Goal: Task Accomplishment & Management: Contribute content

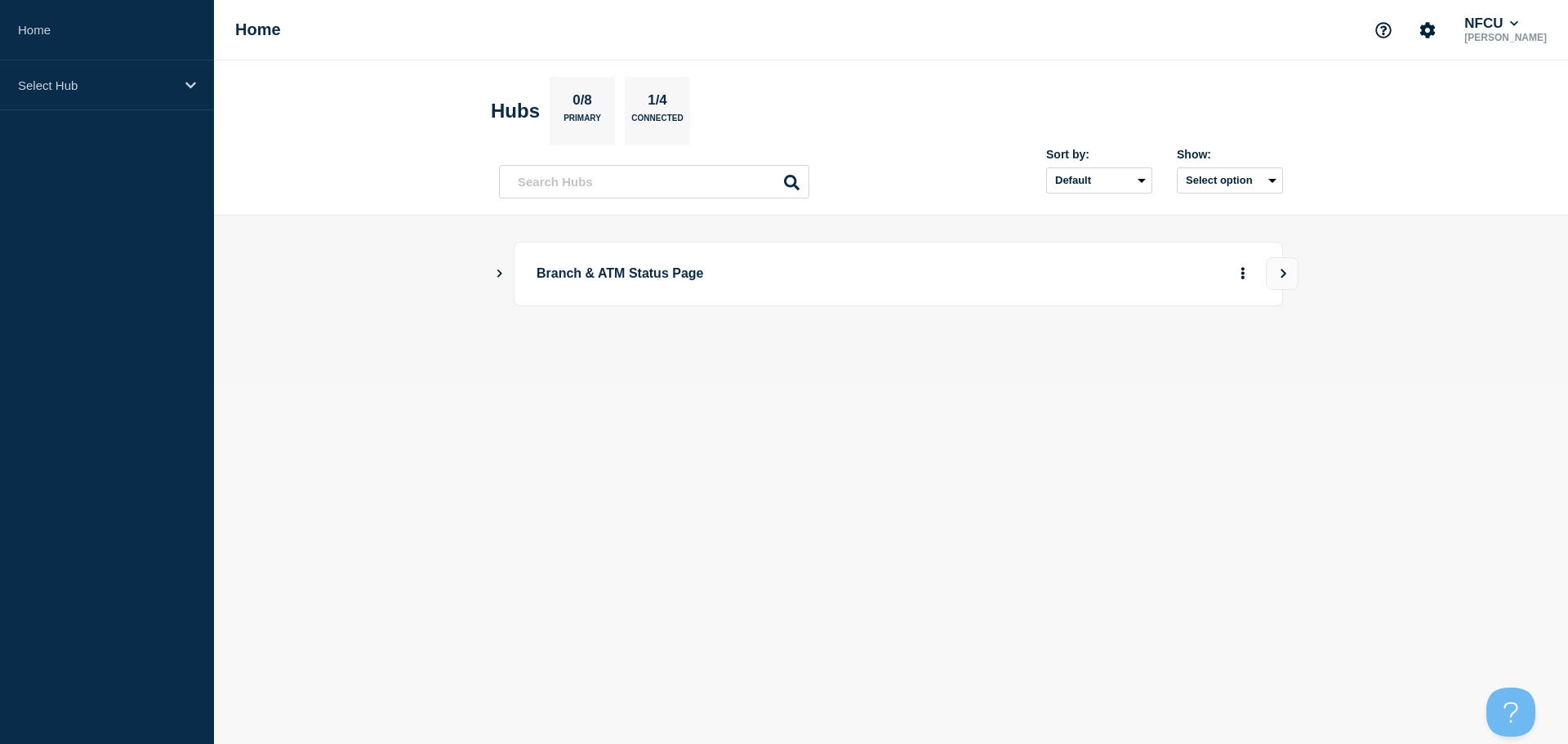
click at [502, 273] on icon "Show Connected Hubs" at bounding box center [499, 272] width 10 height 8
click at [1213, 364] on button "See overview" at bounding box center [1185, 356] width 87 height 33
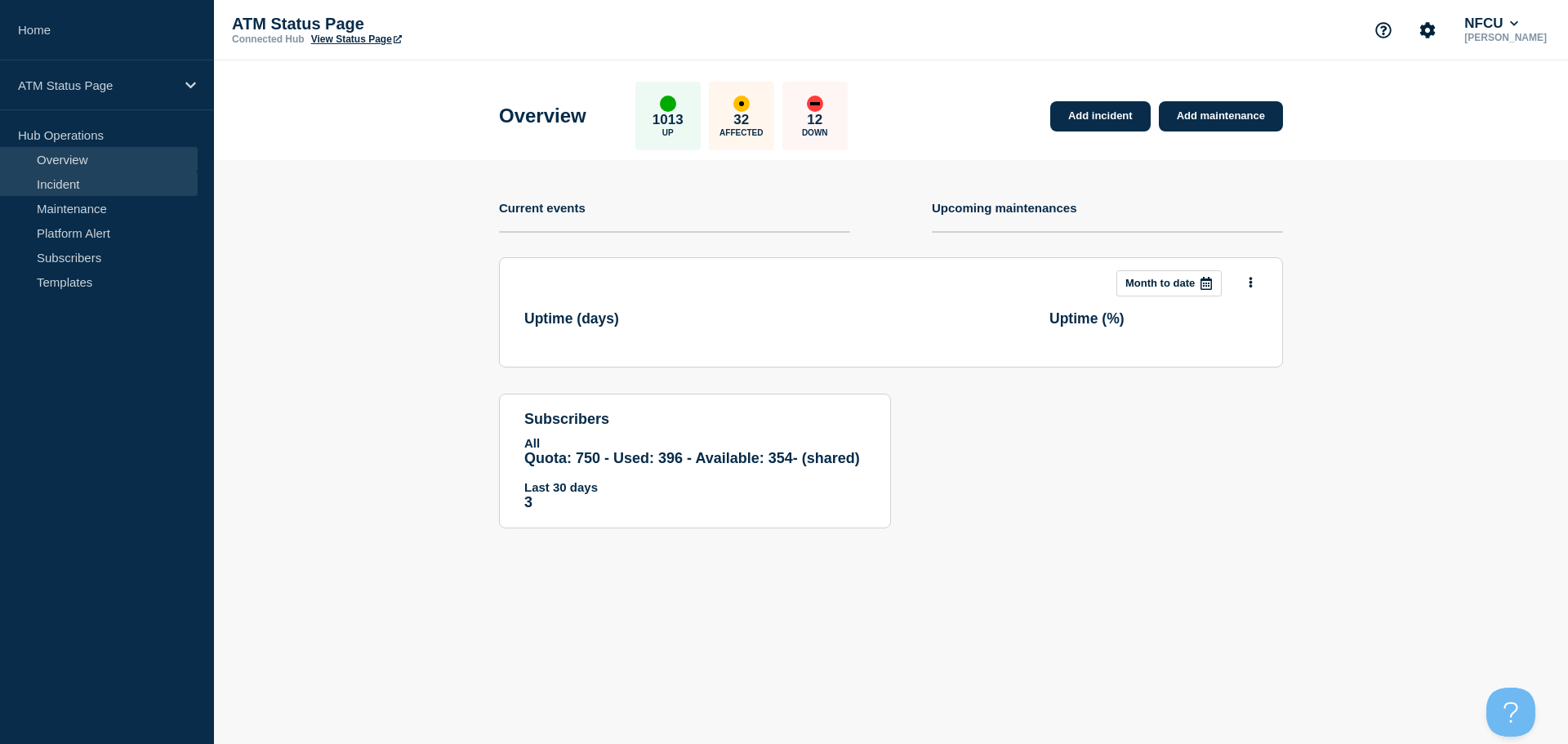
click at [77, 182] on link "Incident" at bounding box center [98, 183] width 197 height 24
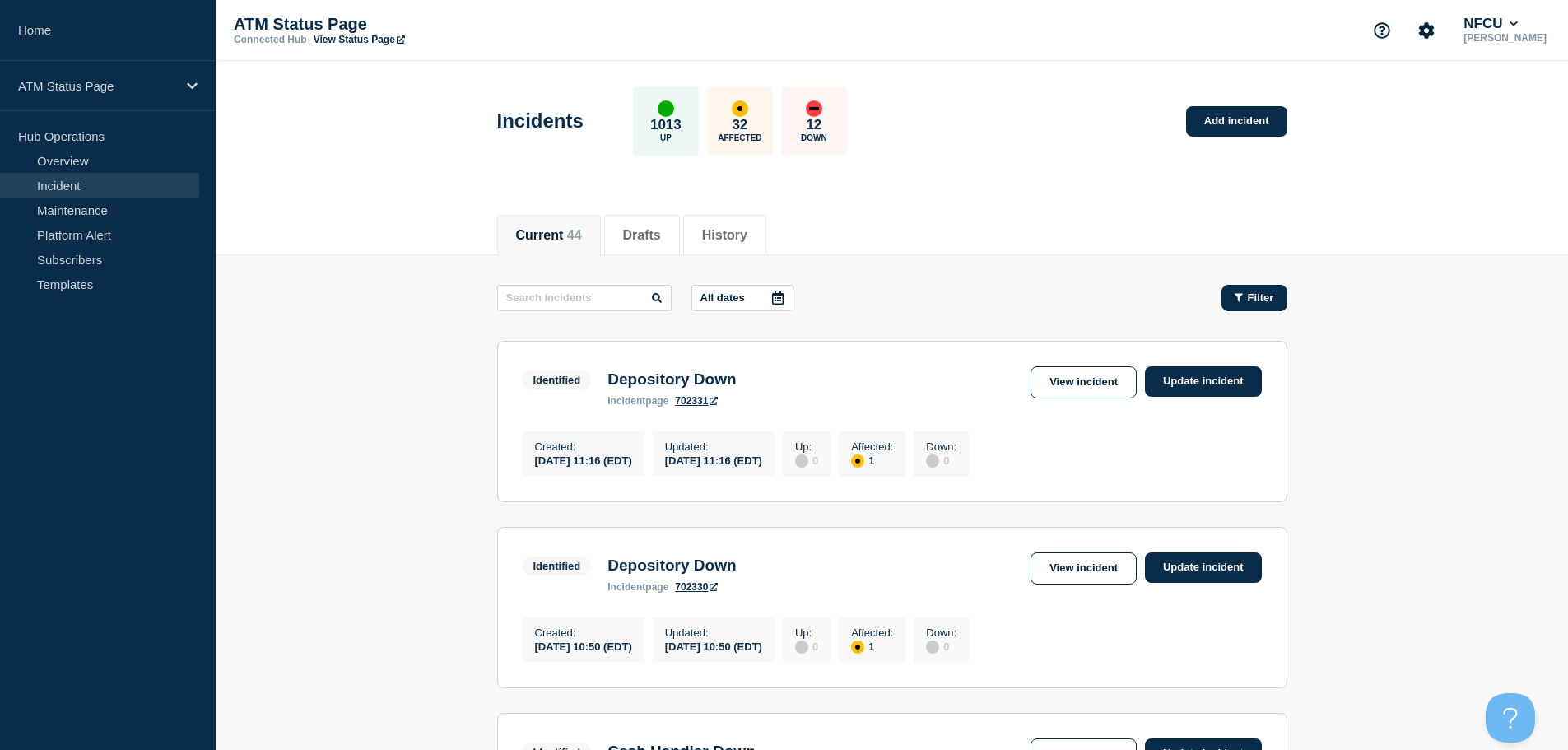
click at [1261, 294] on span "Filter" at bounding box center [1262, 297] width 26 height 12
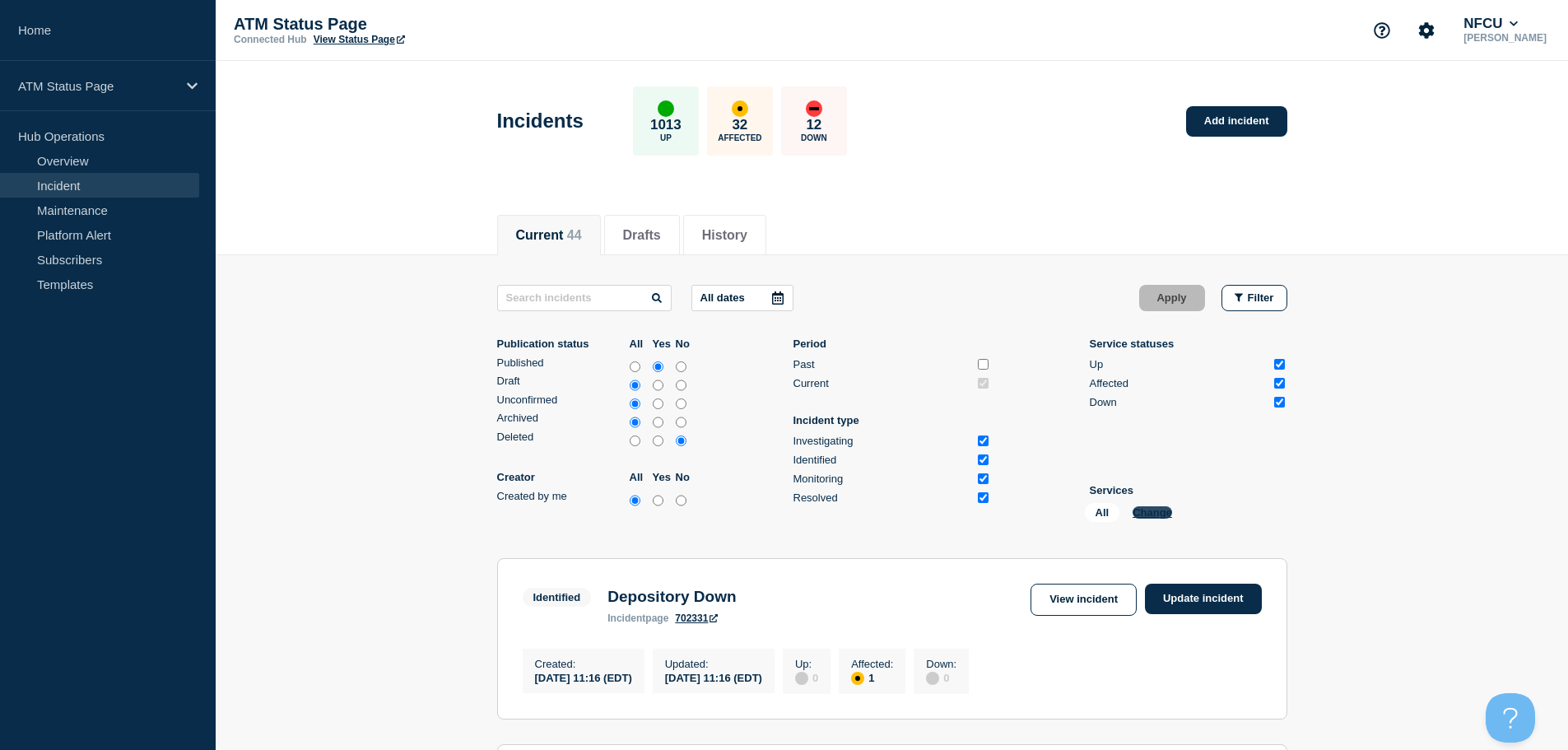
click at [1141, 517] on button "Change" at bounding box center [1152, 512] width 40 height 12
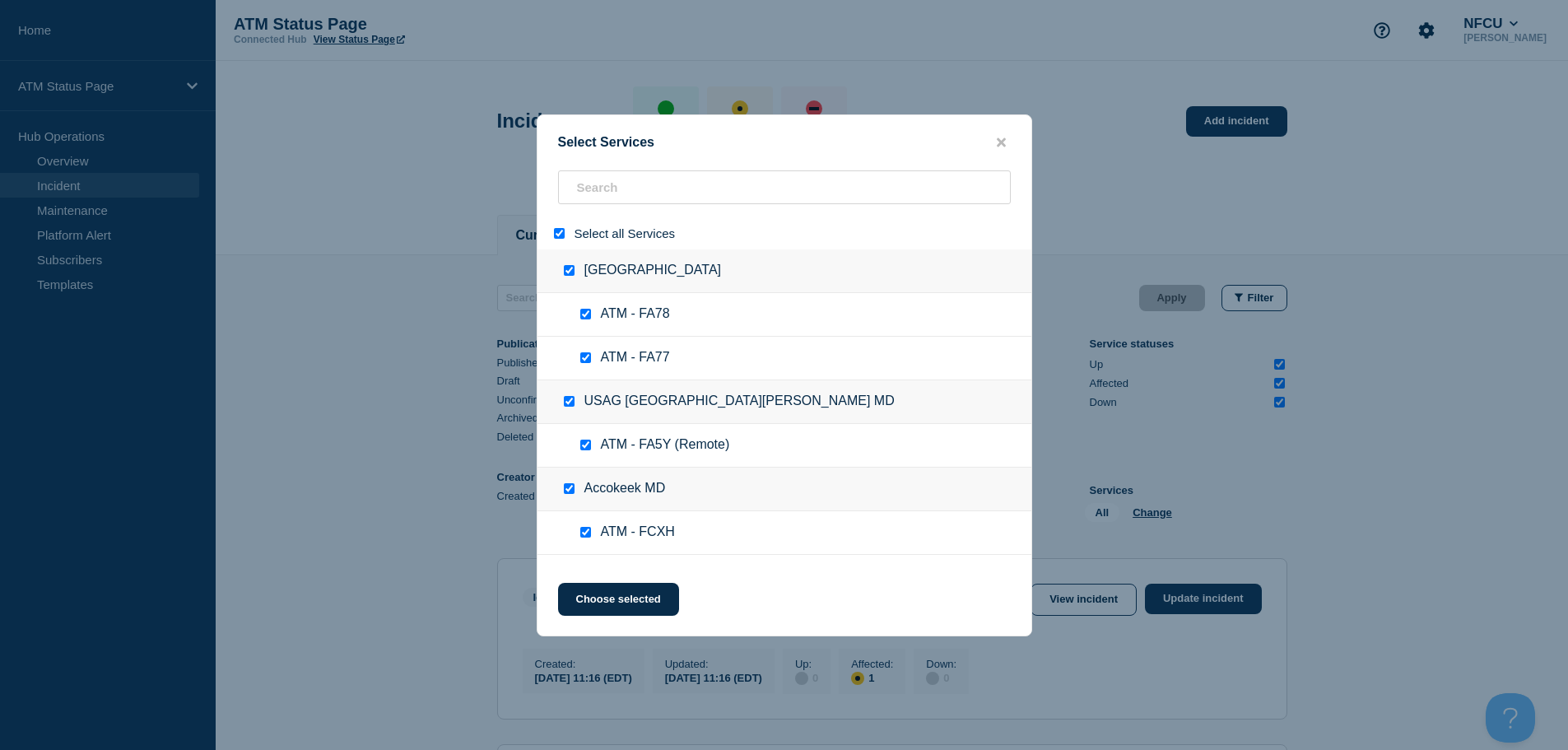
click at [554, 236] on input "select all" at bounding box center [559, 233] width 10 height 10
checkbox input "false"
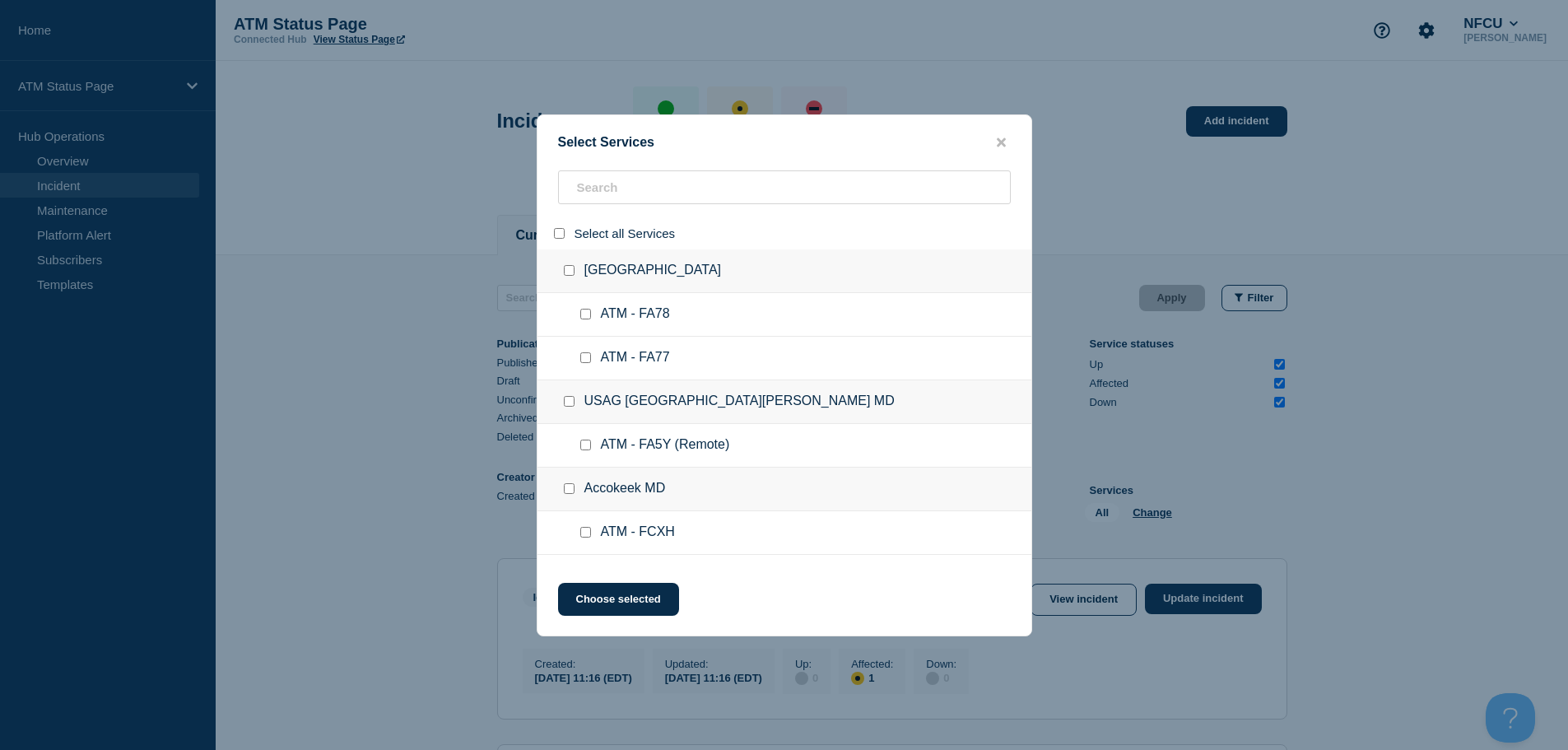
checkbox input "false"
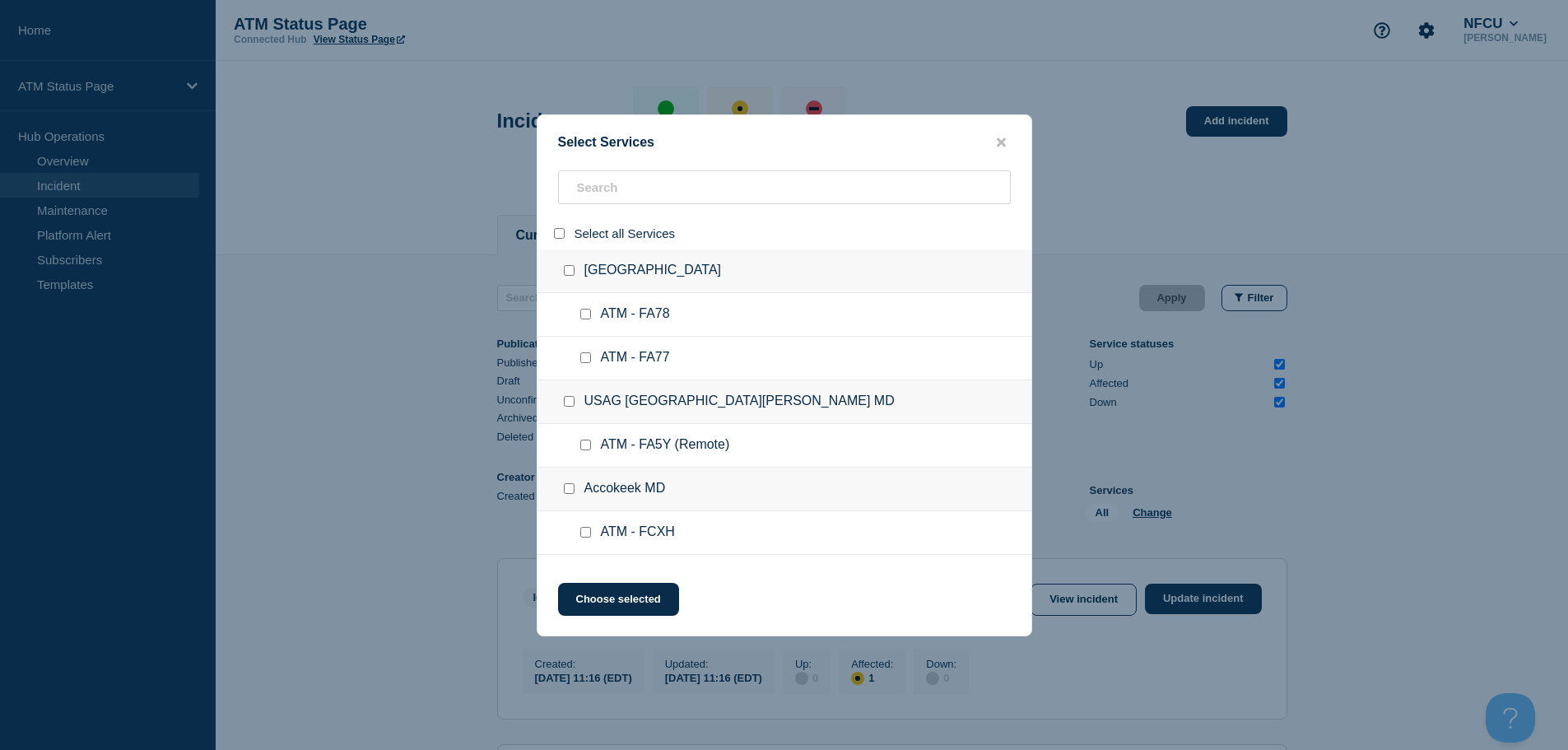
checkbox input "false"
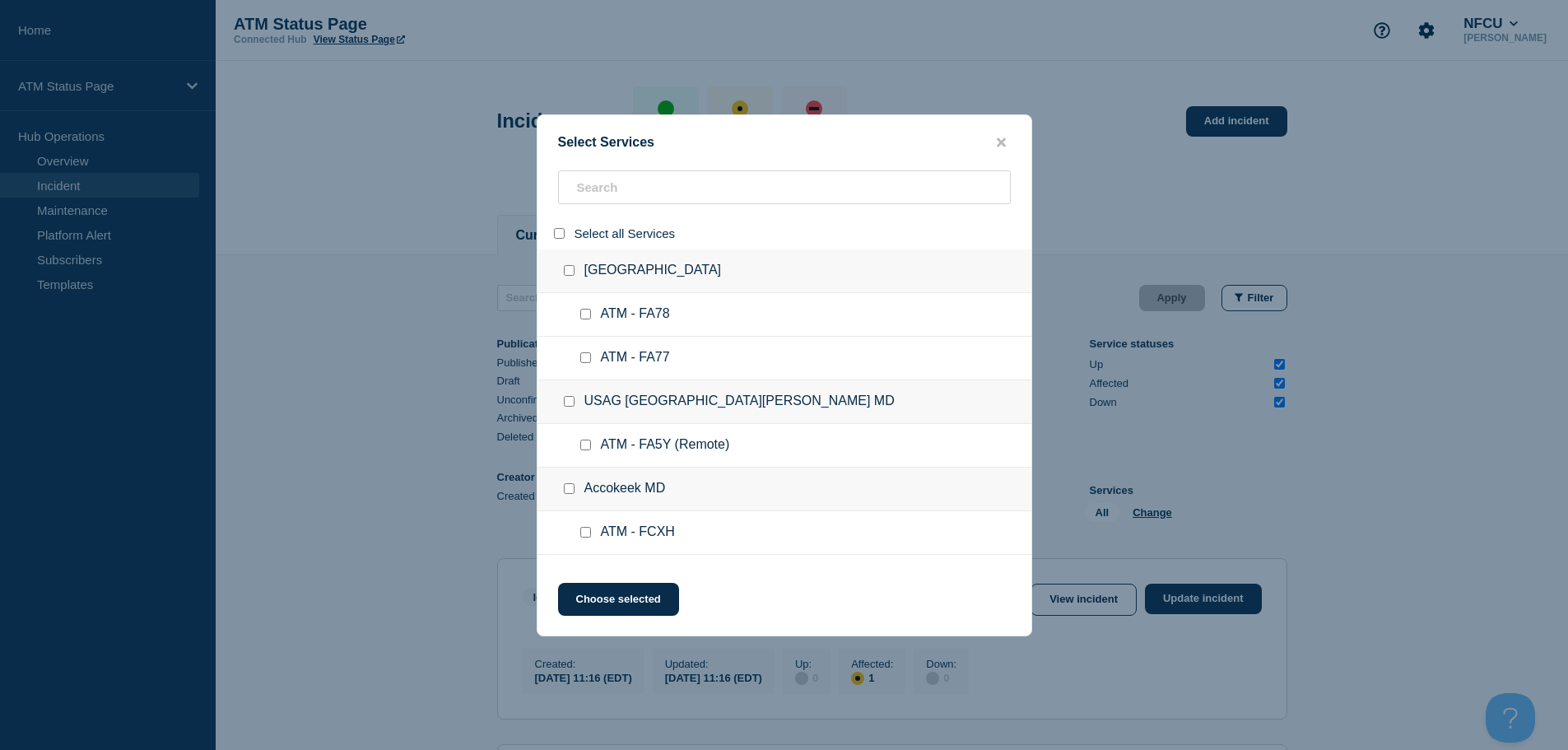
checkbox input "false"
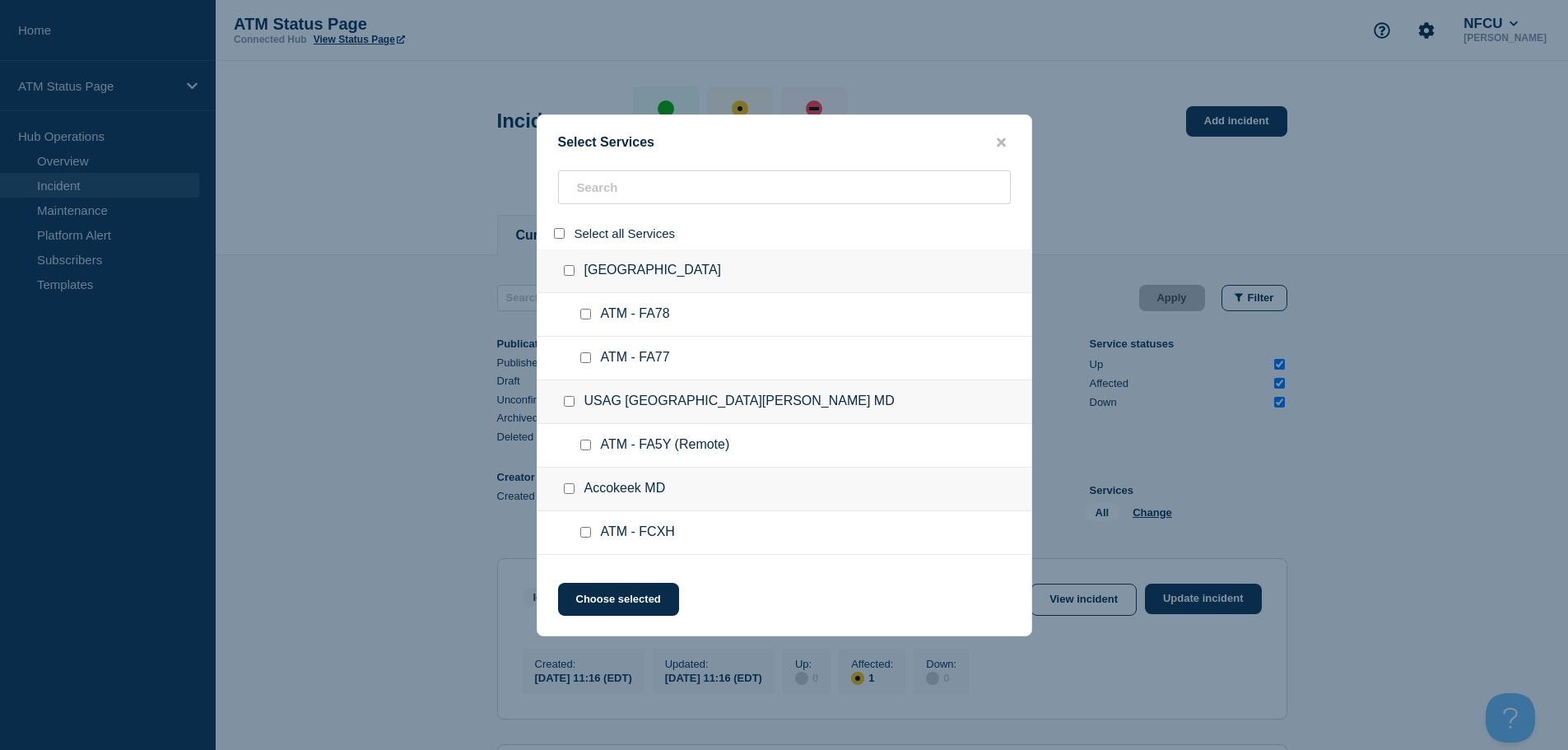
checkbox input "false"
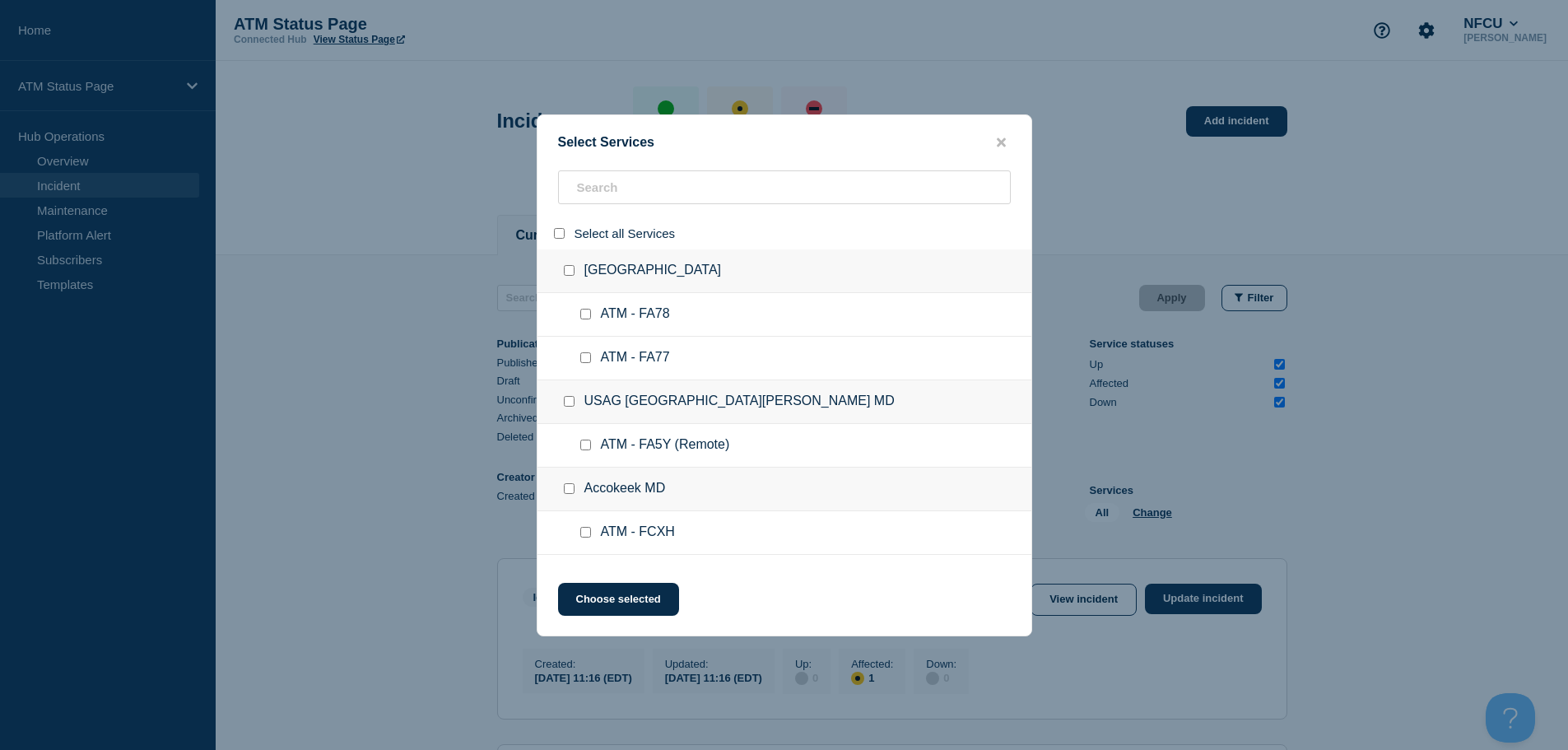
checkbox input "false"
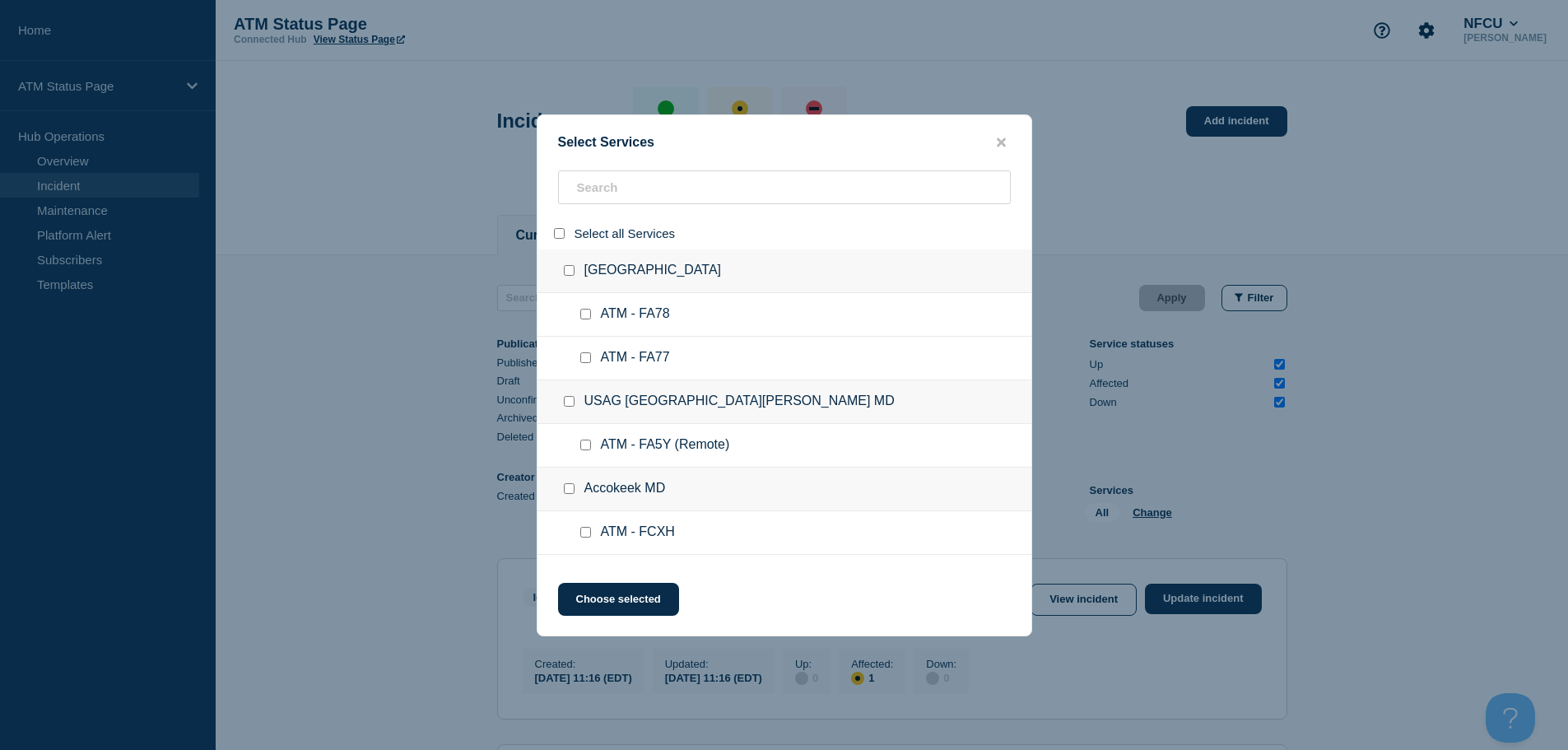
checkbox input "false"
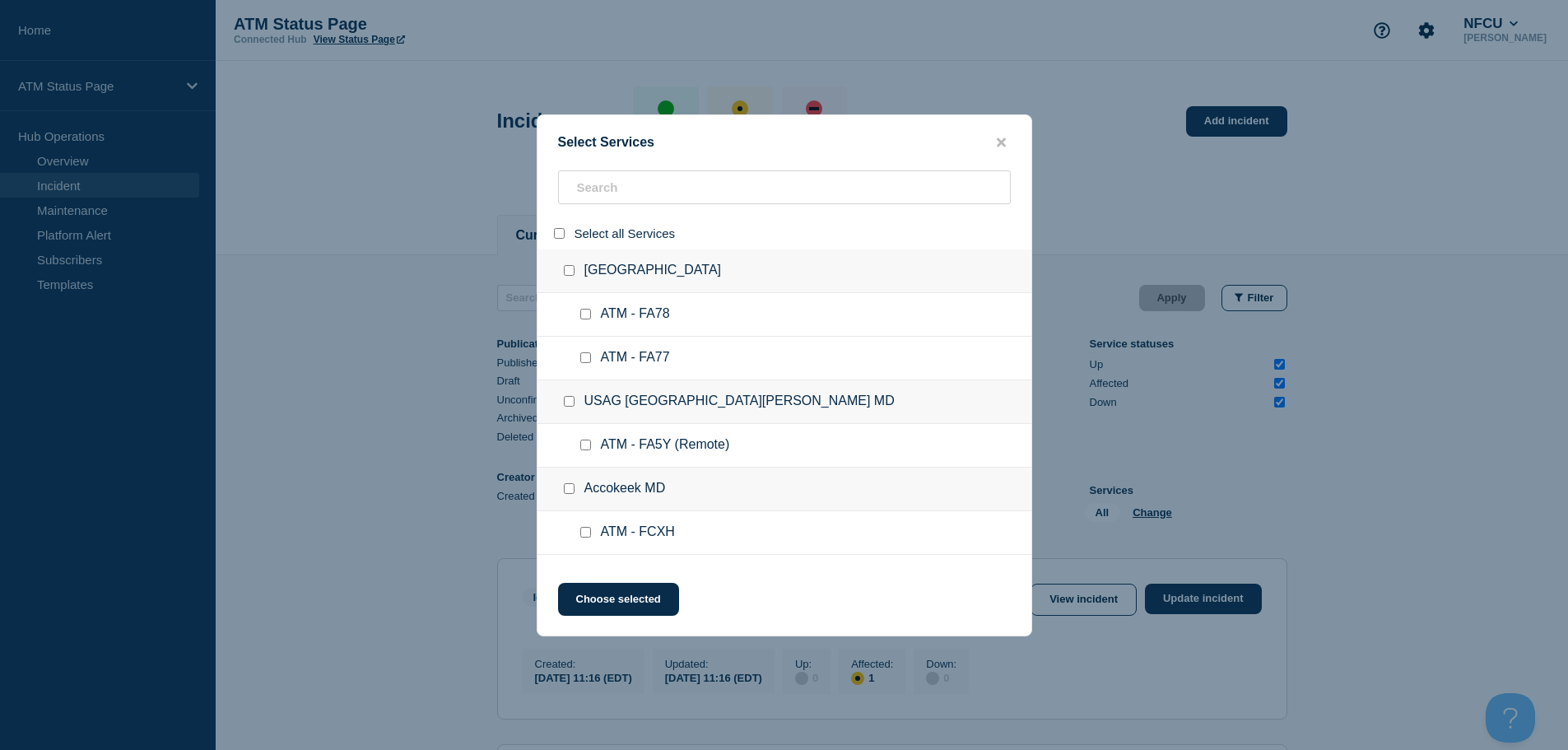
checkbox input "false"
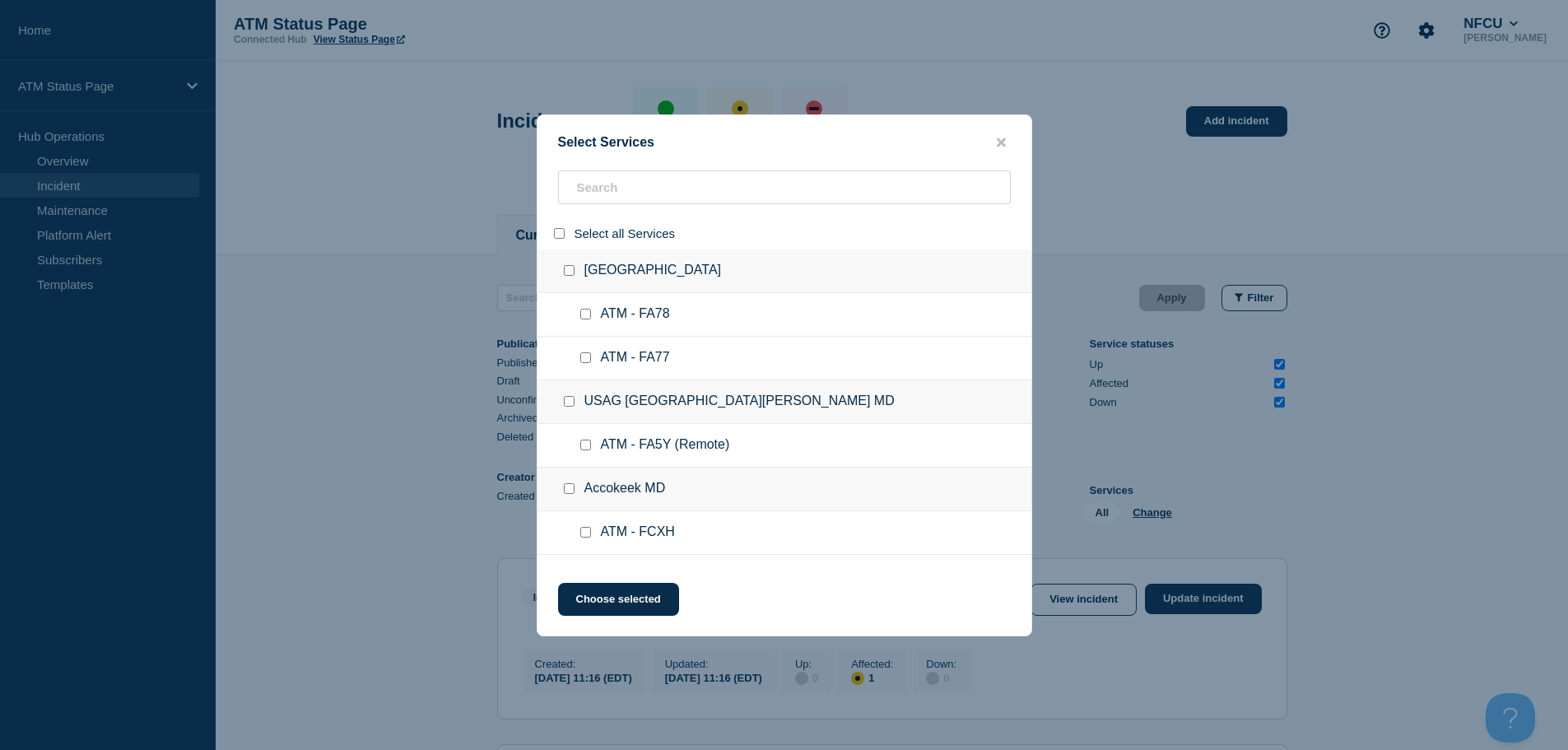
checkbox input "false"
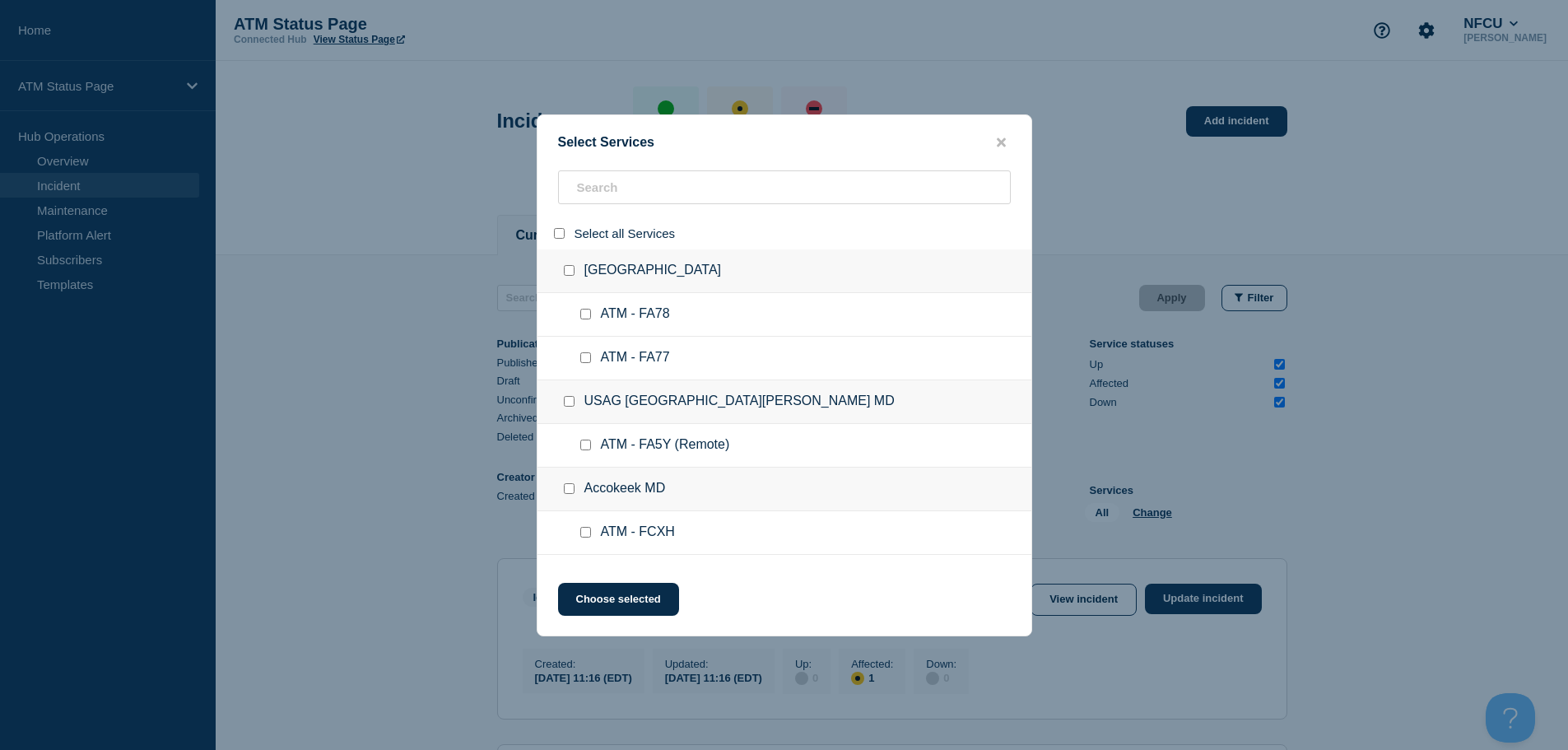
checkbox input "false"
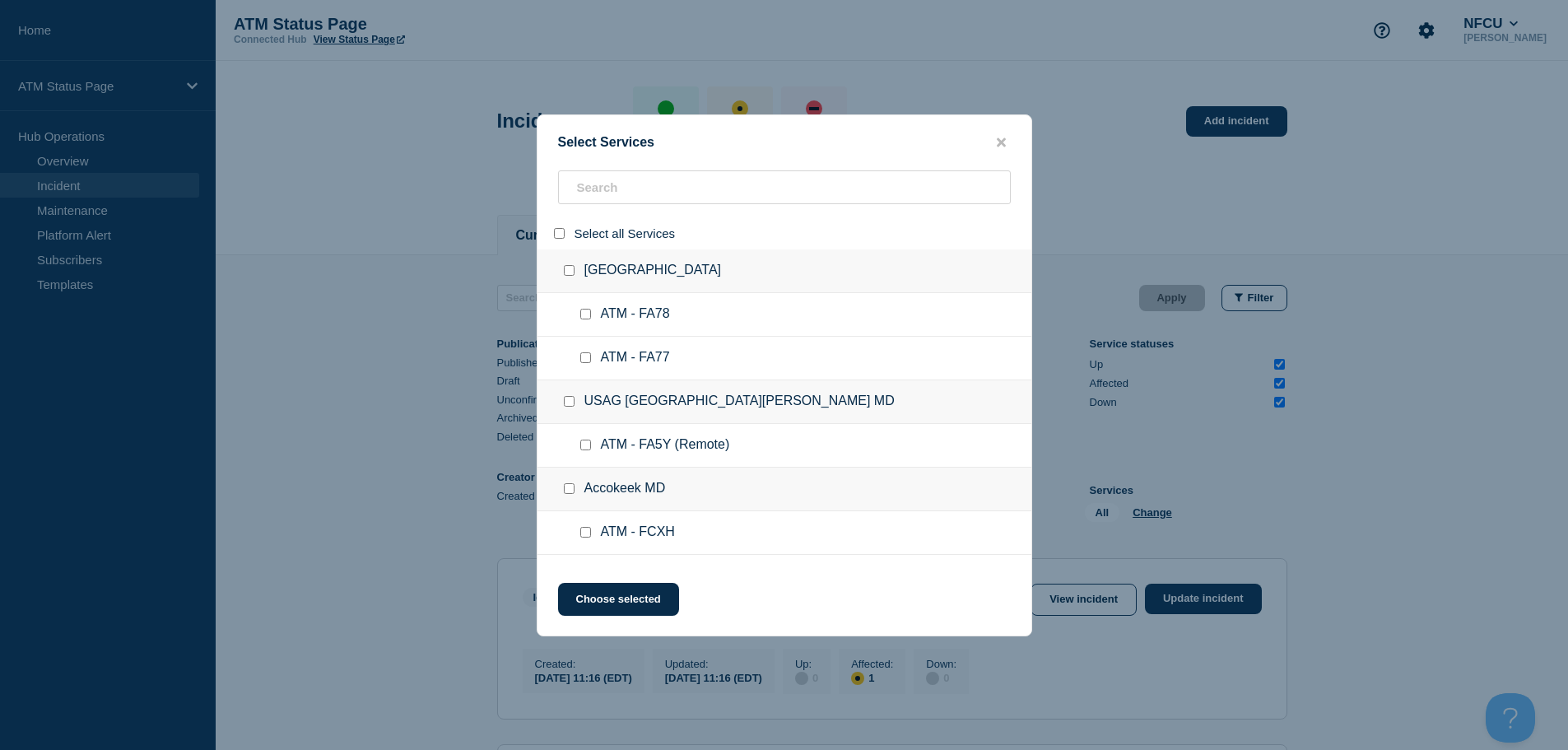
checkbox input "false"
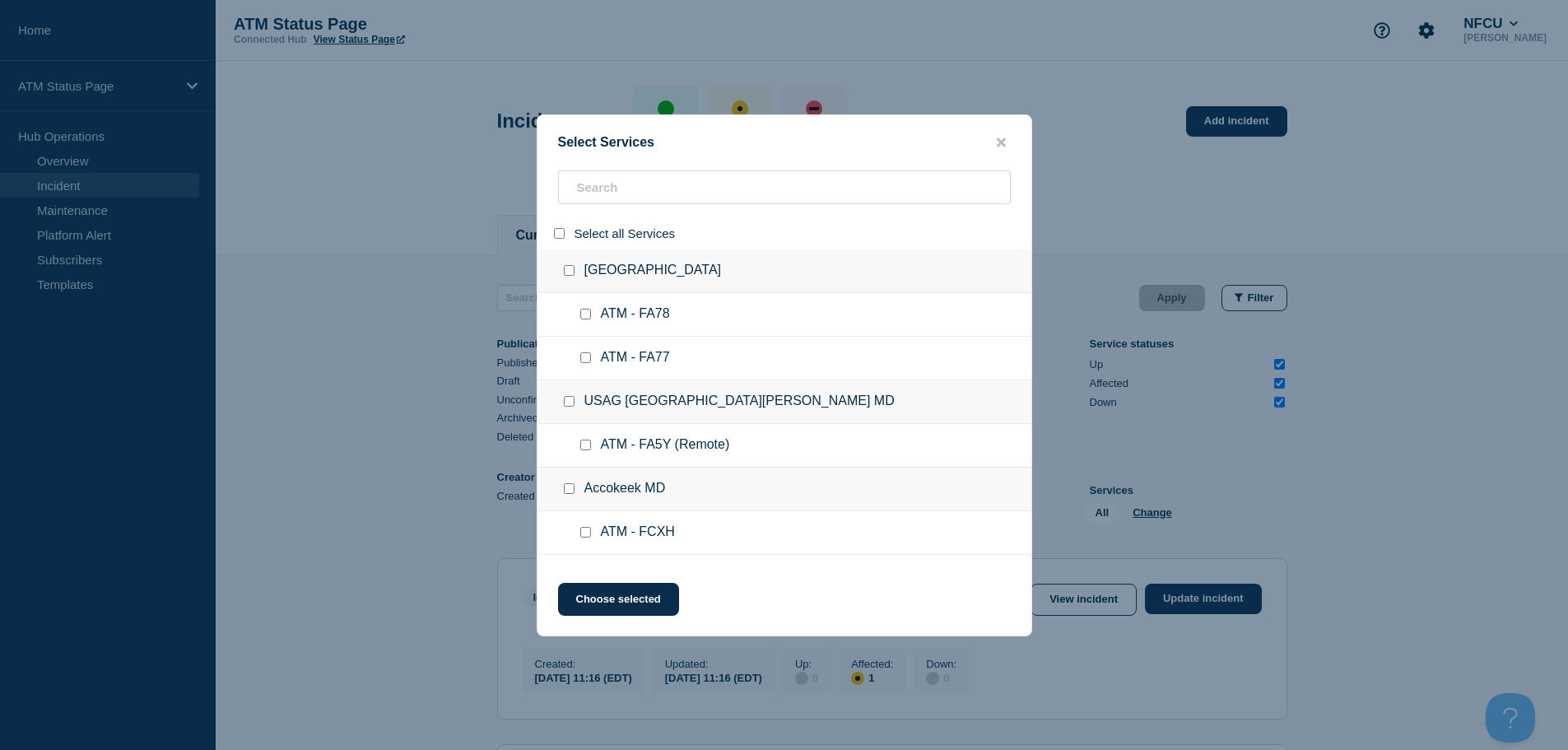
checkbox input "false"
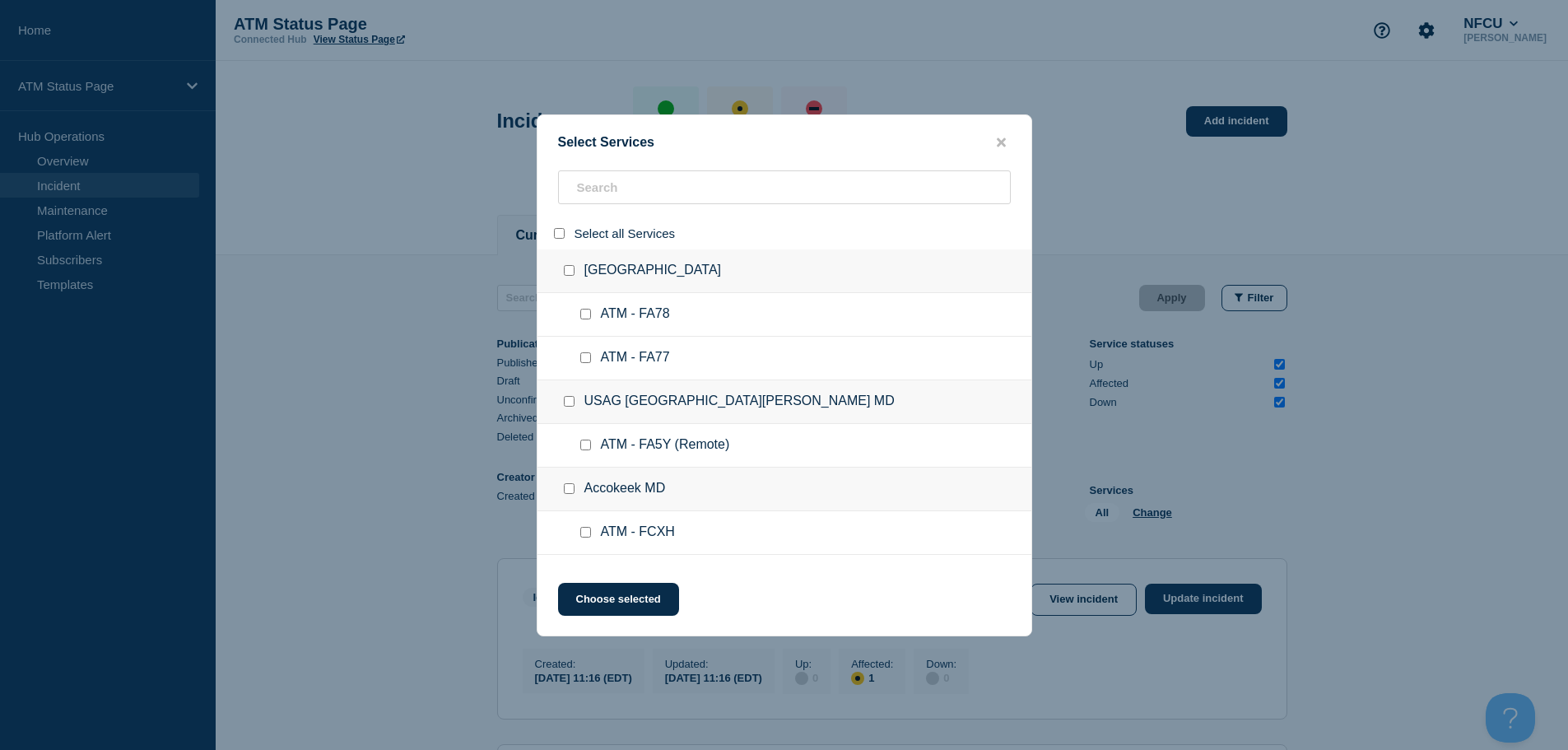
checkbox input "false"
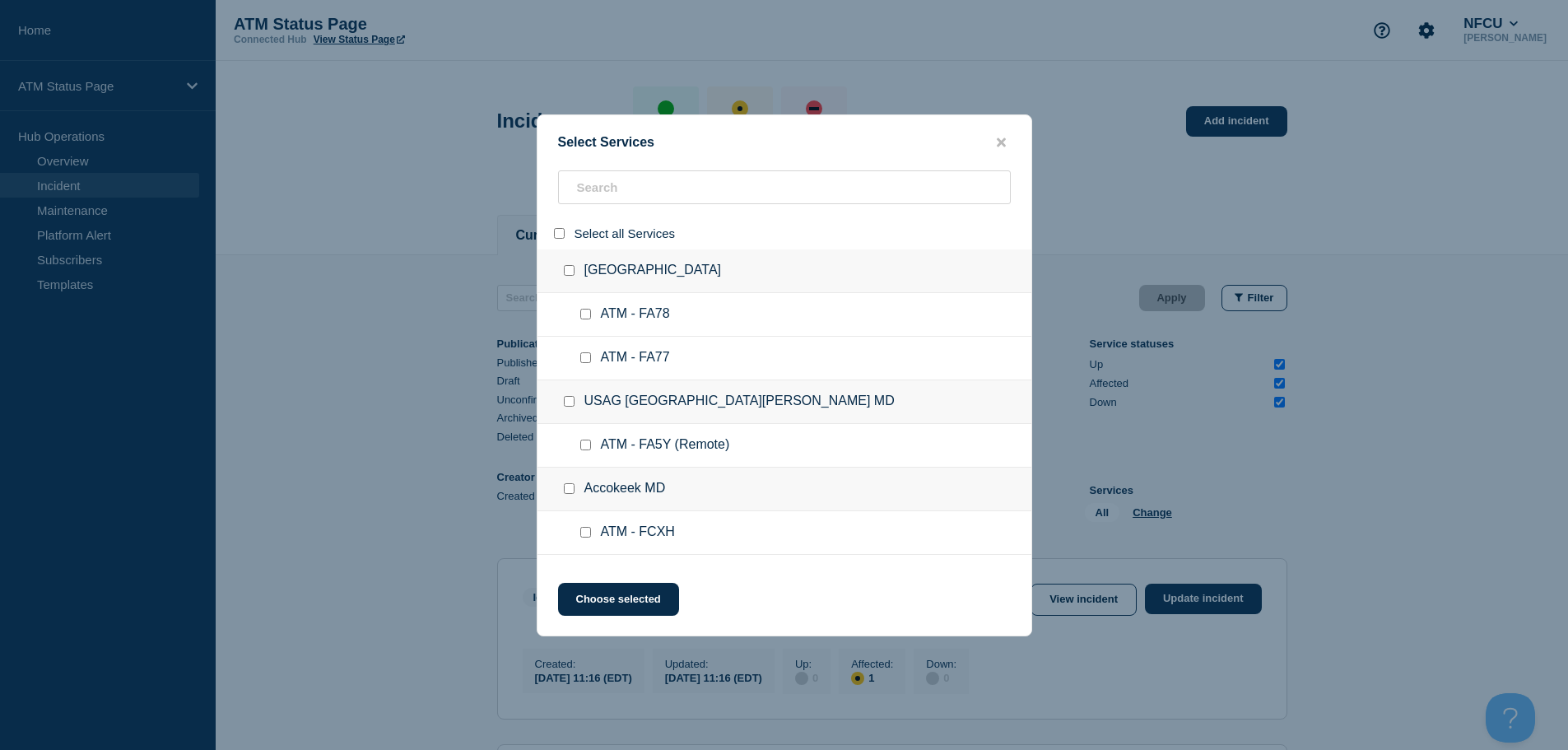
checkbox input "false"
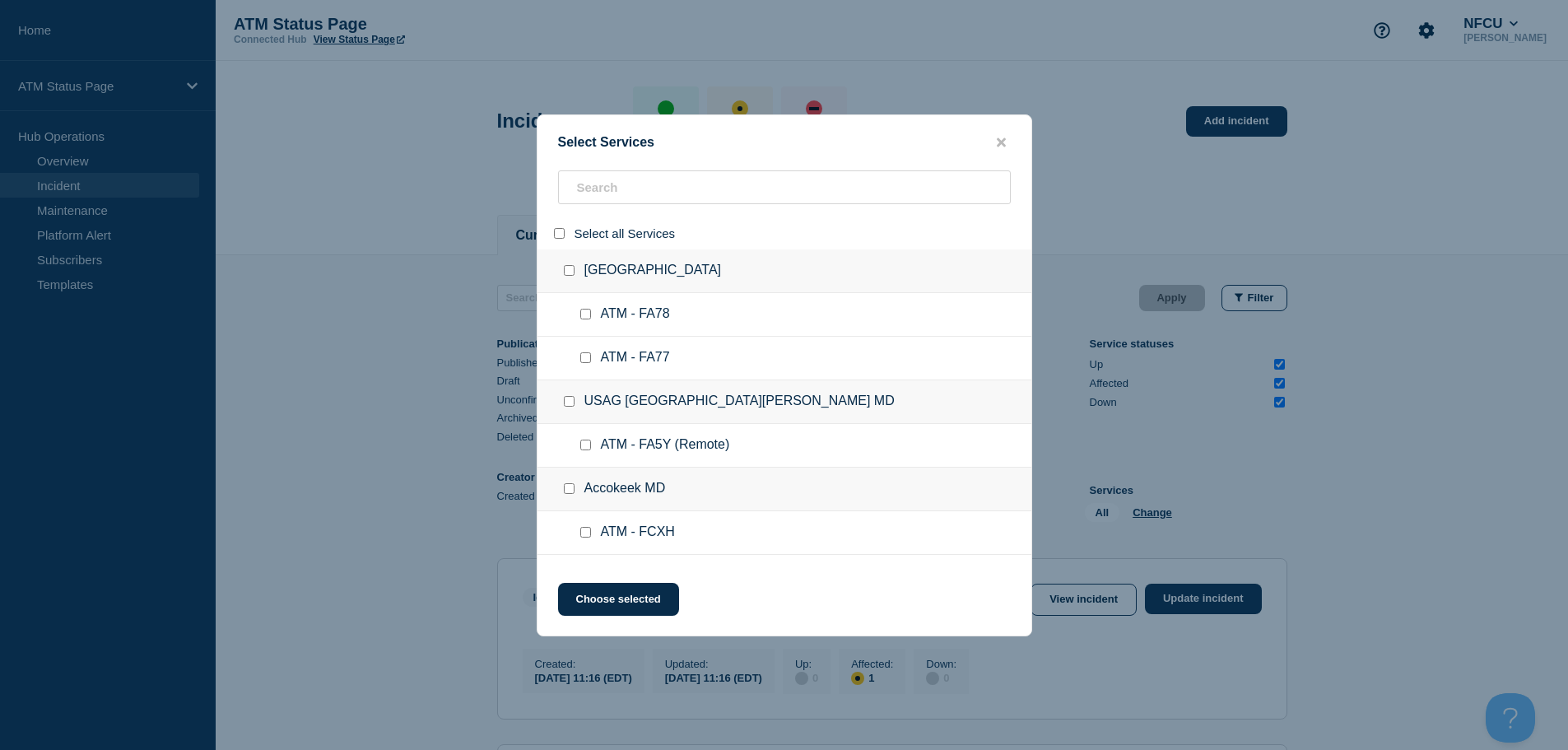
checkbox input "false"
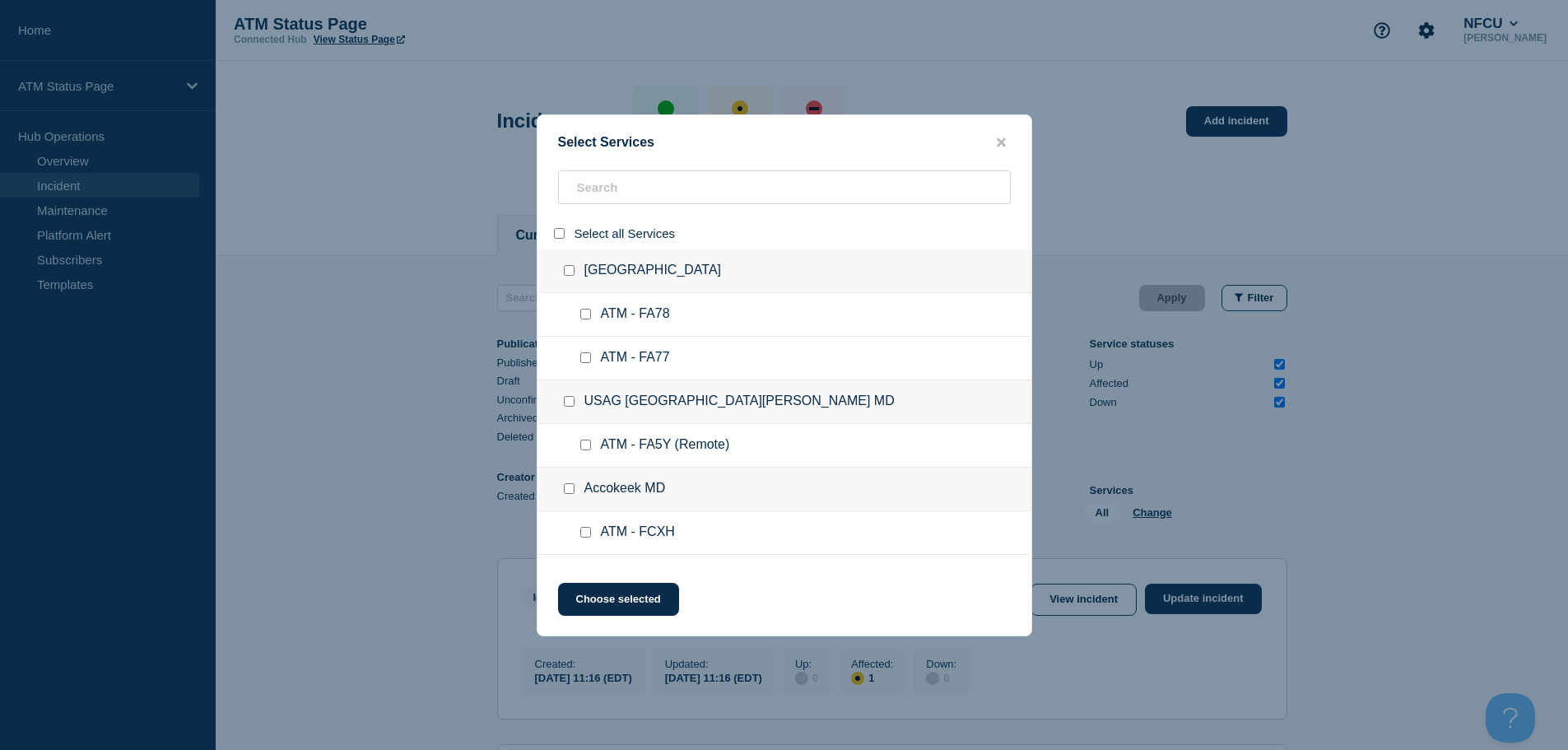
checkbox input "false"
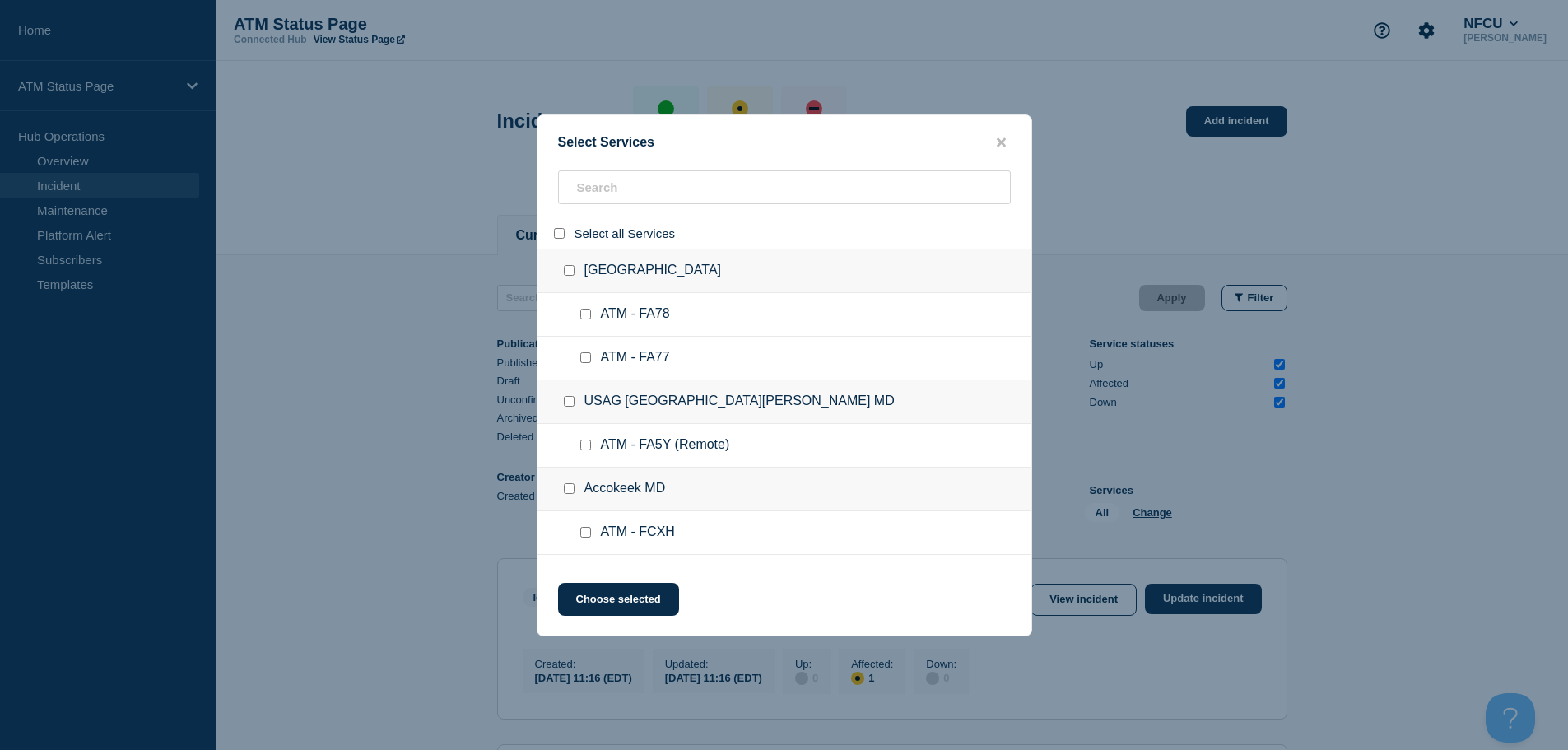
checkbox input "false"
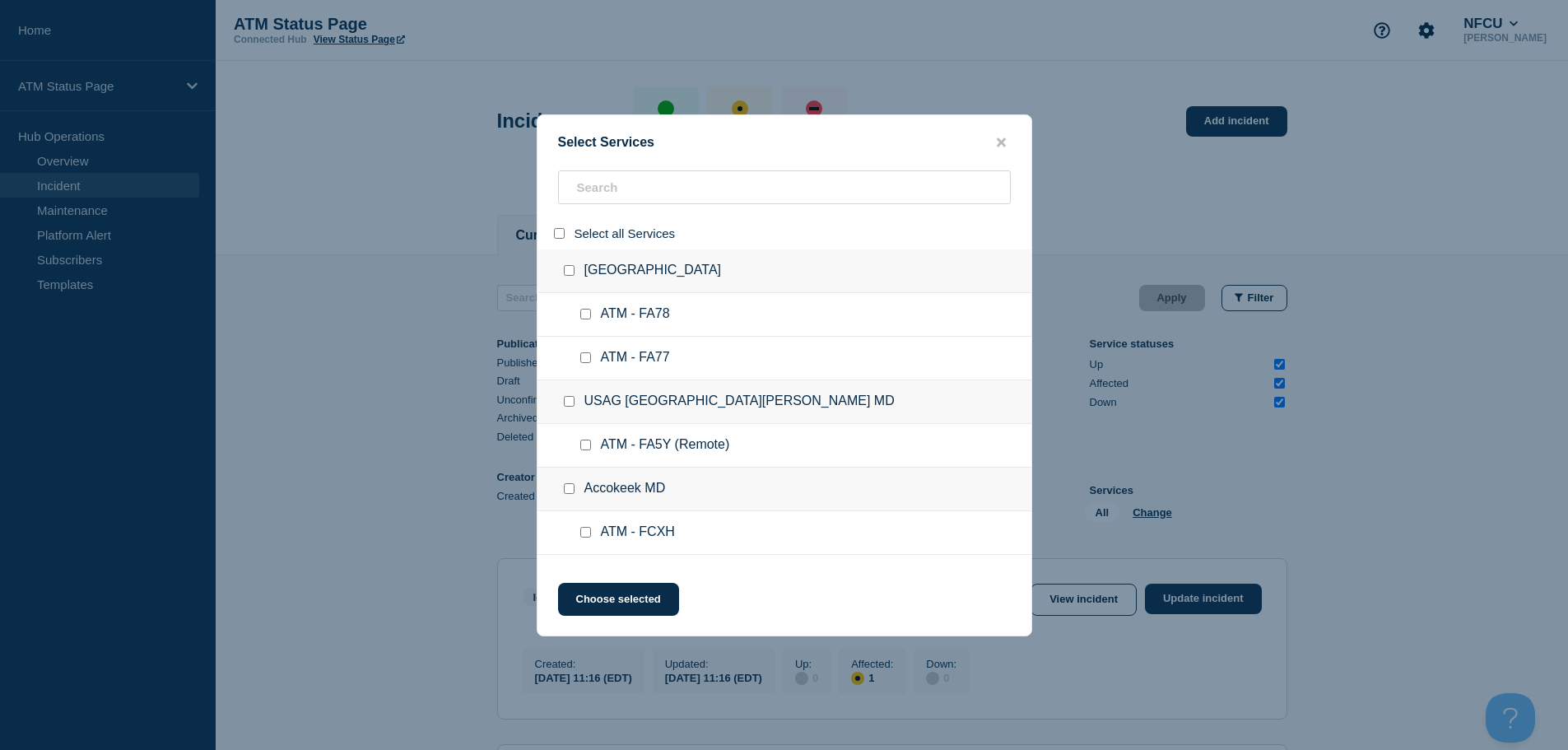
checkbox input "false"
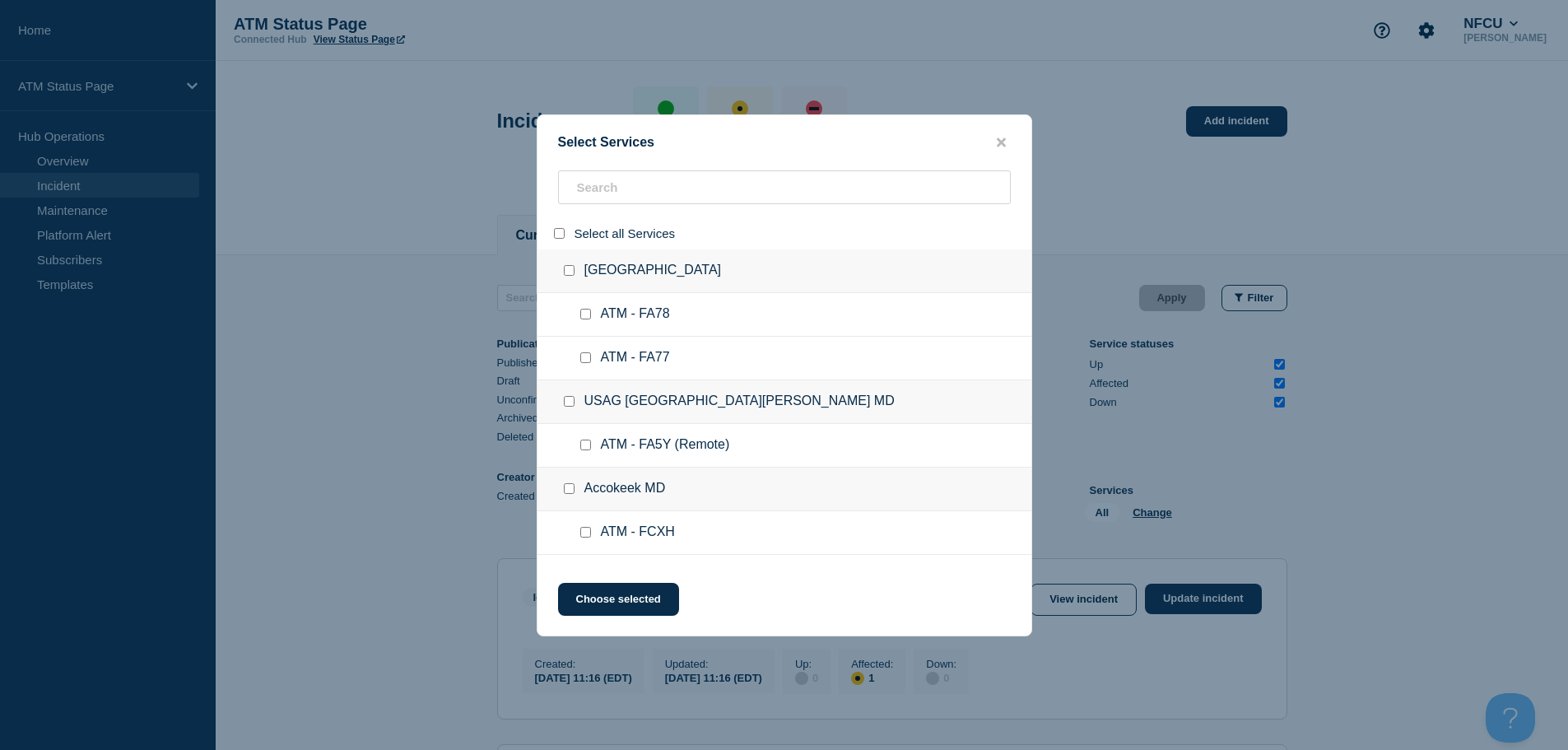
checkbox input "false"
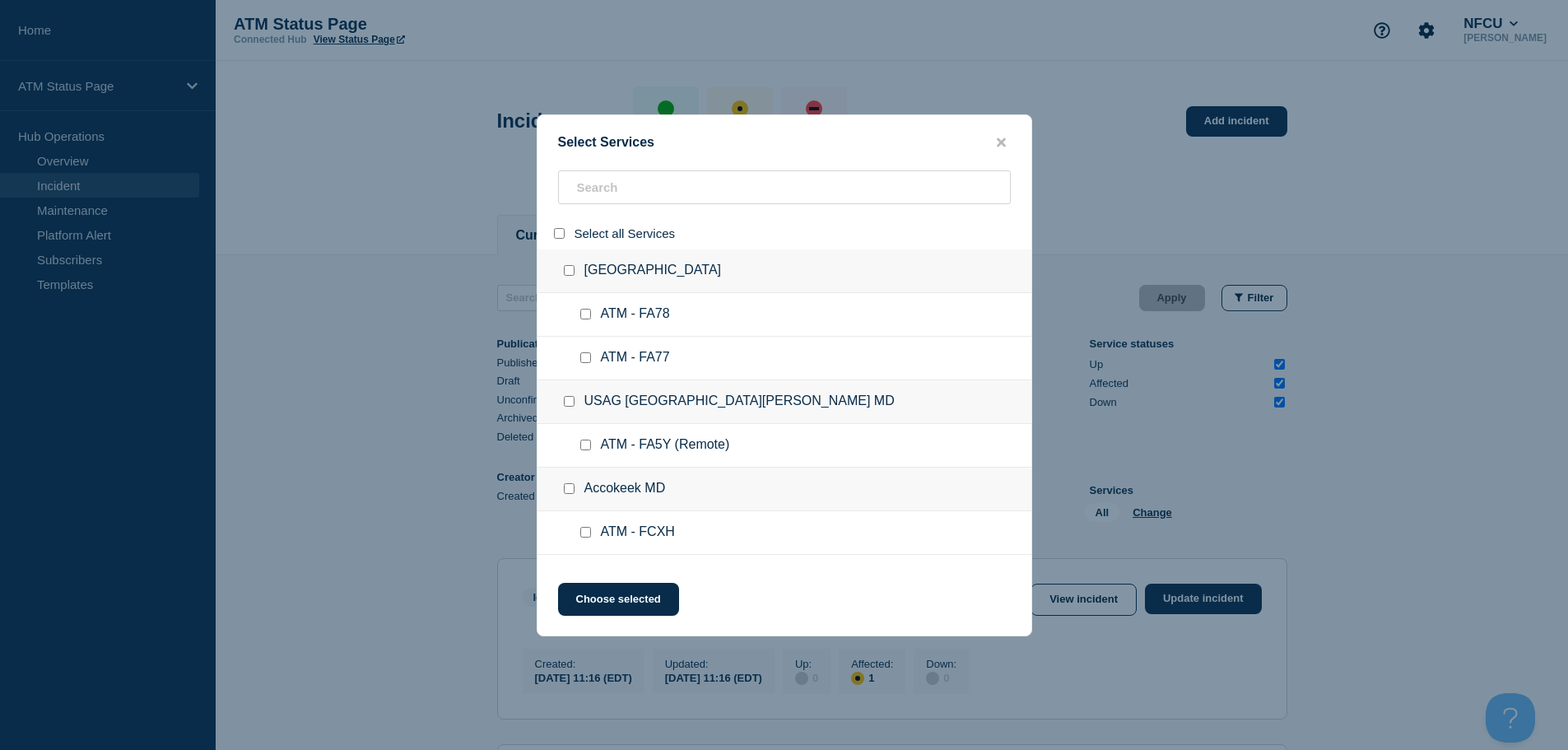
checkbox input "false"
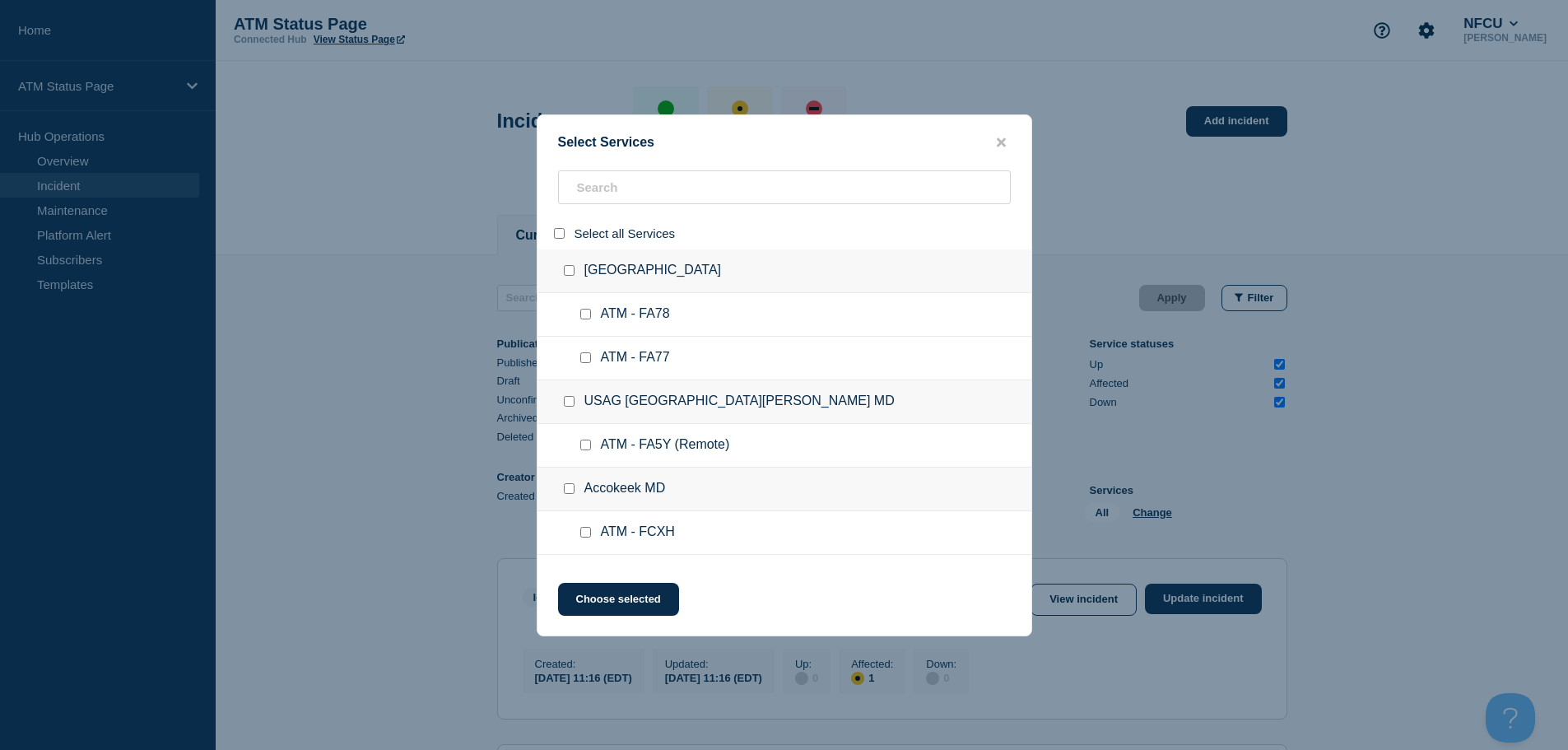
checkbox input "false"
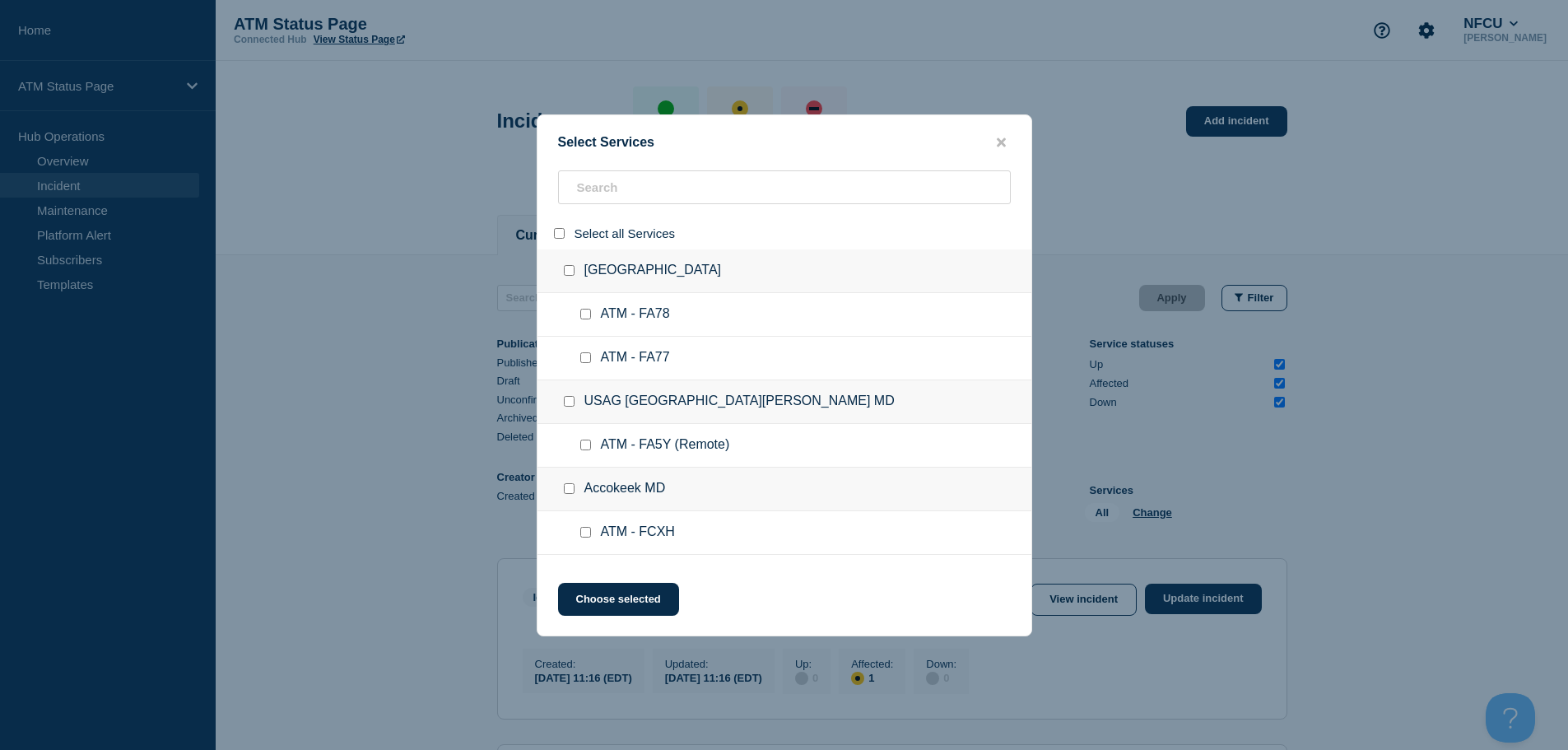
checkbox input "false"
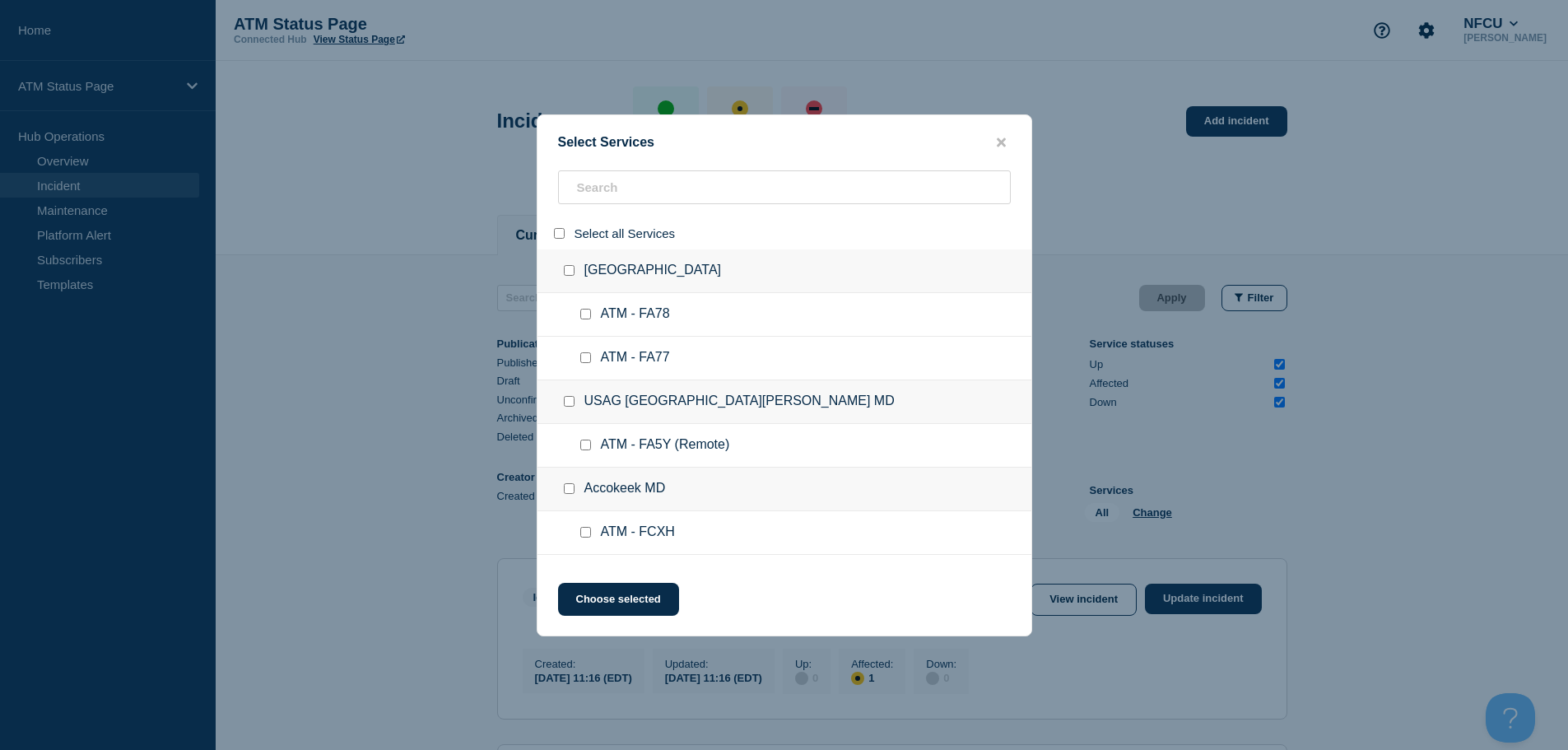
checkbox input "false"
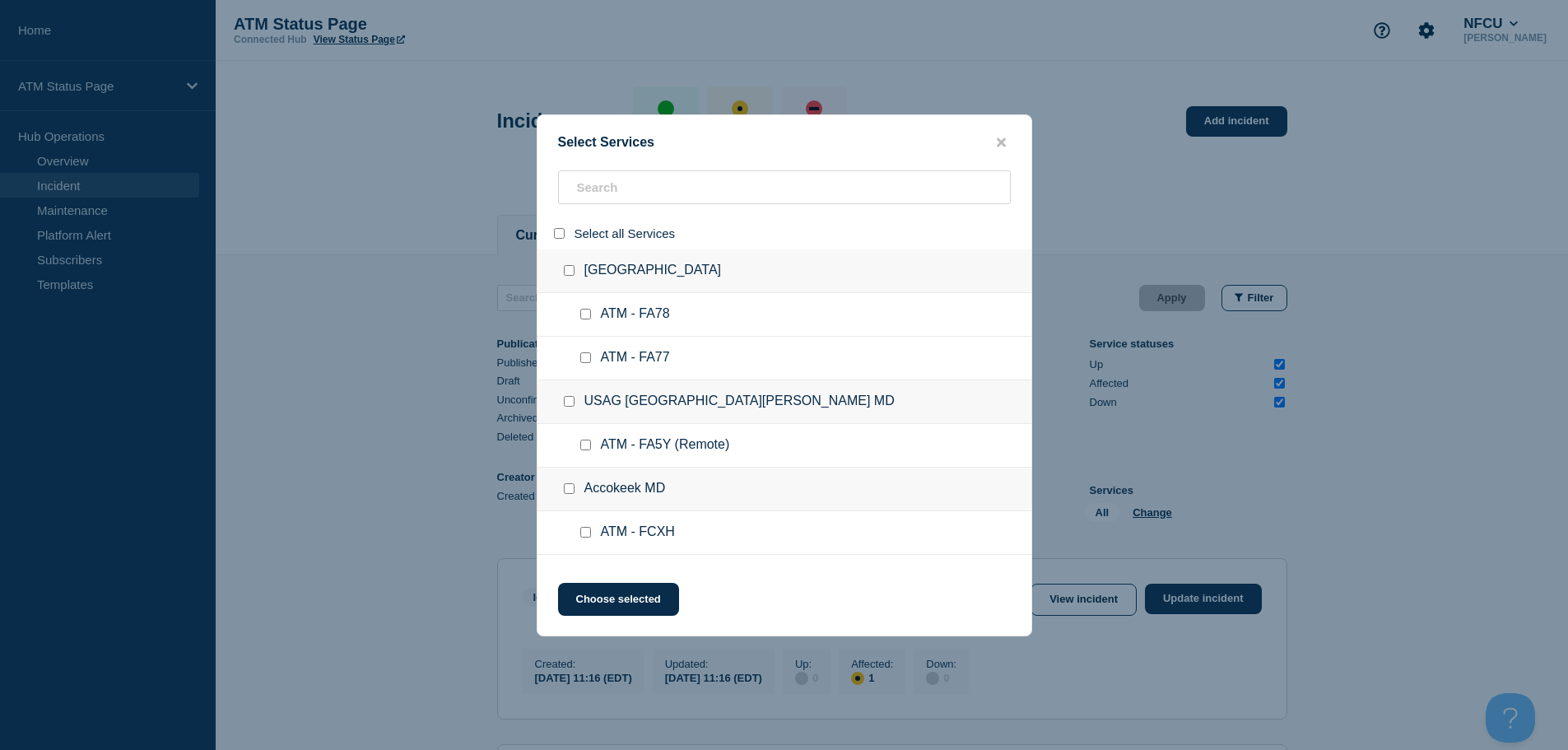
checkbox input "false"
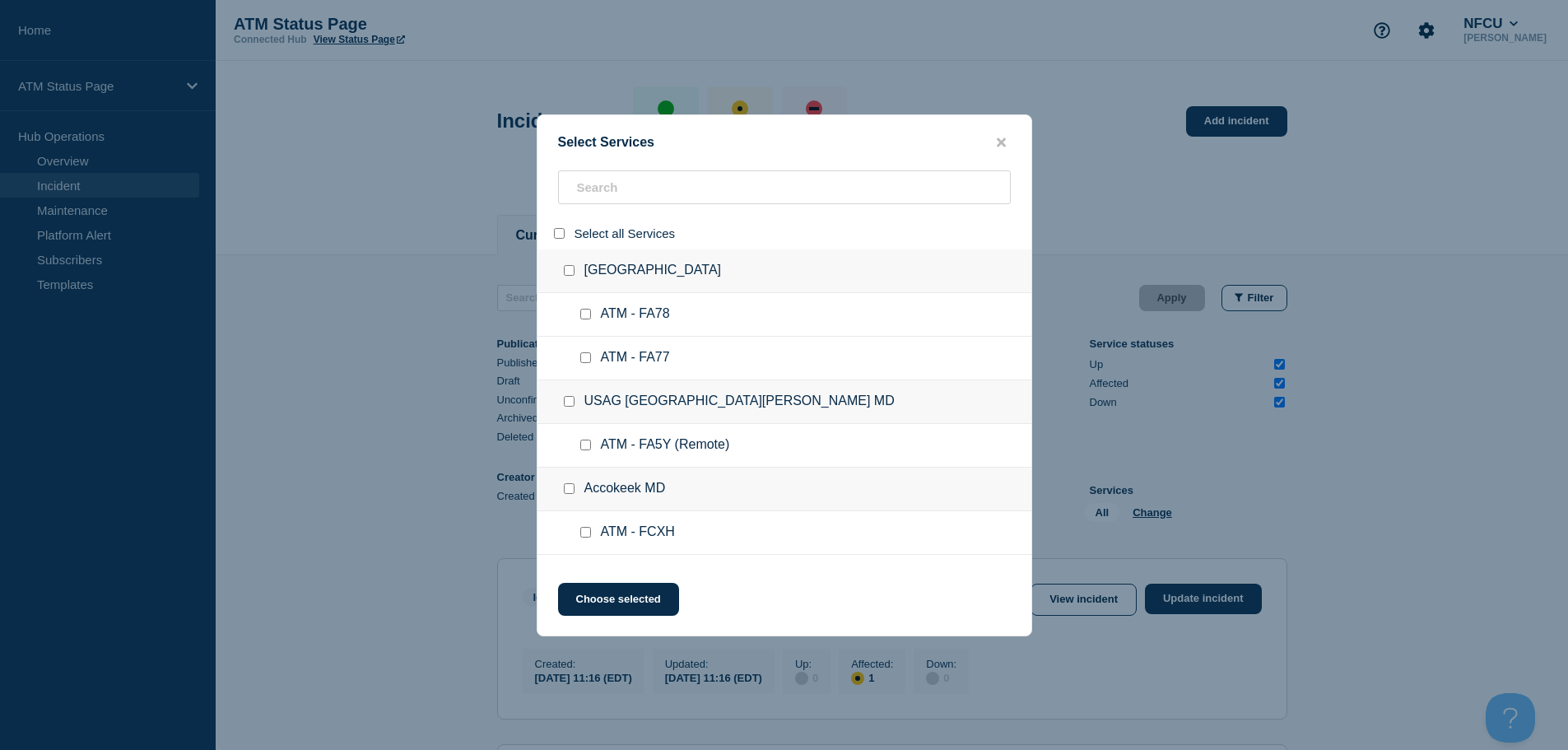
checkbox input "false"
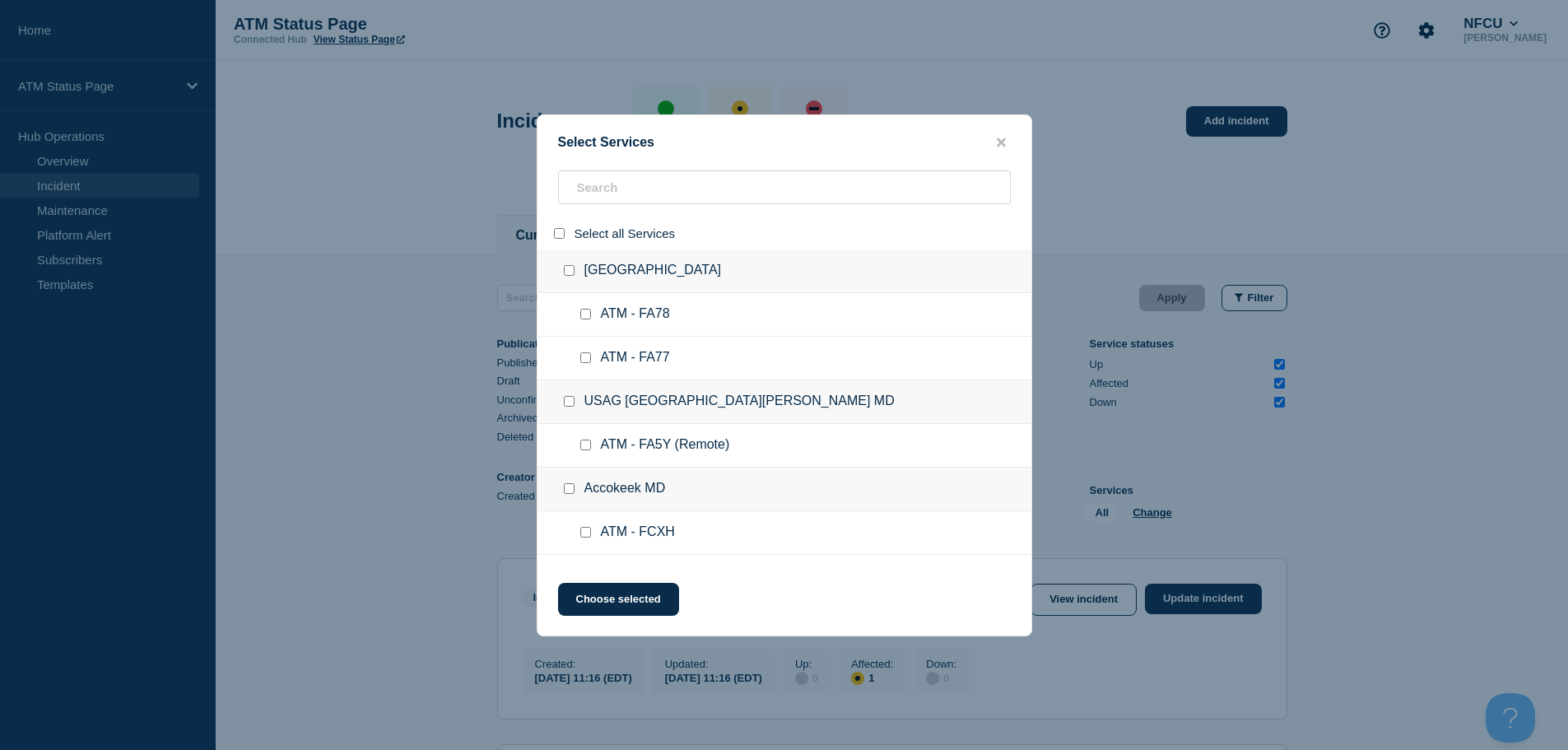
checkbox input "false"
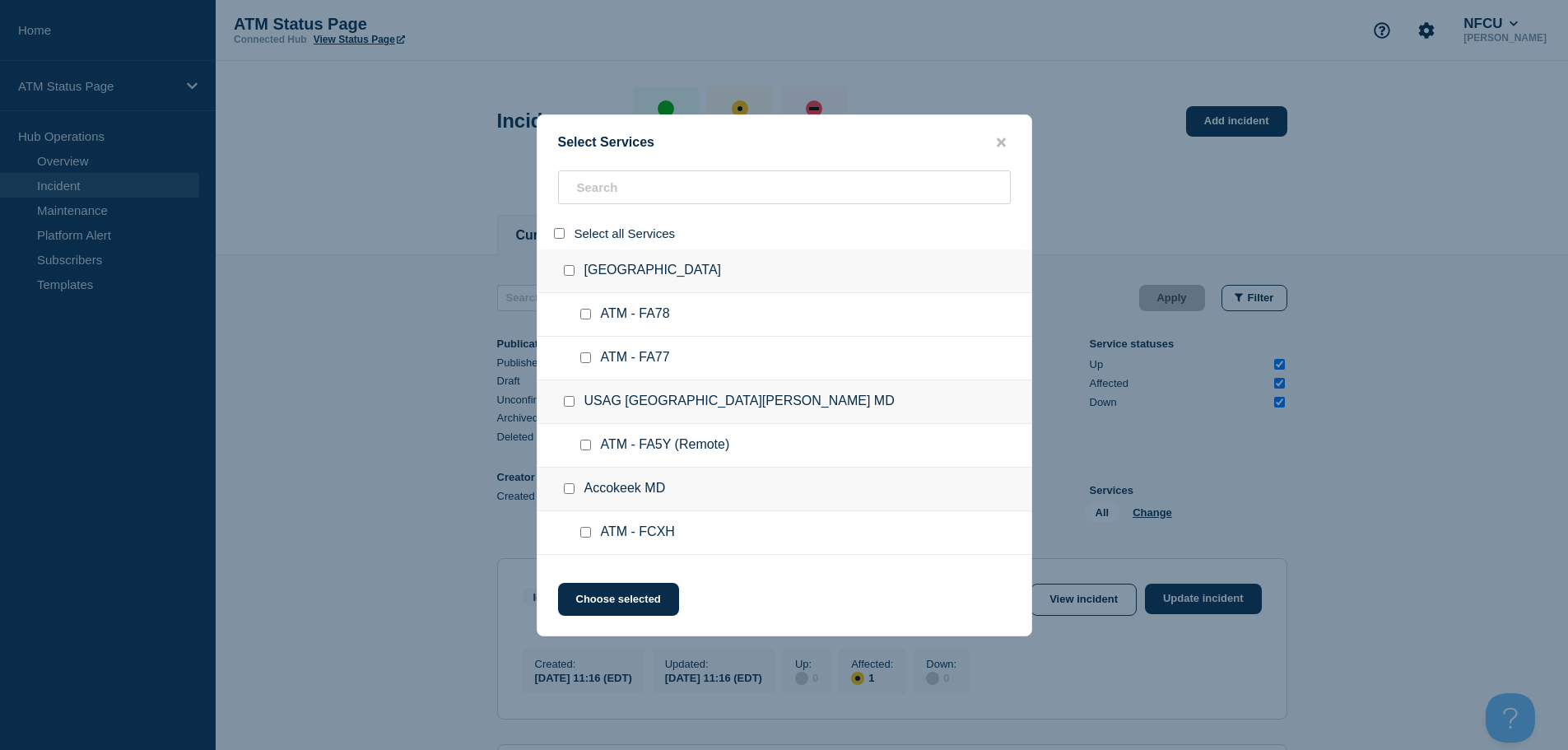
checkbox input "false"
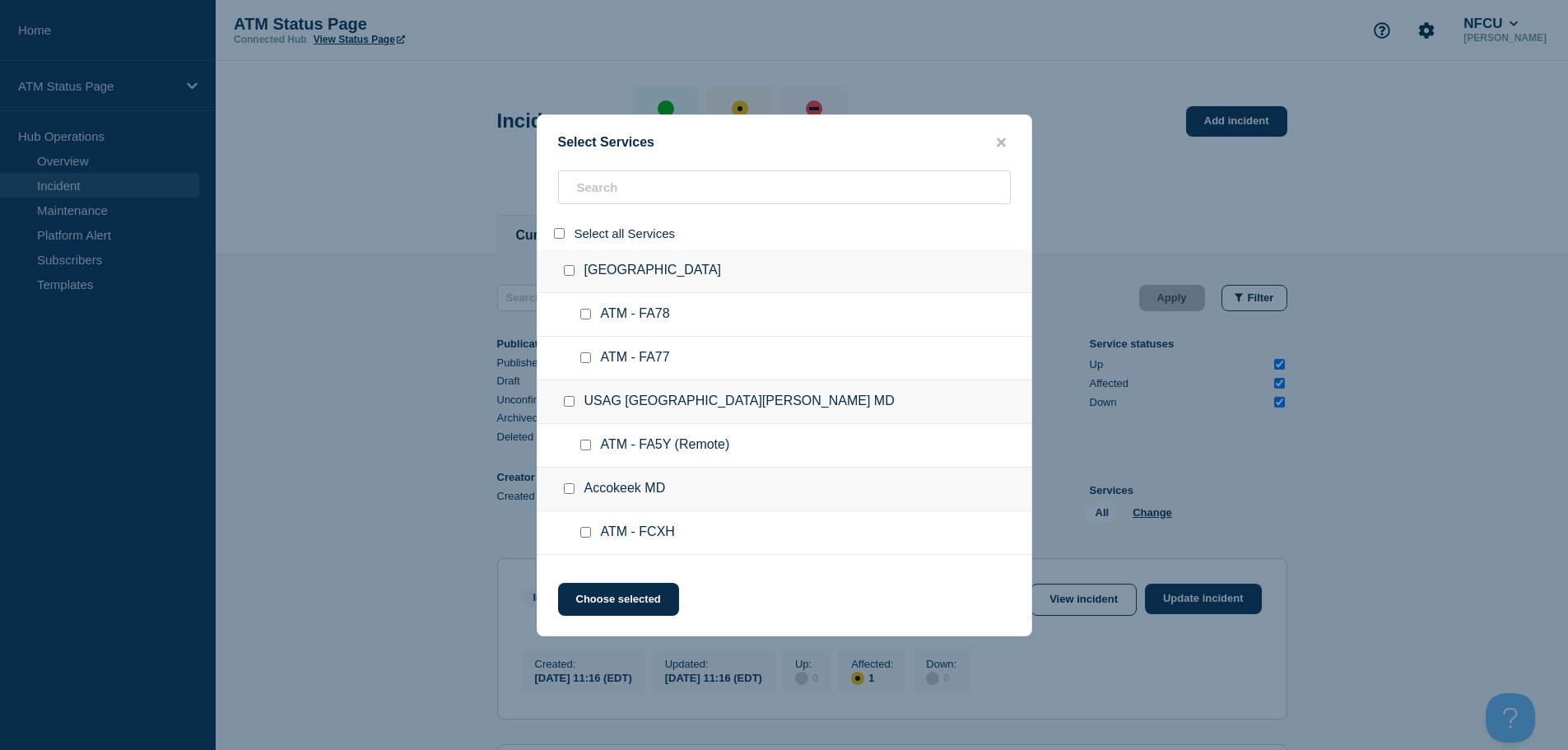
checkbox input "false"
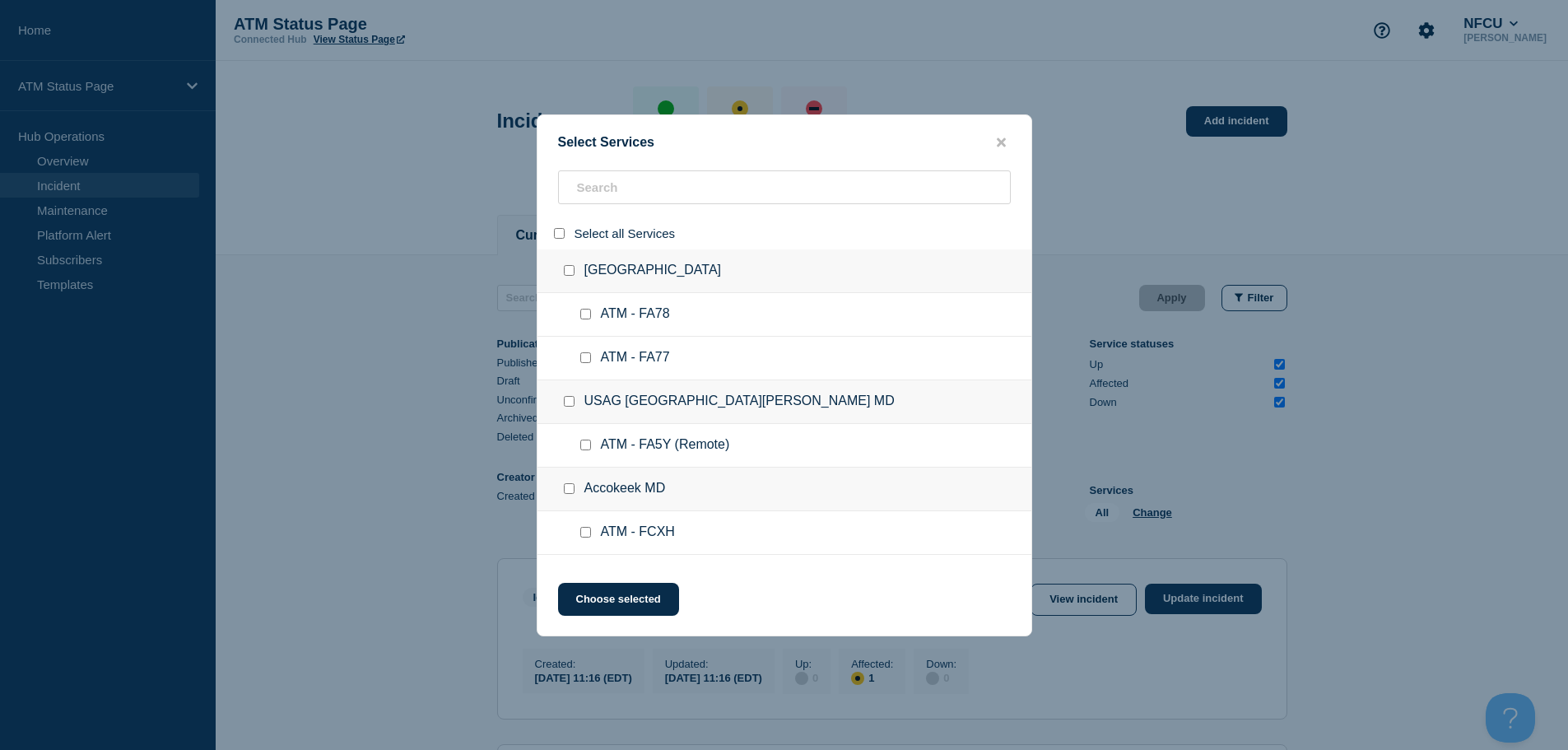
checkbox input "false"
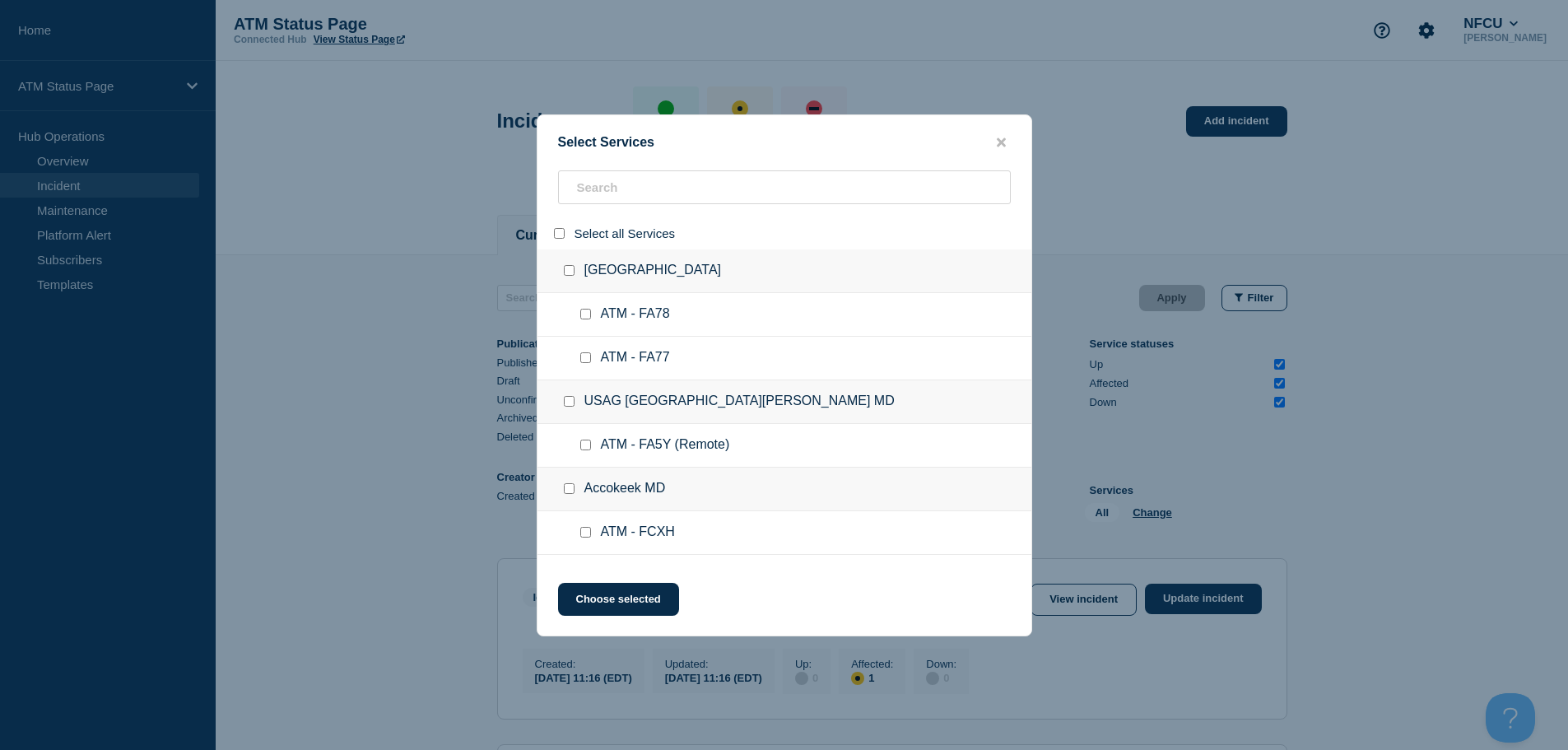
checkbox input "false"
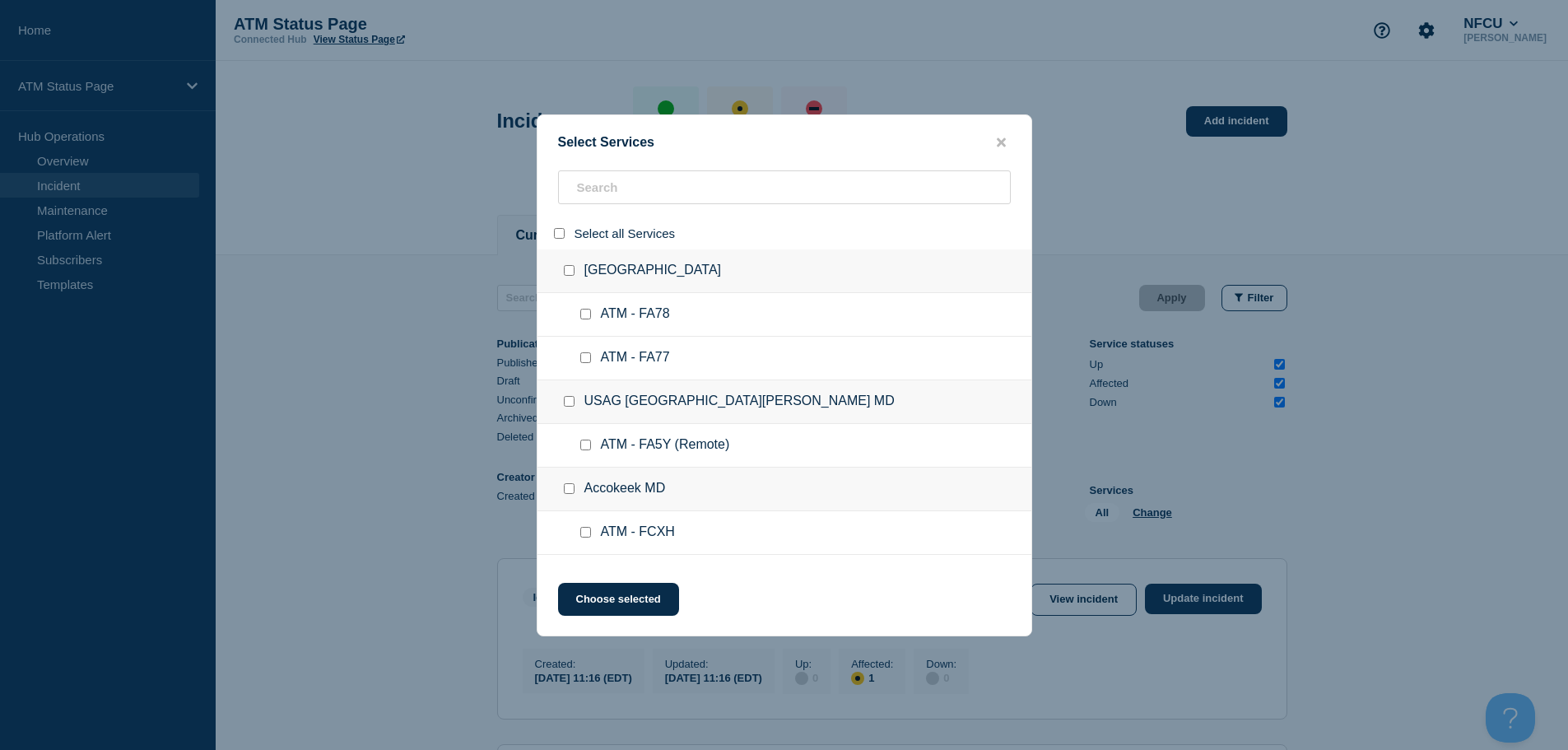
checkbox input "false"
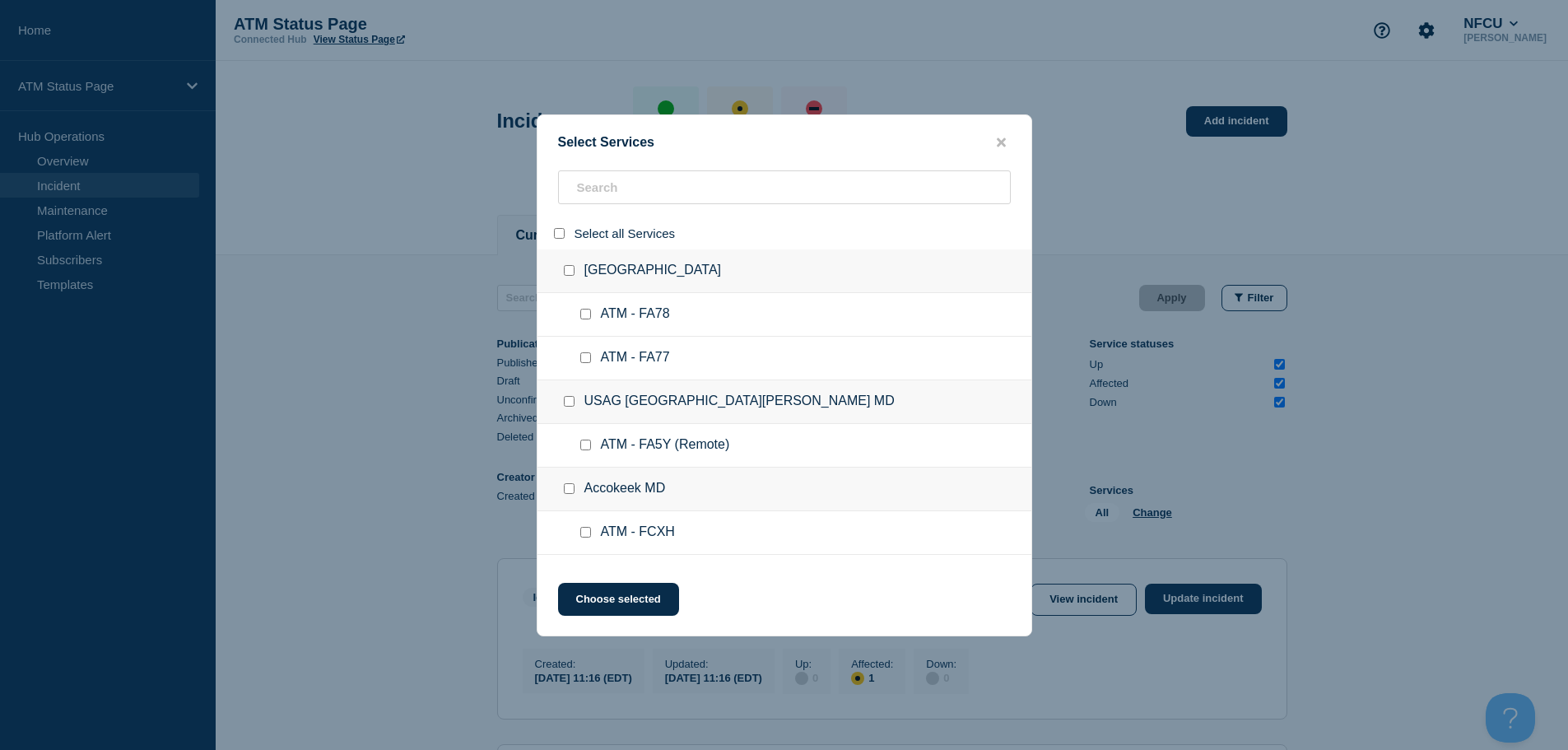
checkbox input "false"
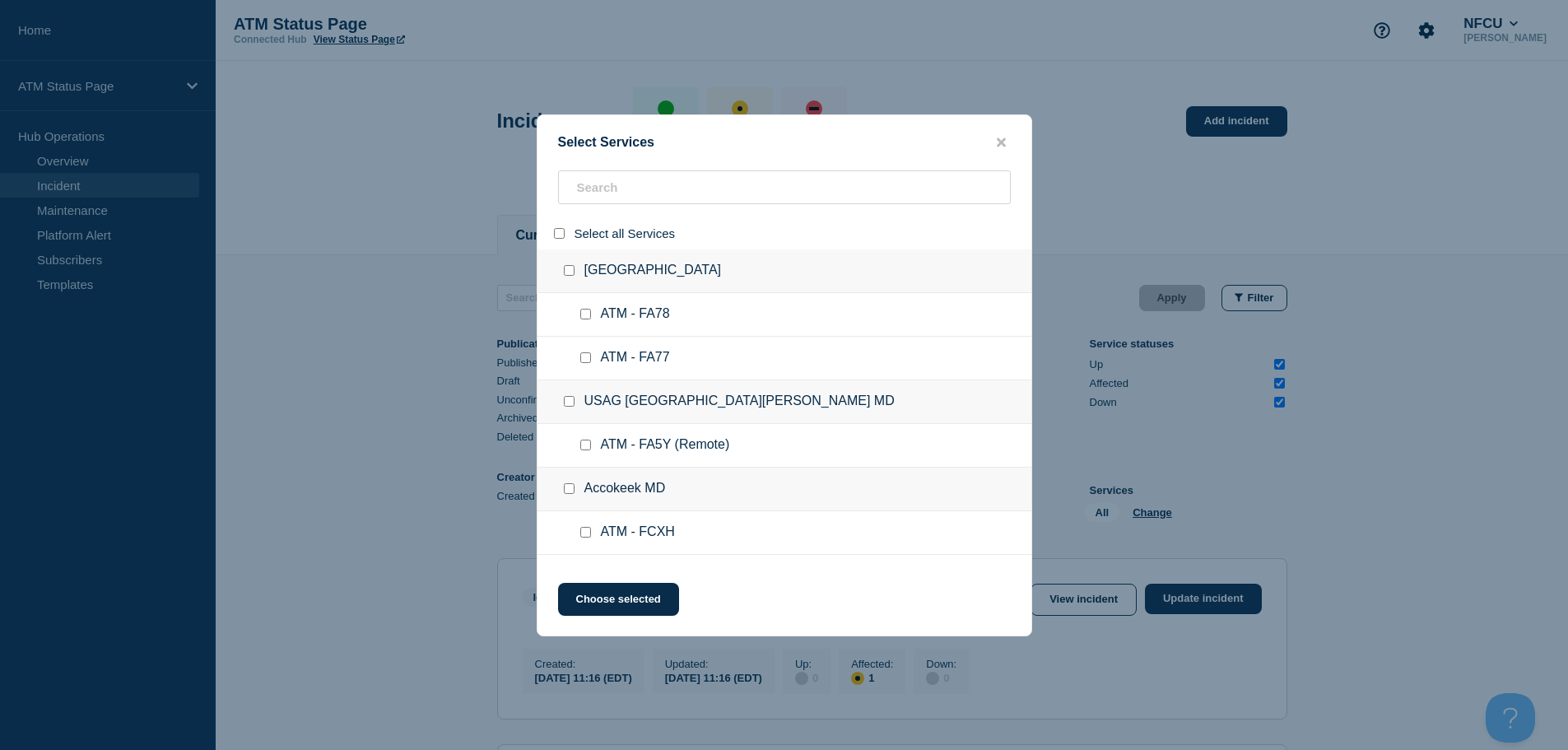
checkbox input "false"
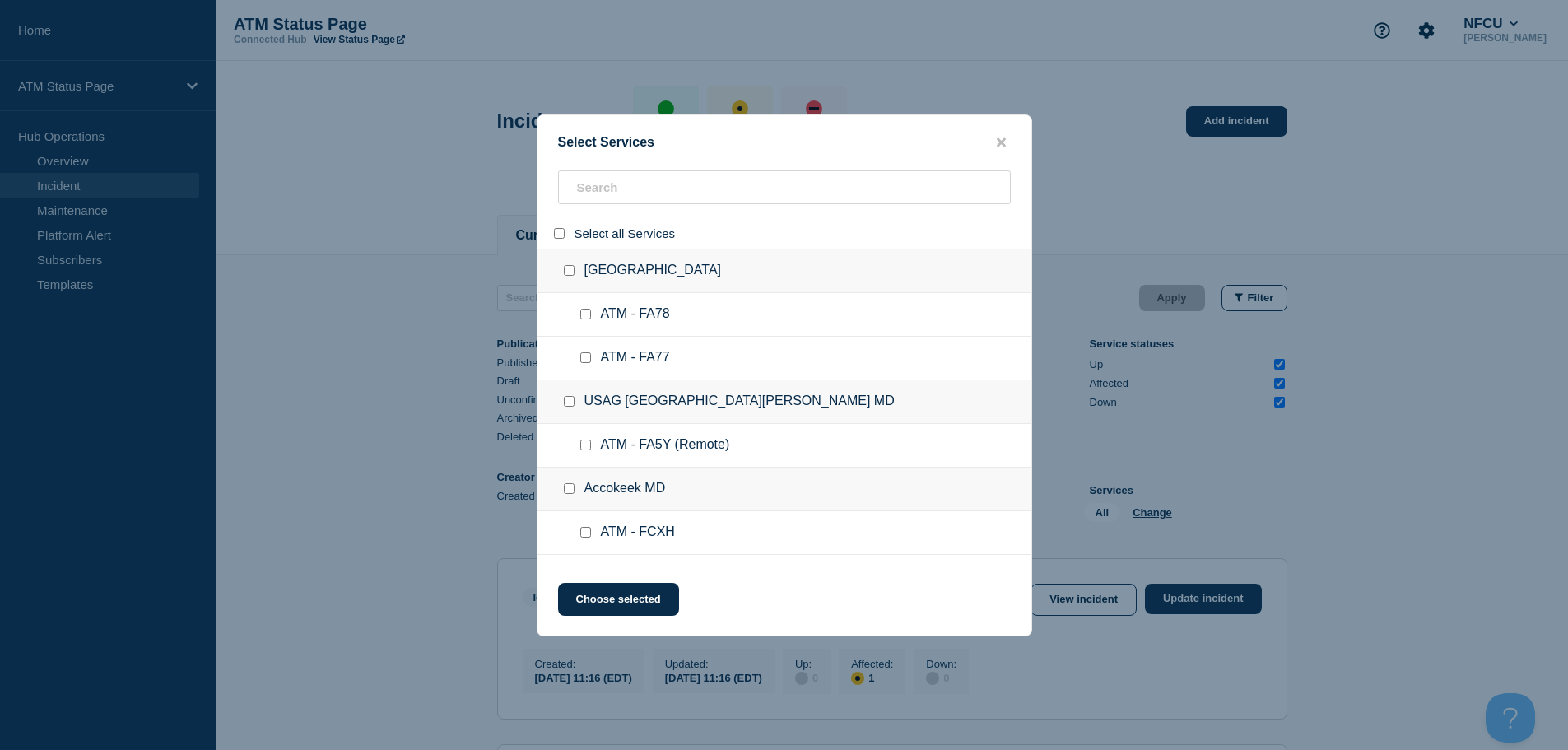
checkbox input "false"
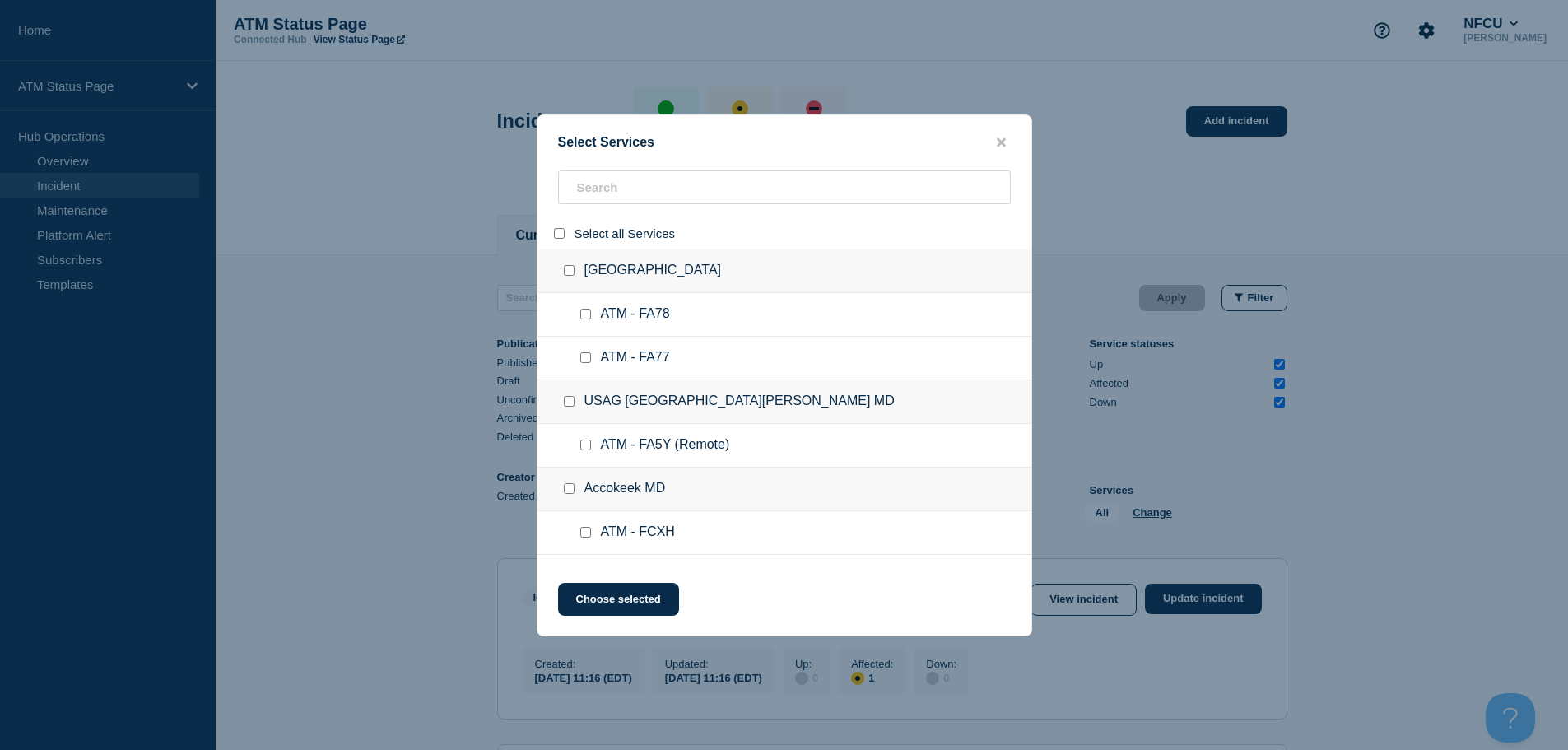
checkbox input "false"
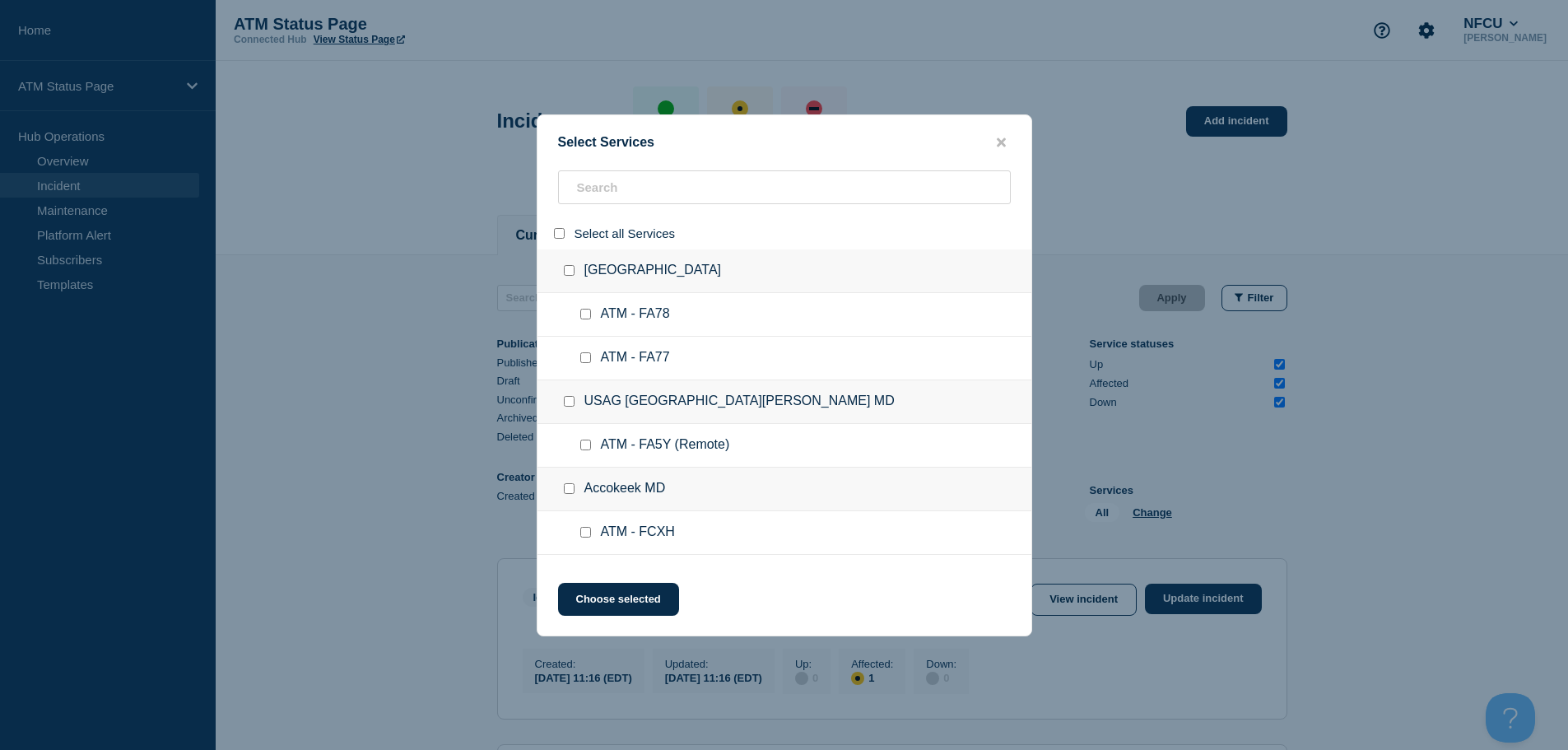
checkbox input "false"
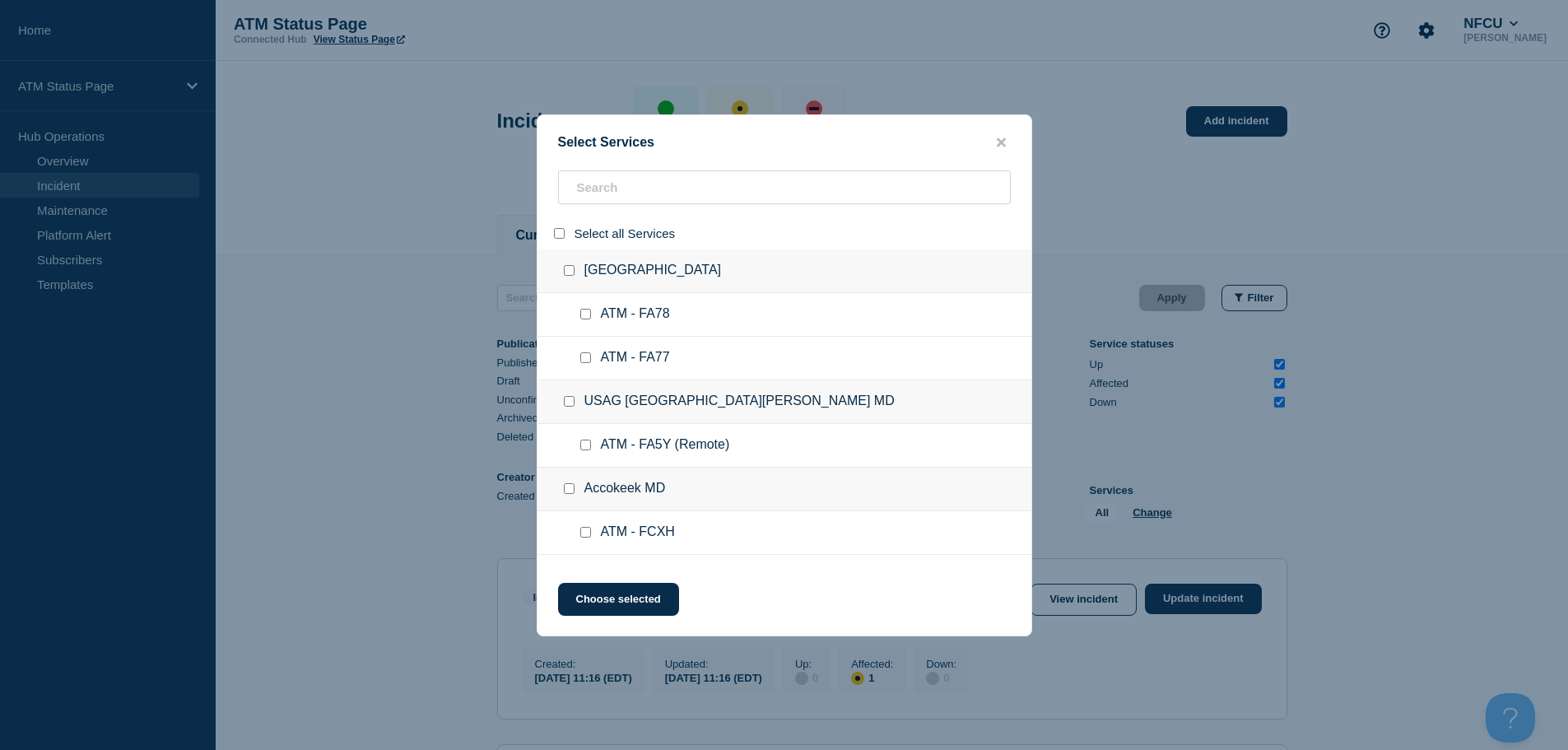
checkbox input "false"
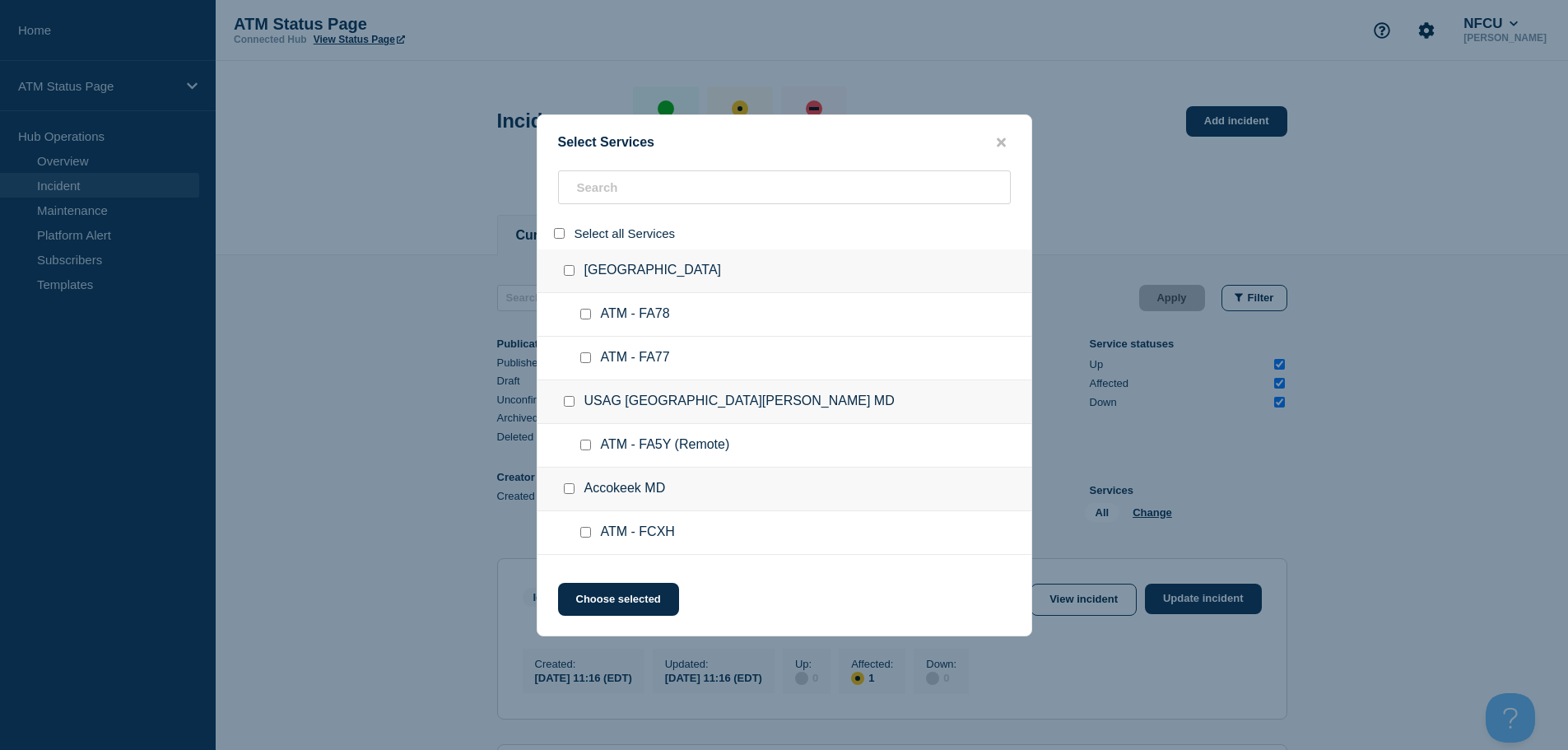
checkbox input "false"
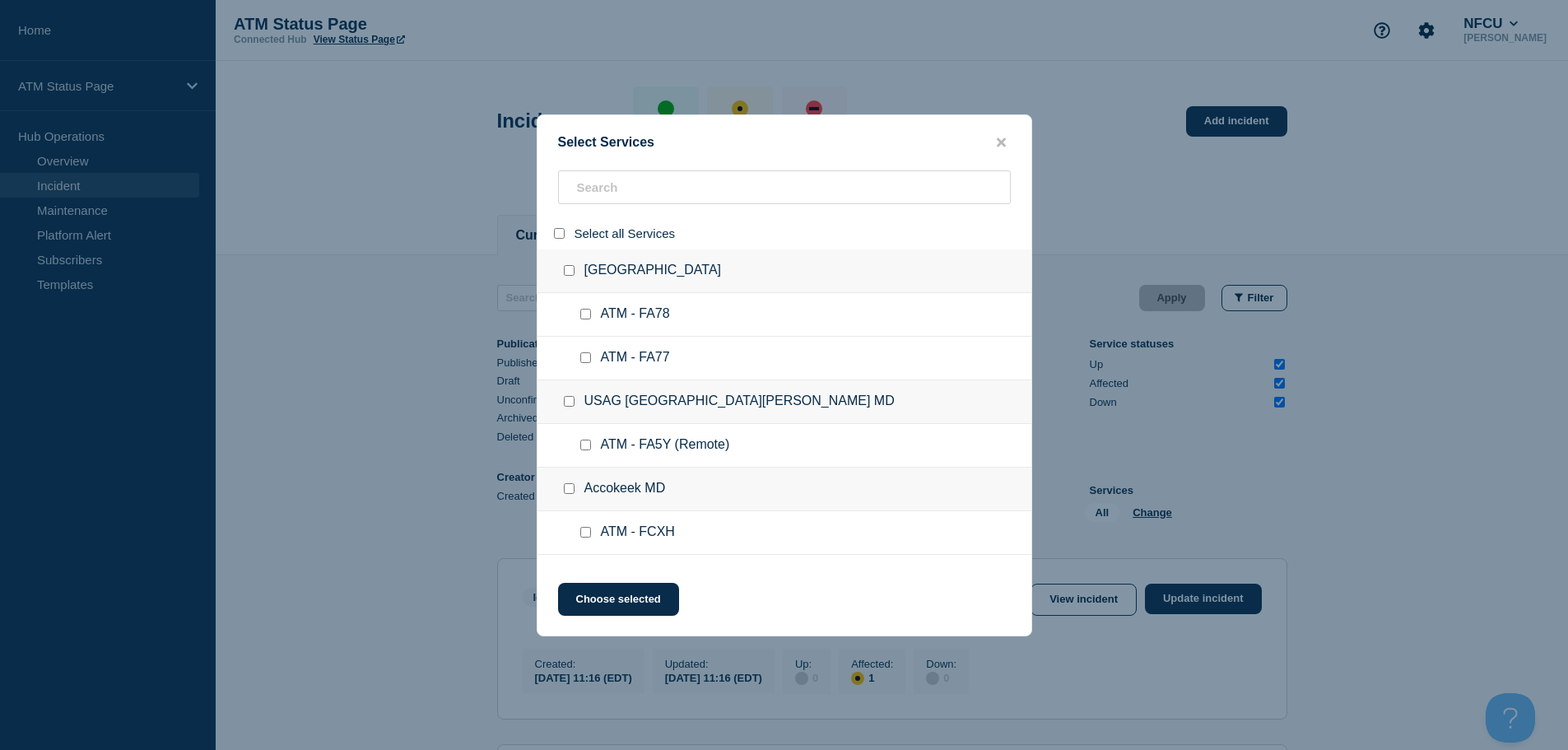
checkbox input "false"
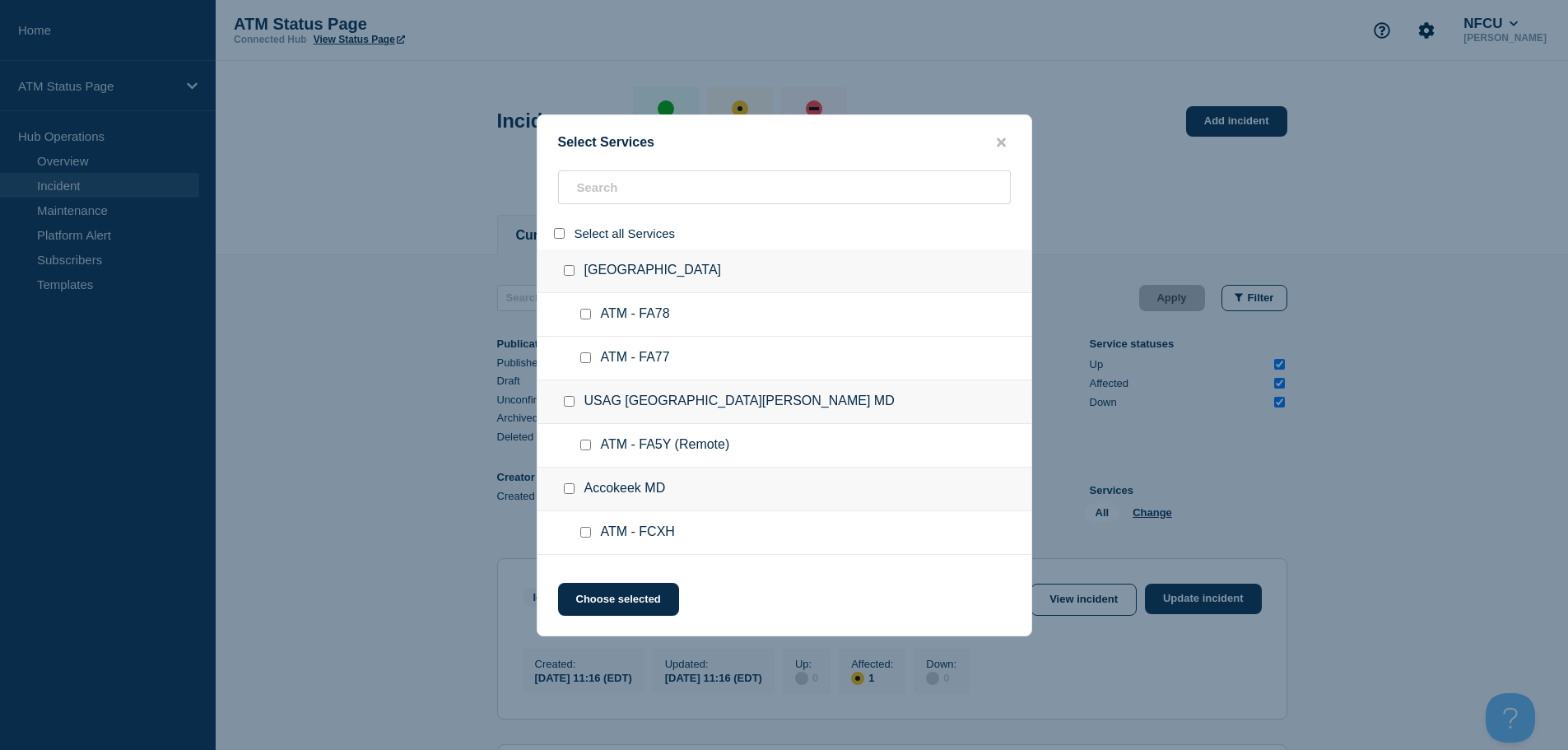
checkbox input "false"
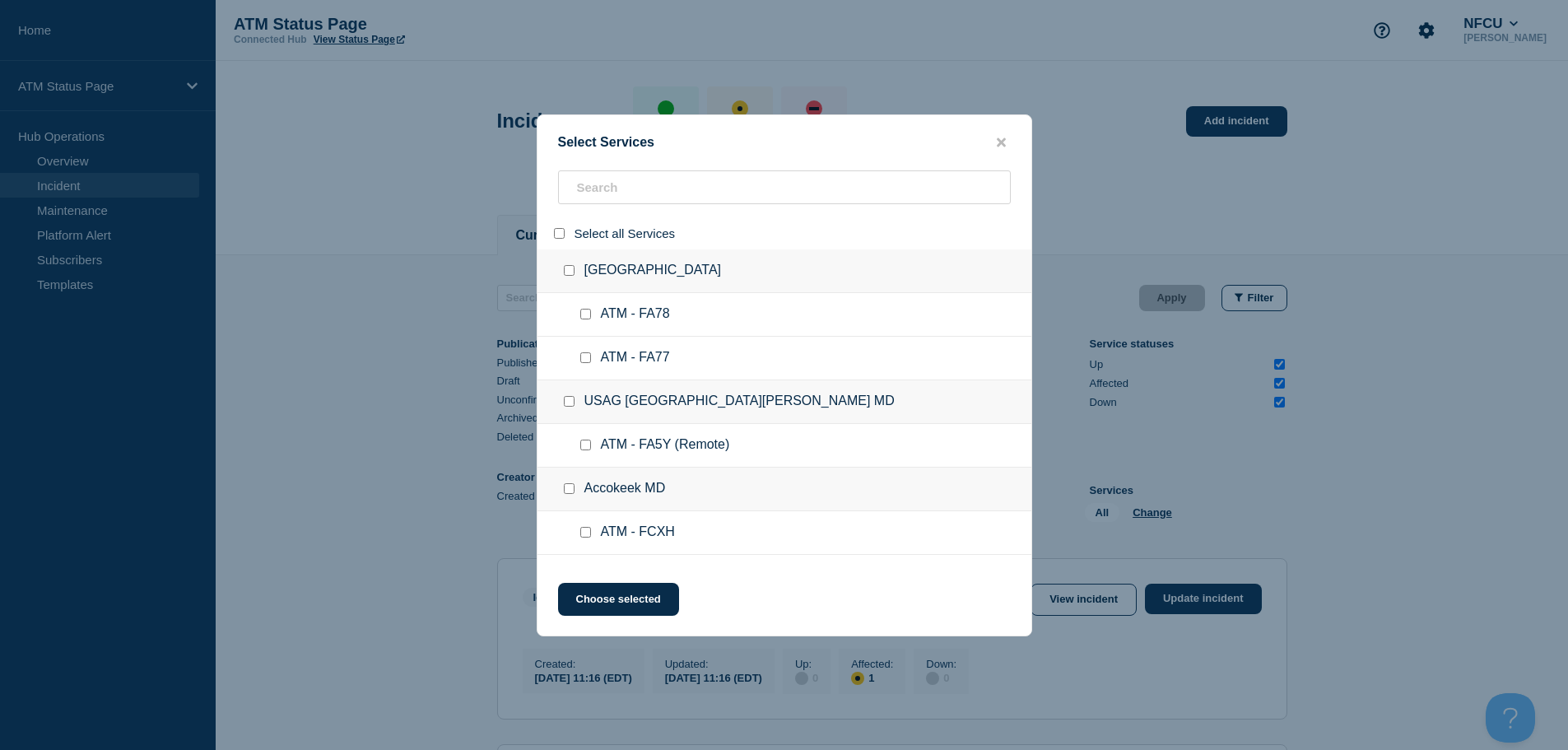
checkbox input "false"
click at [626, 196] on input "search" at bounding box center [784, 188] width 453 height 34
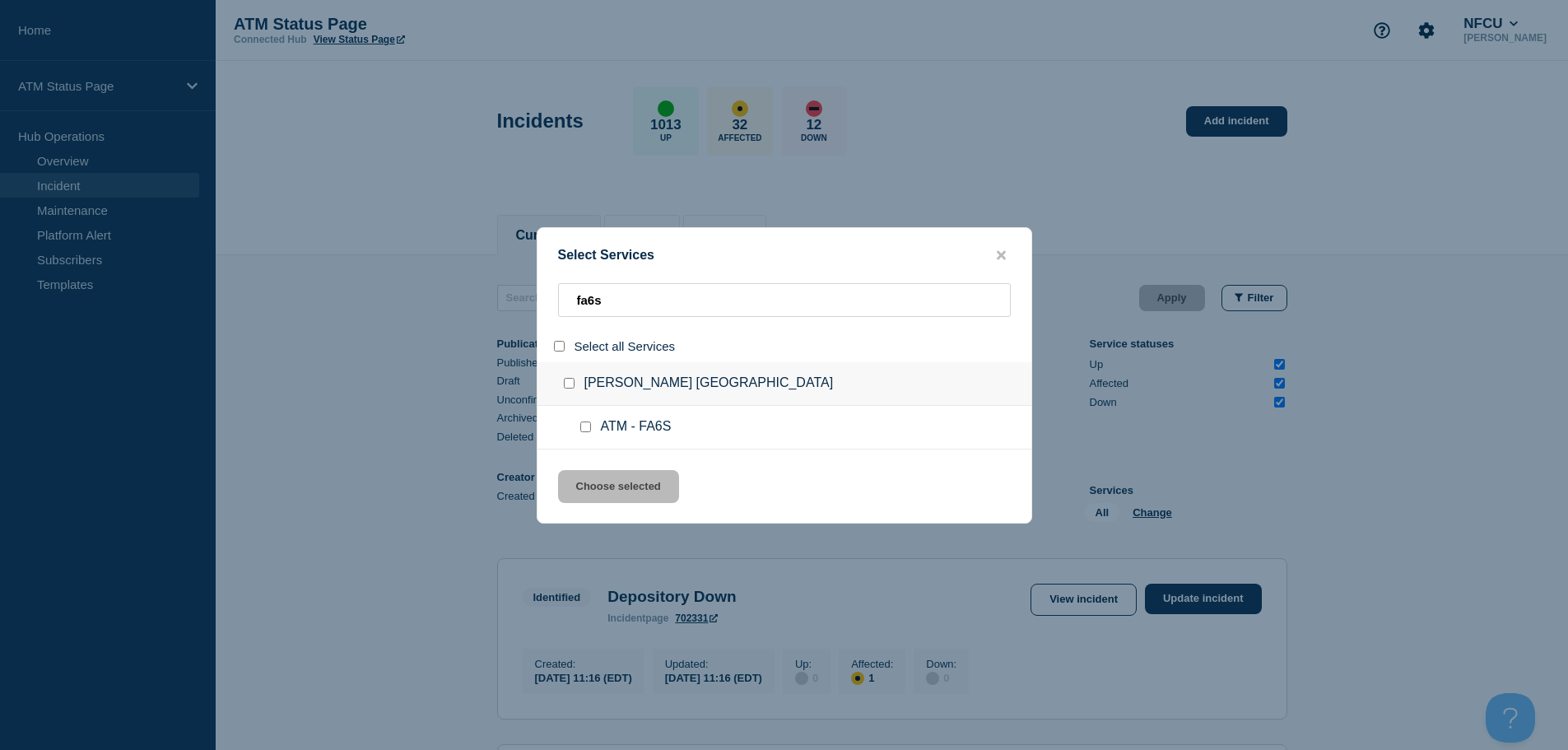
click at [586, 427] on input "service: ATM - FA6S" at bounding box center [586, 426] width 10 height 10
click at [604, 491] on button "Choose selected" at bounding box center [619, 487] width 121 height 33
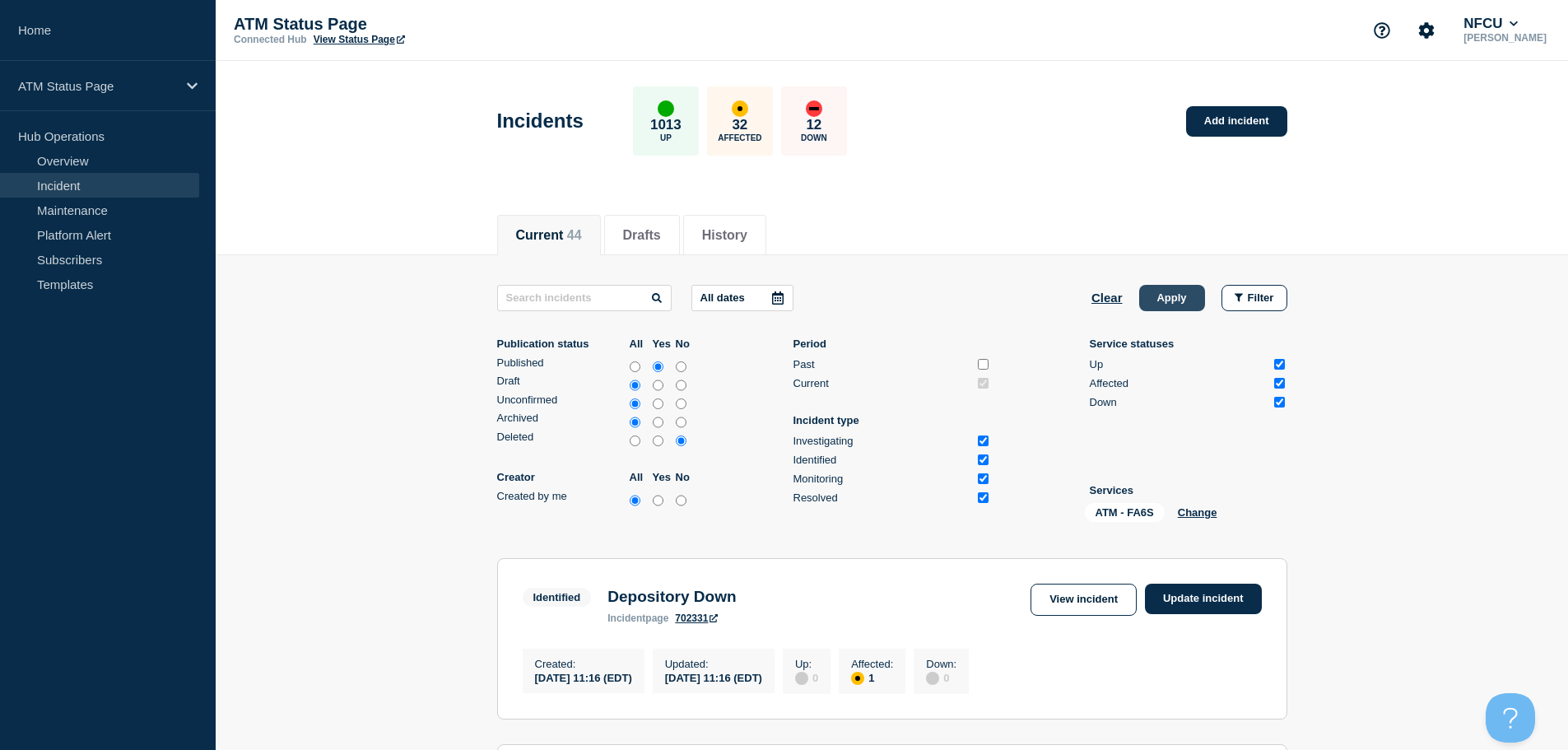
click at [1164, 302] on button "Apply" at bounding box center [1172, 298] width 66 height 26
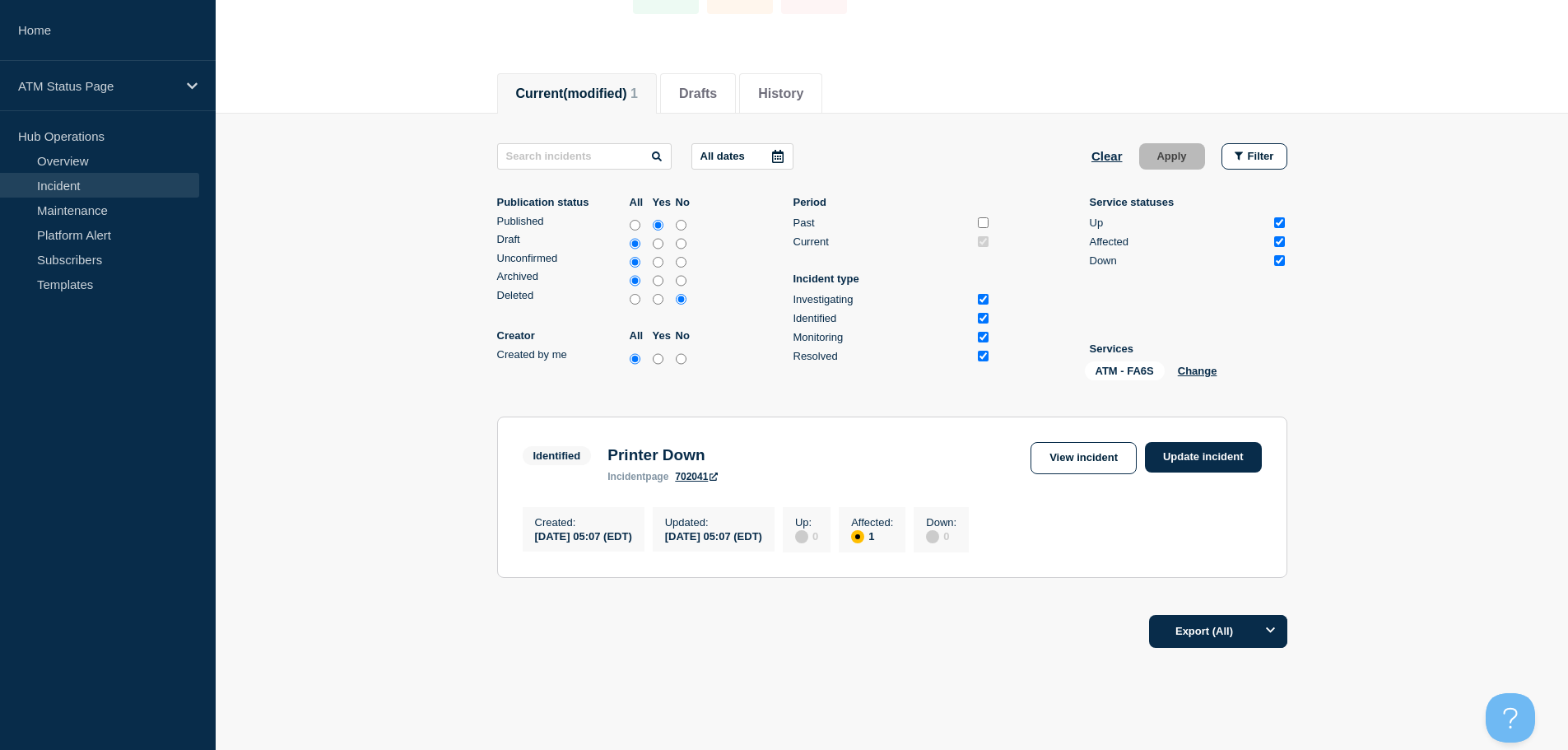
scroll to position [113, 0]
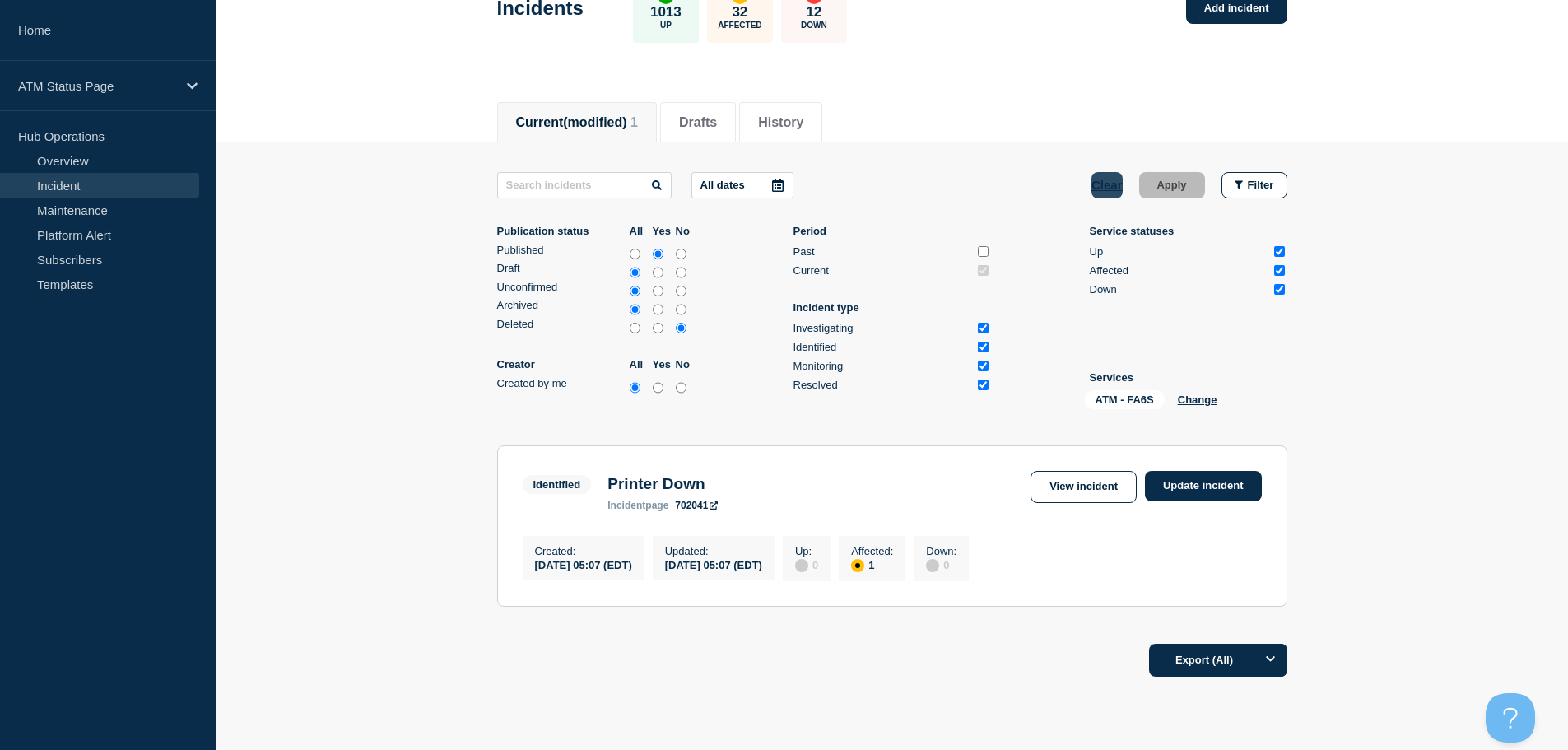
click at [1099, 187] on button "Clear" at bounding box center [1107, 185] width 31 height 26
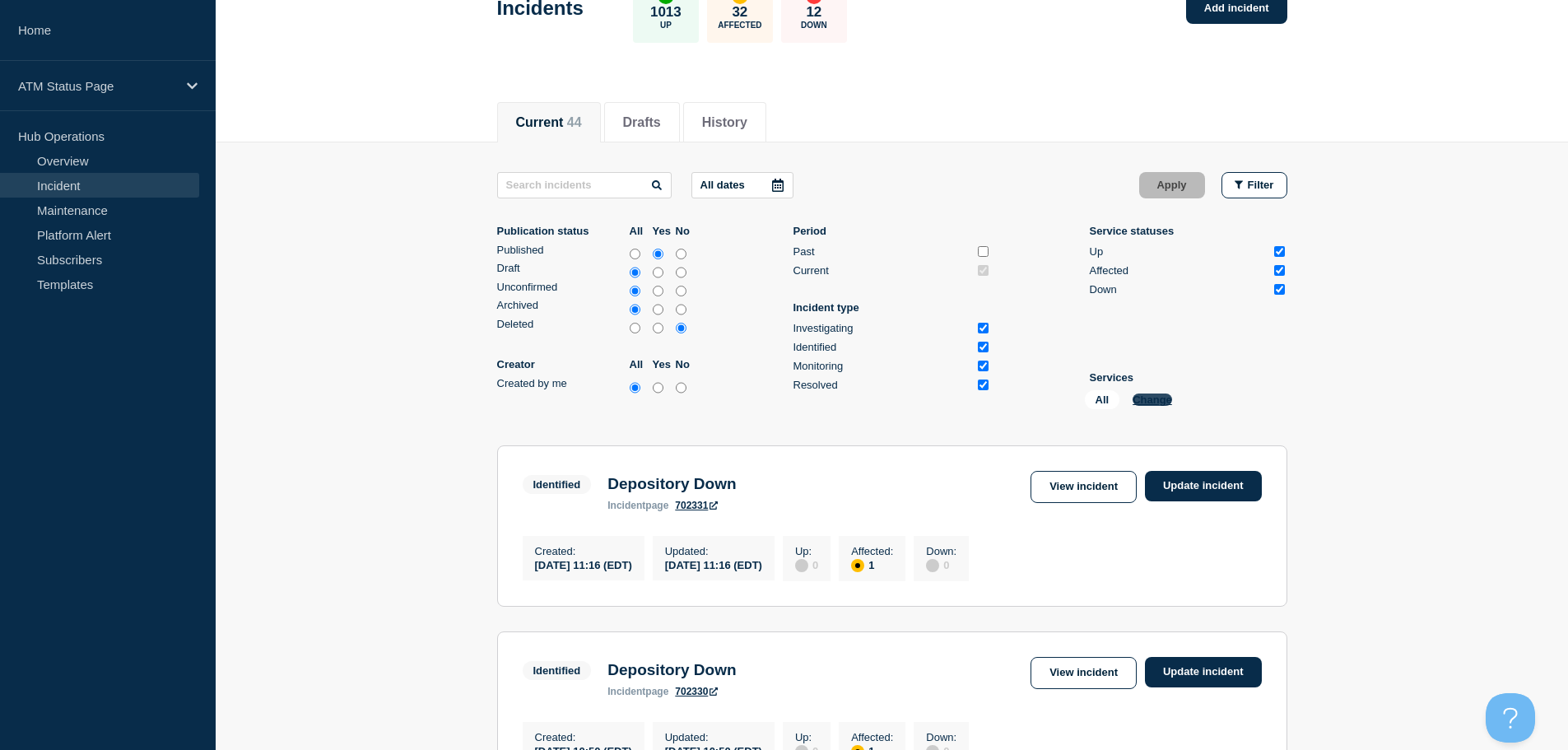
click at [1154, 398] on button "Change" at bounding box center [1152, 399] width 40 height 12
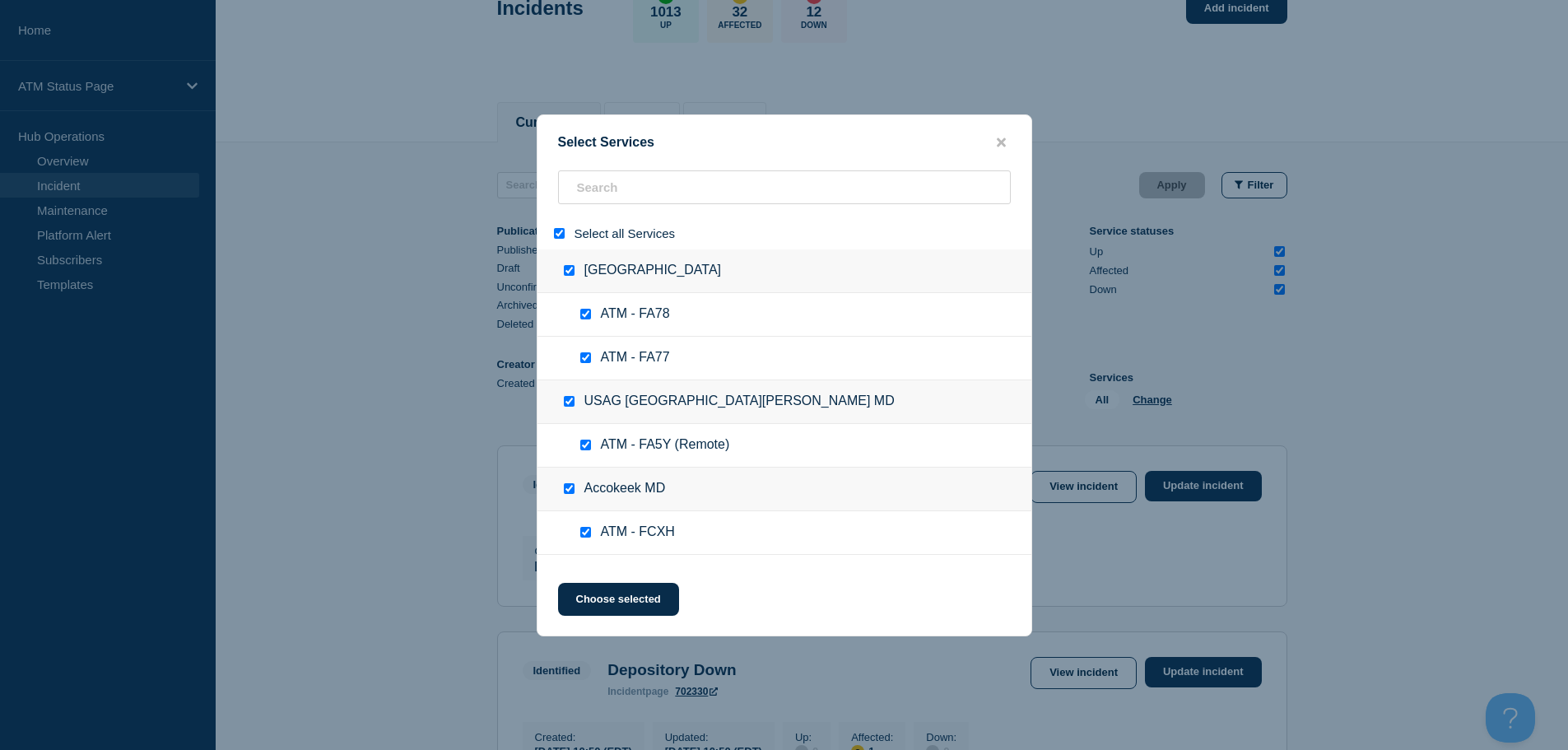
click at [563, 235] on input "select all" at bounding box center [559, 233] width 10 height 10
click at [624, 189] on input "search" at bounding box center [784, 188] width 453 height 34
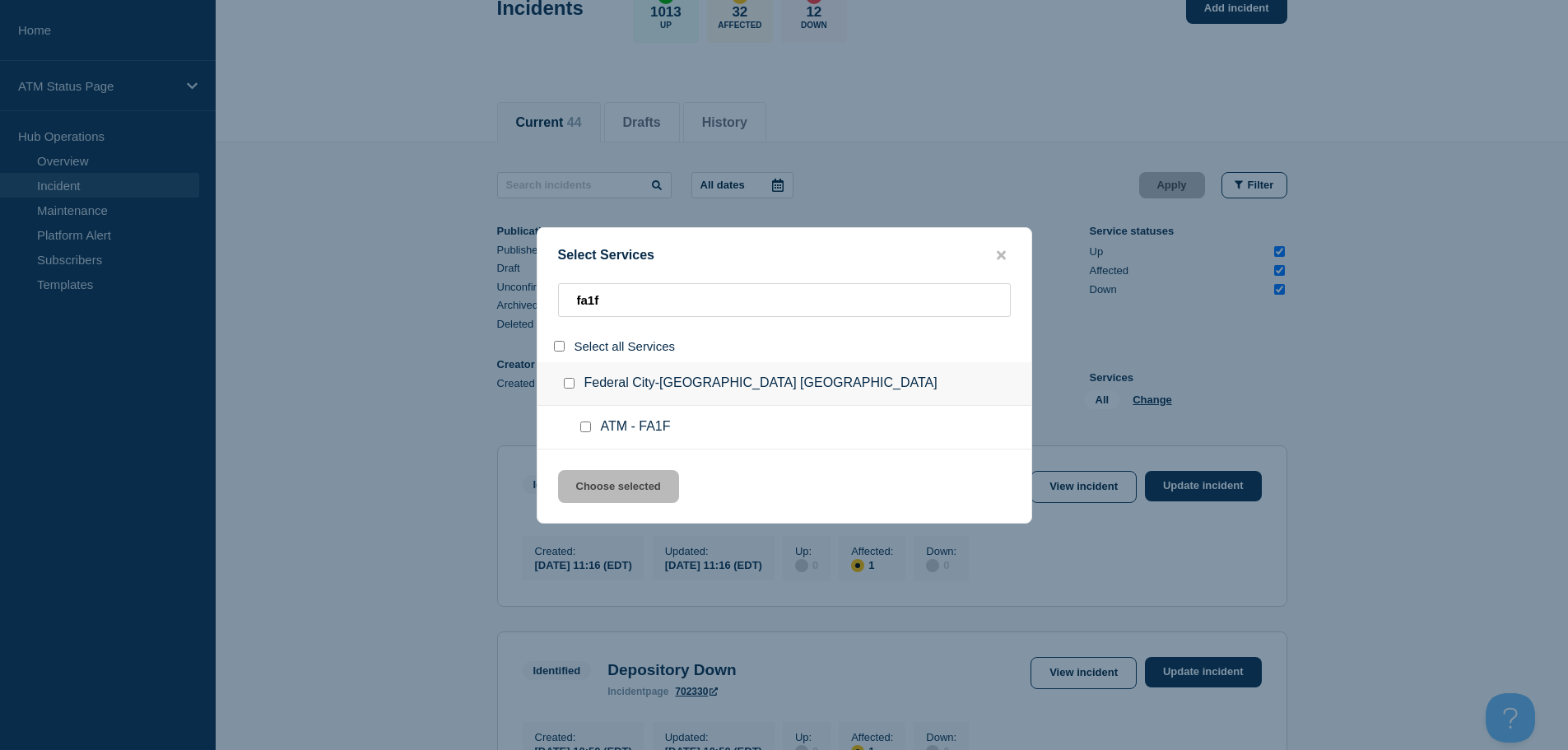
click at [586, 427] on input "service: ATM - FA1F" at bounding box center [586, 426] width 10 height 10
click at [619, 491] on button "Choose selected" at bounding box center [619, 487] width 121 height 33
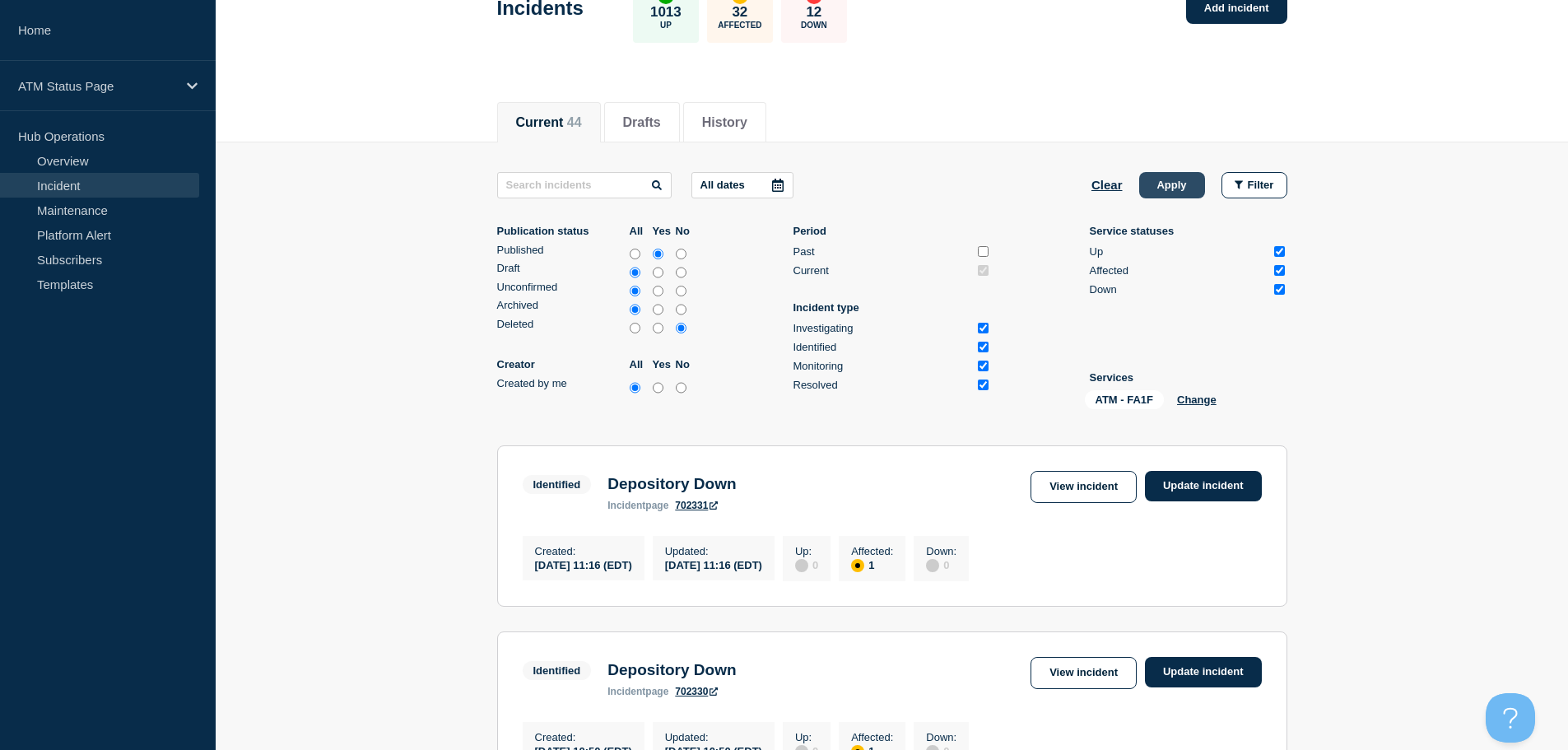
click at [1176, 176] on button "Apply" at bounding box center [1172, 185] width 66 height 26
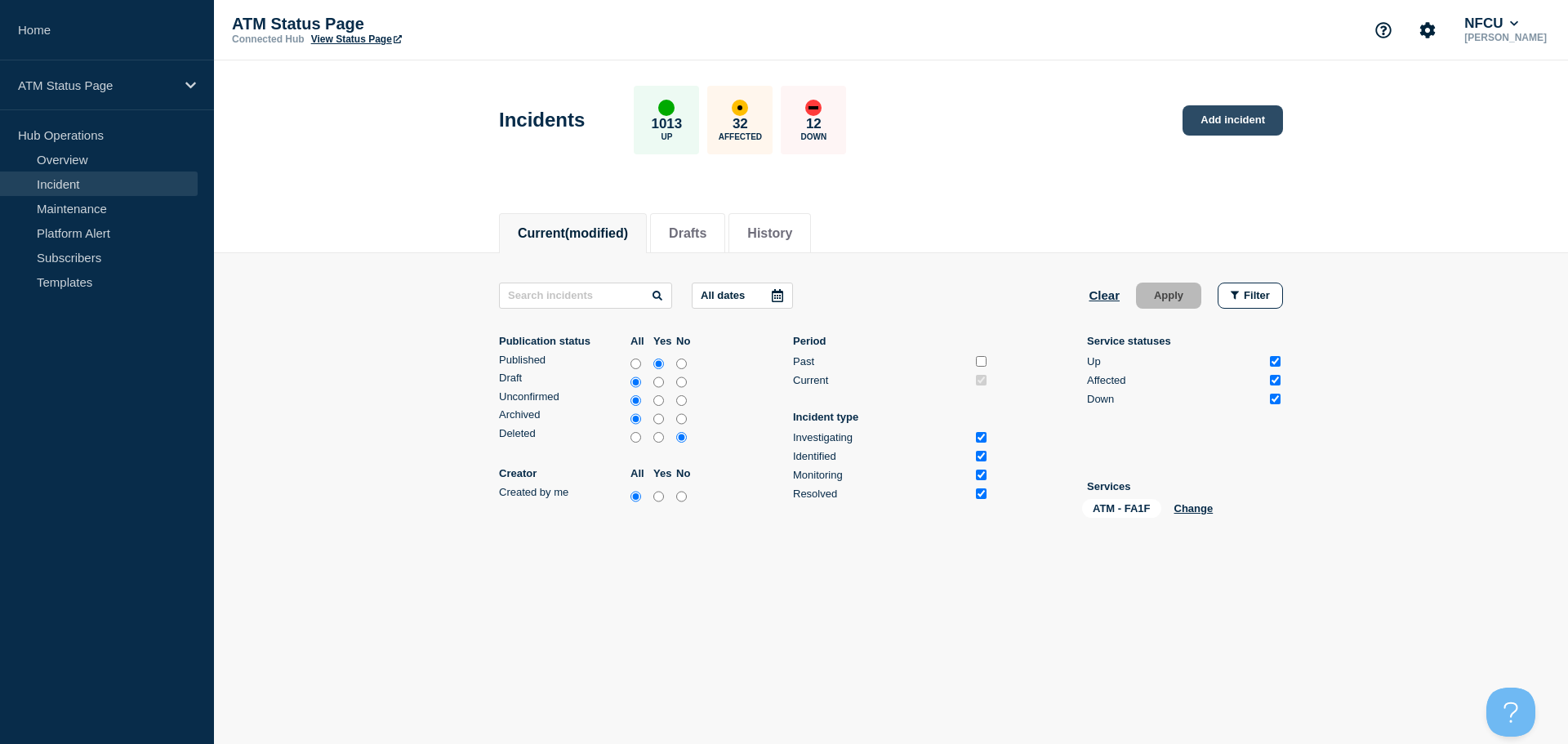
click at [1236, 119] on link "Add incident" at bounding box center [1232, 121] width 100 height 30
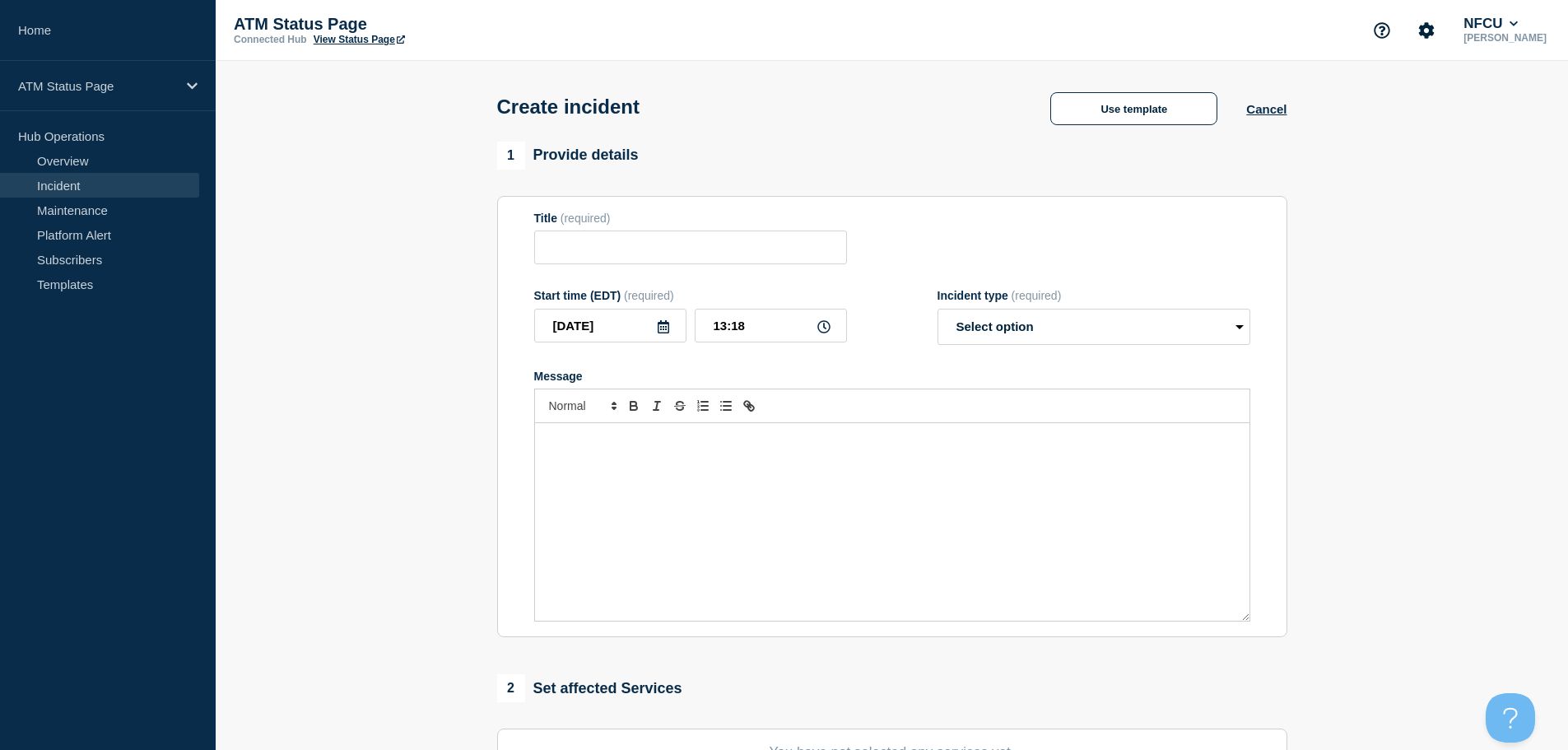
click at [1165, 85] on div "Create incident Use template Cancel" at bounding box center [891, 102] width 827 height 81
click at [1164, 101] on button "Use template" at bounding box center [1133, 108] width 167 height 33
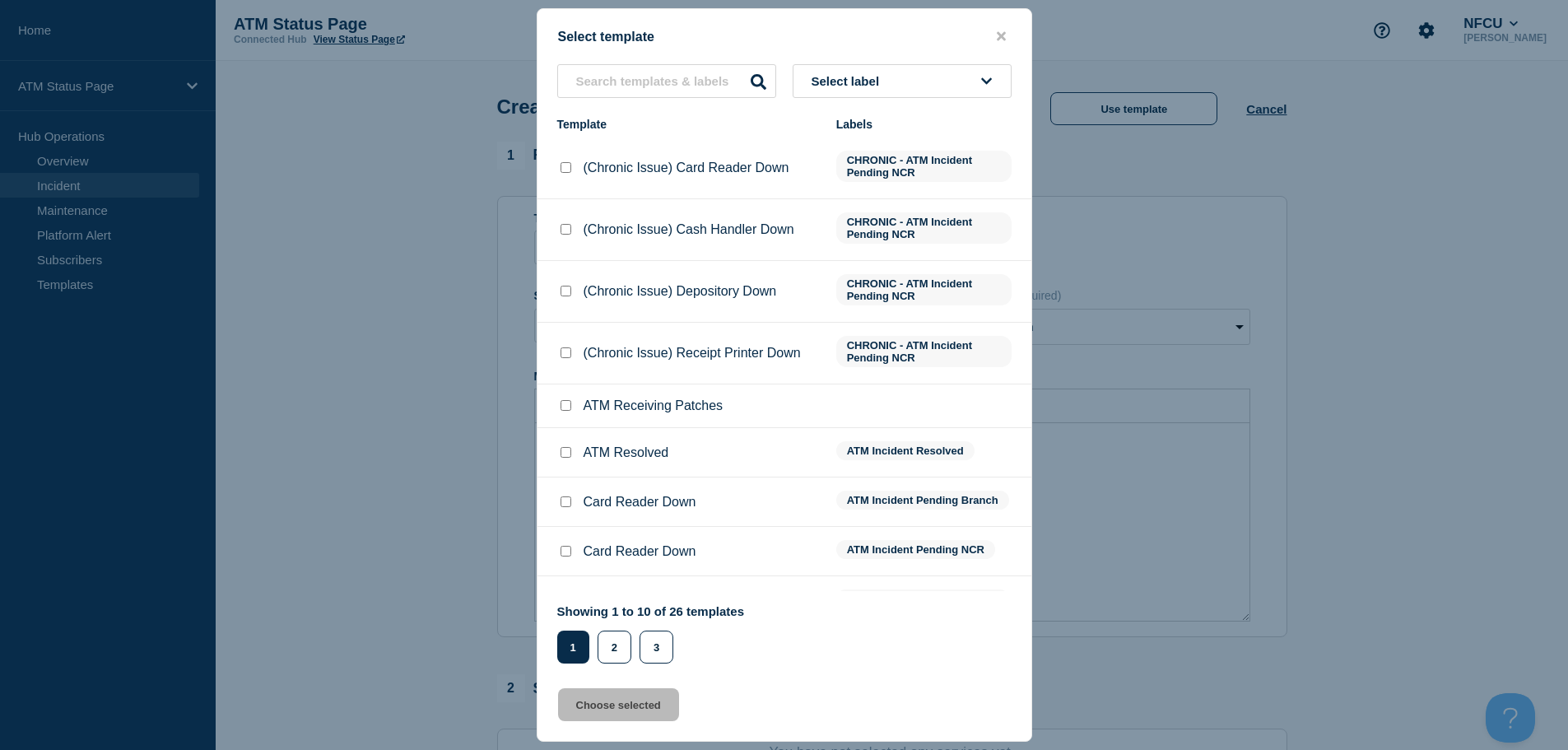
click at [908, 82] on button "Select label" at bounding box center [902, 81] width 219 height 34
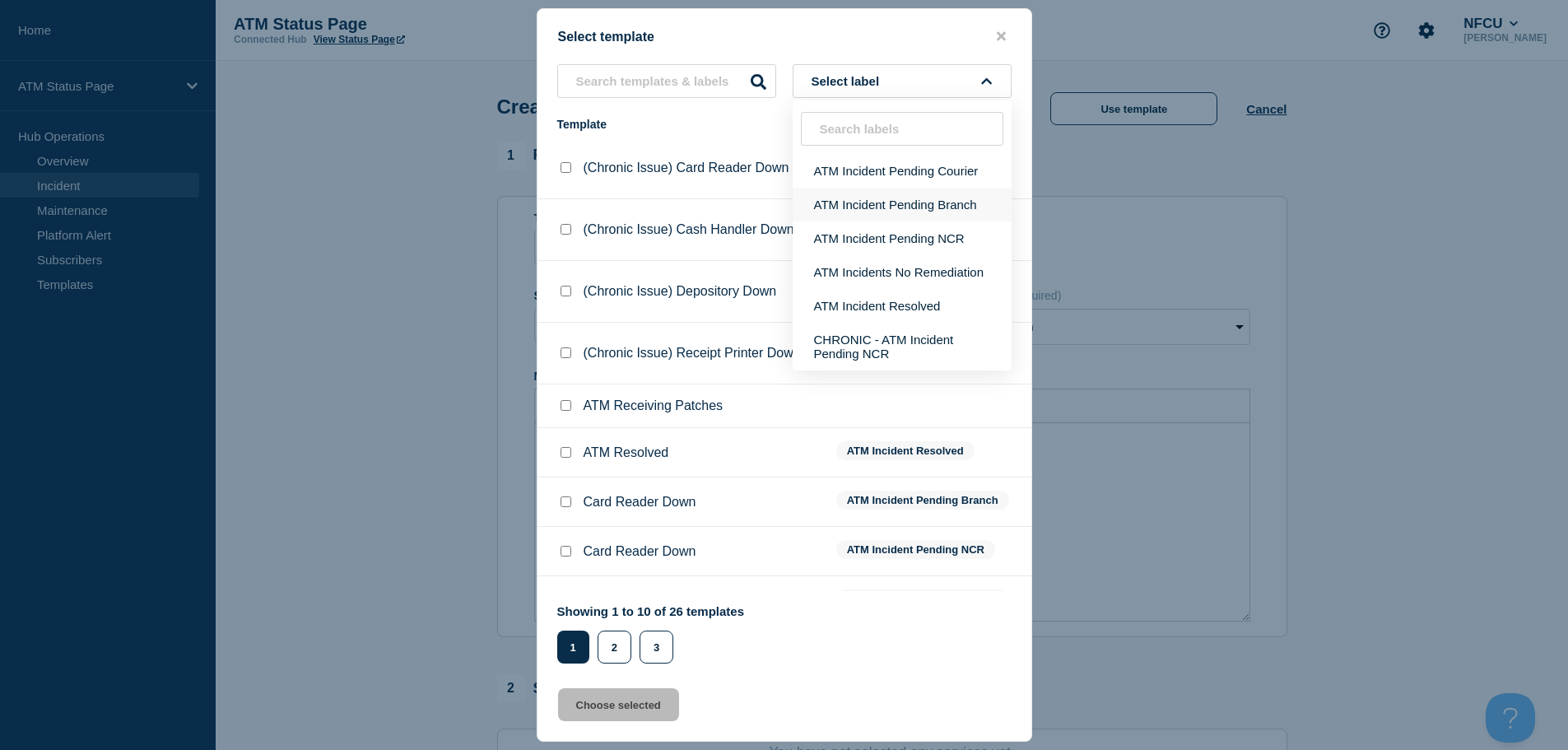
click at [900, 205] on button "ATM Incident Pending Branch" at bounding box center [902, 205] width 219 height 34
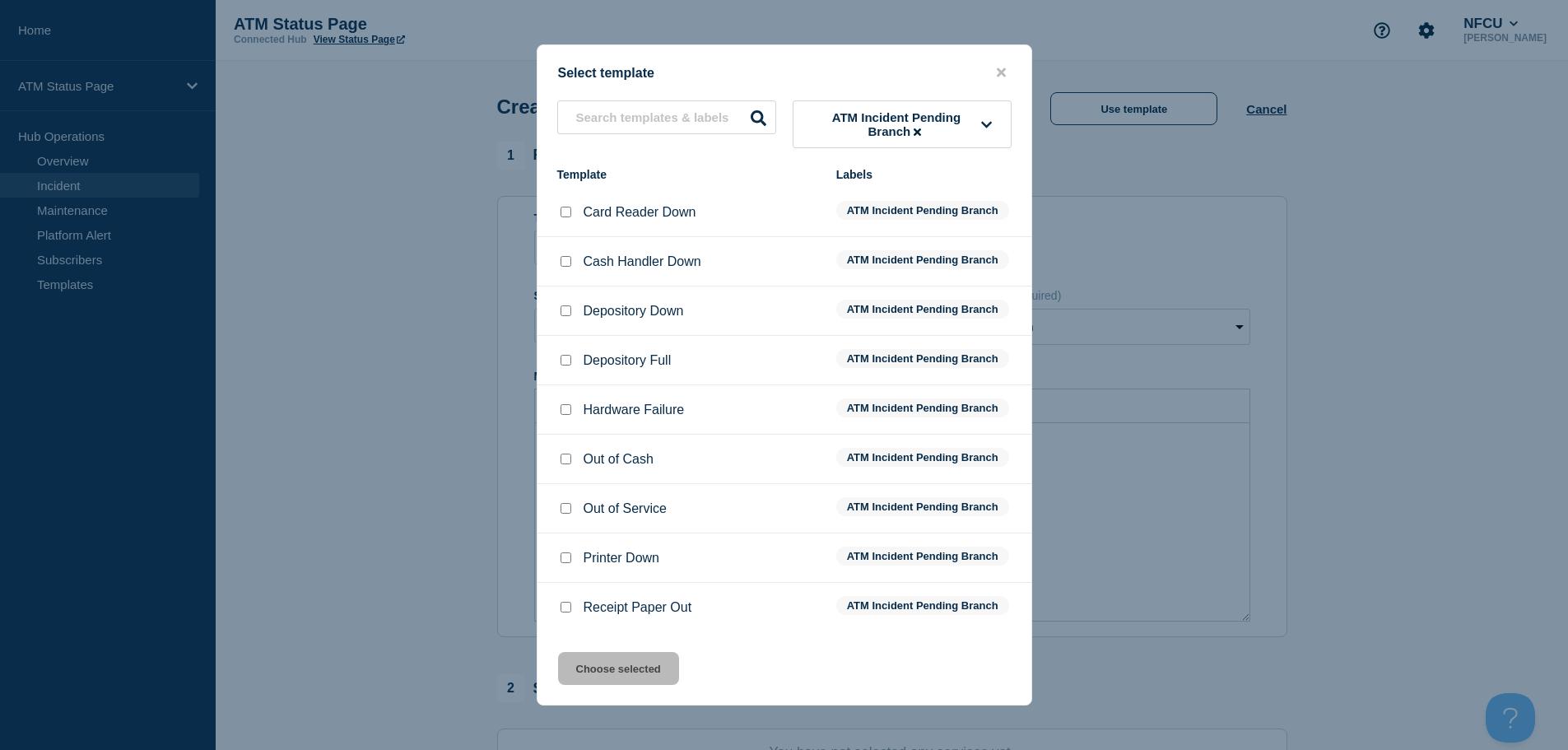
click at [568, 316] on input "Depository Down checkbox" at bounding box center [566, 310] width 10 height 10
click at [622, 674] on button "Choose selected" at bounding box center [619, 669] width 121 height 33
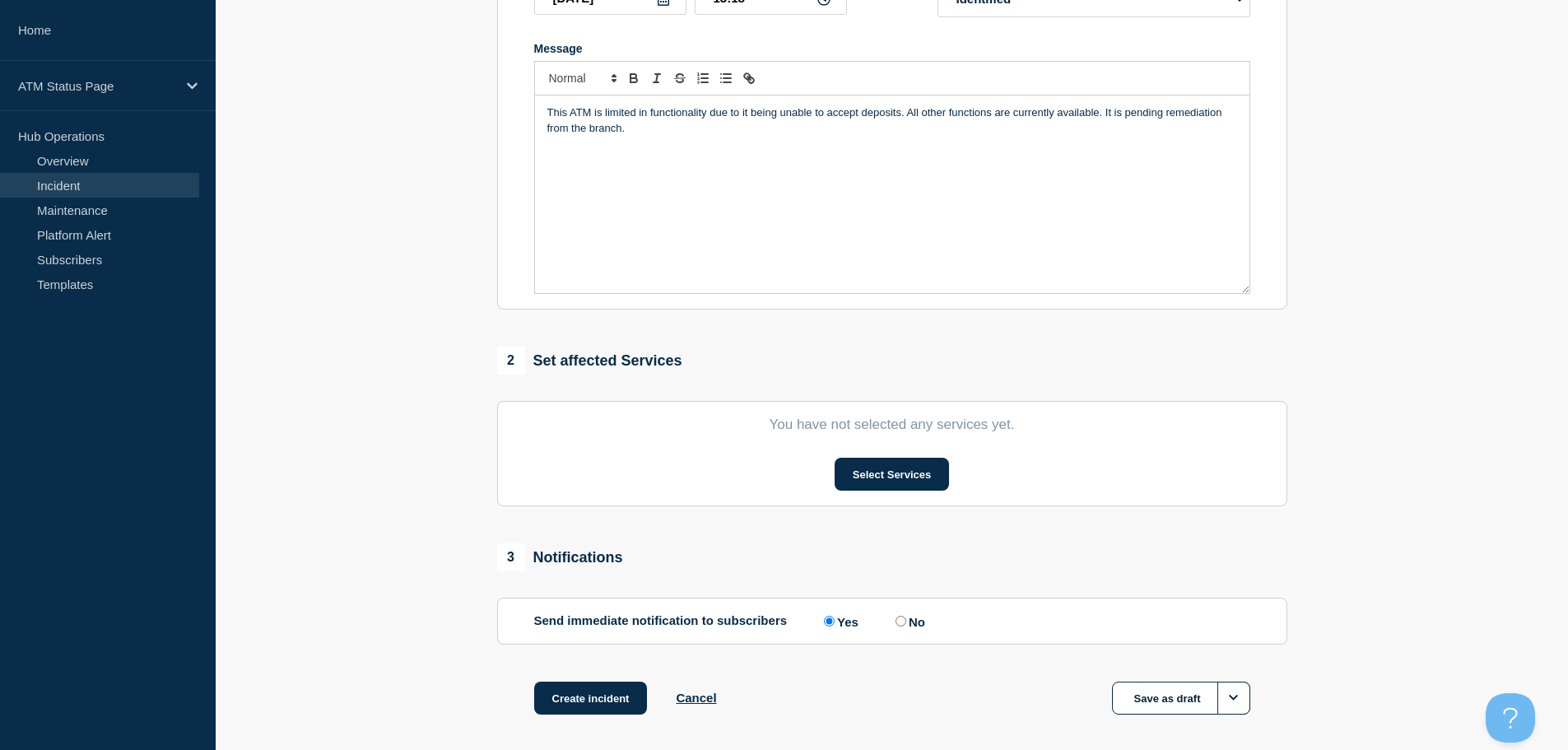
scroll to position [329, 0]
click at [899, 467] on button "Select Services" at bounding box center [891, 473] width 114 height 33
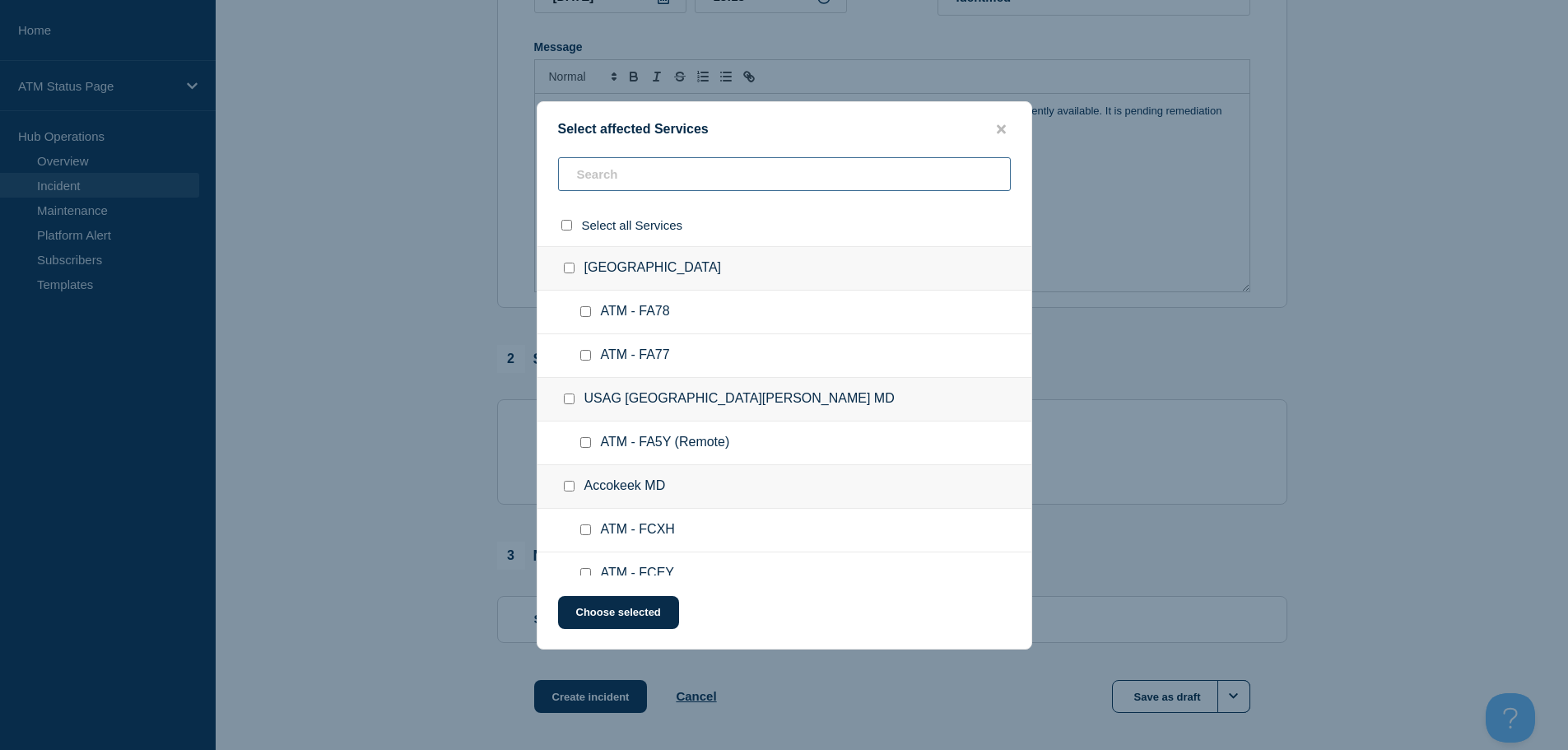
click at [767, 178] on input "text" at bounding box center [784, 175] width 453 height 34
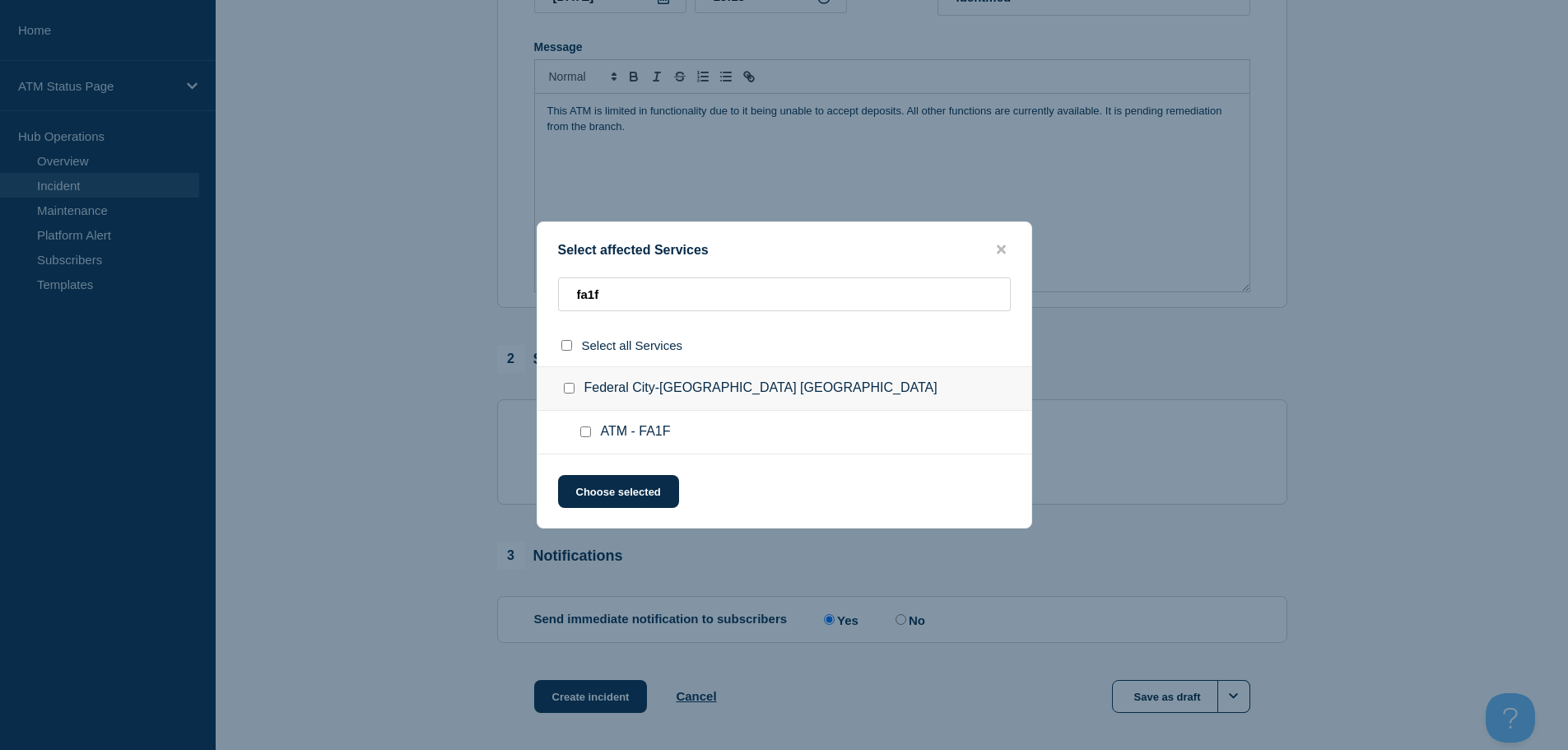
click at [585, 430] on input "ATM - FA1F checkbox" at bounding box center [586, 431] width 10 height 10
click at [607, 488] on button "Choose selected" at bounding box center [619, 492] width 121 height 33
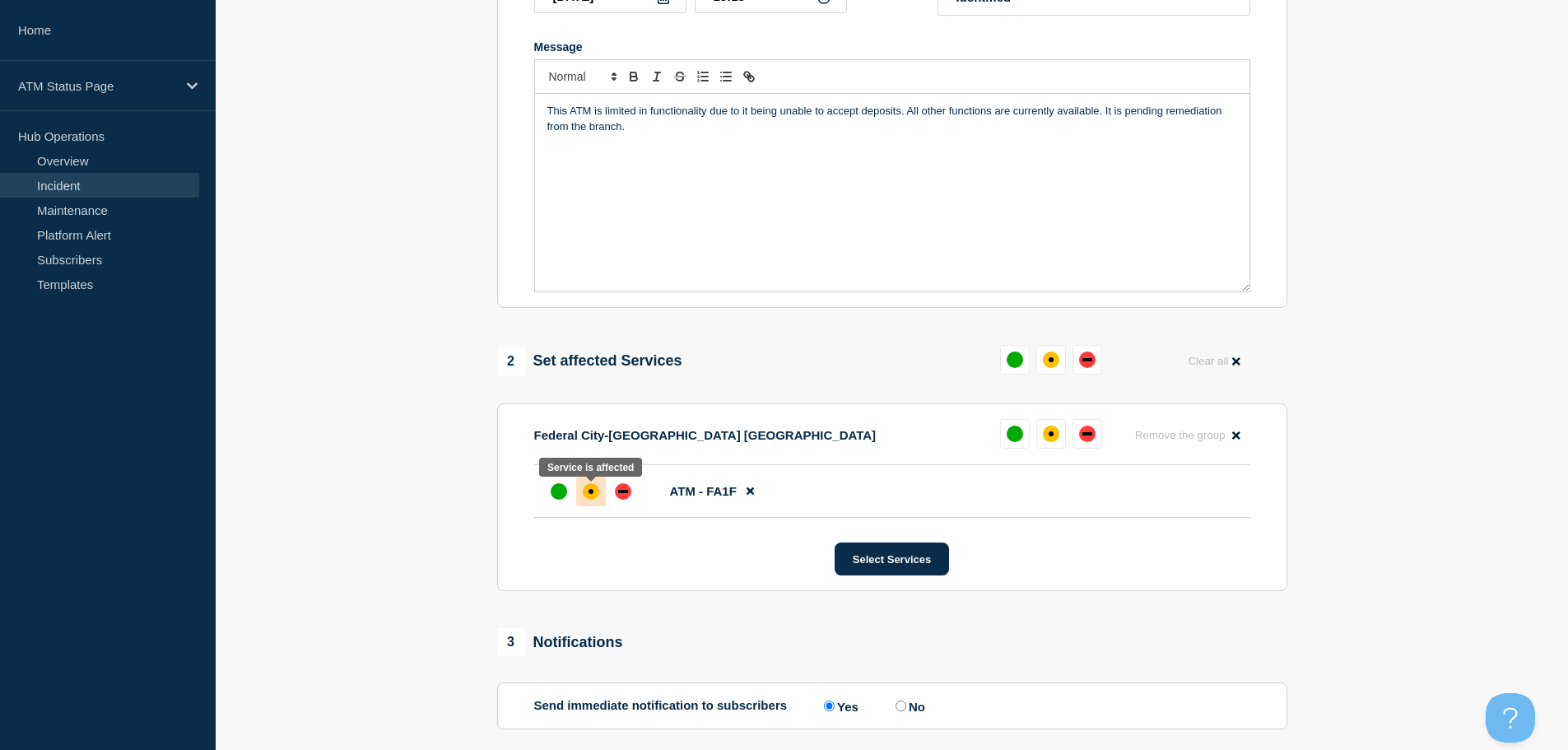
click at [591, 494] on div "affected" at bounding box center [590, 492] width 5 height 5
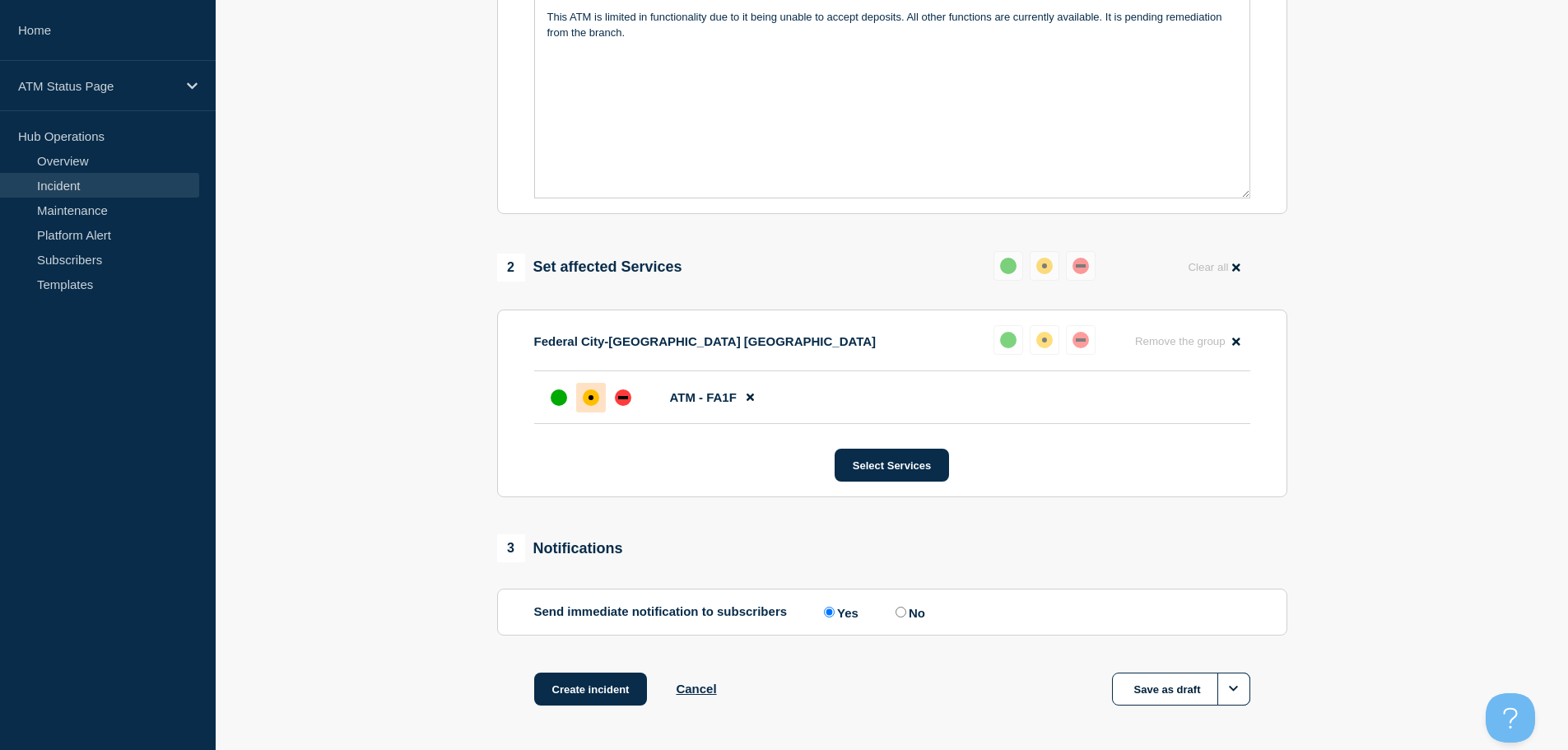
scroll to position [491, 0]
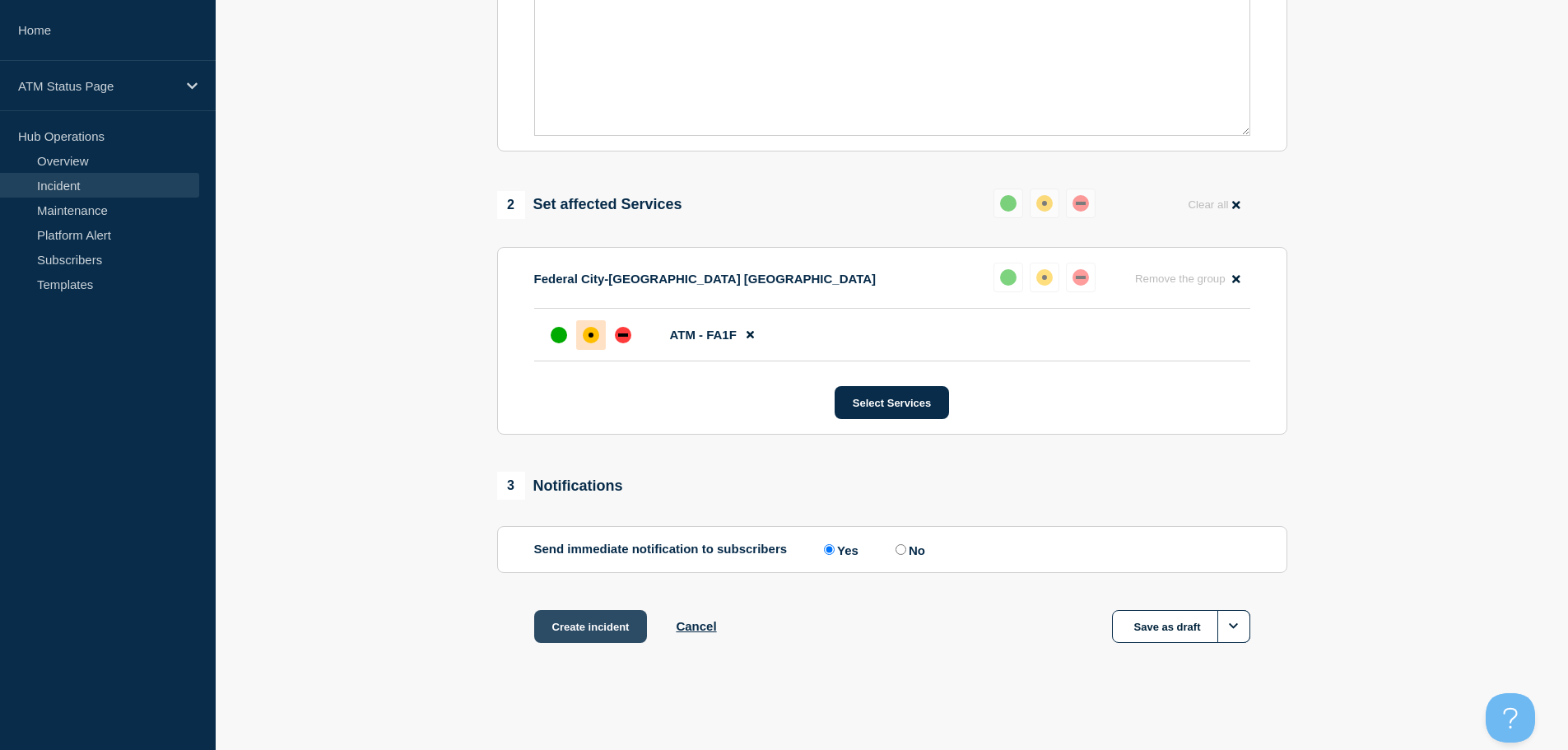
click at [581, 639] on button "Create incident" at bounding box center [591, 626] width 113 height 33
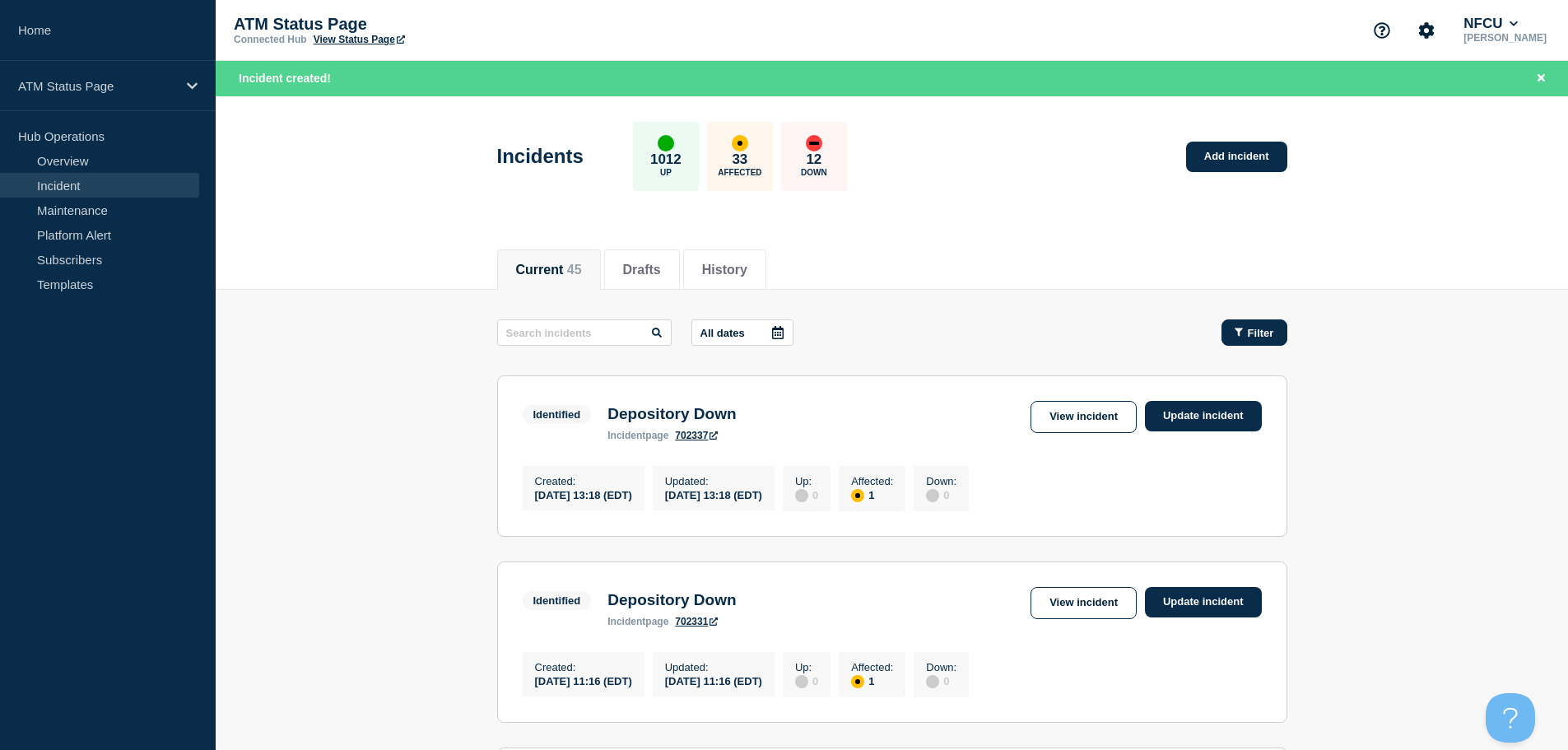
click at [1267, 327] on span "Filter" at bounding box center [1262, 333] width 26 height 12
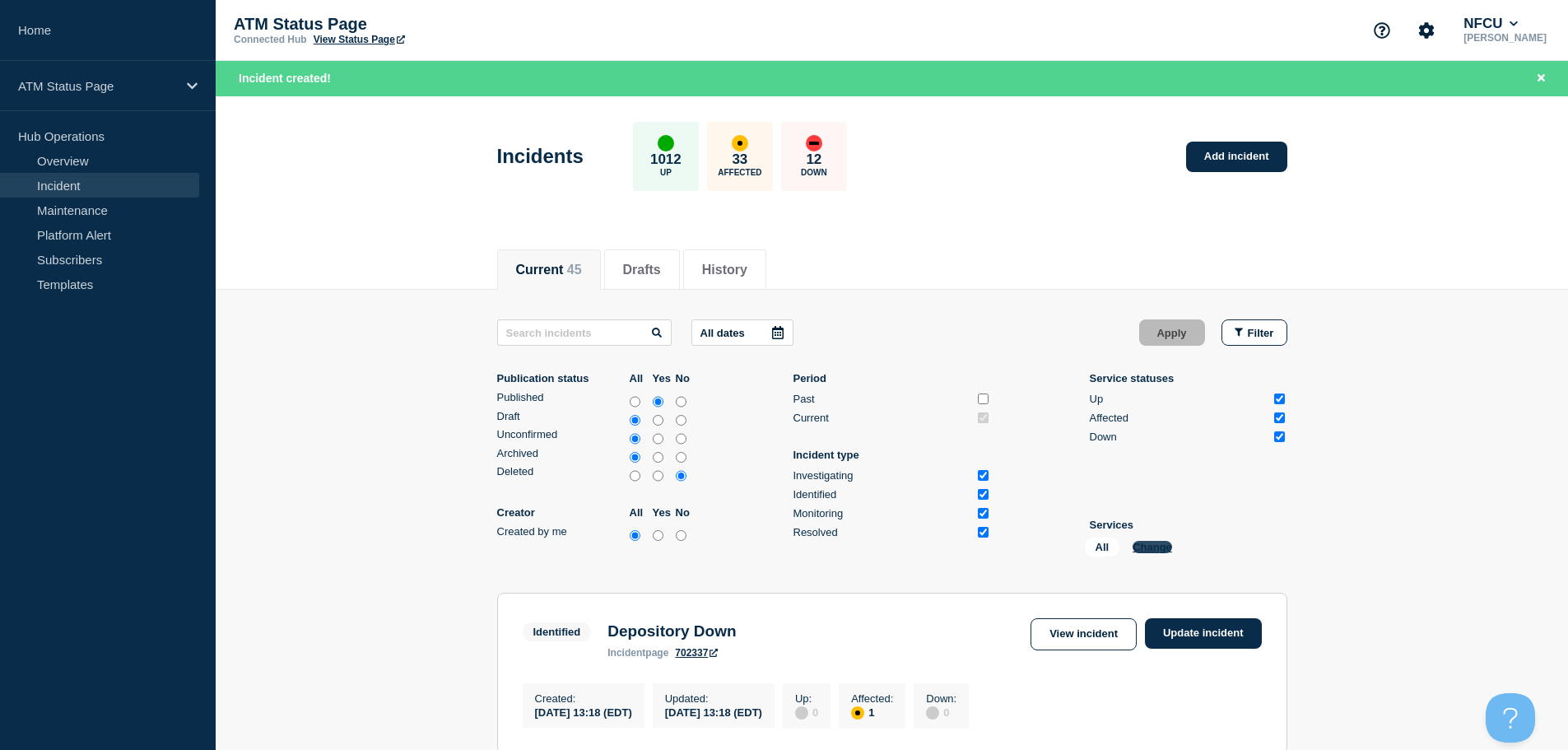
click at [1142, 545] on button "Change" at bounding box center [1152, 547] width 40 height 12
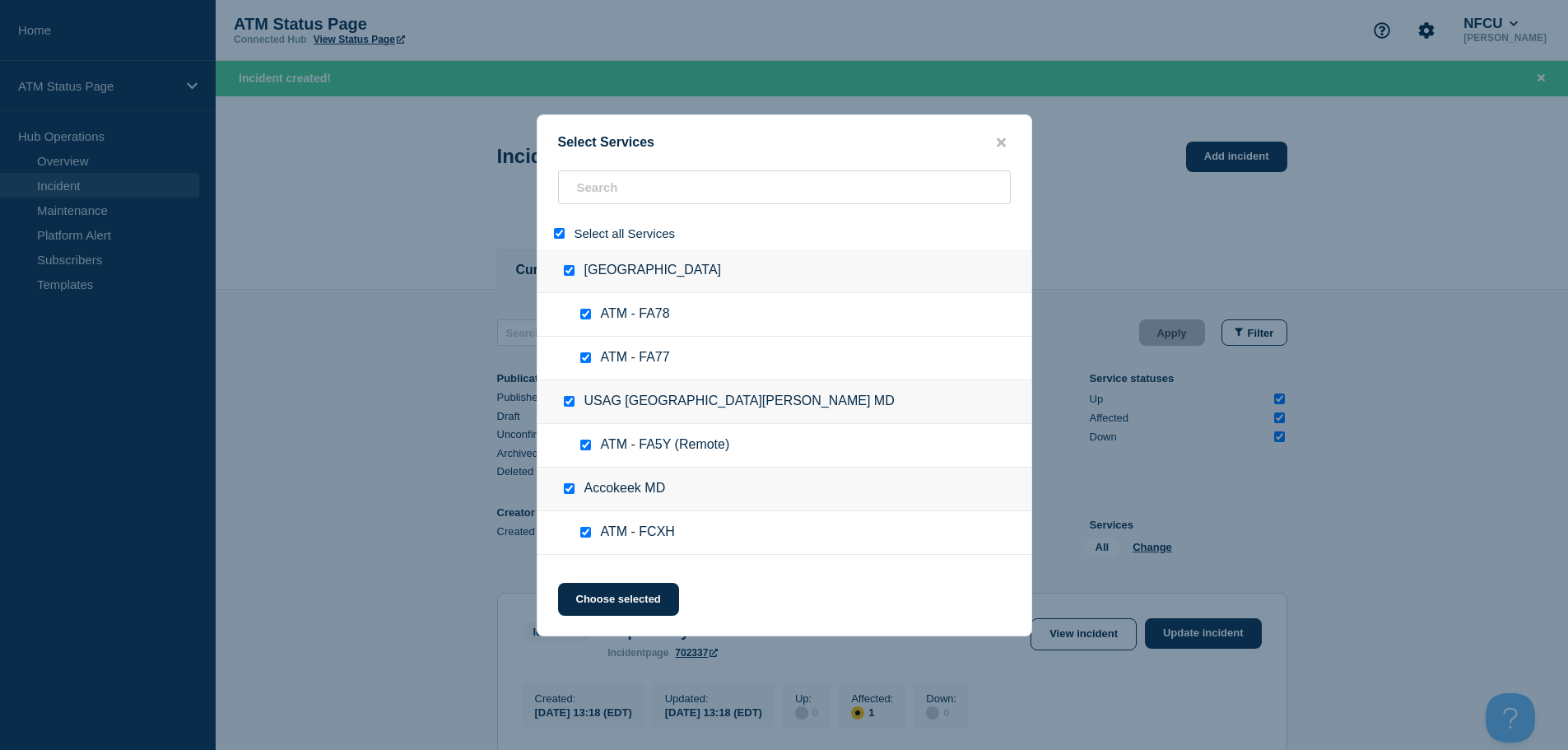
click at [560, 232] on input "select all" at bounding box center [559, 233] width 10 height 10
click at [626, 181] on input "search" at bounding box center [784, 188] width 453 height 34
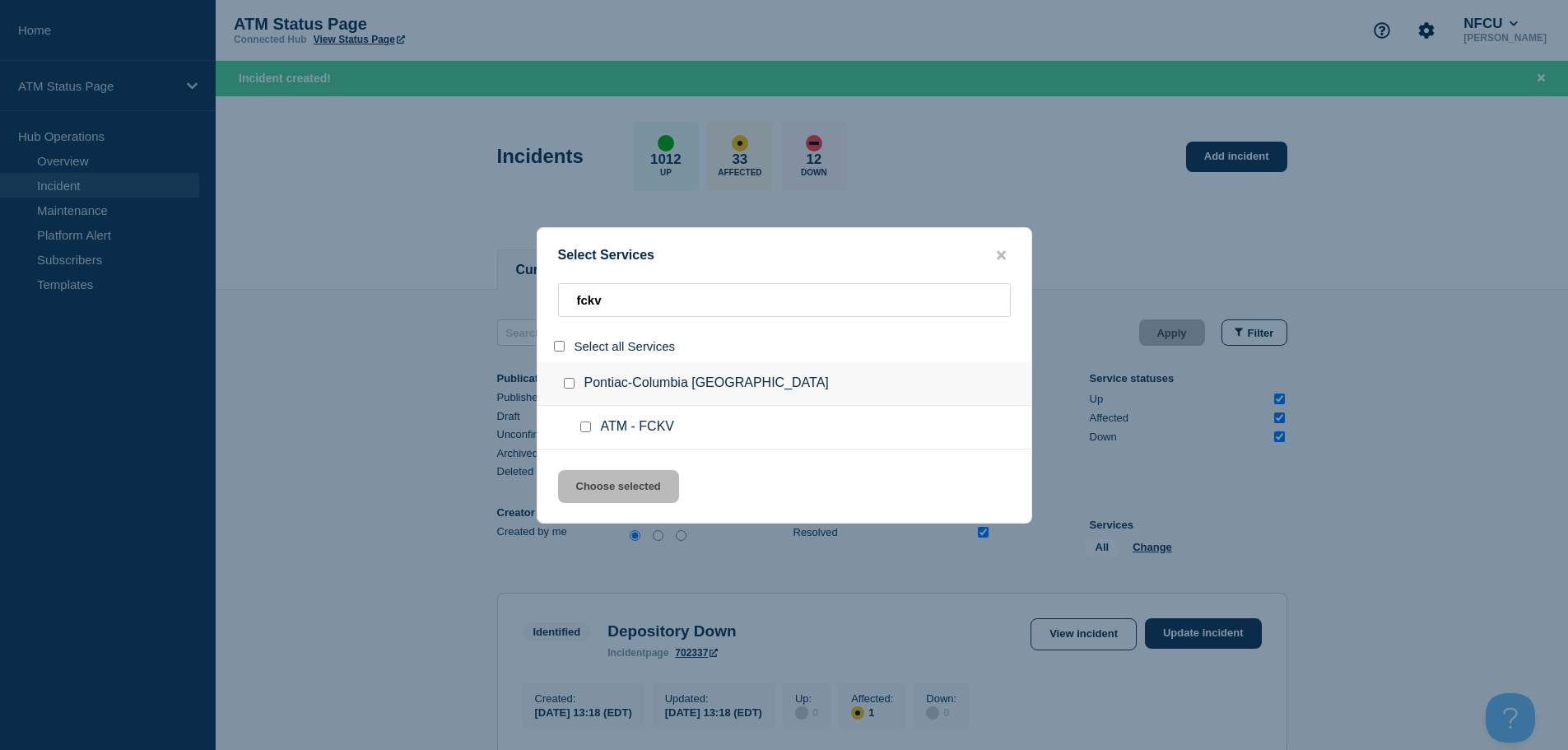
click at [584, 430] on input "service: ATM - FCKV" at bounding box center [586, 426] width 10 height 10
drag, startPoint x: 614, startPoint y: 496, endPoint x: 641, endPoint y: 496, distance: 27.0
click at [614, 497] on button "Choose selected" at bounding box center [619, 487] width 121 height 33
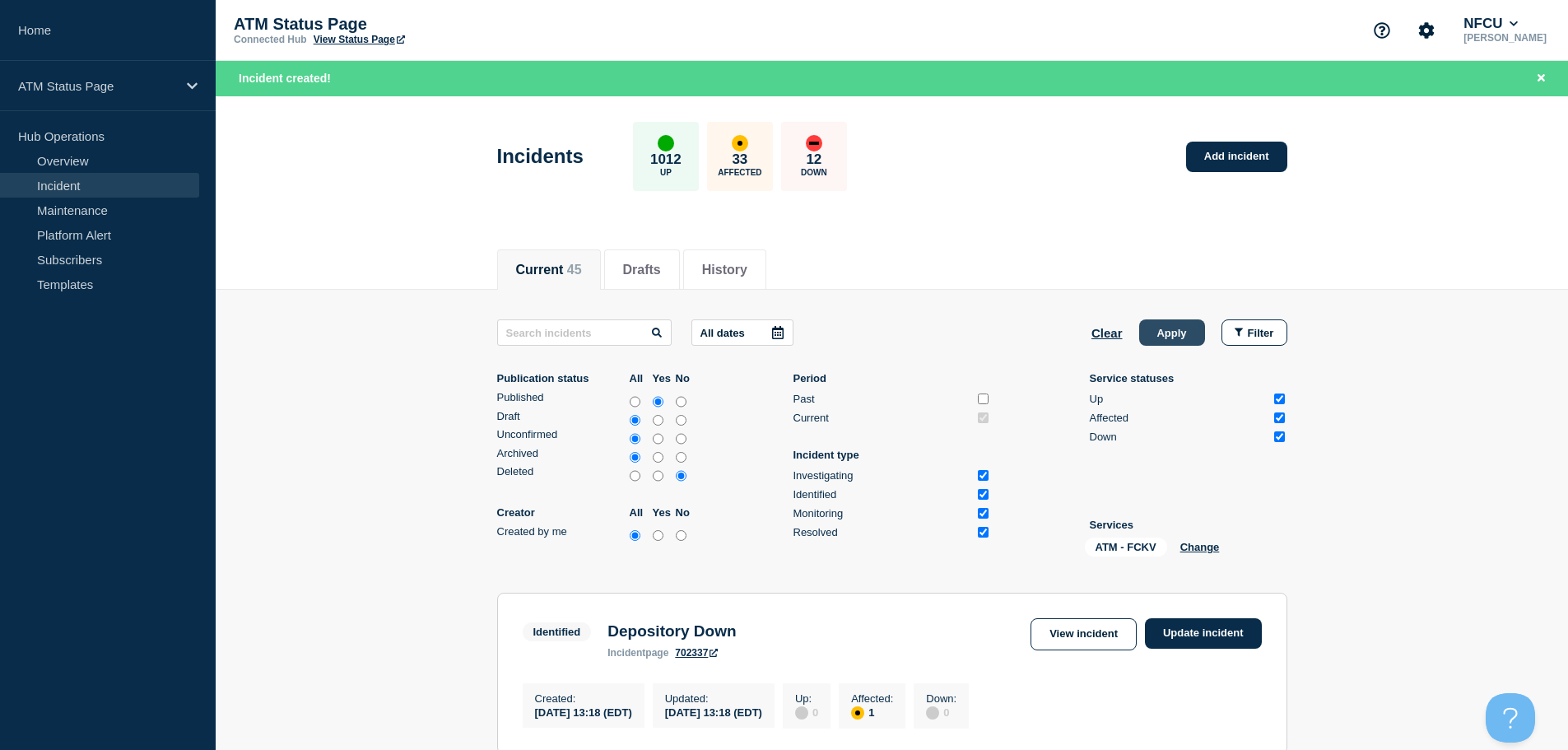
click at [1184, 325] on button "Apply" at bounding box center [1172, 333] width 66 height 26
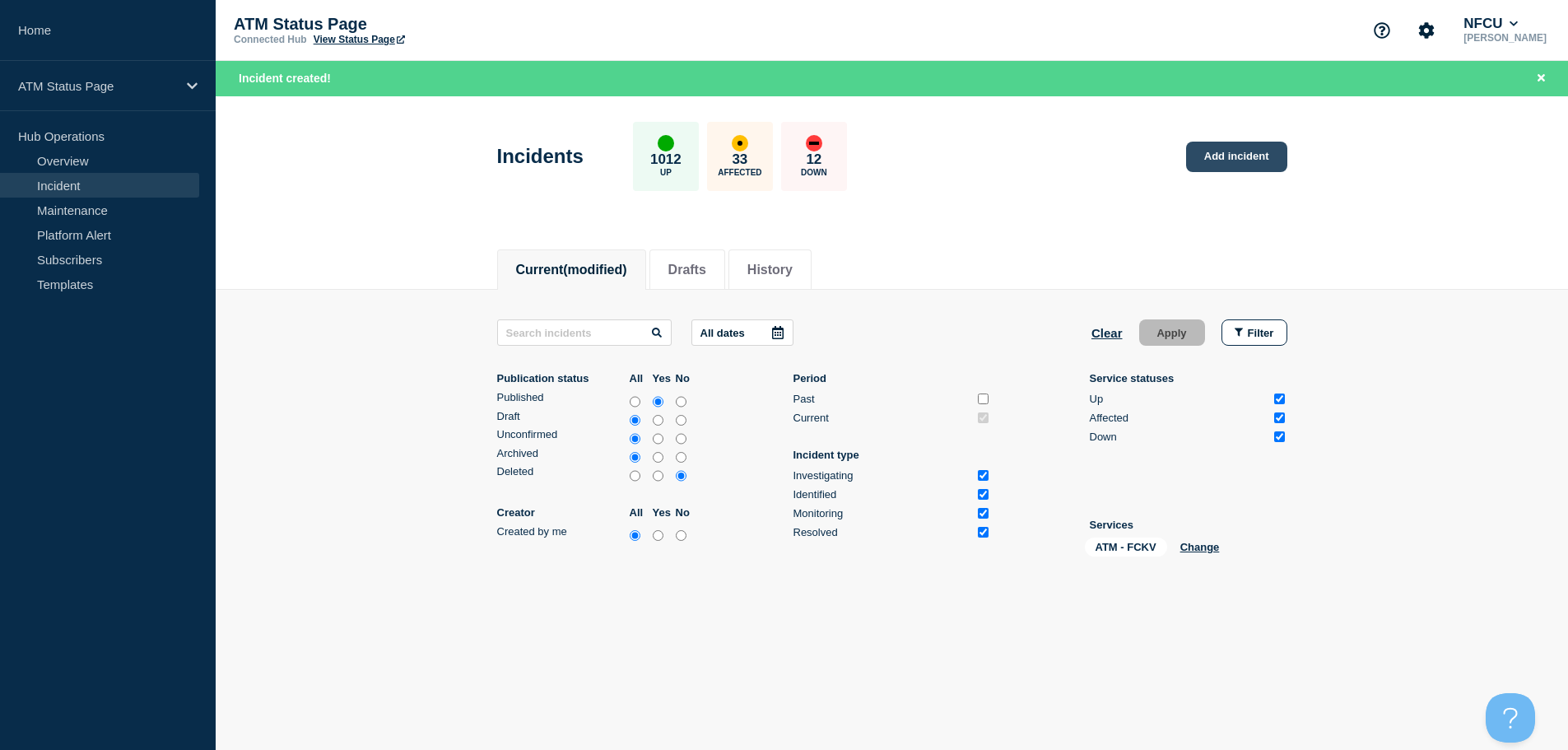
click at [1240, 146] on link "Add incident" at bounding box center [1236, 157] width 101 height 30
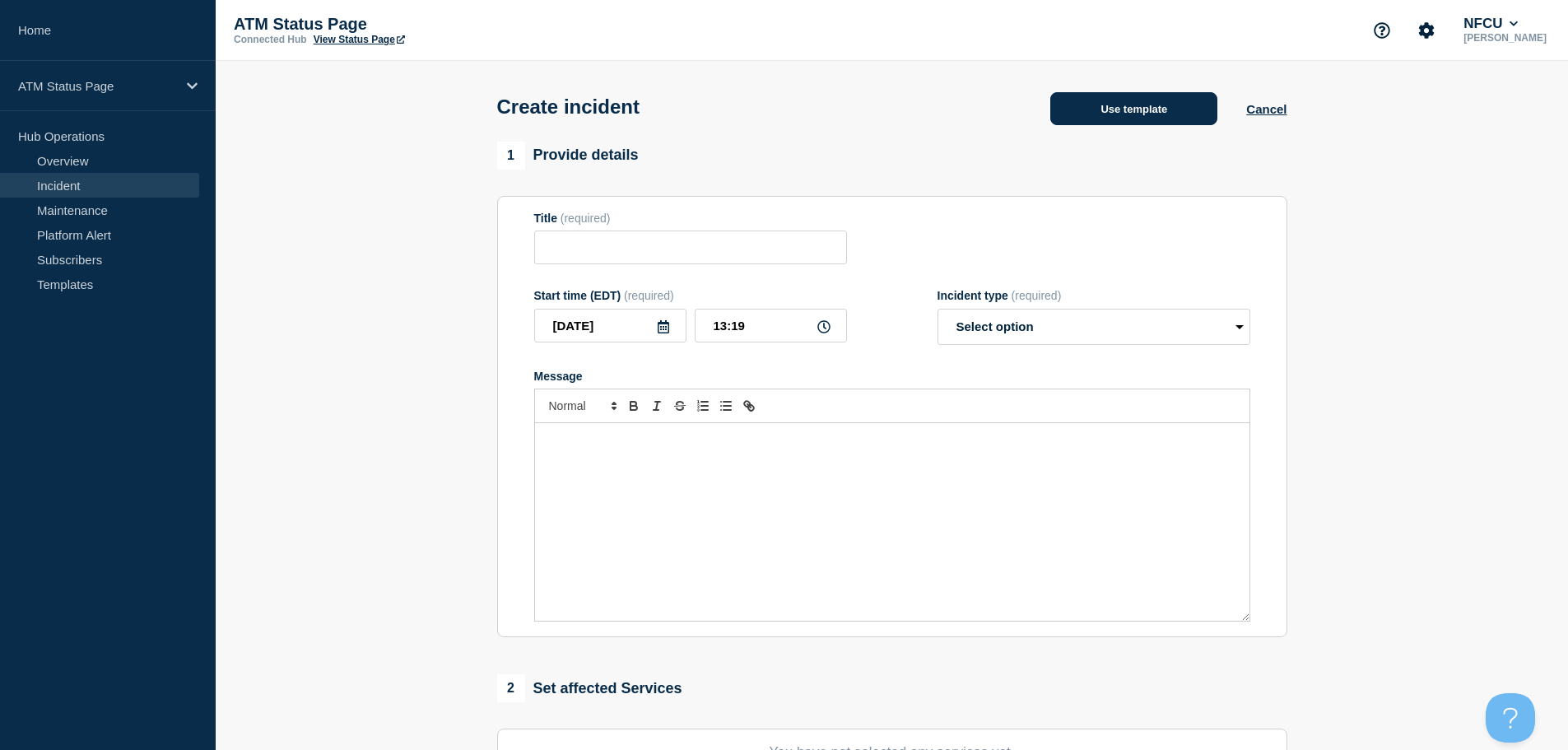
click at [1143, 120] on button "Use template" at bounding box center [1133, 108] width 167 height 33
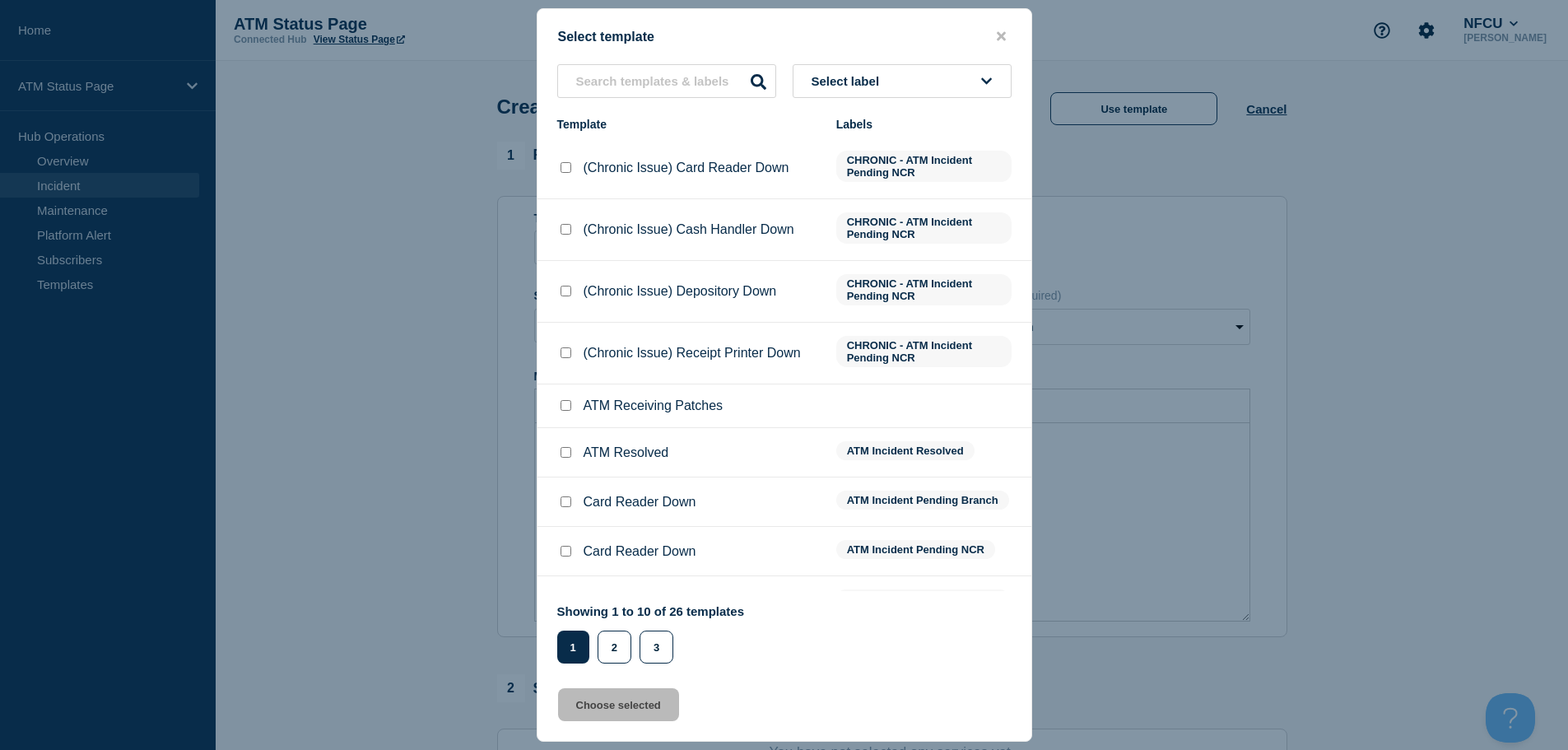
click at [949, 88] on button "Select label" at bounding box center [902, 81] width 219 height 34
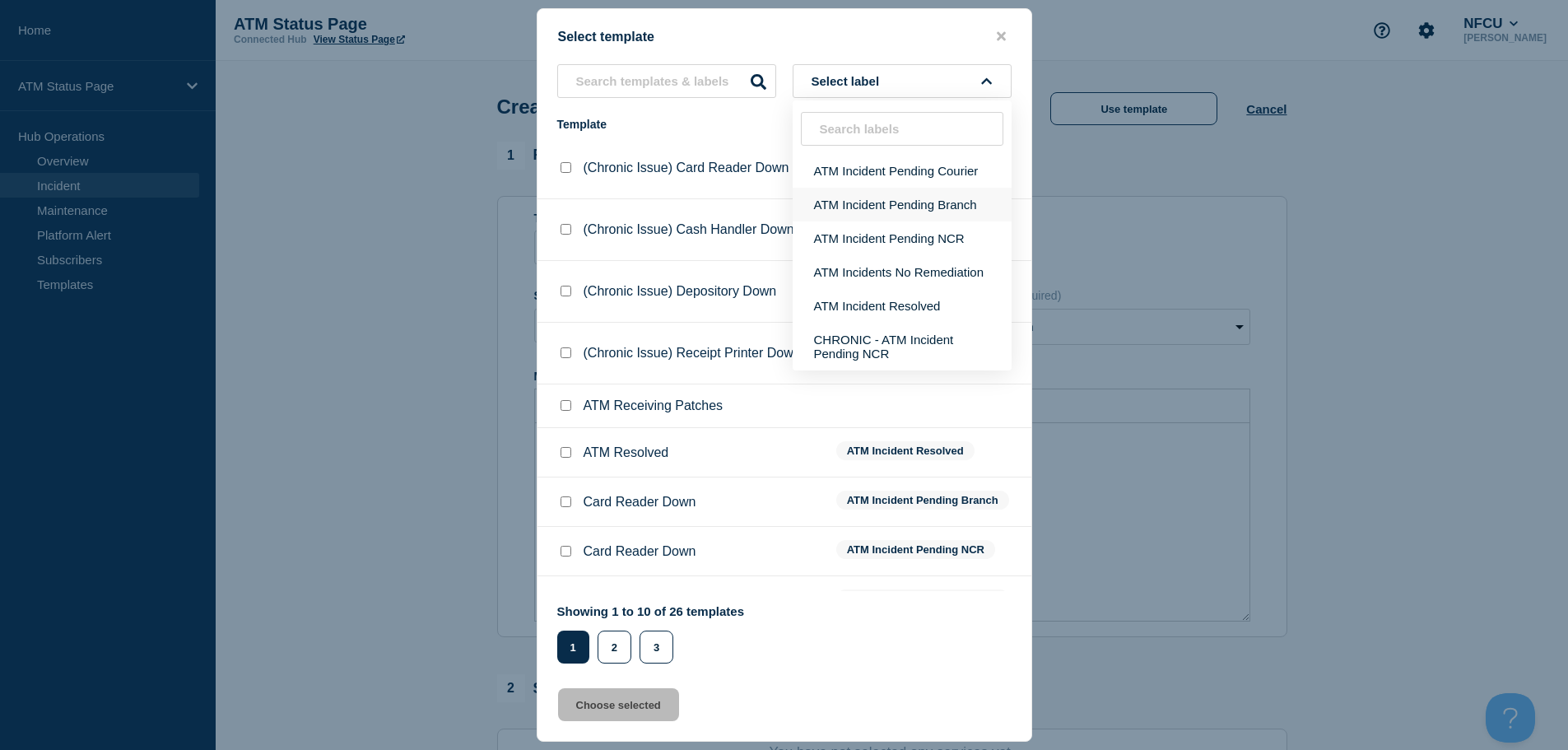
click at [925, 206] on button "ATM Incident Pending Branch" at bounding box center [902, 205] width 219 height 34
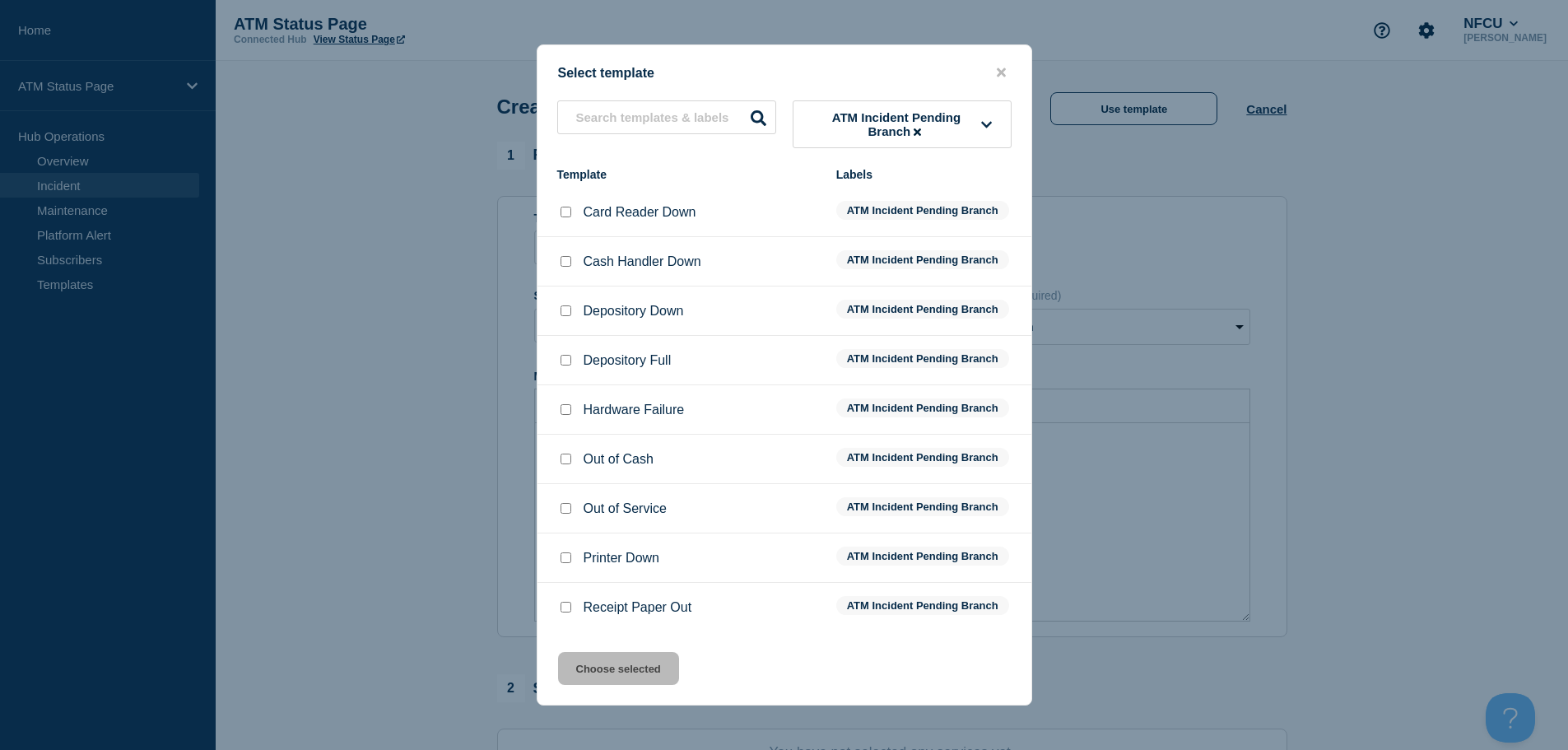
click at [568, 310] on input "Depository Down checkbox" at bounding box center [566, 310] width 10 height 10
click at [647, 679] on button "Choose selected" at bounding box center [619, 669] width 121 height 33
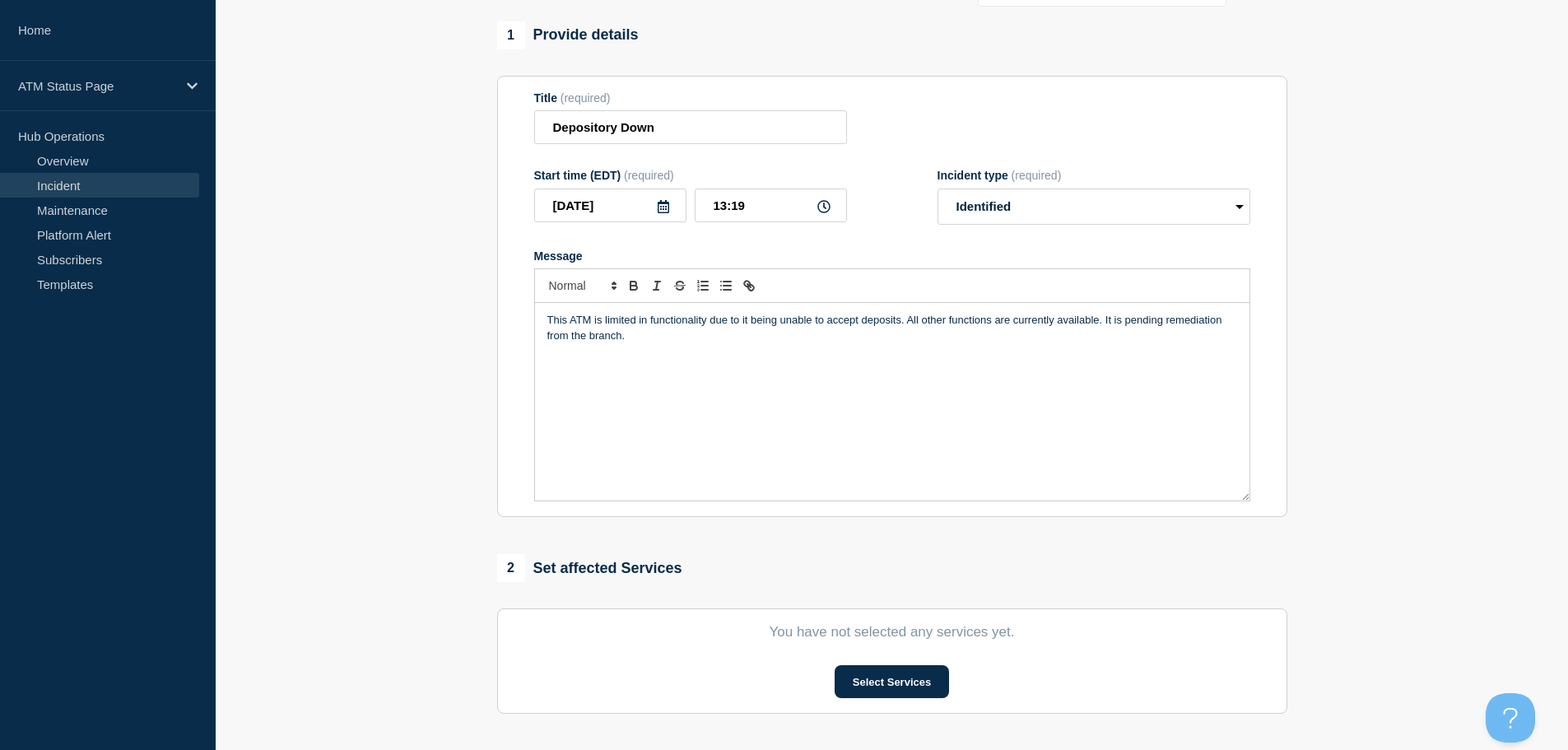
scroll to position [247, 0]
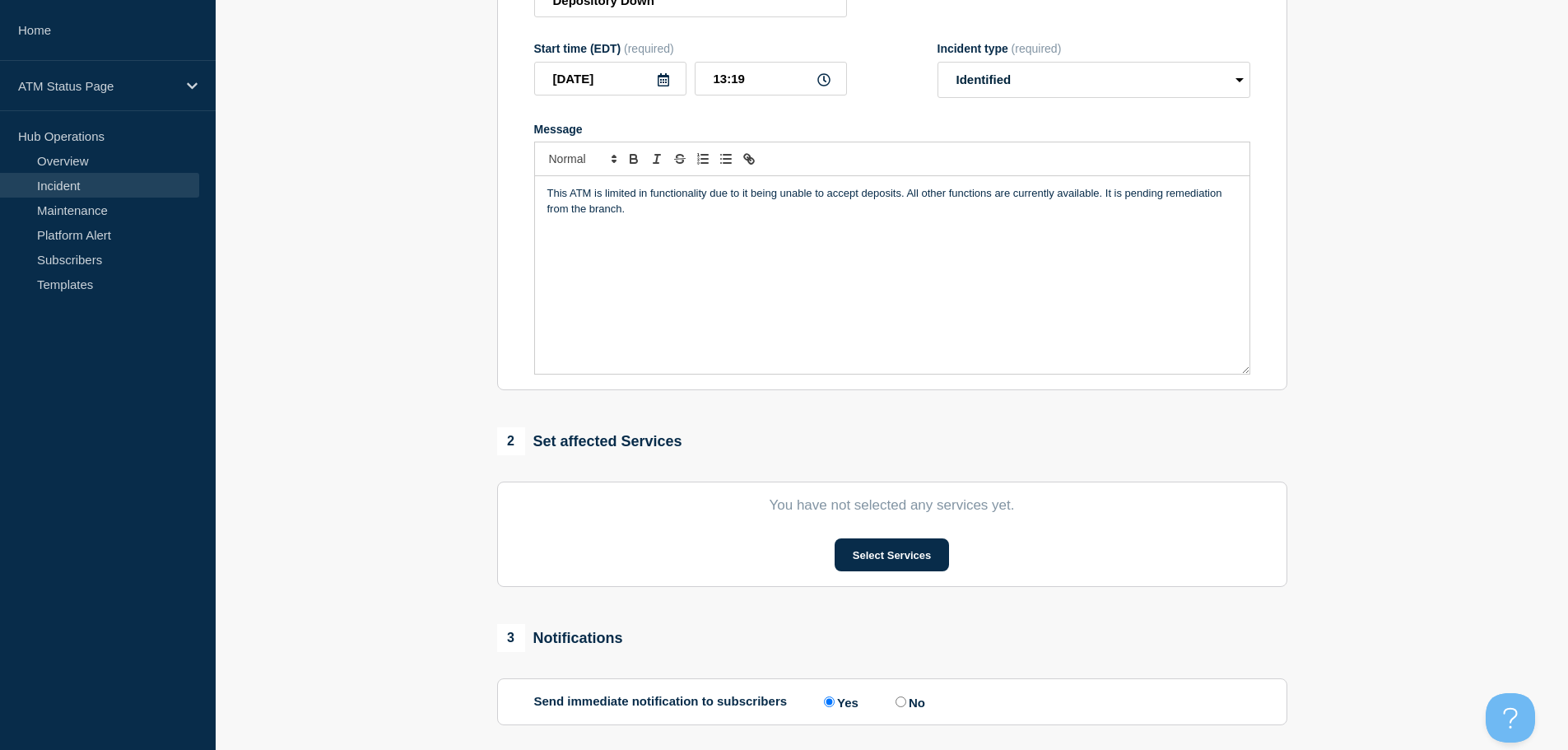
click at [888, 578] on section "You have not selected any services yet. Select Services" at bounding box center [892, 535] width 790 height 106
click at [881, 557] on button "Select Services" at bounding box center [891, 555] width 114 height 33
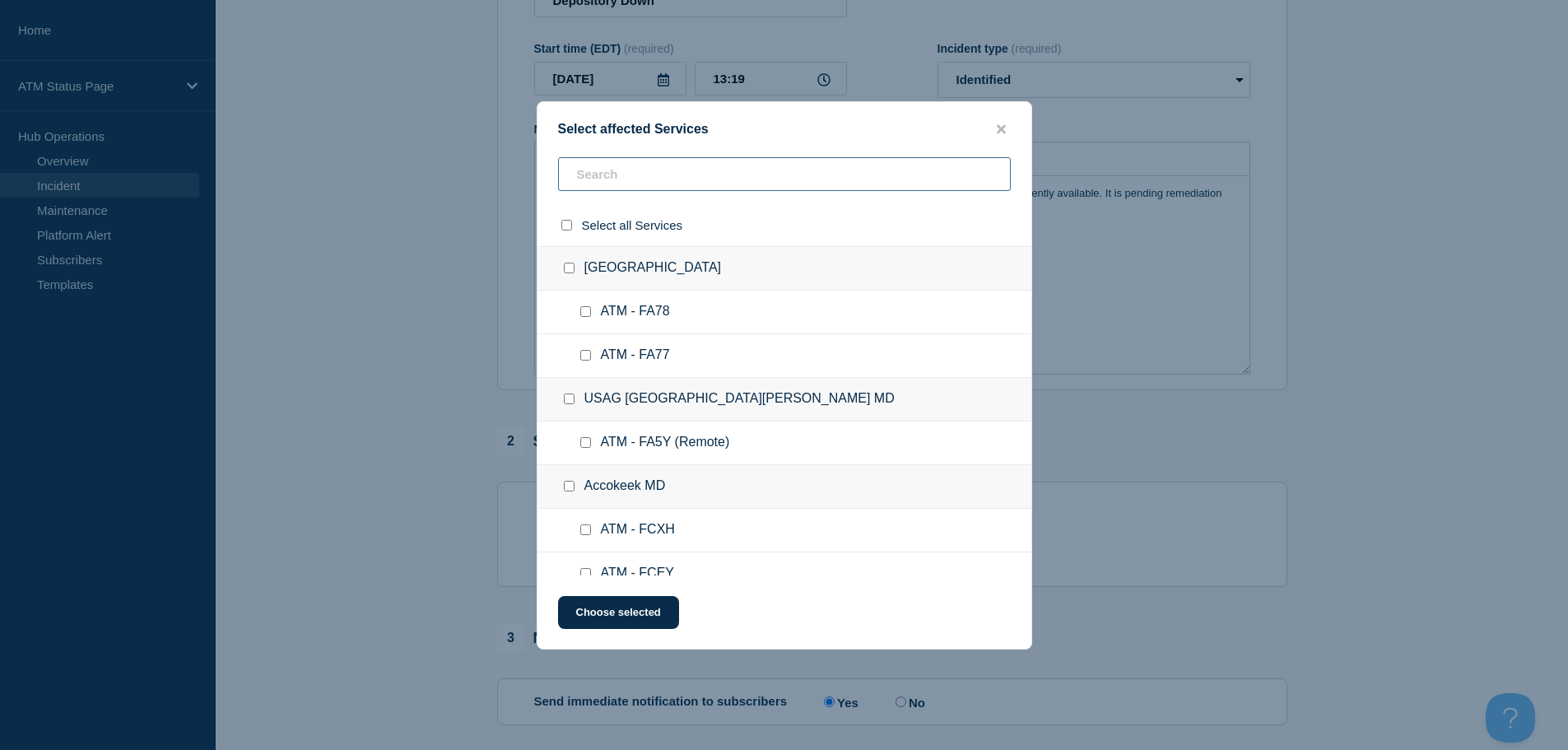
click at [628, 165] on input "text" at bounding box center [784, 175] width 453 height 34
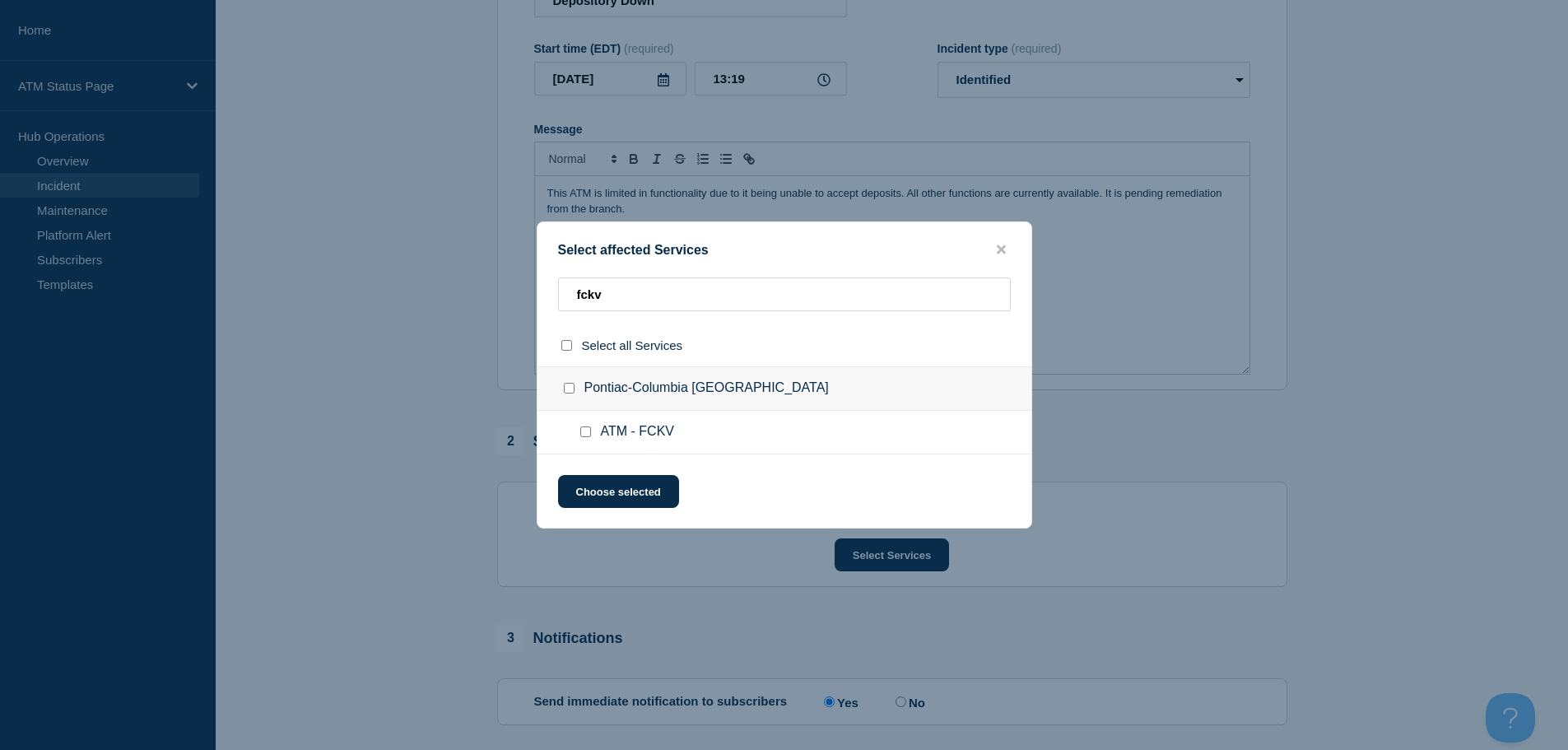
click at [585, 438] on input "ATM - FCKV checkbox" at bounding box center [586, 431] width 10 height 10
click at [625, 502] on button "Choose selected" at bounding box center [619, 492] width 121 height 33
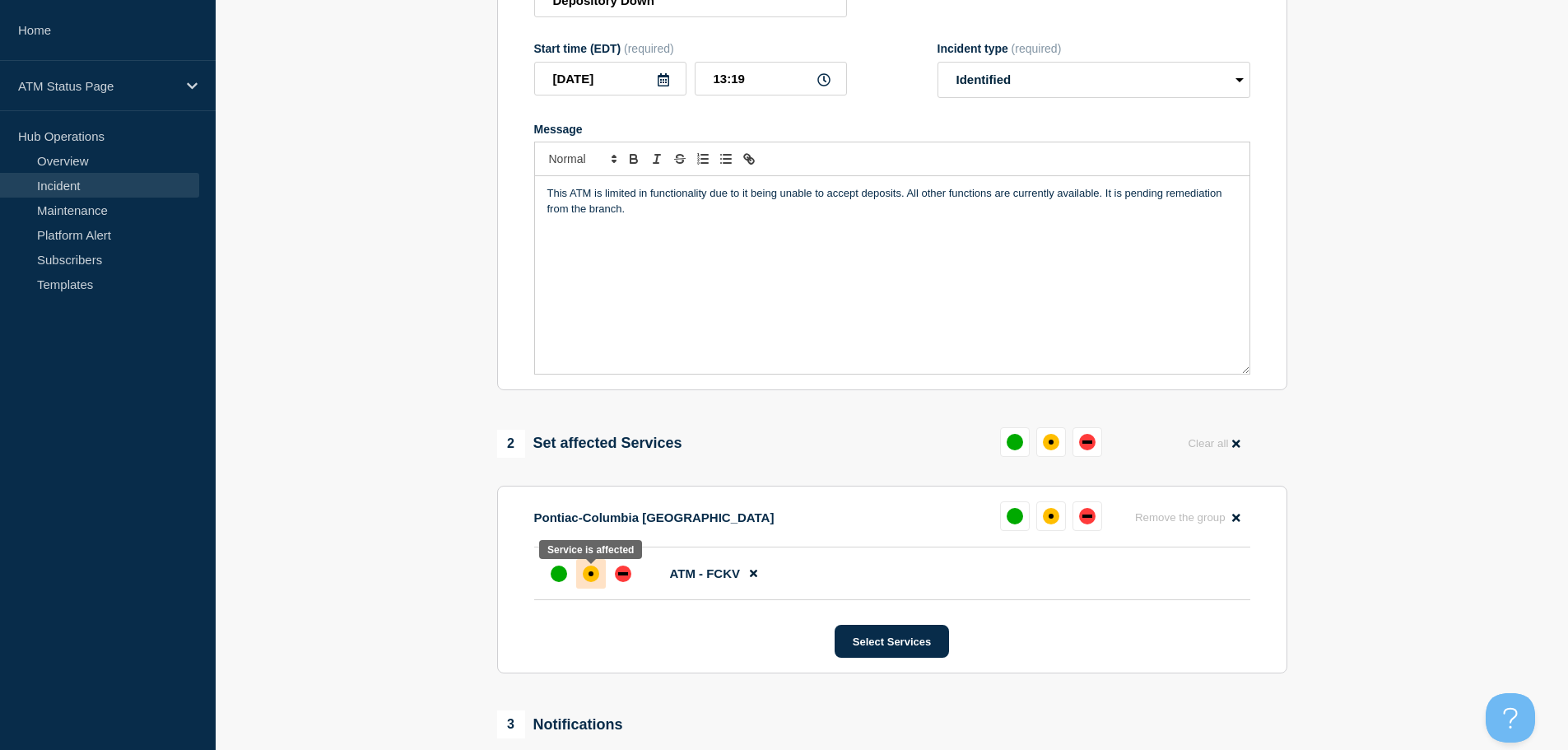
click at [586, 578] on div "affected" at bounding box center [590, 574] width 16 height 16
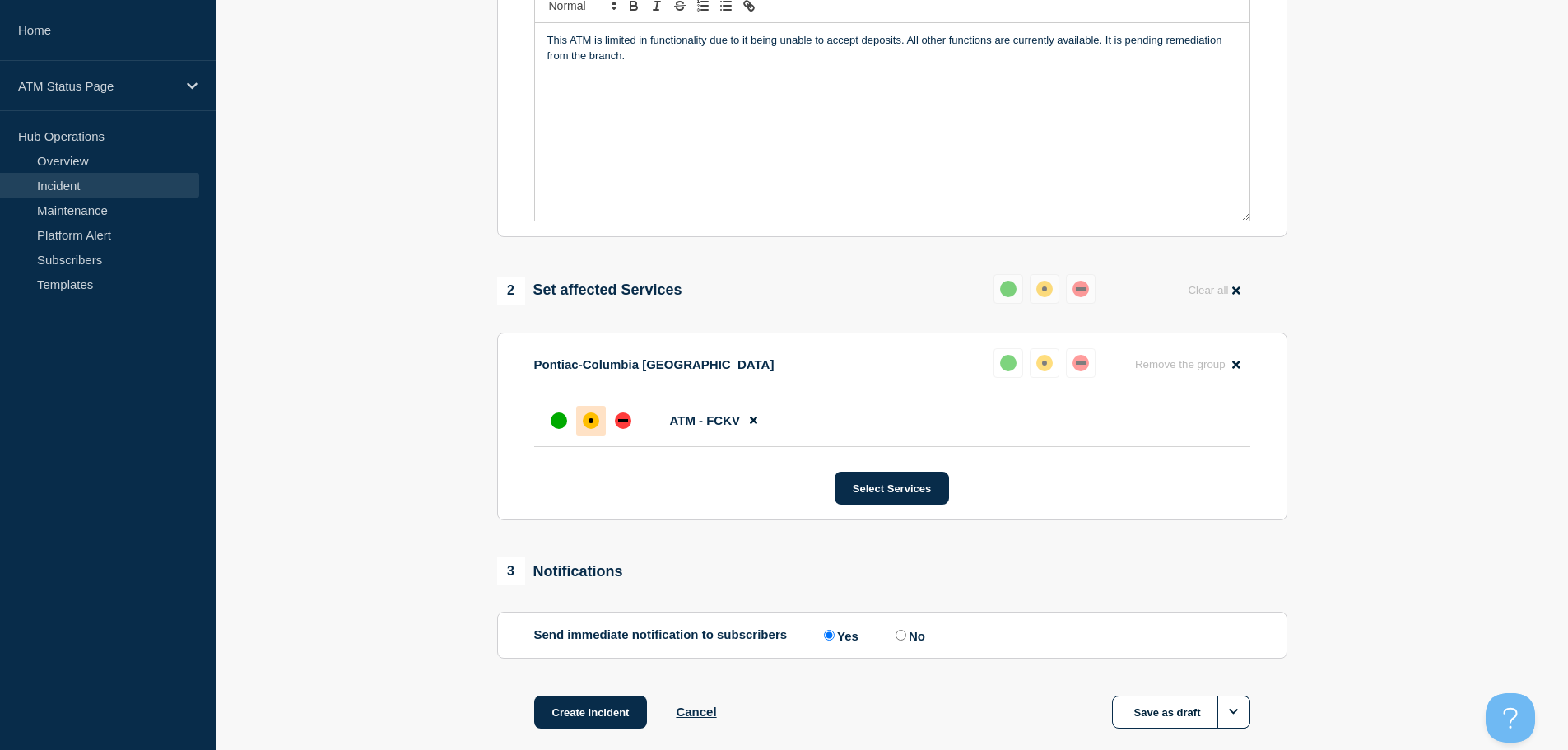
scroll to position [491, 0]
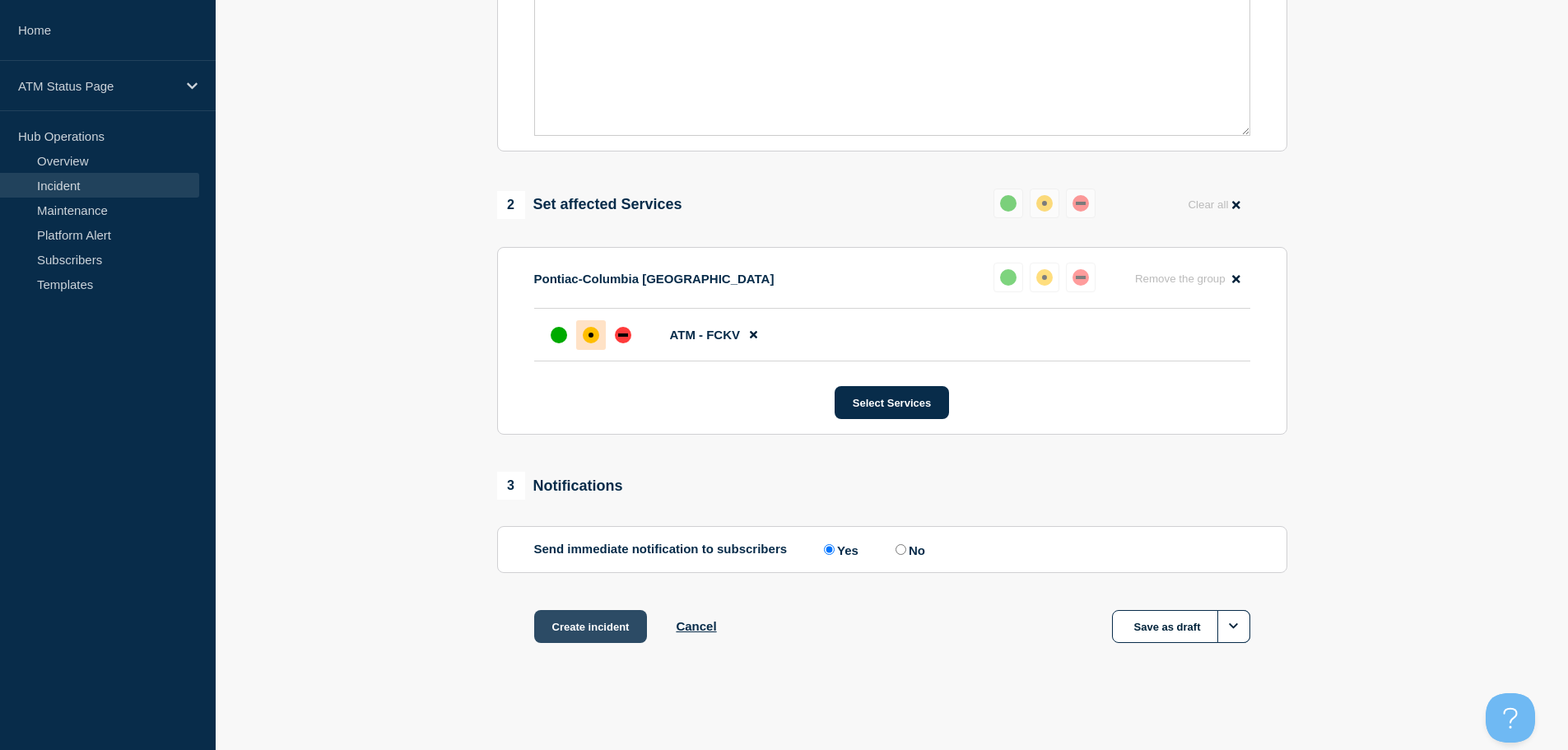
click at [600, 628] on button "Create incident" at bounding box center [591, 626] width 113 height 33
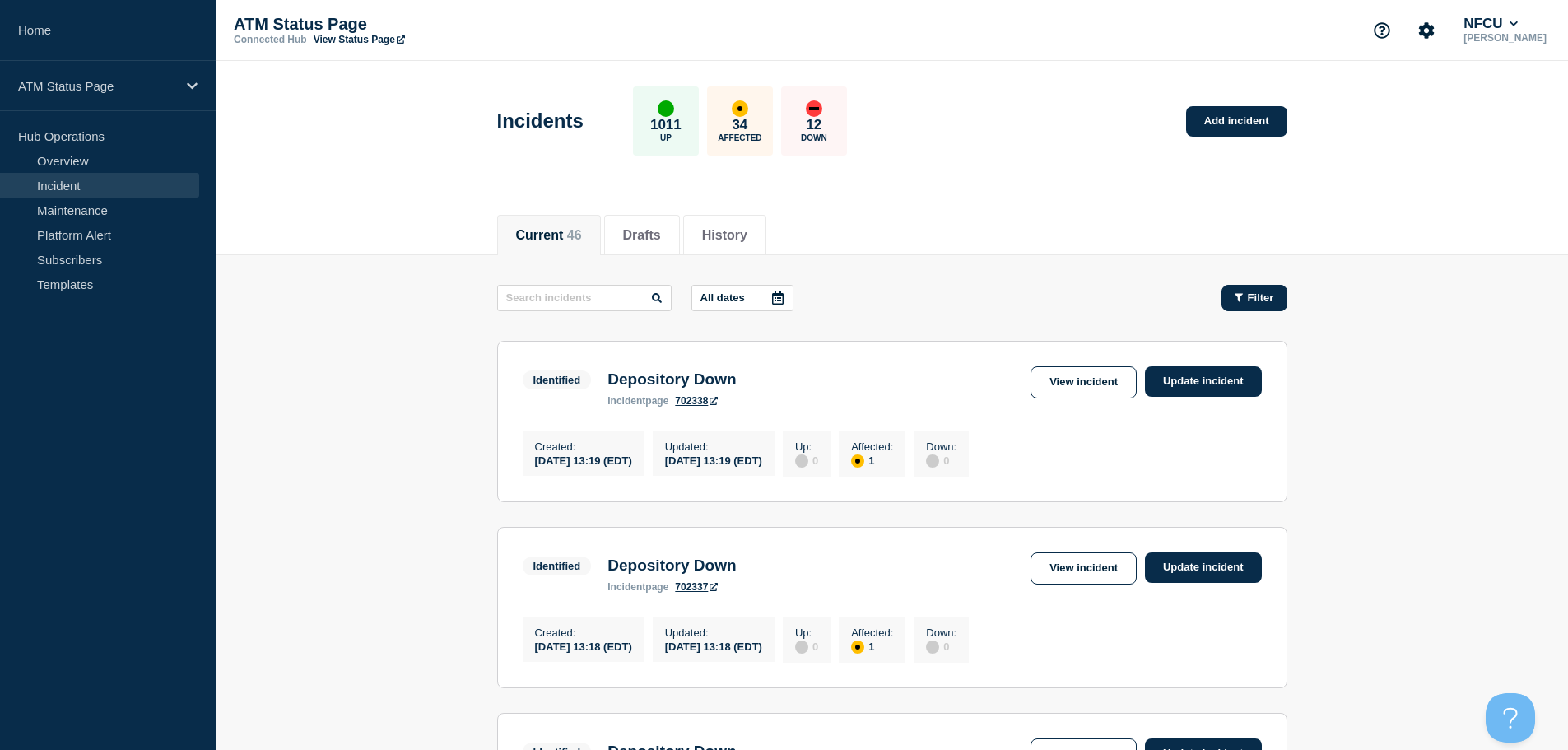
click at [1244, 299] on div "Filter" at bounding box center [1255, 297] width 40 height 12
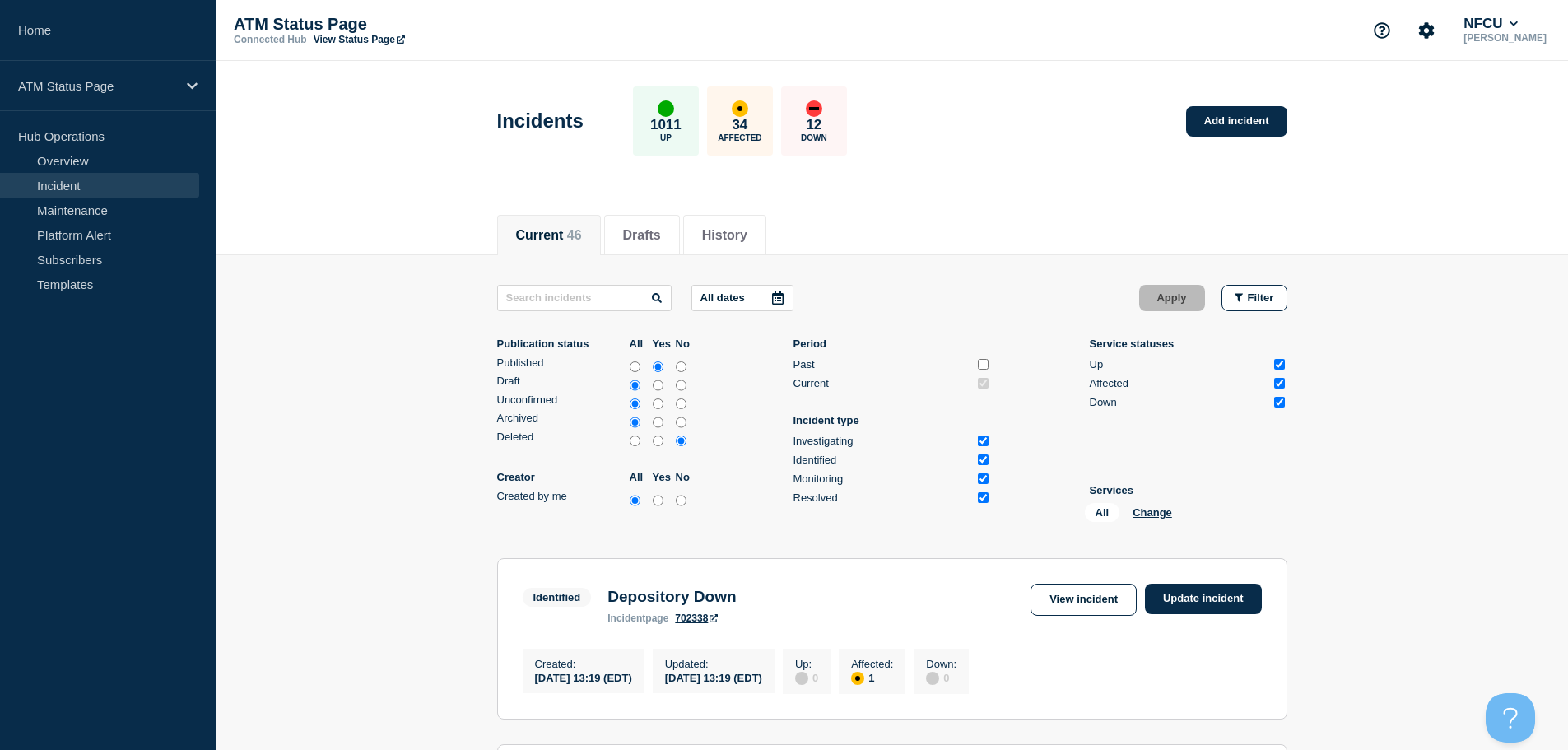
click at [1159, 519] on div "All Change" at bounding box center [1167, 515] width 165 height 25
click at [1155, 510] on button "Change" at bounding box center [1152, 512] width 40 height 12
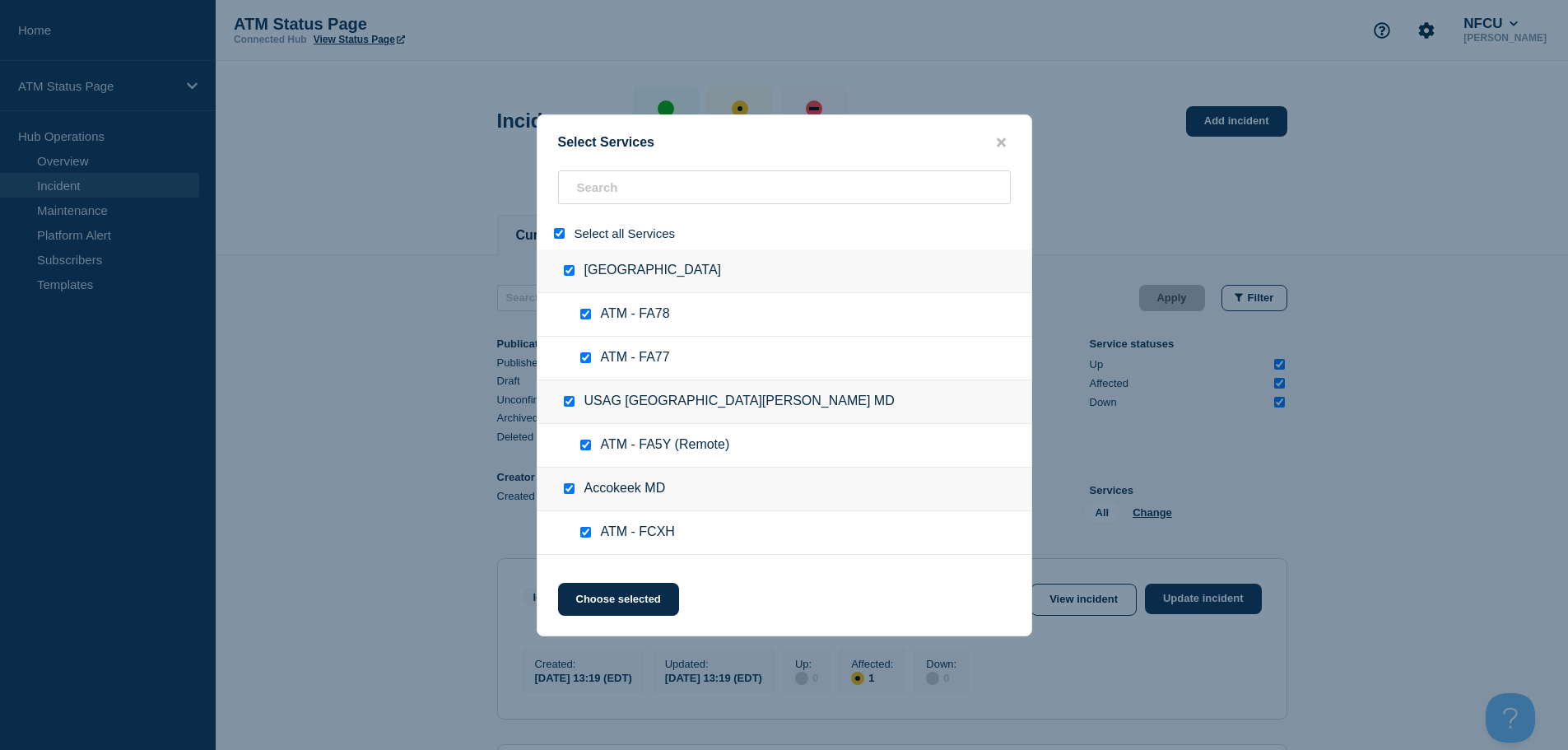
click at [560, 237] on input "select all" at bounding box center [559, 233] width 10 height 10
checkbox input "false"
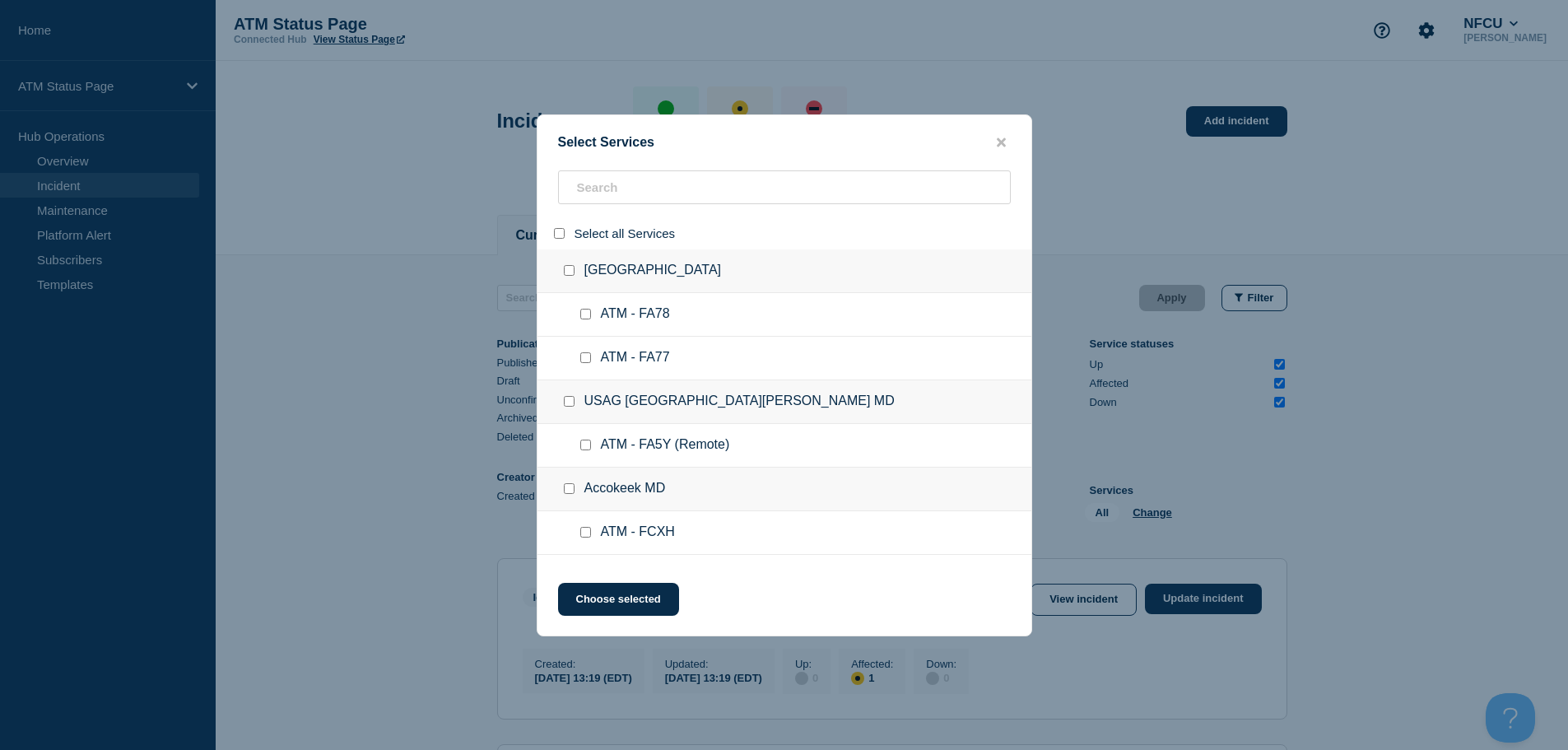
checkbox input "false"
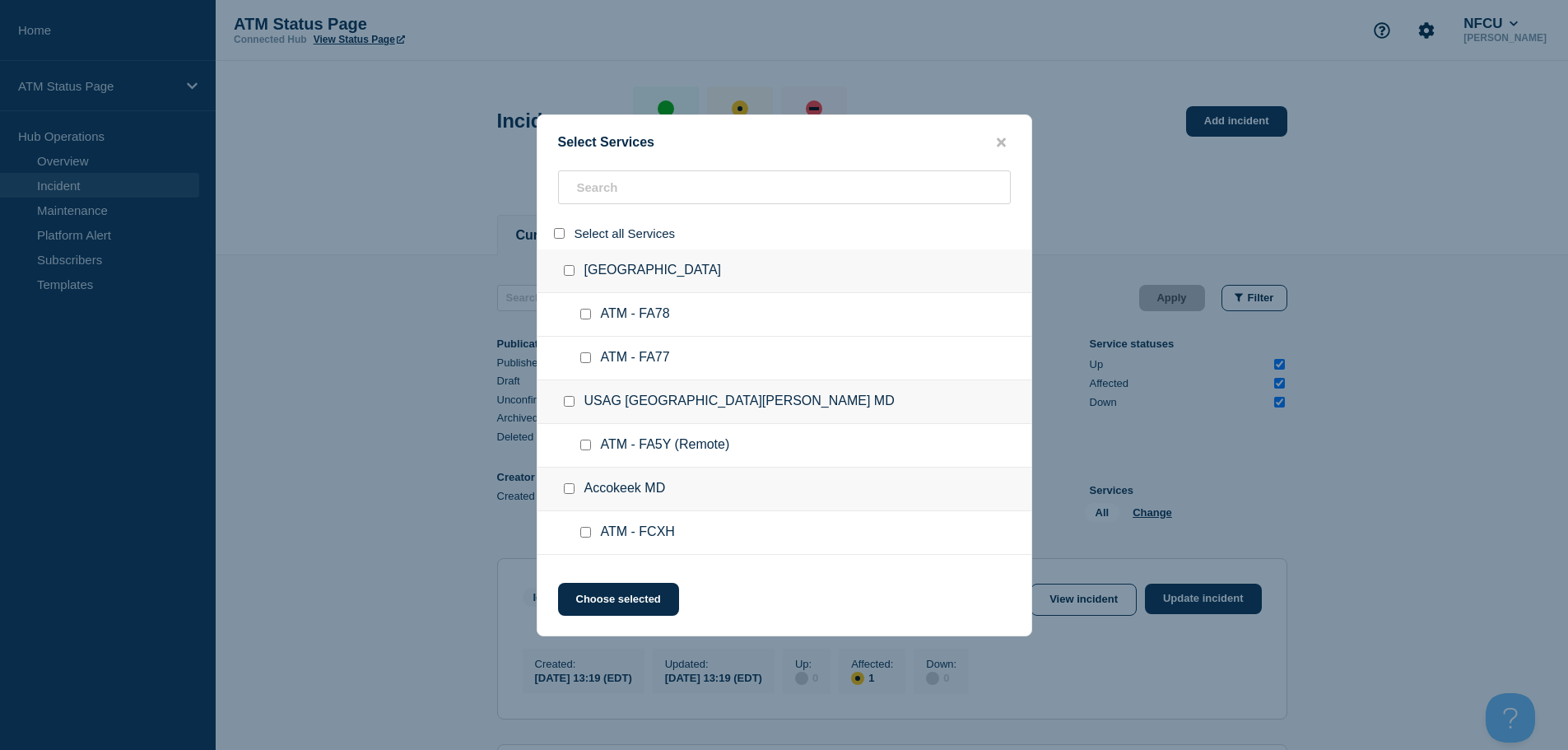
checkbox input "false"
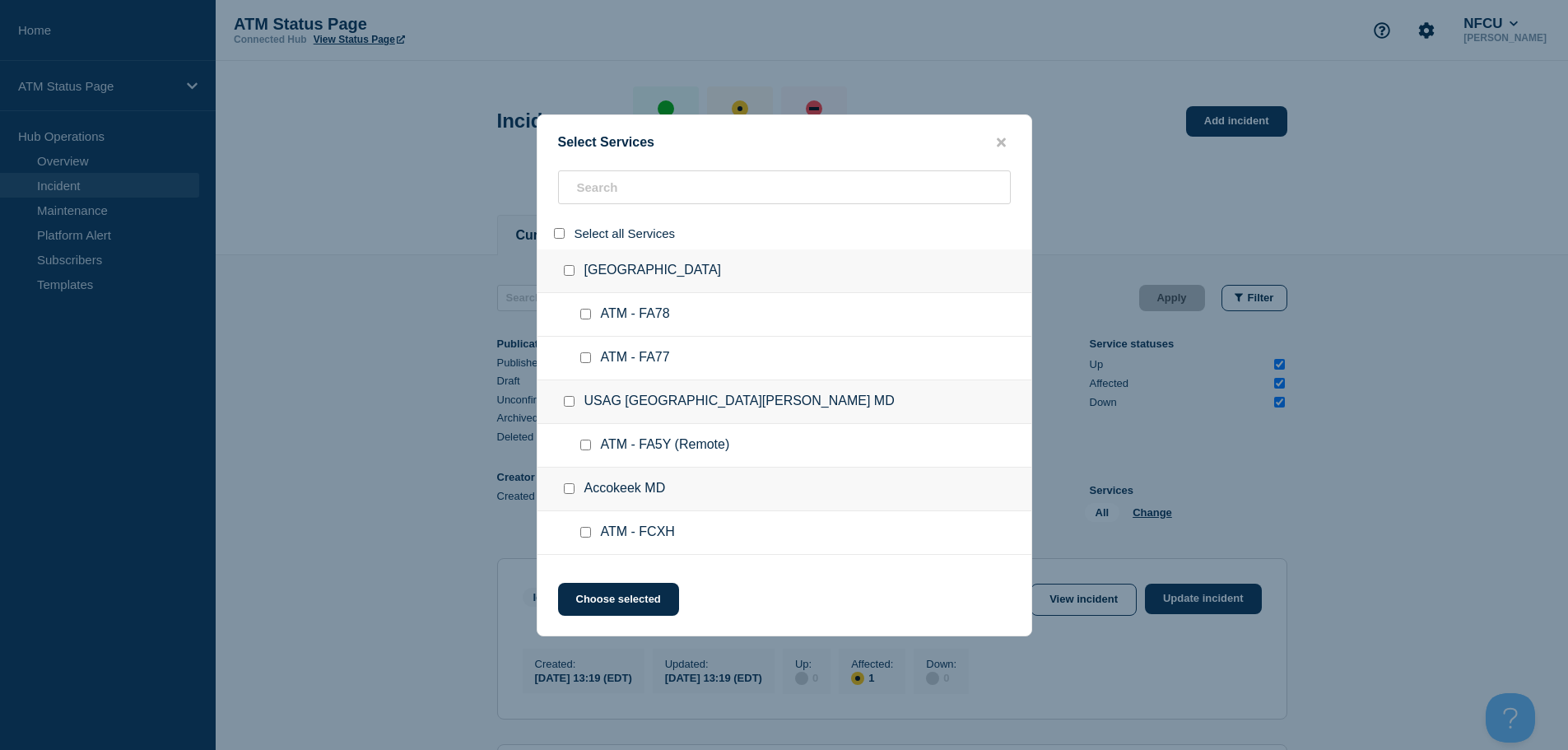
checkbox input "false"
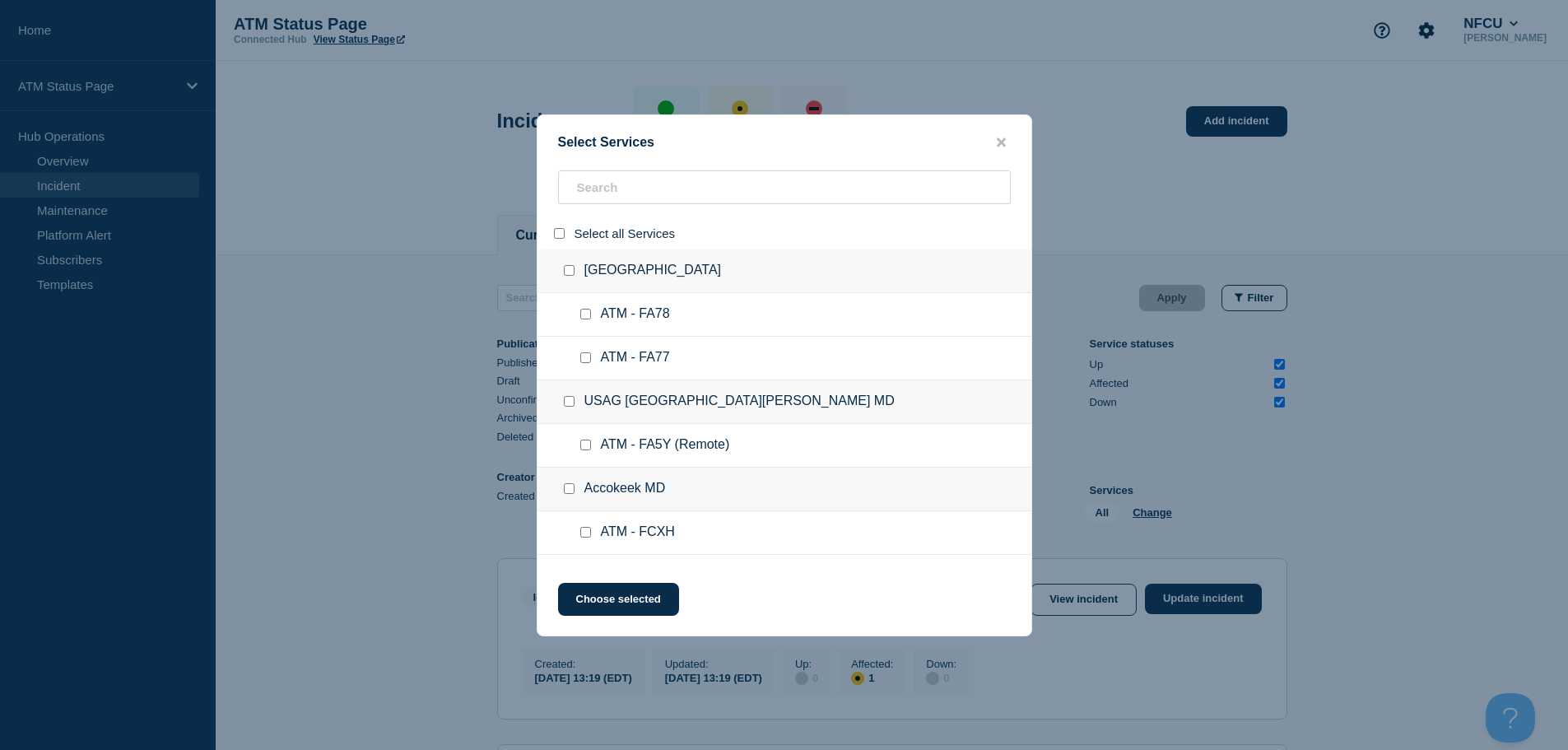
checkbox input "false"
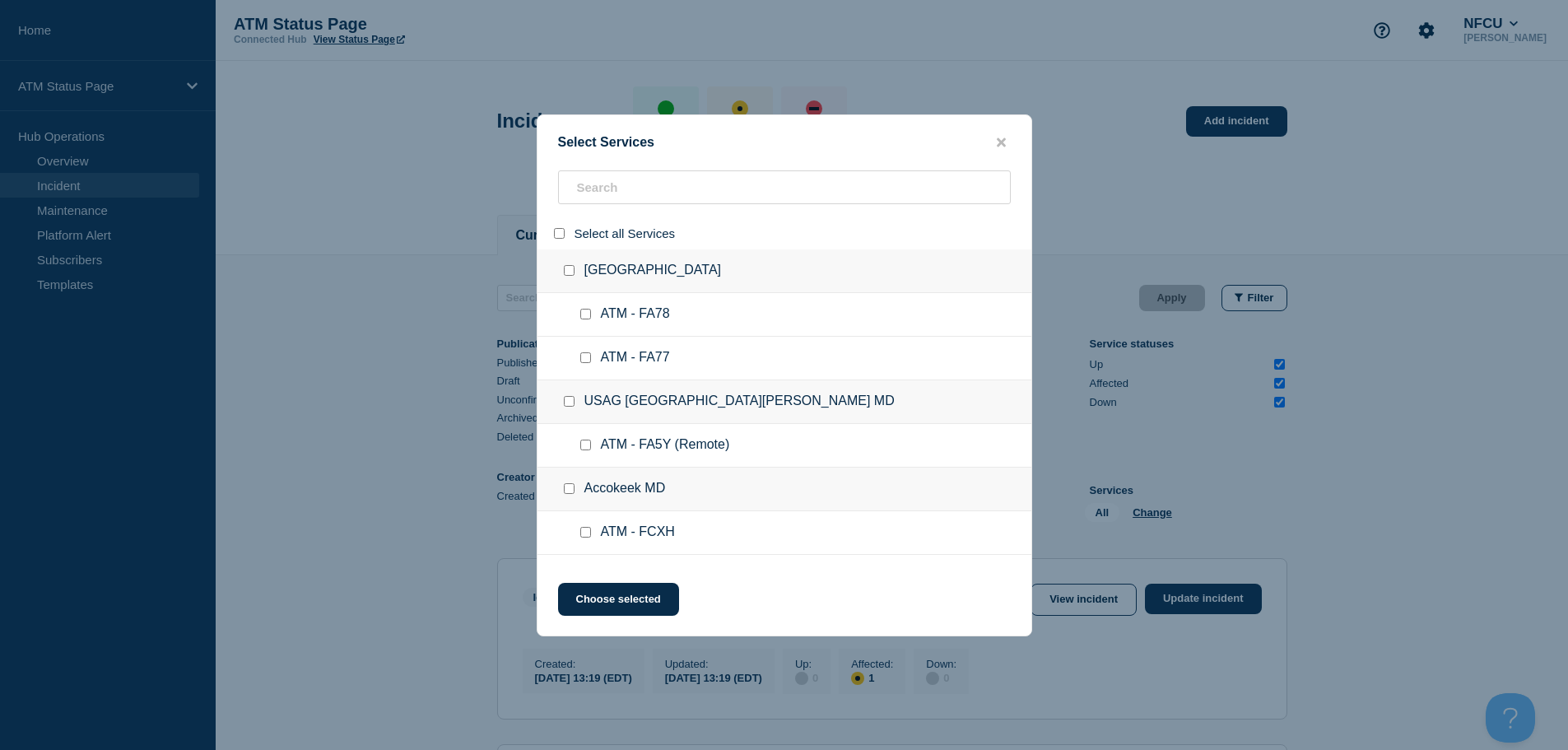
checkbox input "false"
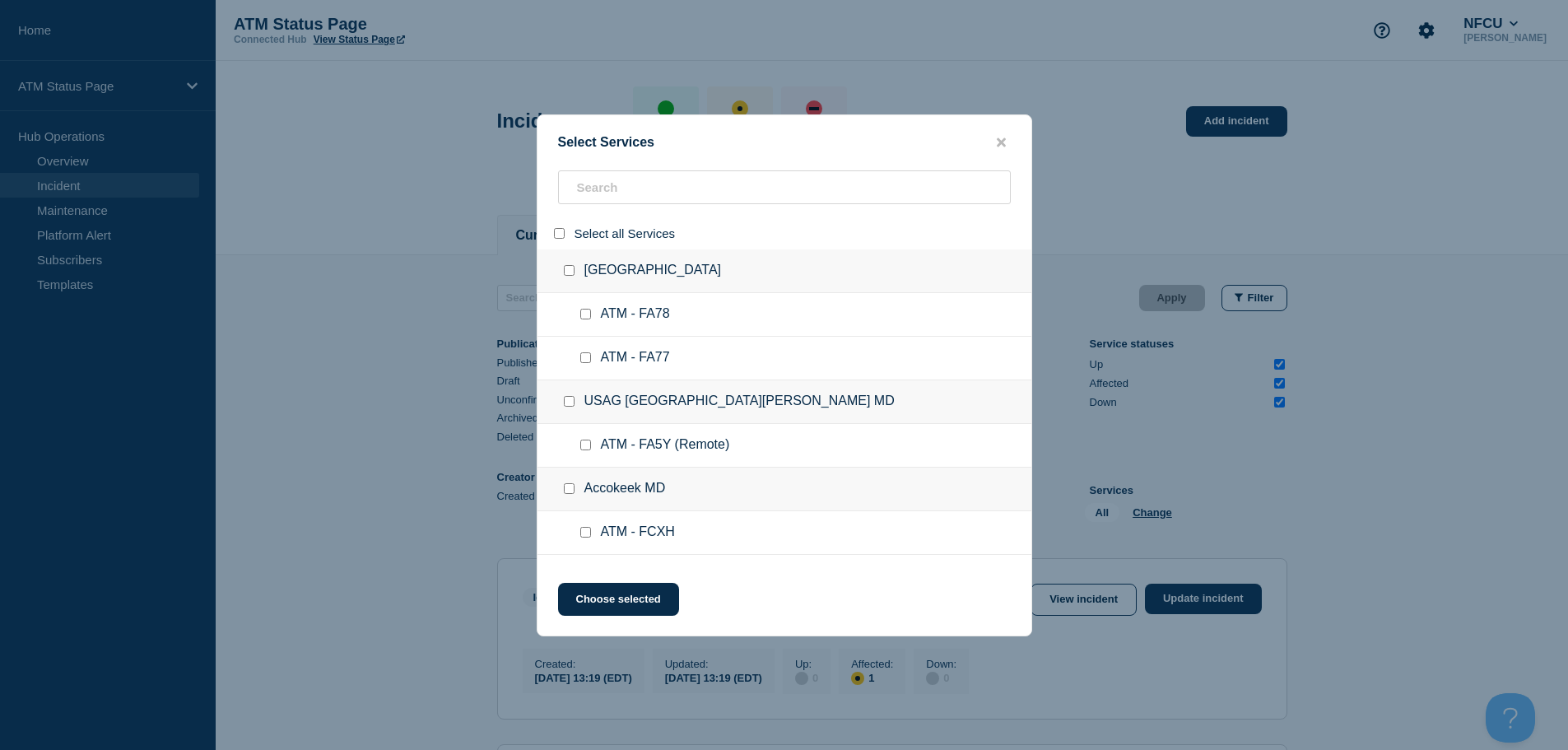
checkbox input "false"
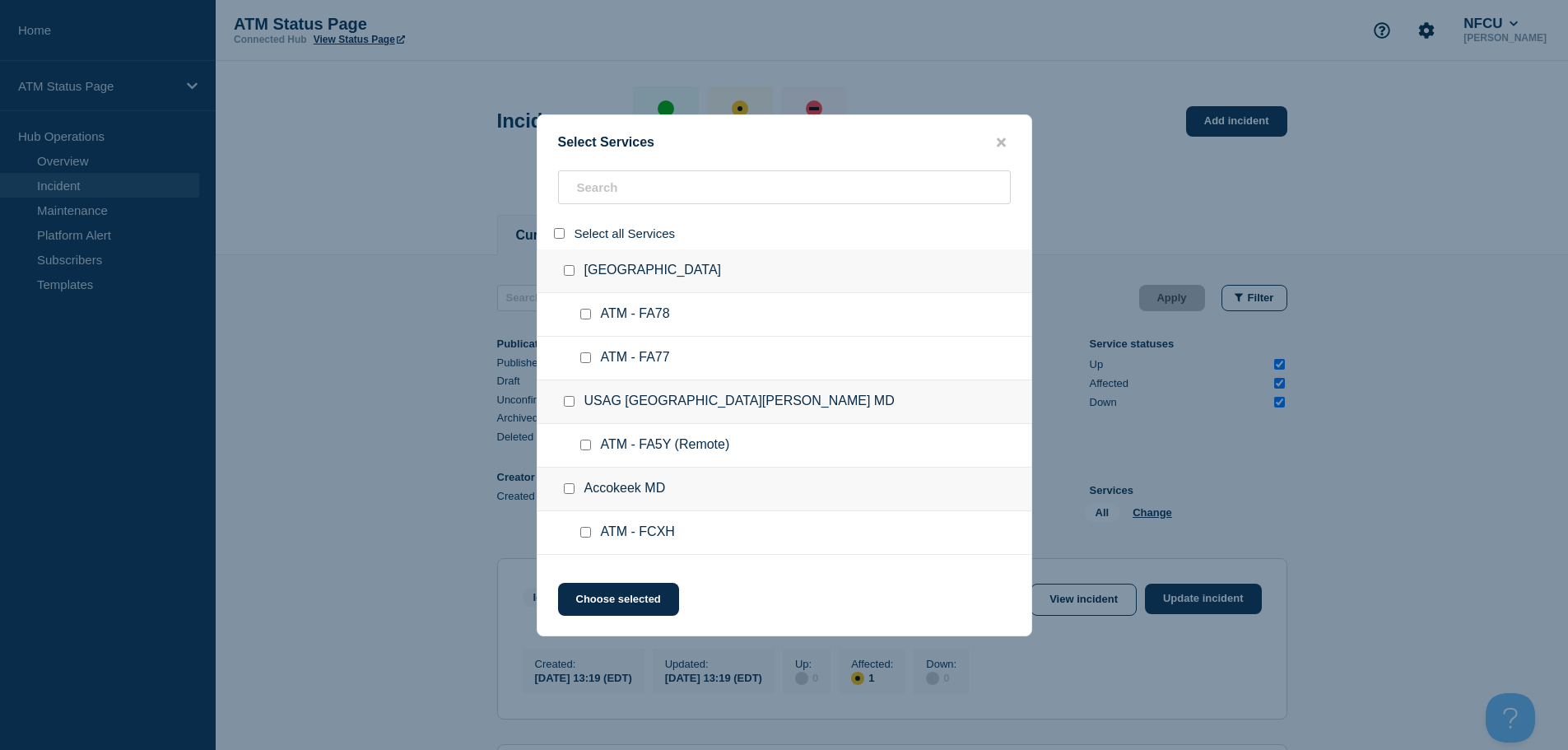
checkbox input "false"
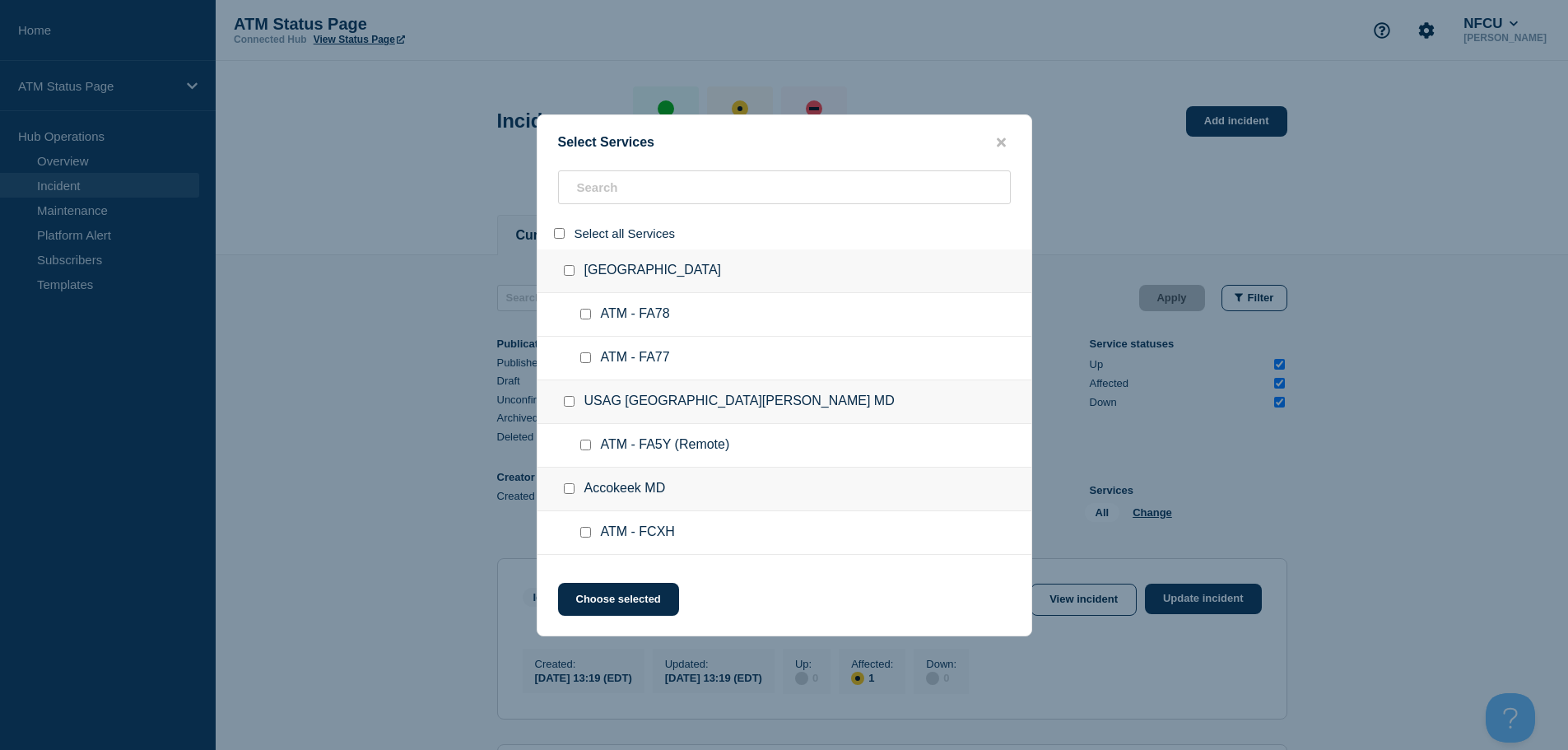
checkbox input "false"
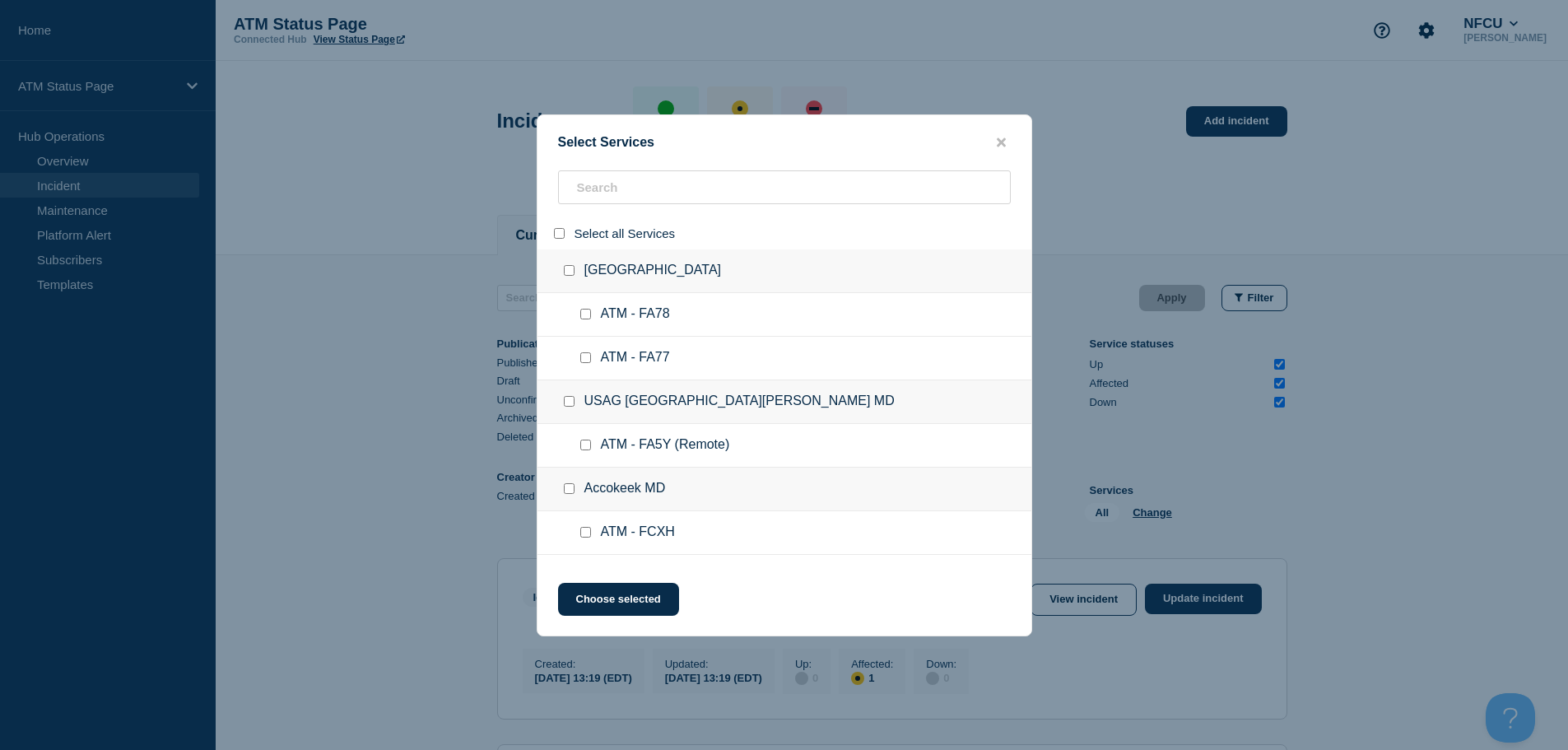
checkbox input "false"
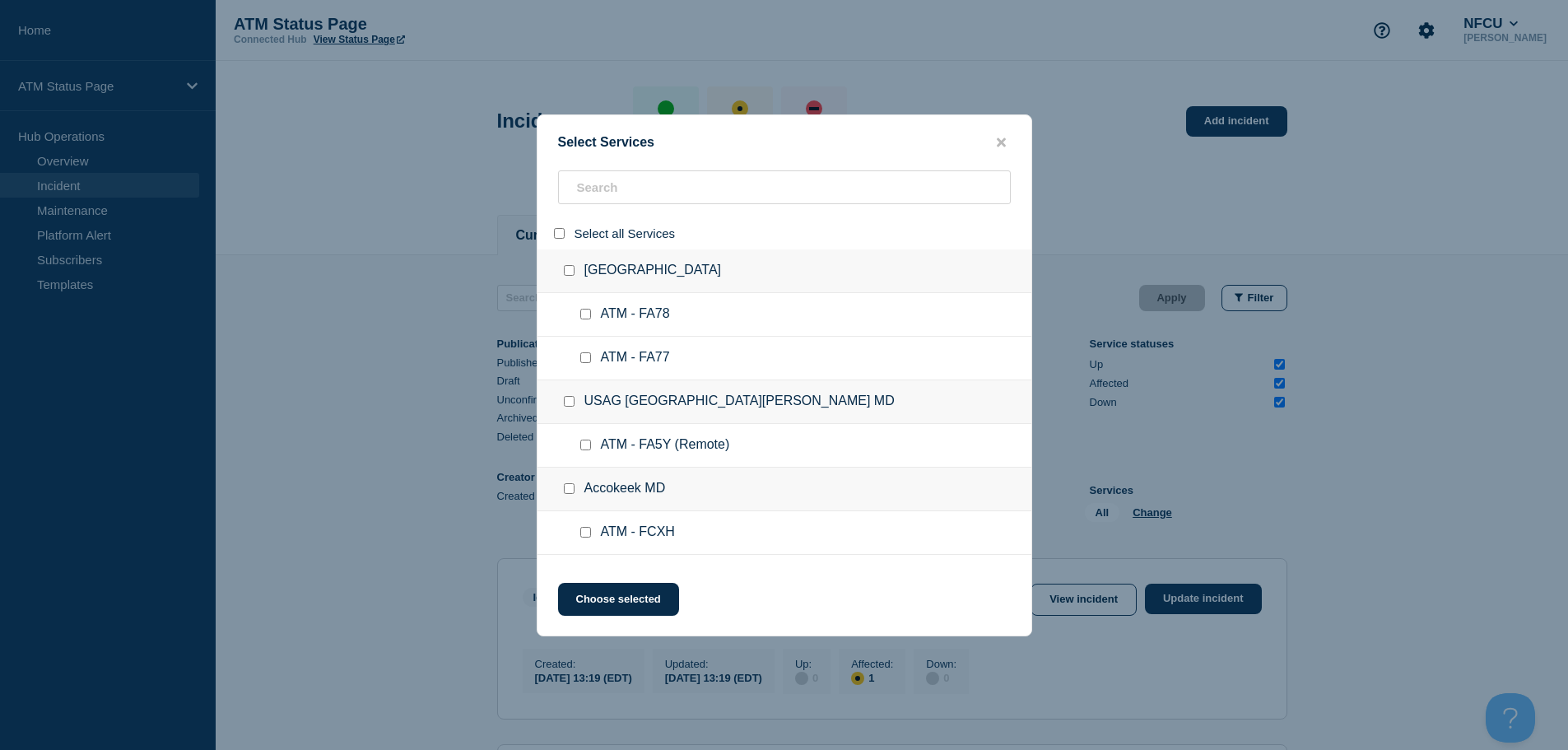
checkbox input "false"
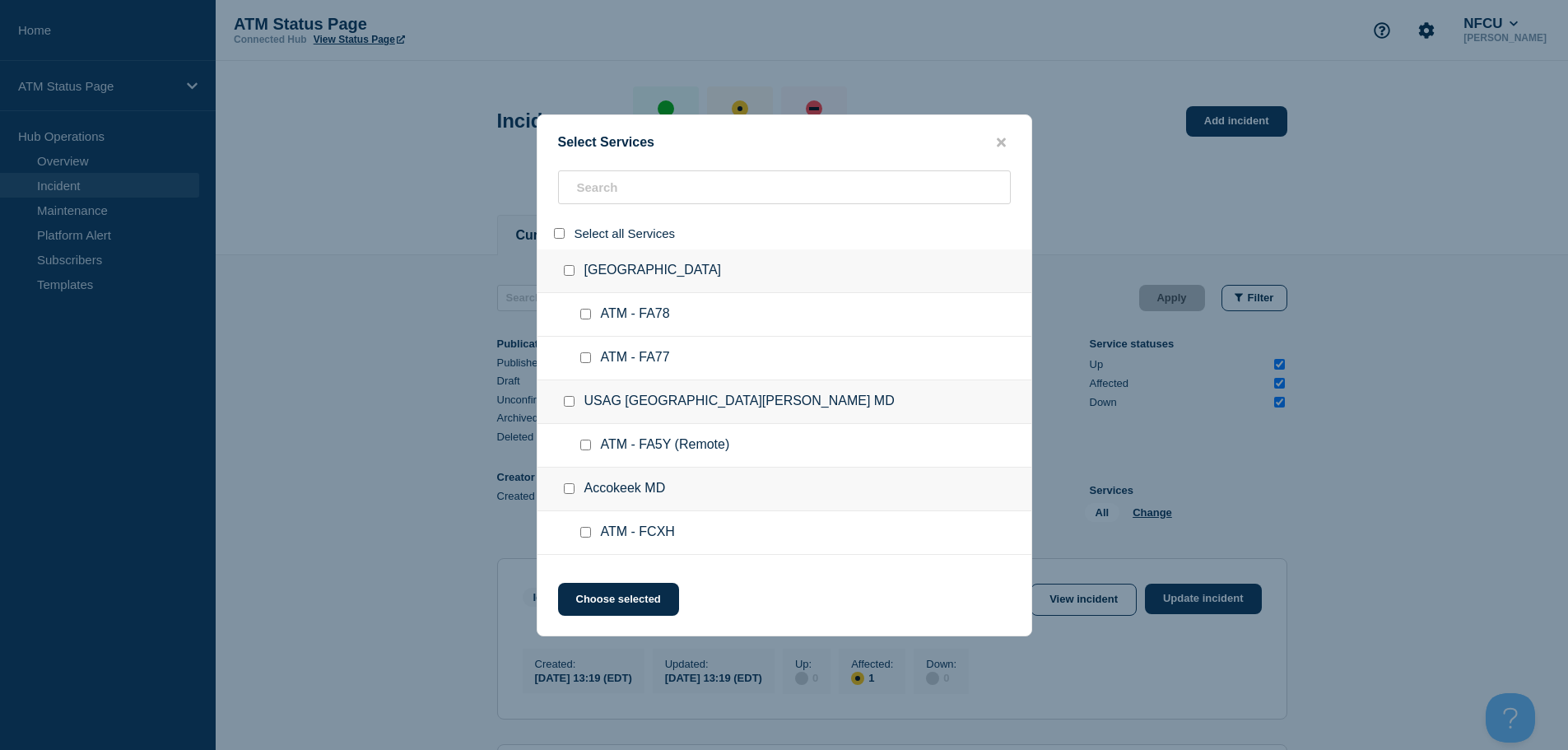
checkbox input "false"
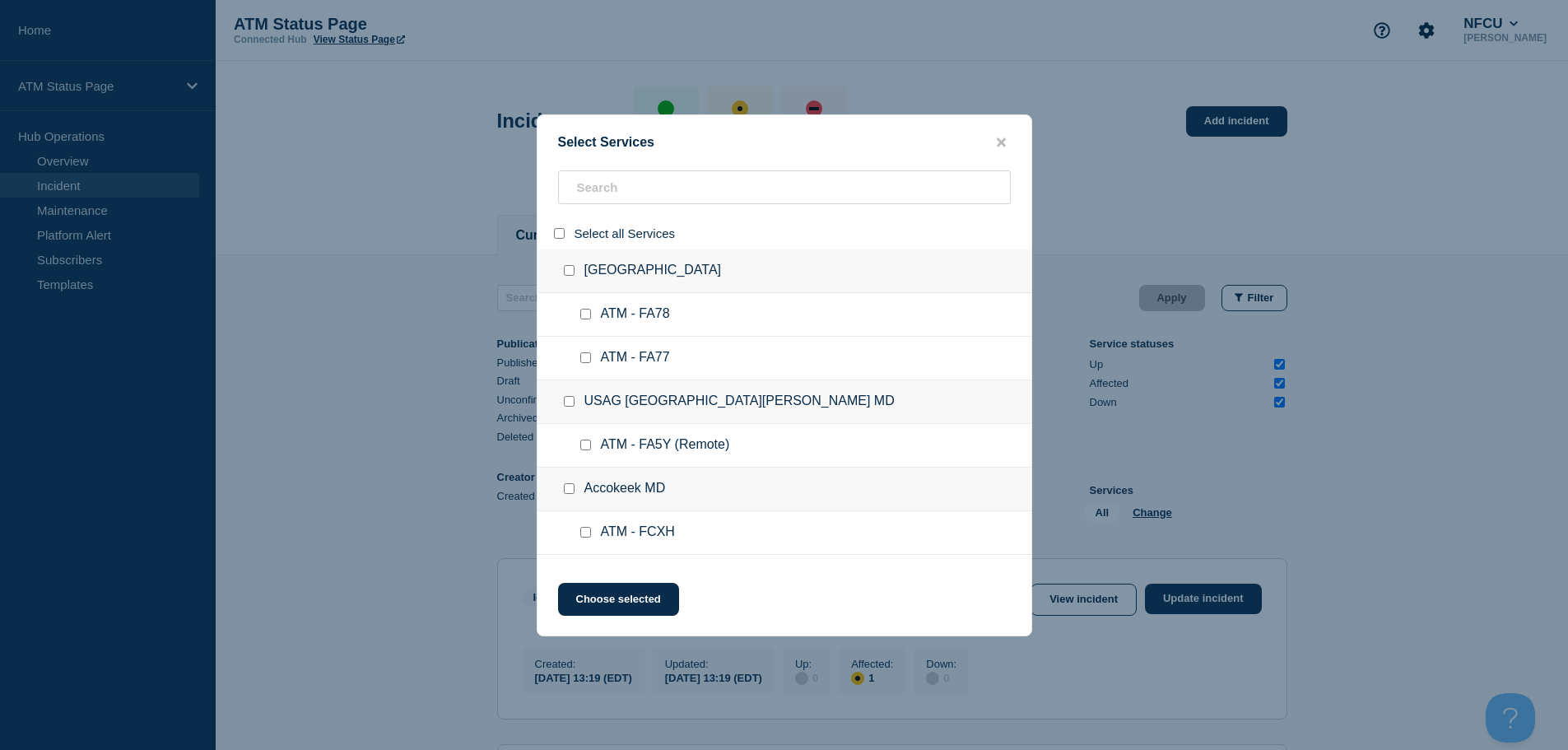
checkbox input "false"
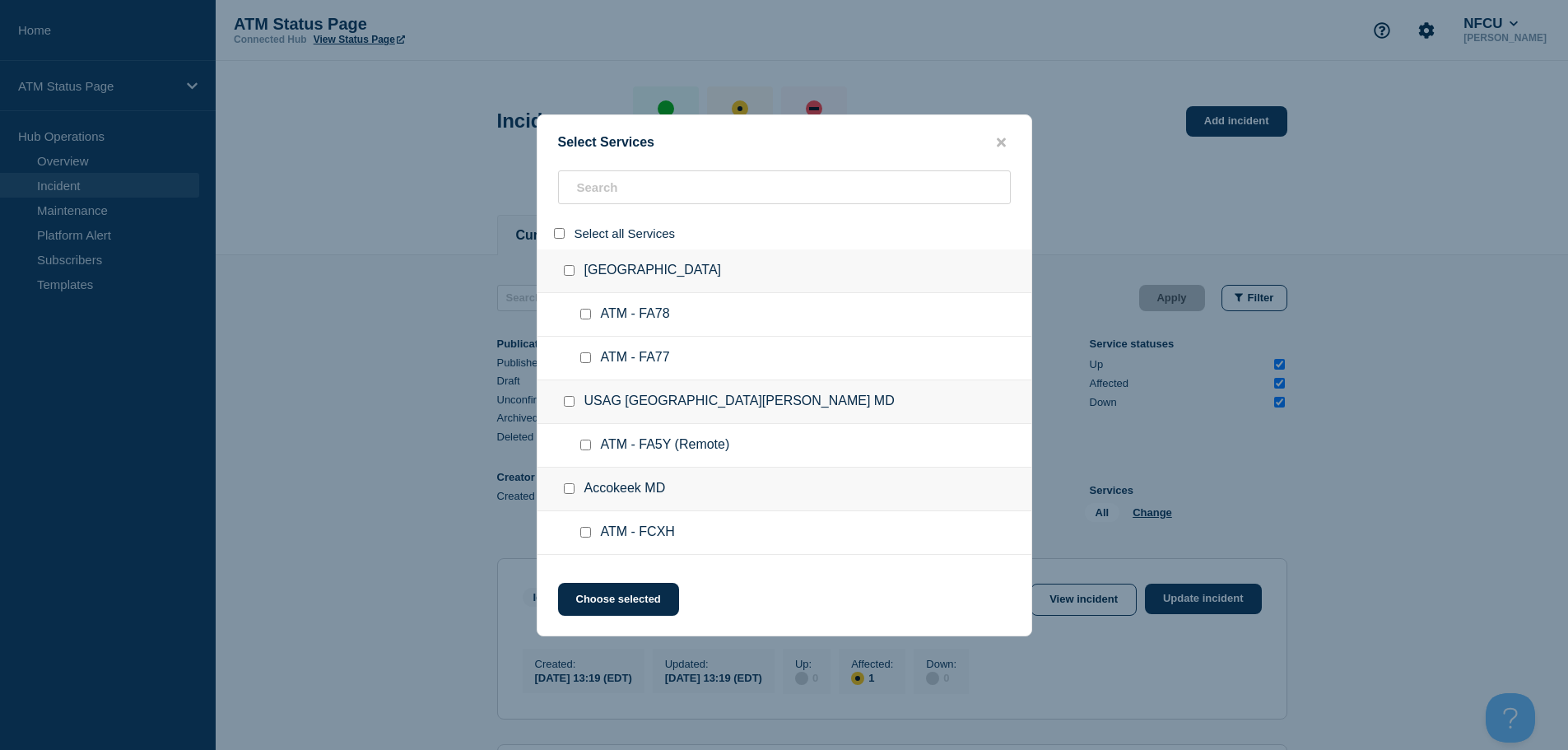
checkbox input "false"
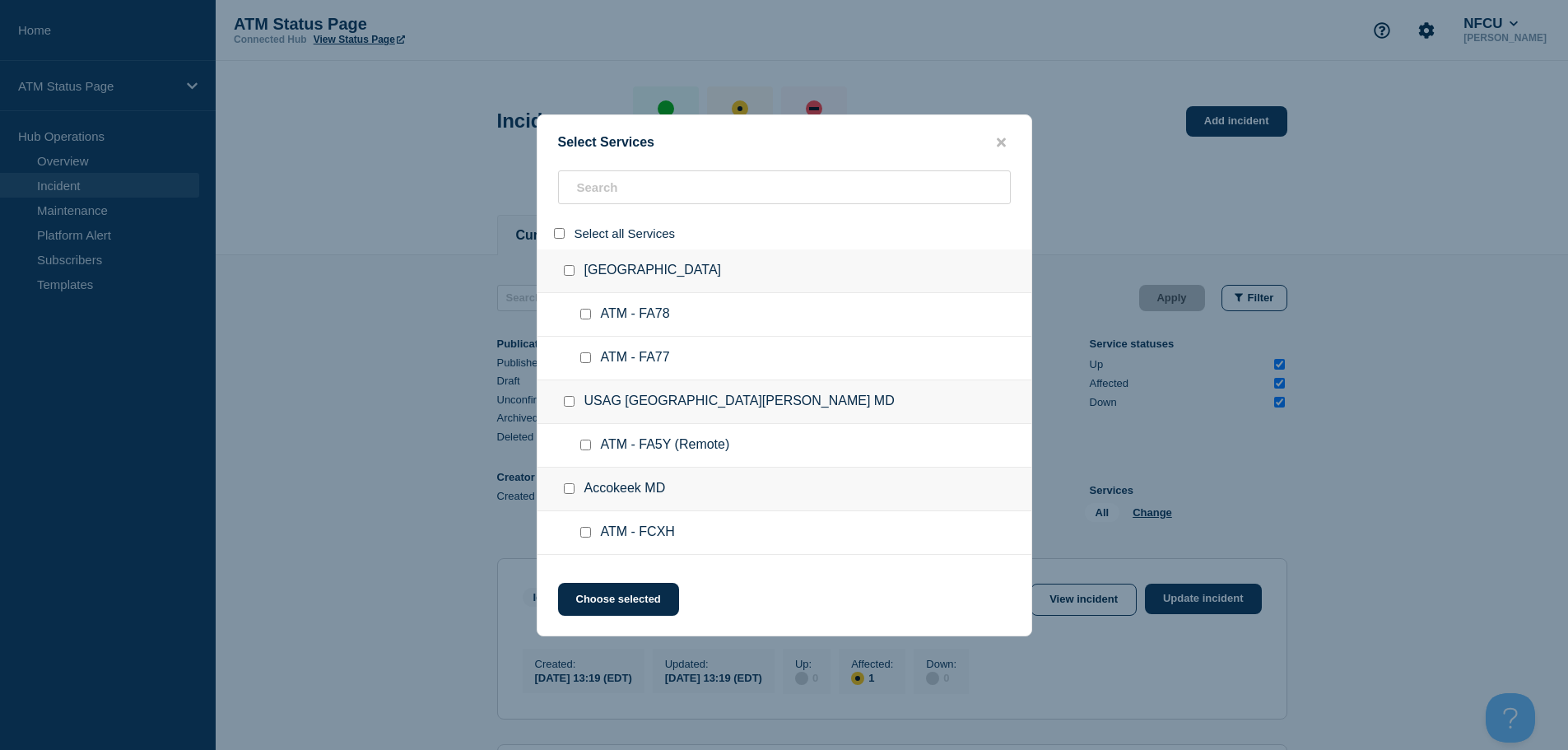
checkbox input "false"
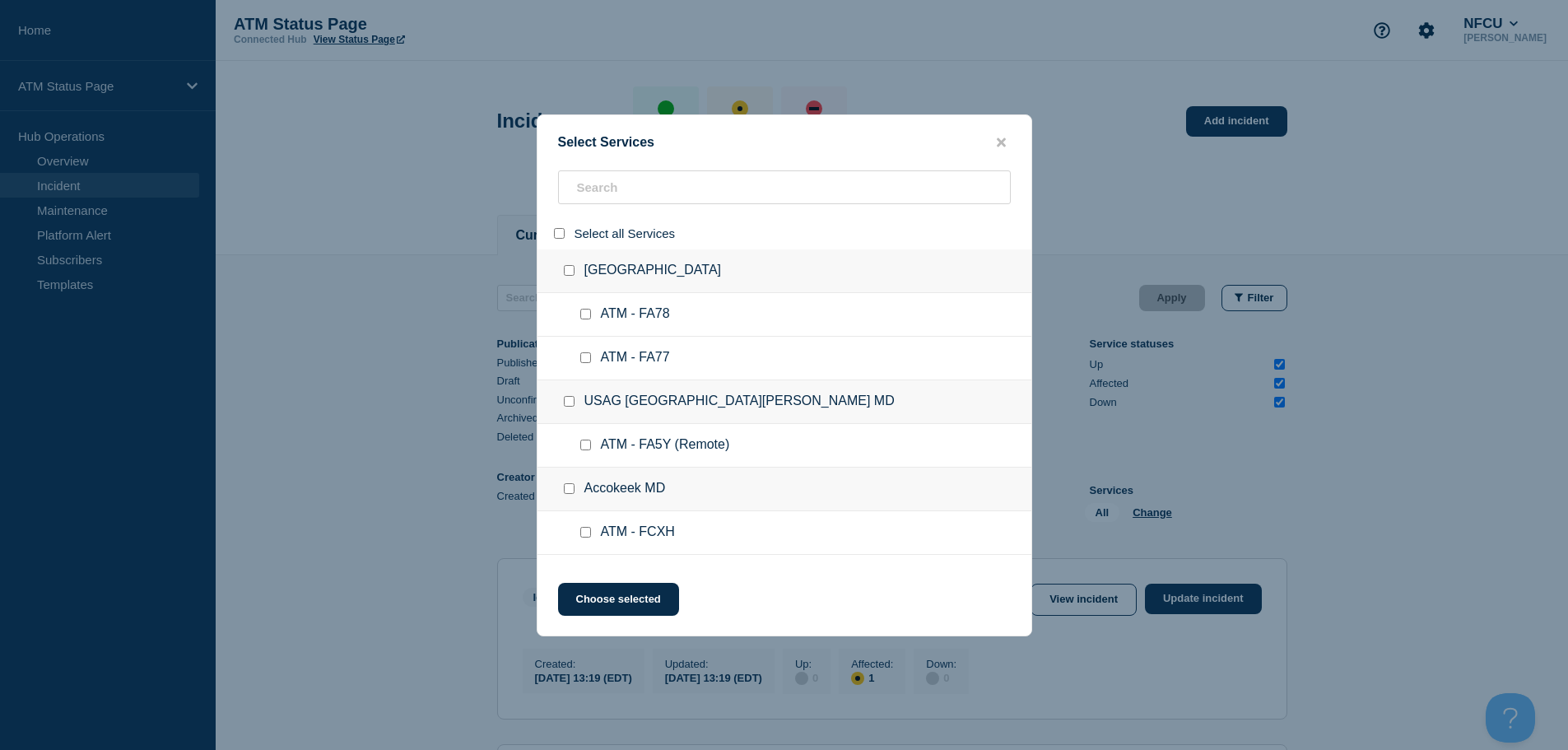
checkbox input "false"
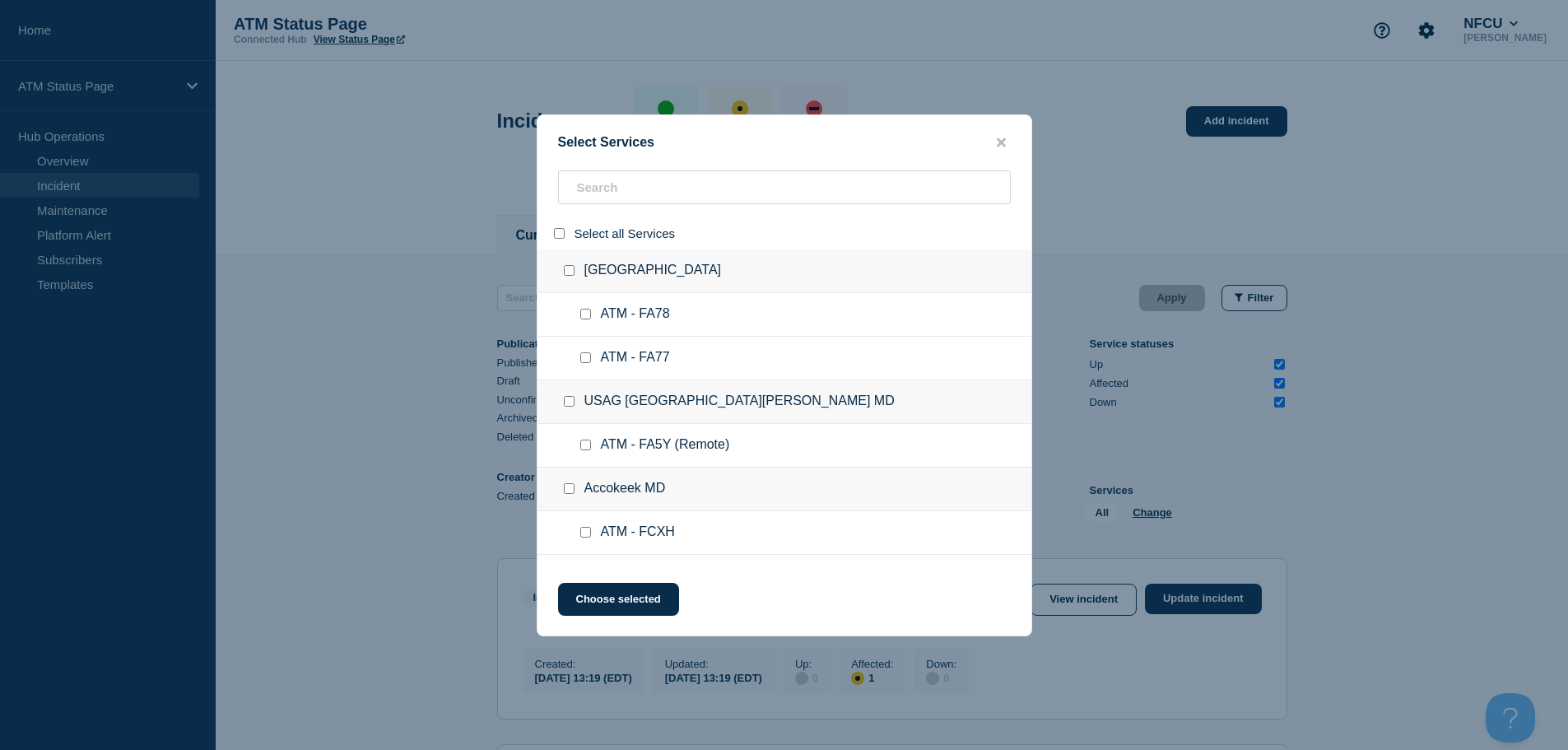
checkbox input "false"
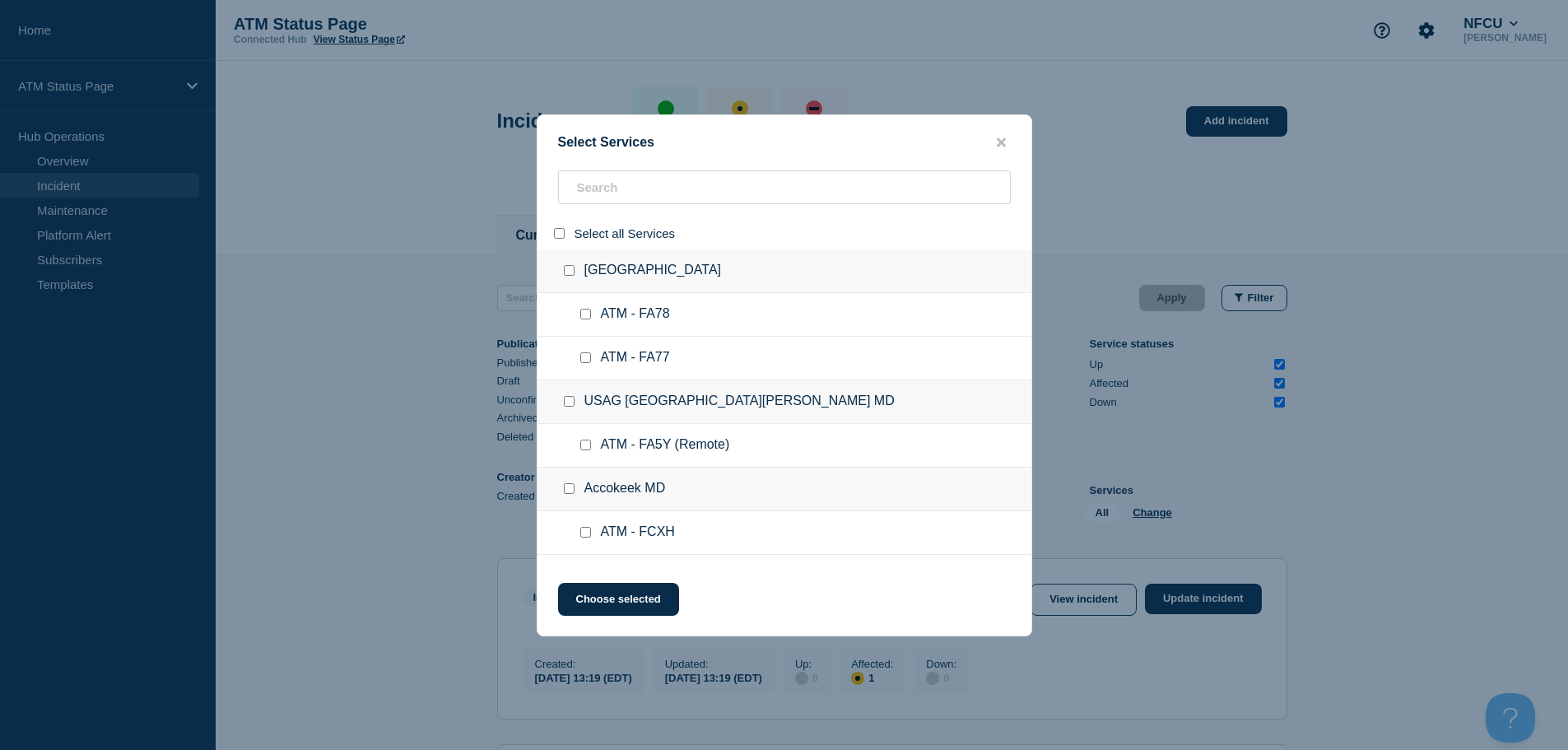
checkbox input "false"
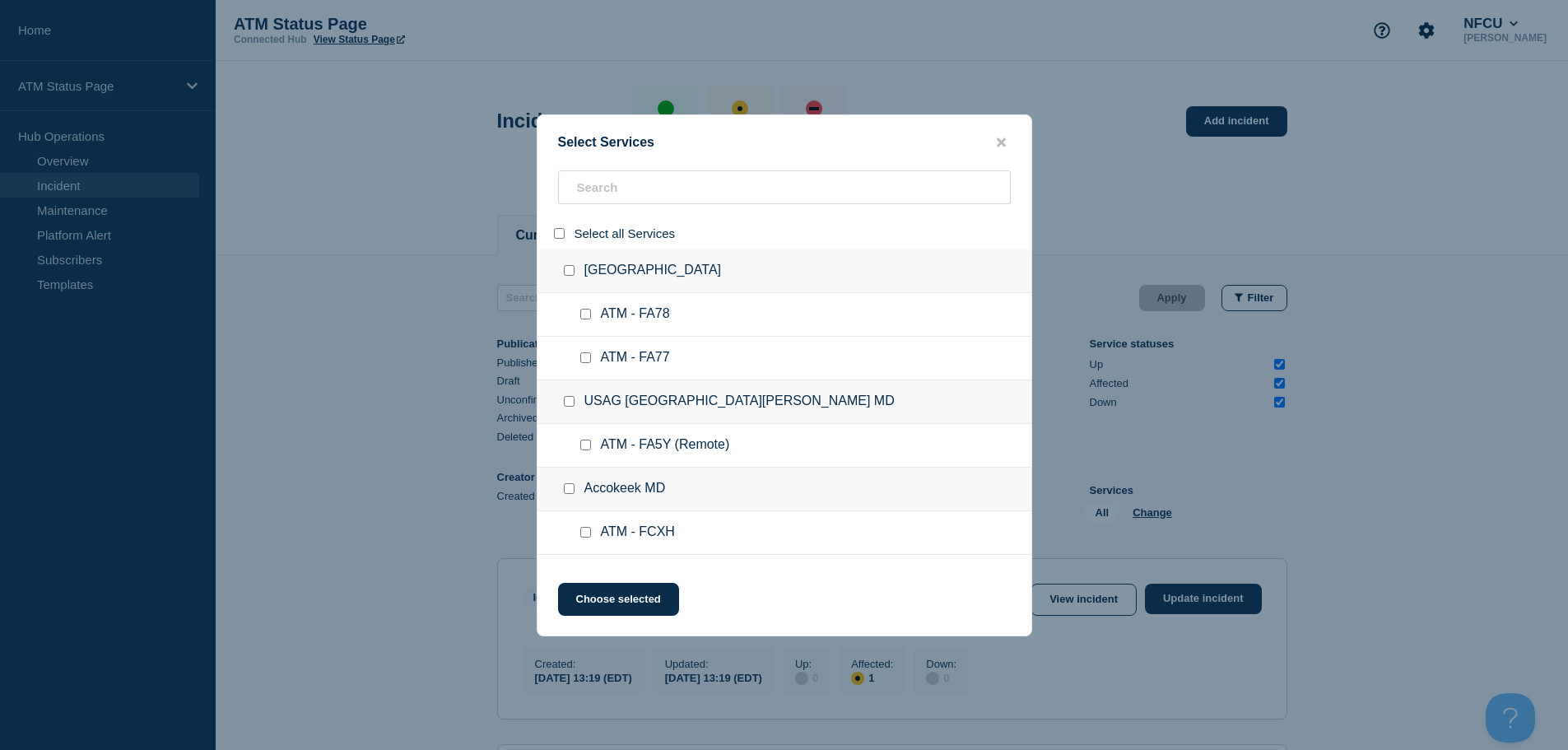
checkbox input "false"
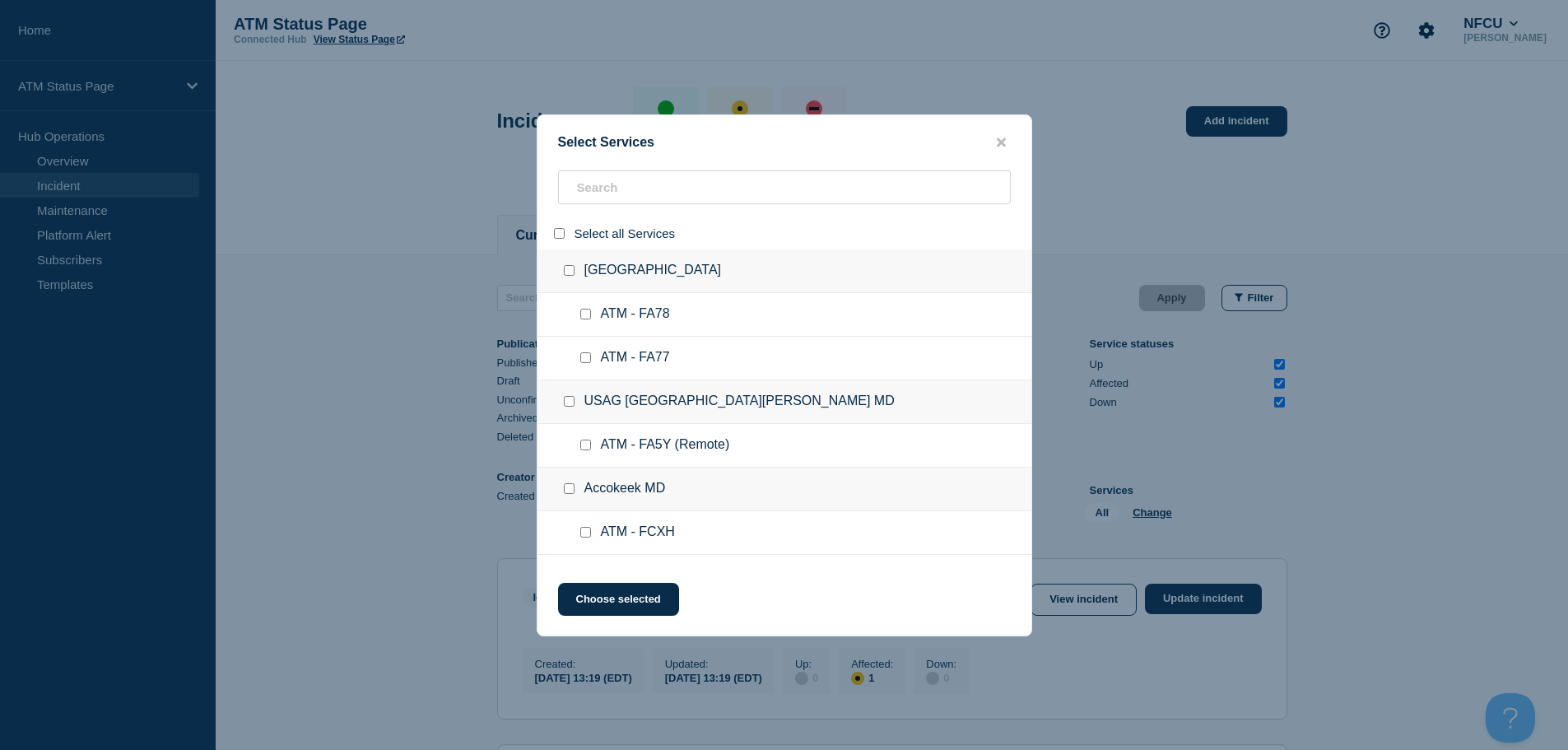
checkbox input "false"
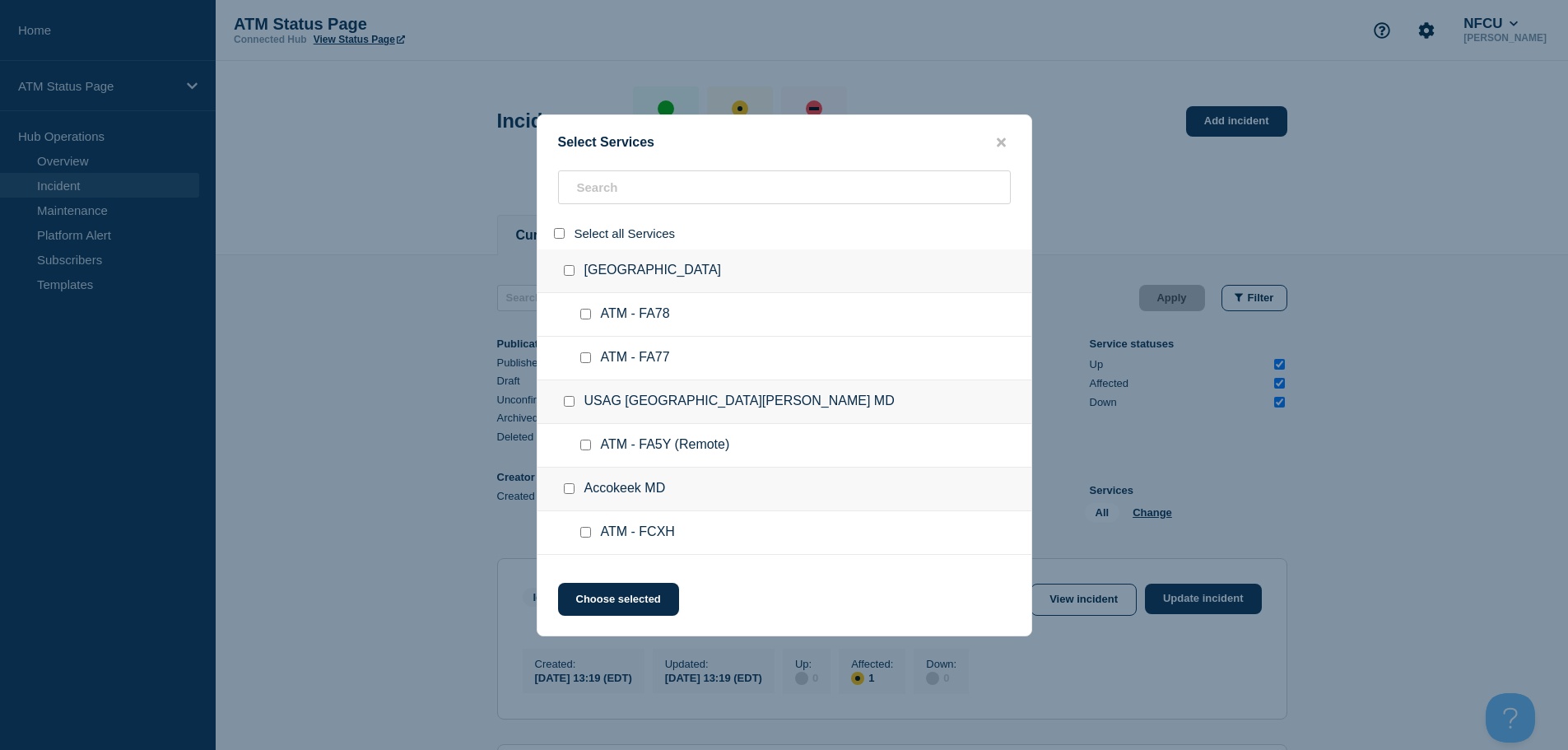
checkbox input "false"
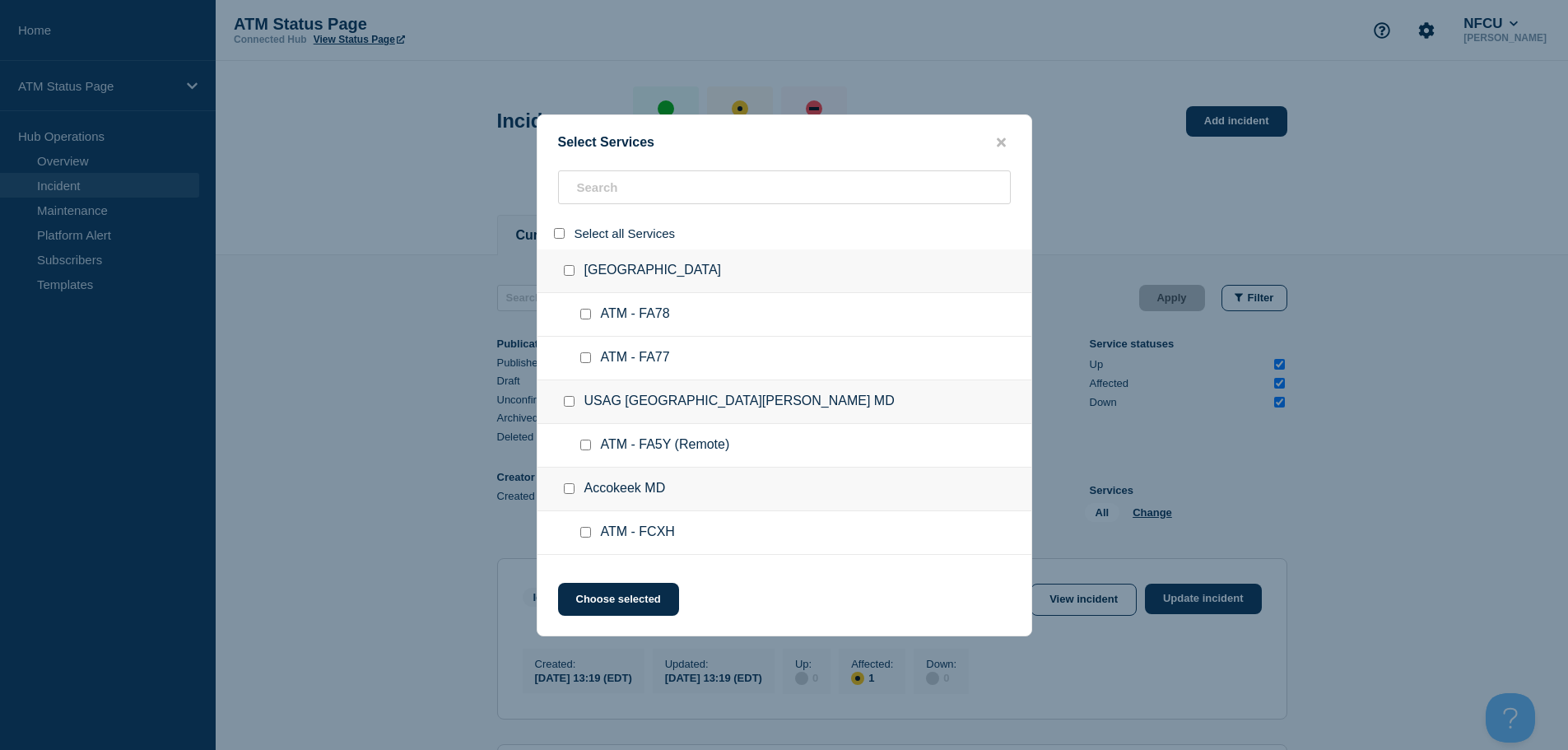
checkbox input "false"
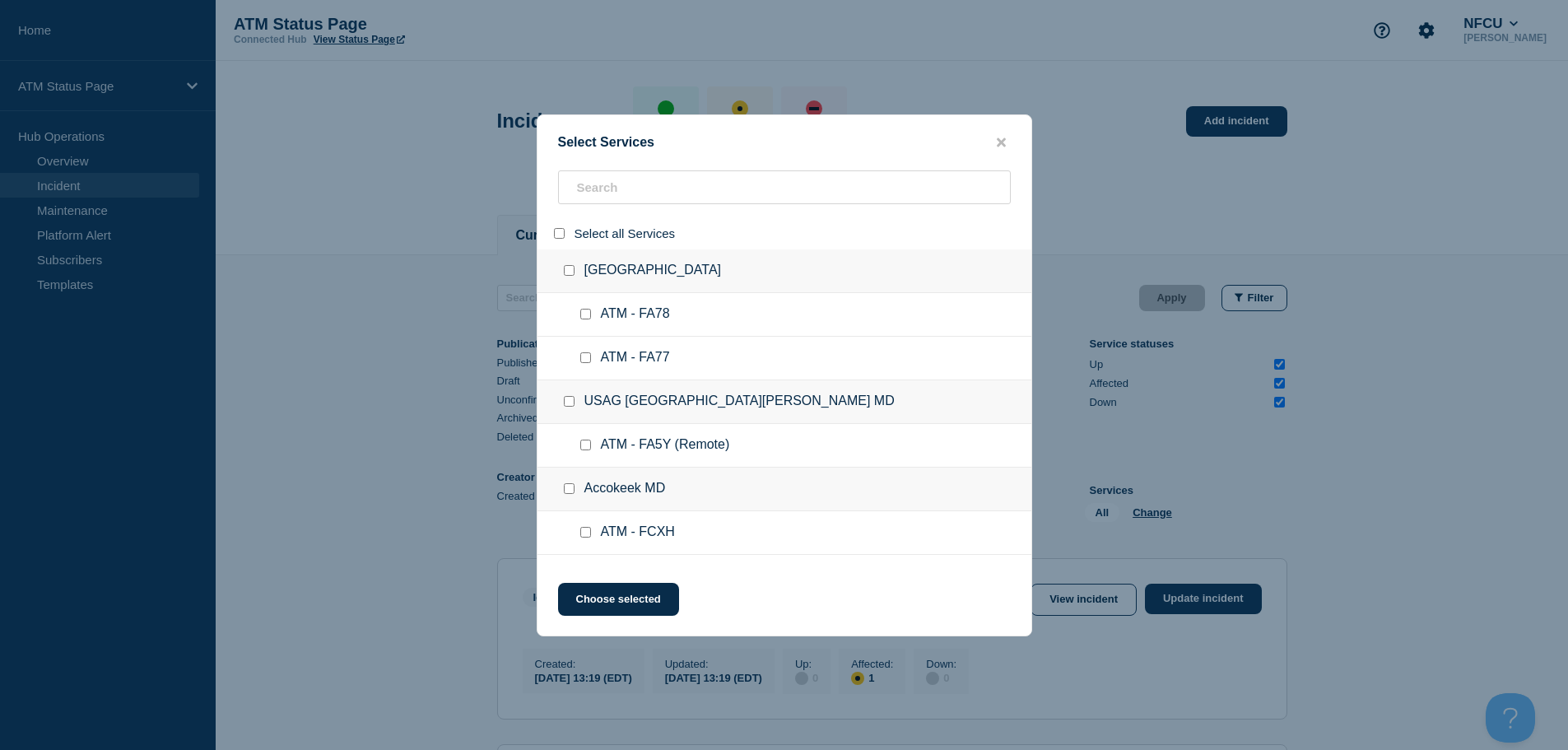
checkbox input "false"
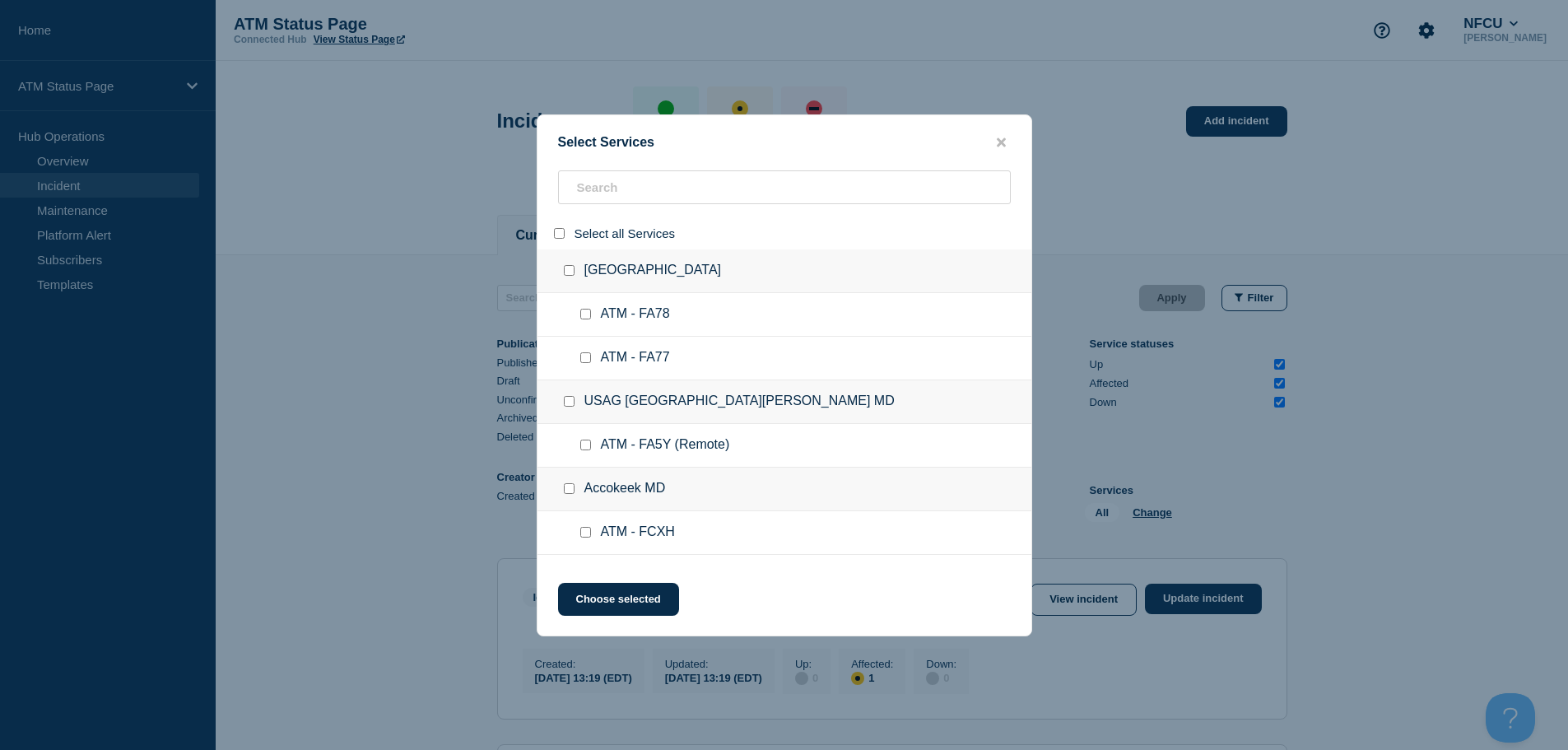
checkbox input "false"
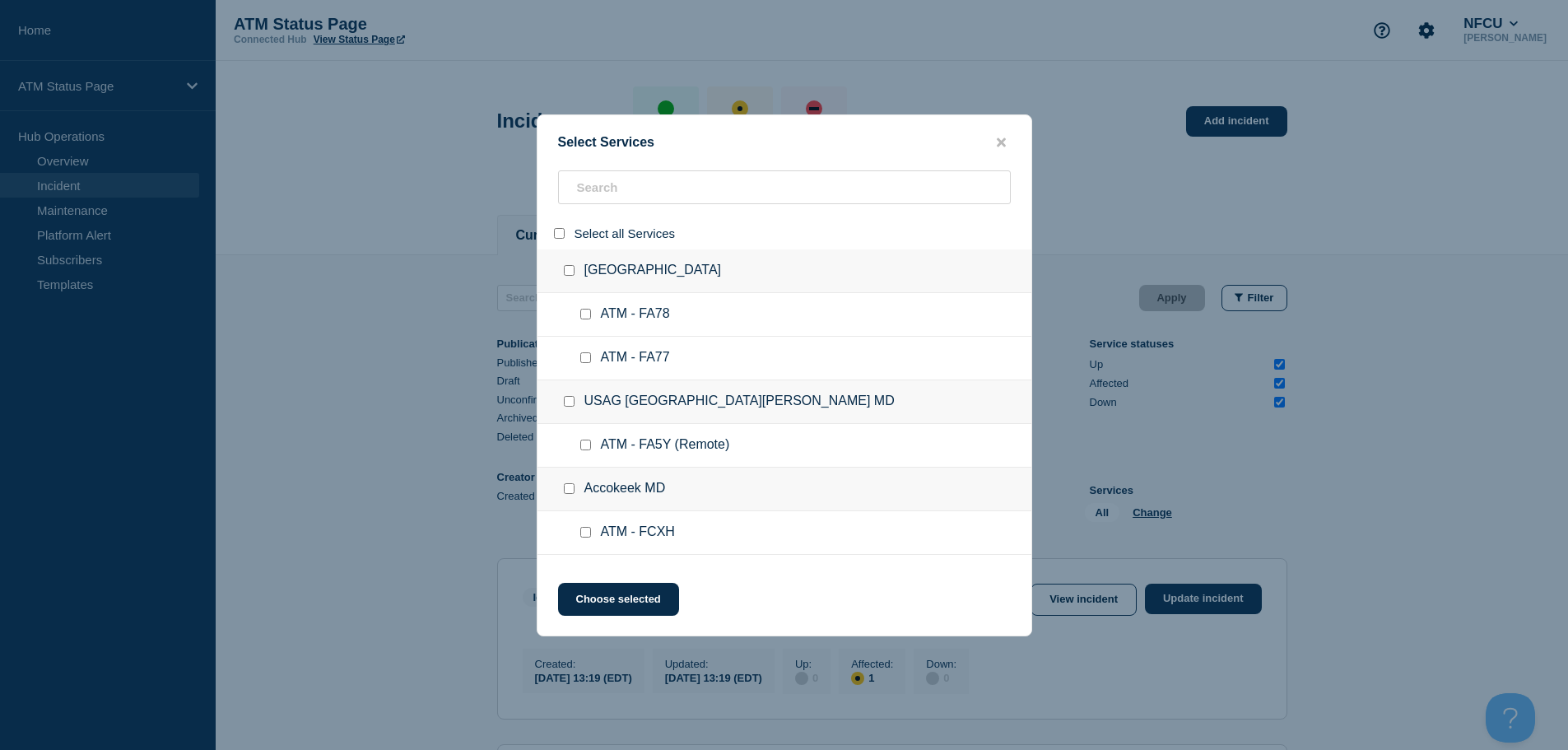
checkbox input "false"
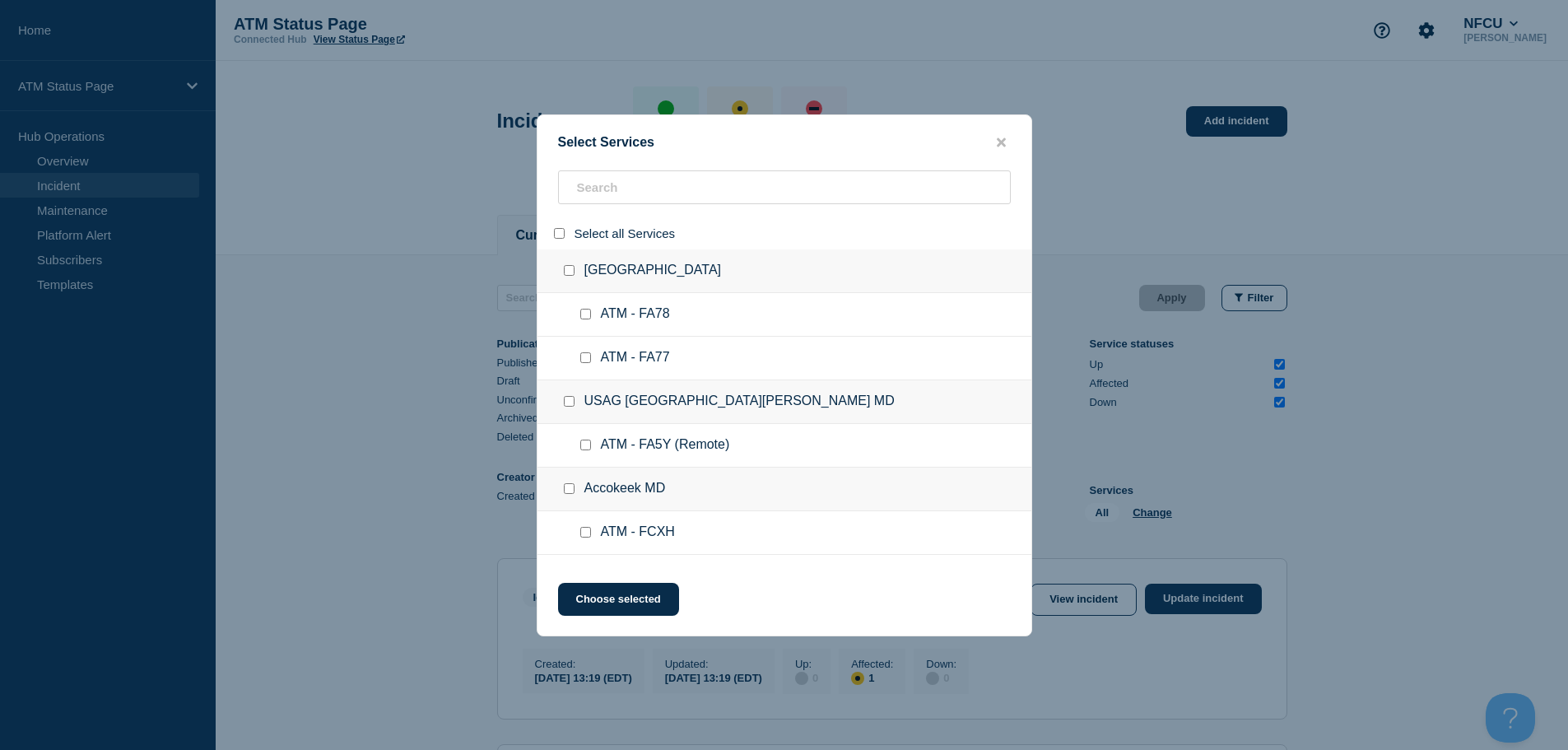
checkbox input "false"
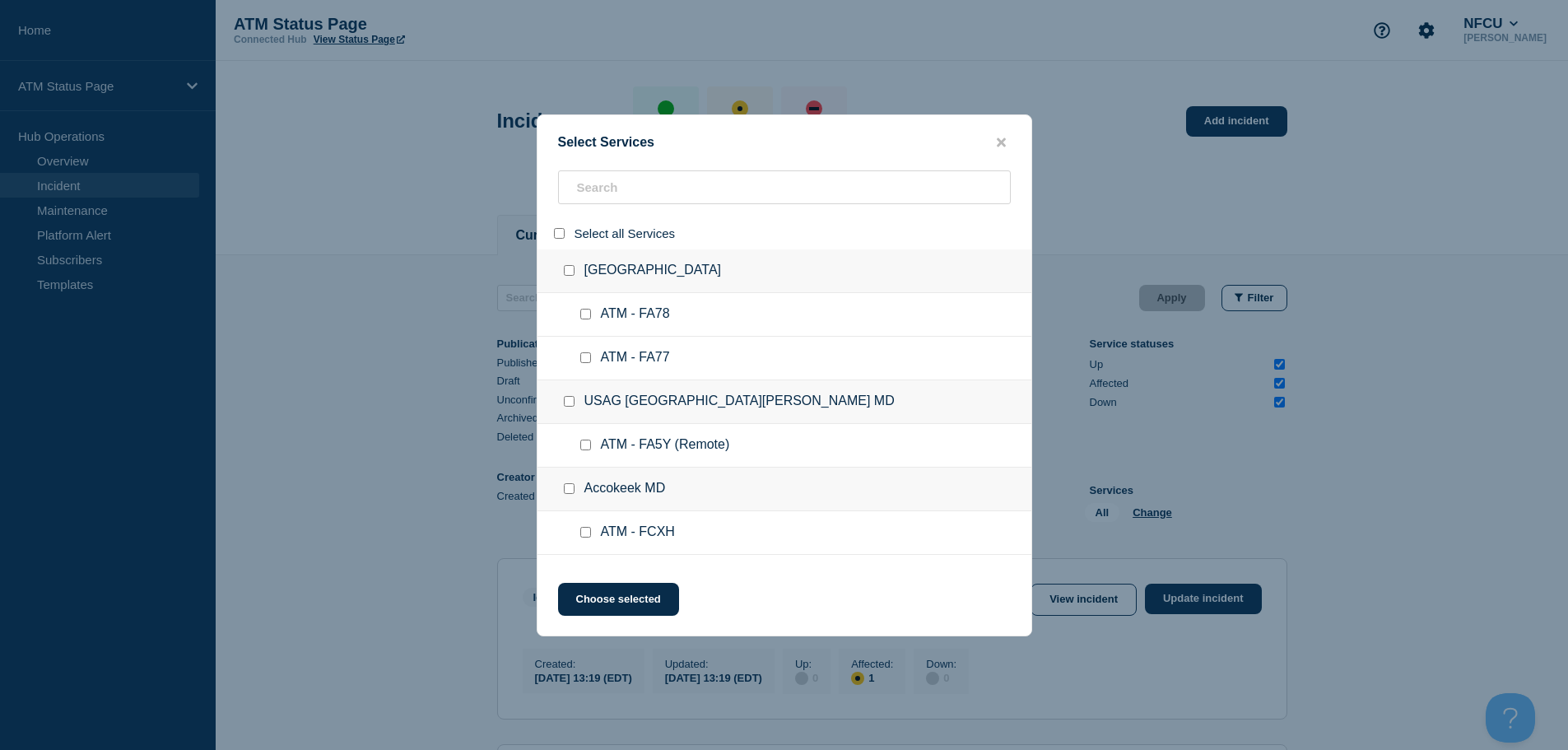
checkbox input "false"
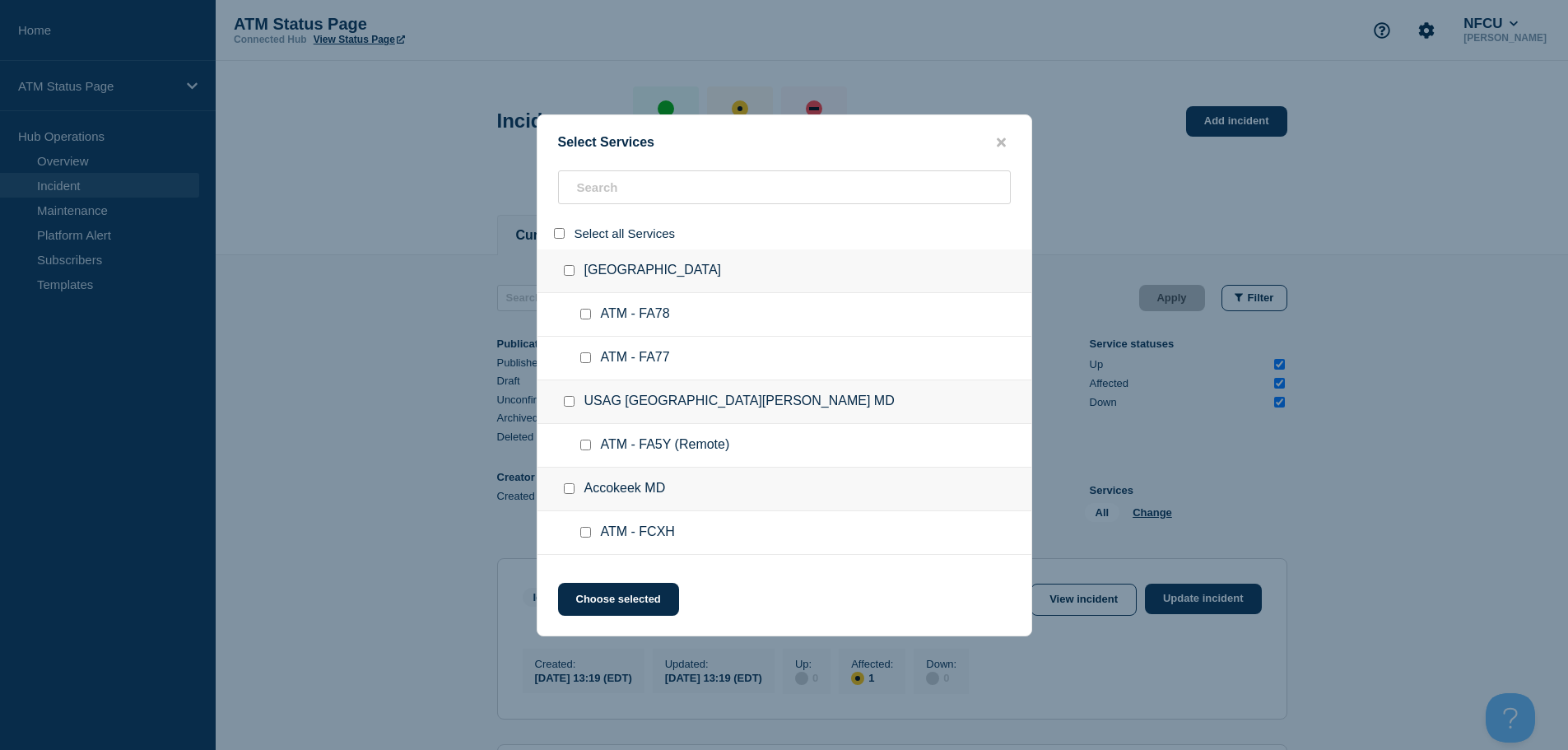
checkbox input "false"
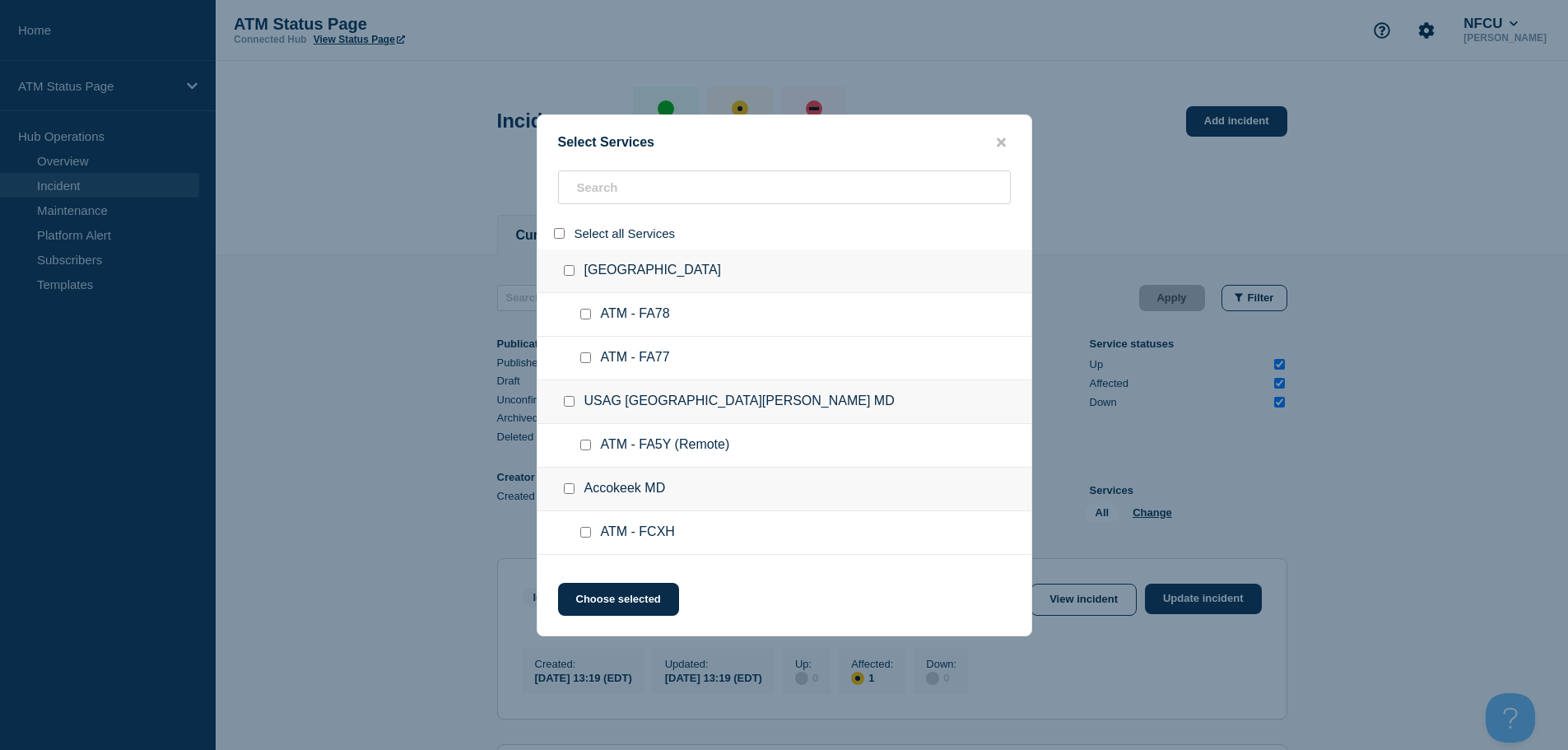
checkbox input "false"
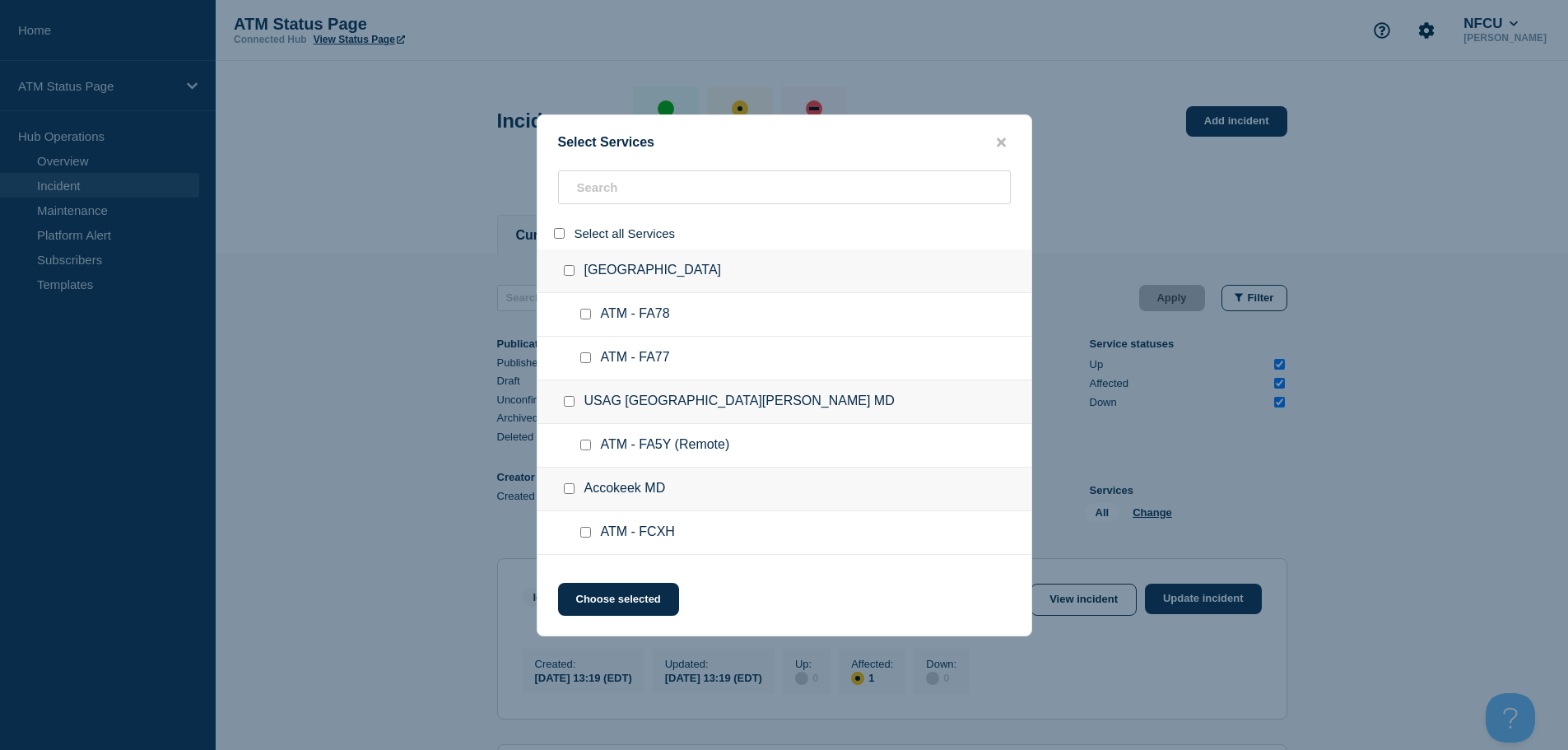
checkbox input "false"
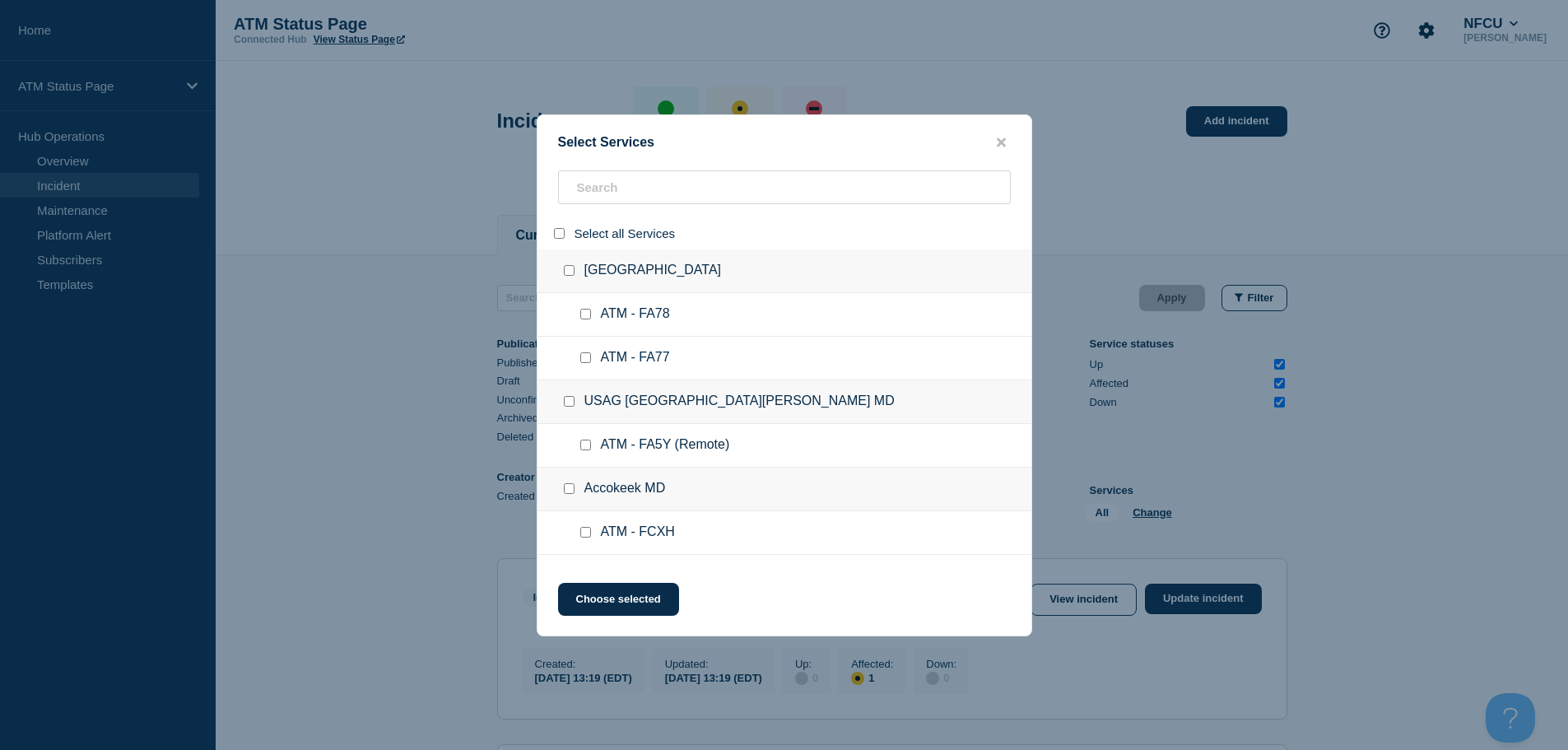
checkbox input "false"
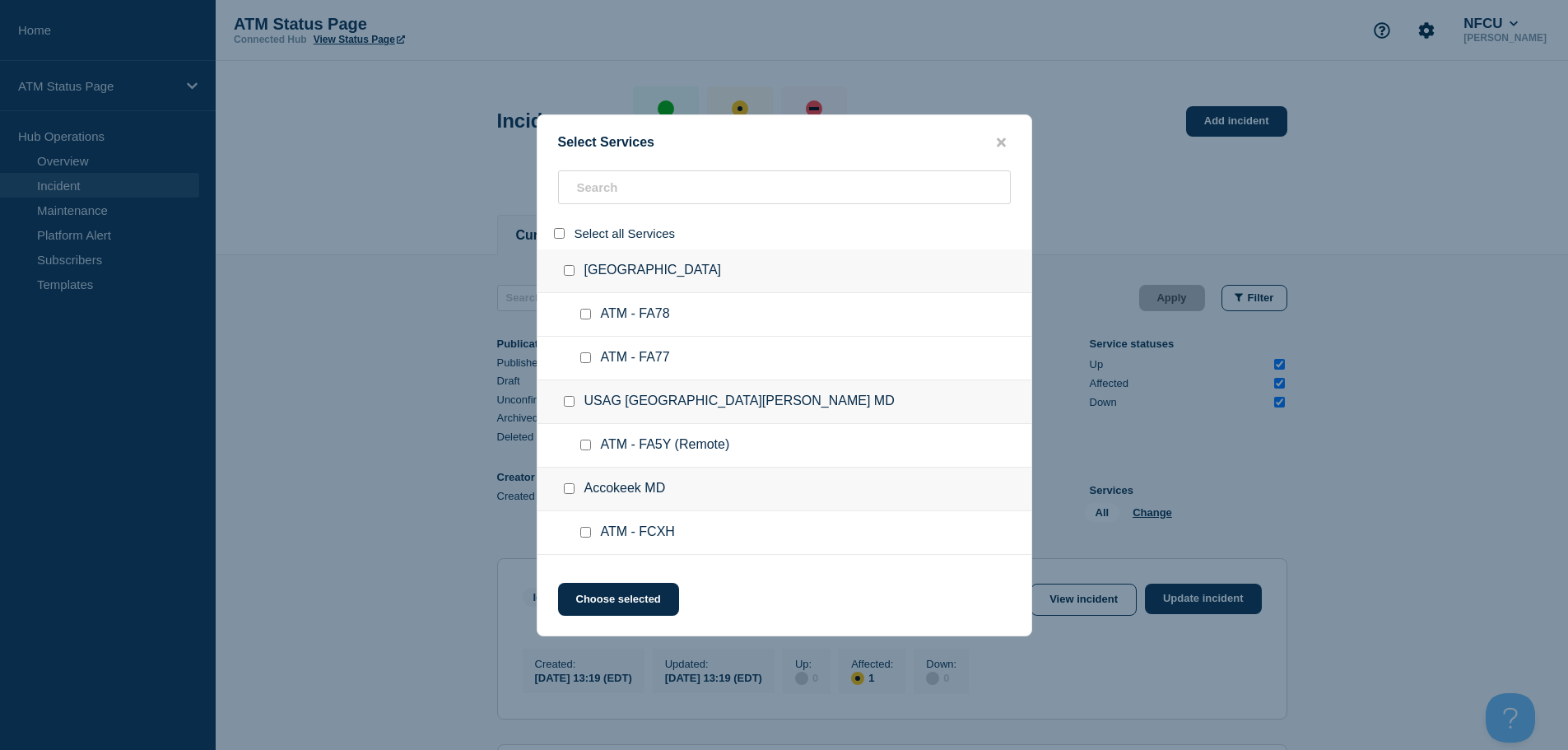
checkbox input "false"
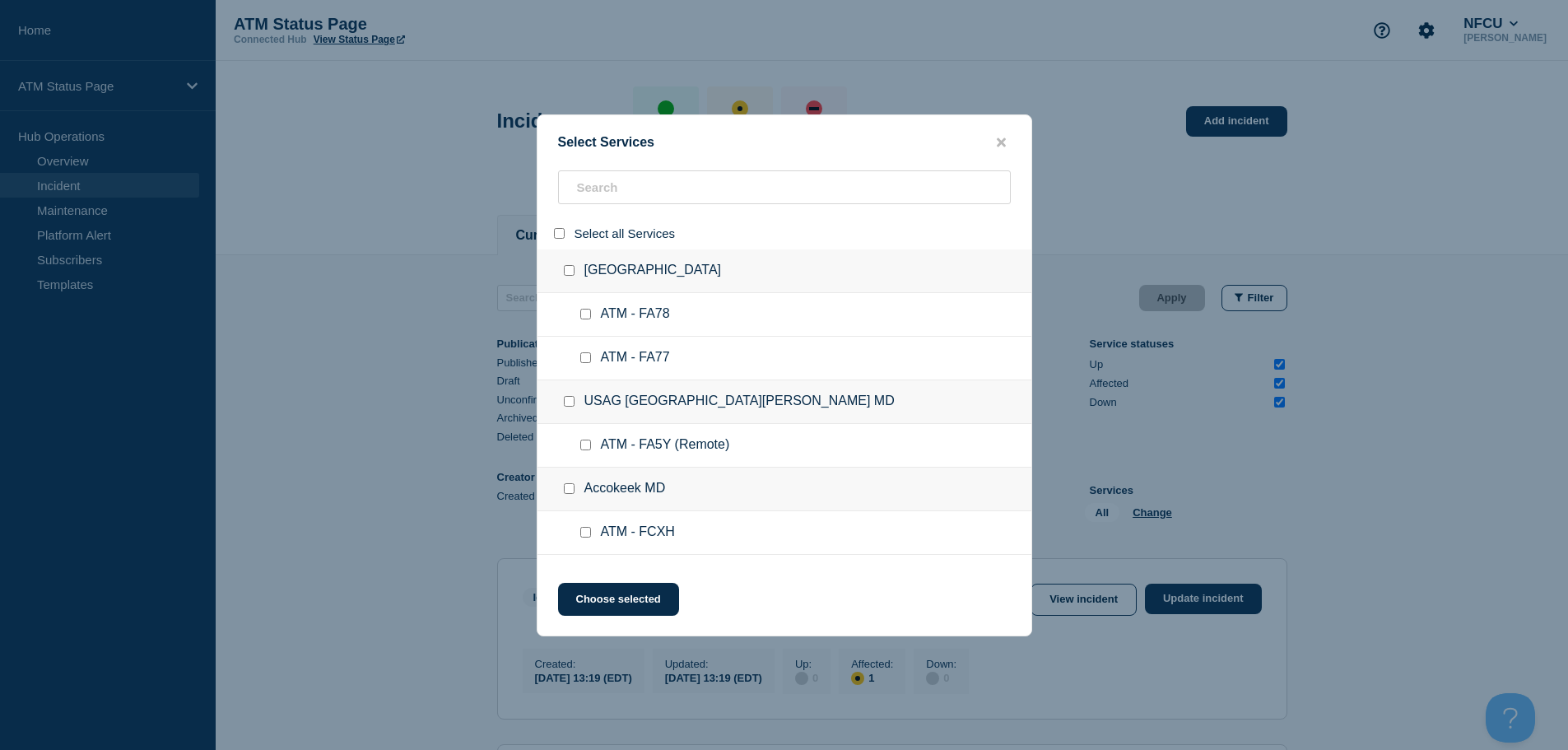
checkbox input "false"
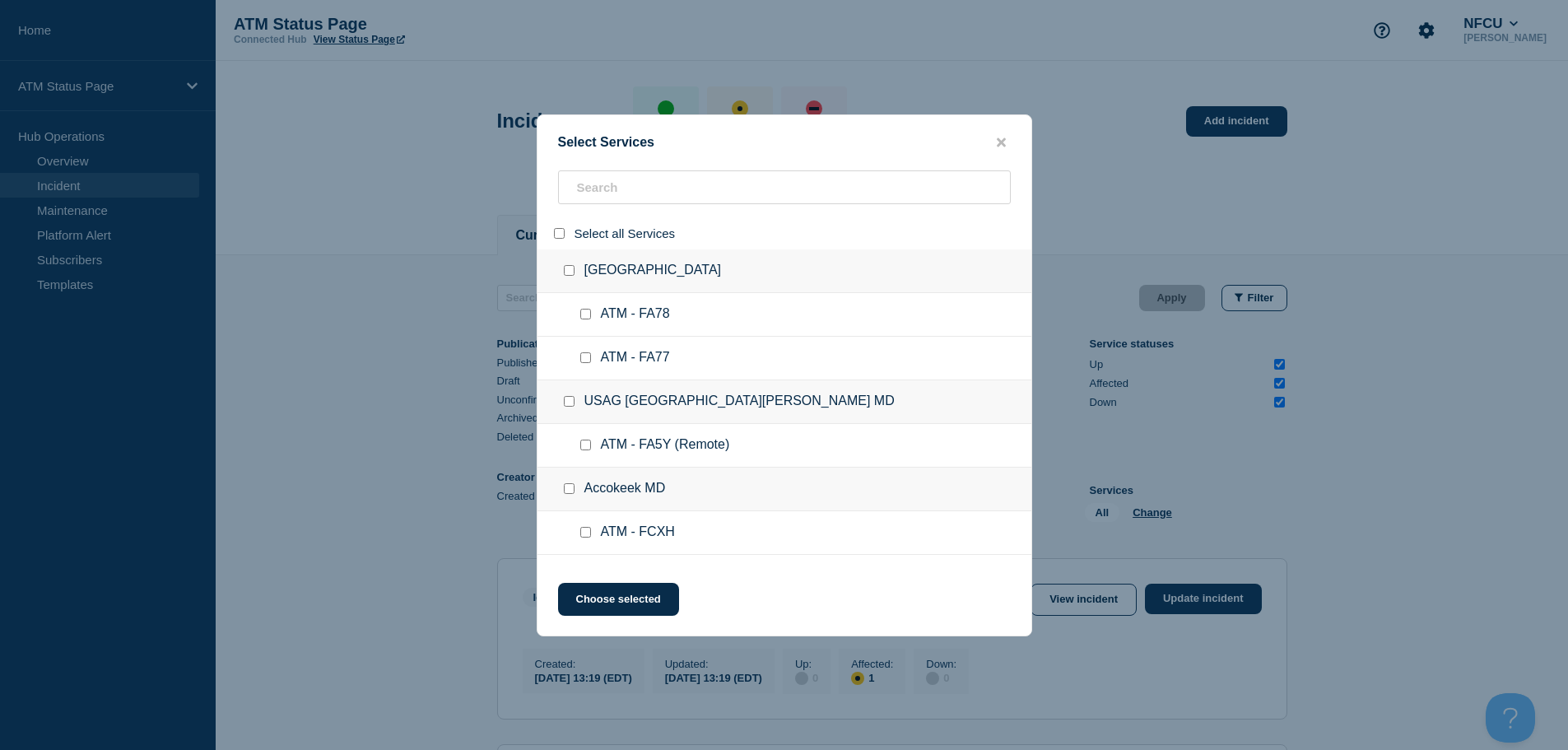
checkbox input "false"
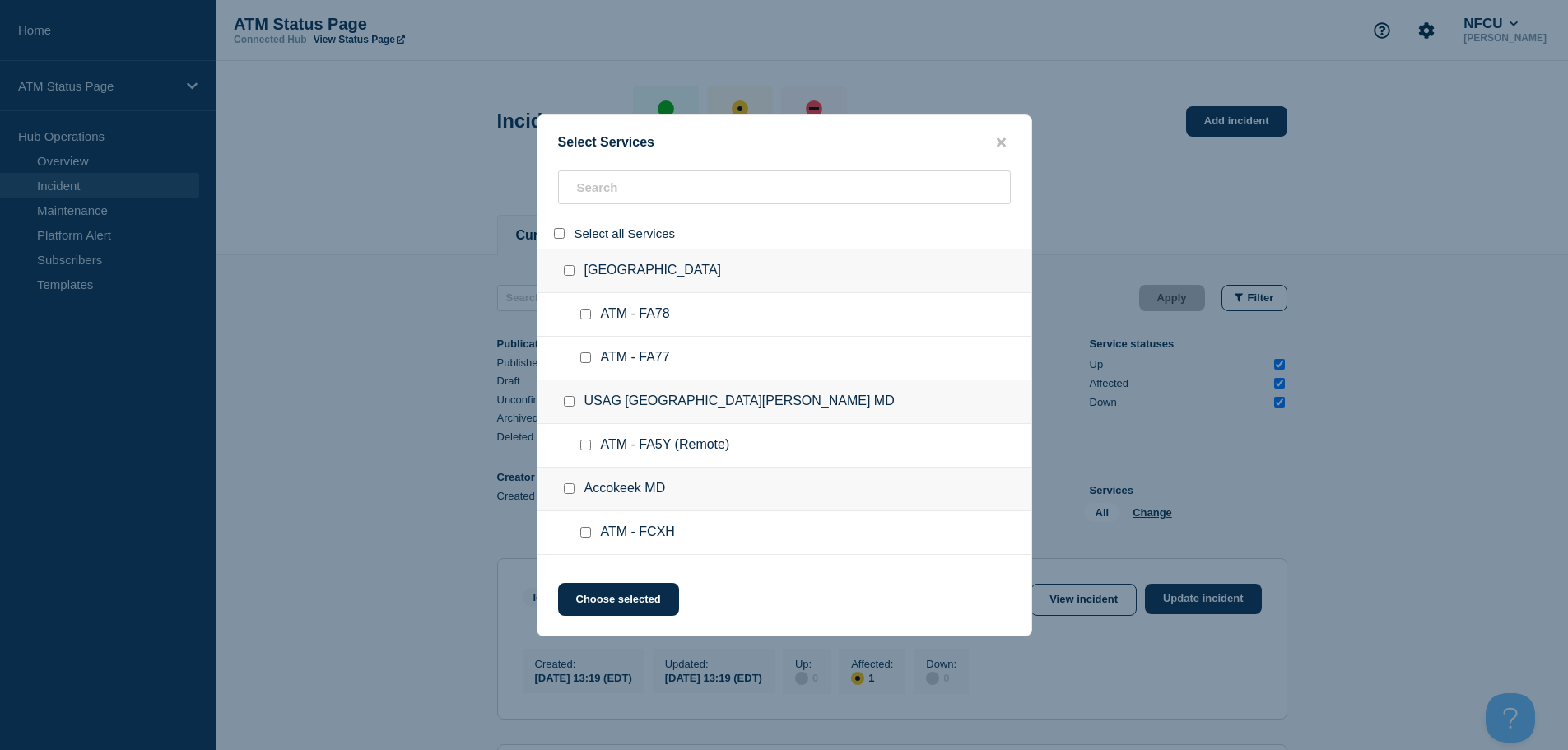
checkbox input "false"
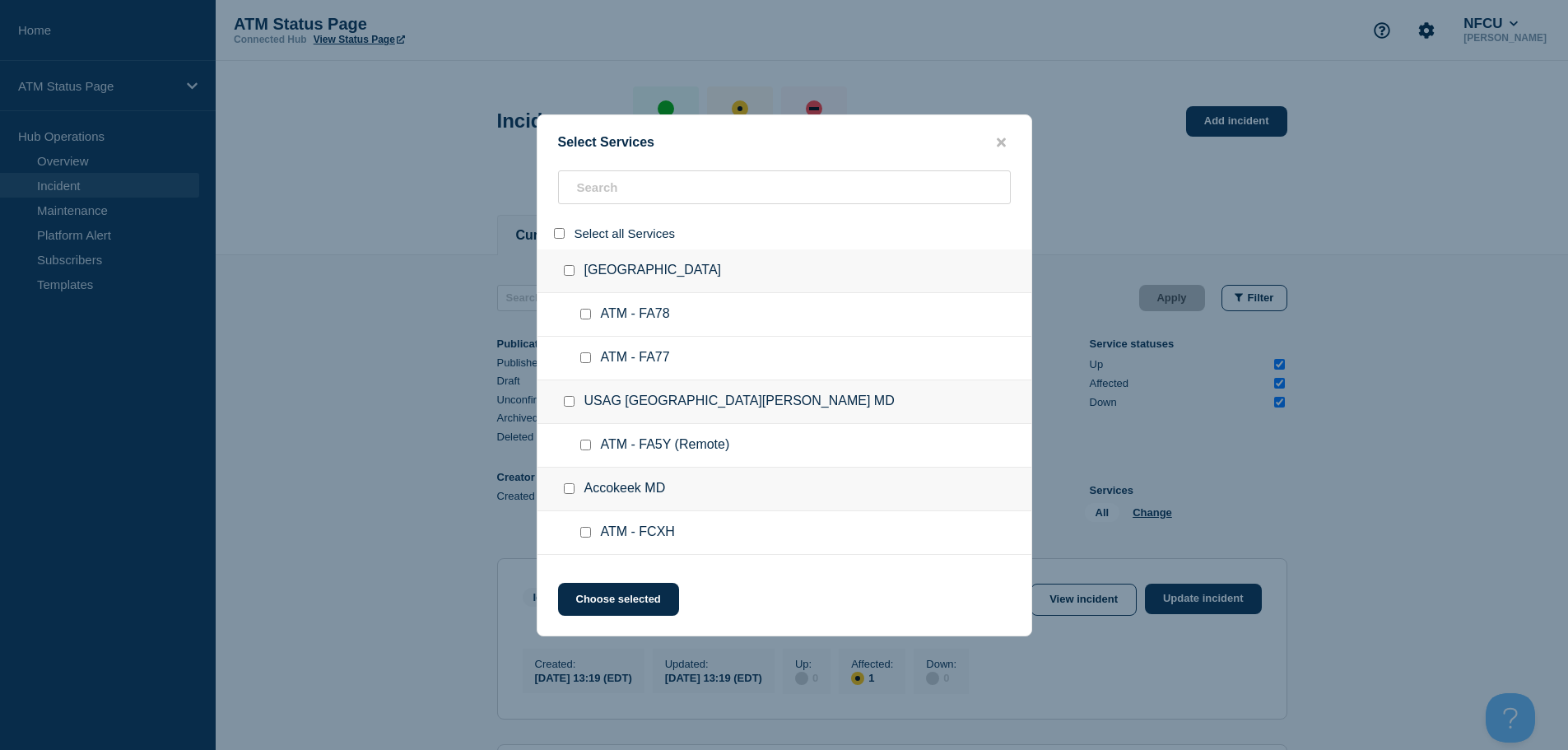
checkbox input "false"
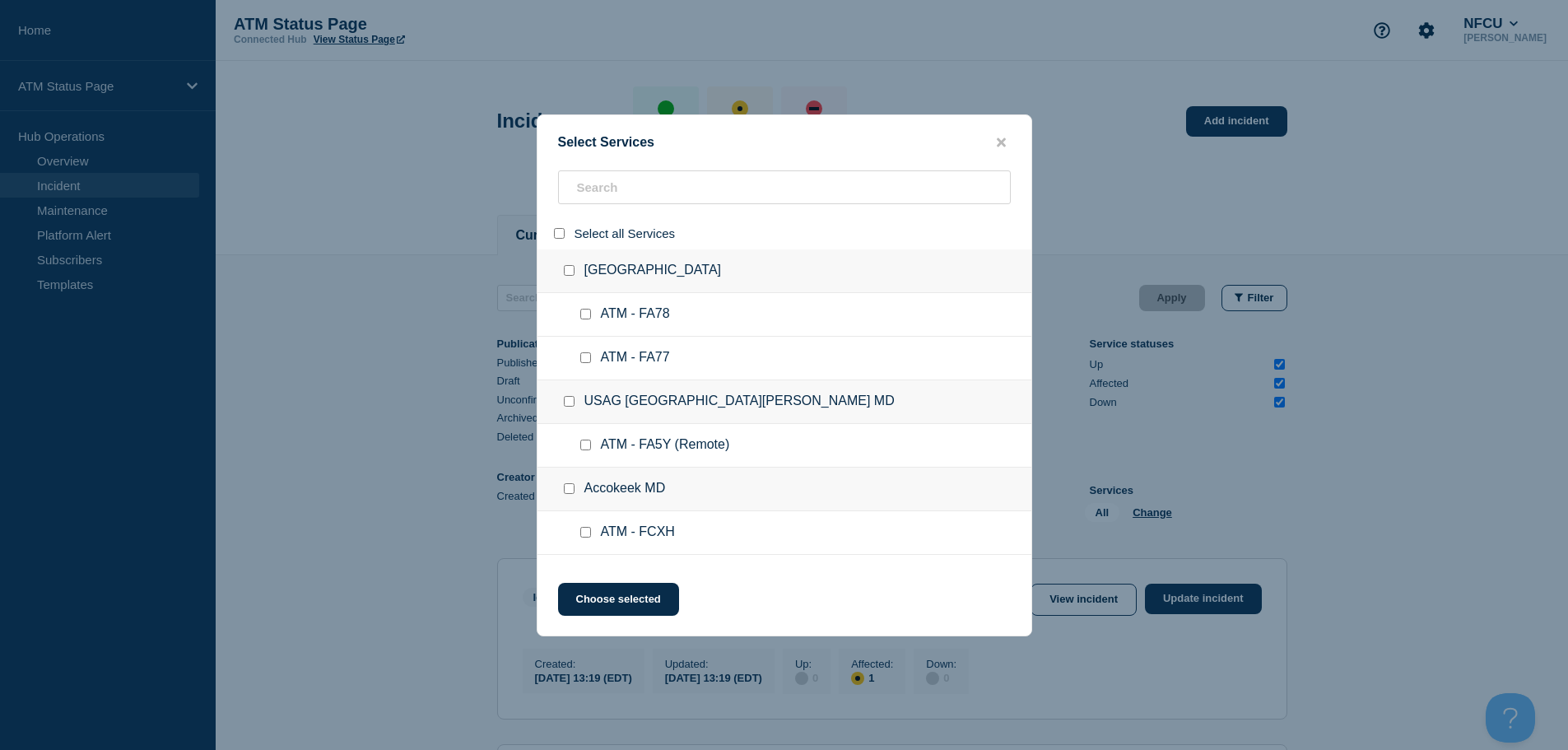
checkbox input "false"
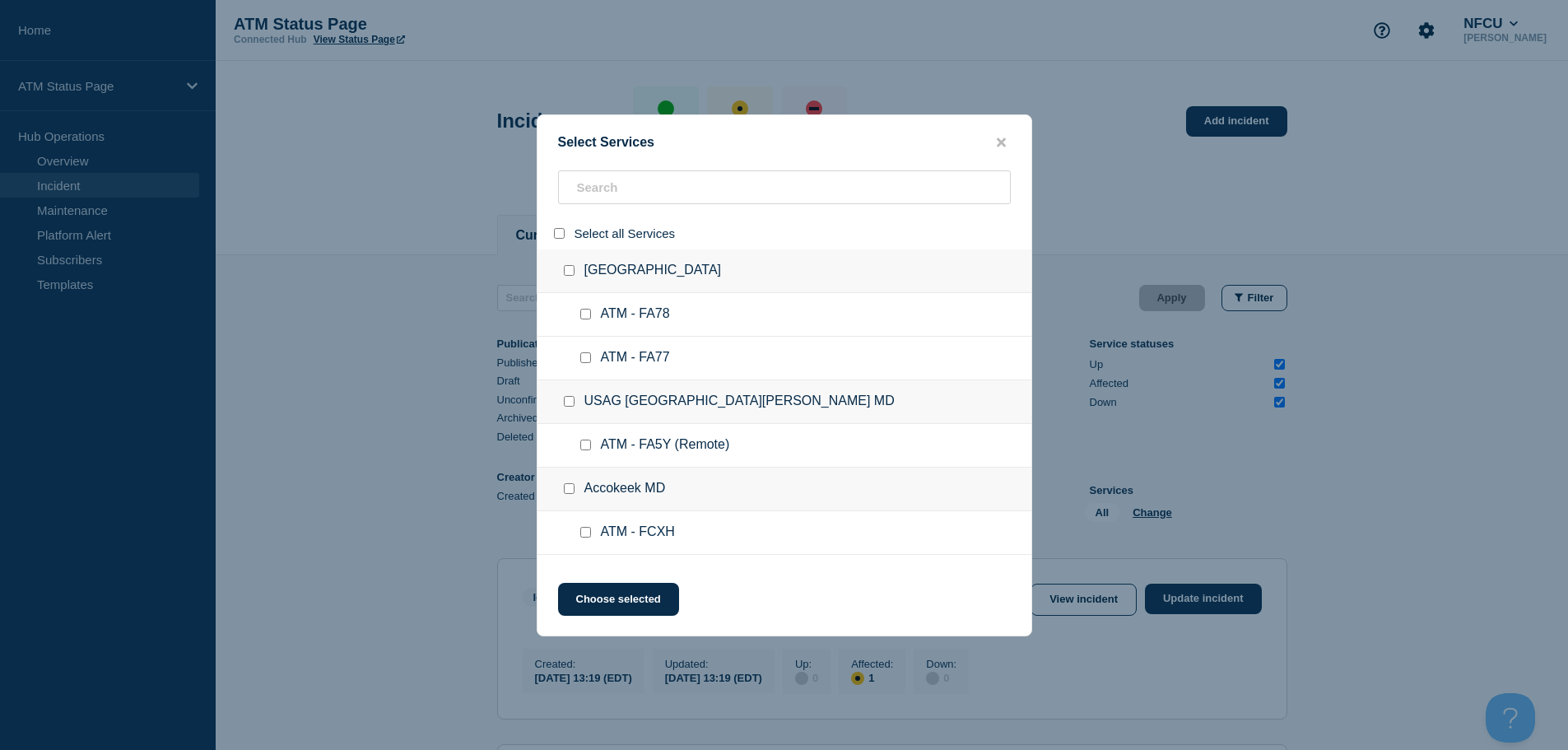
checkbox input "false"
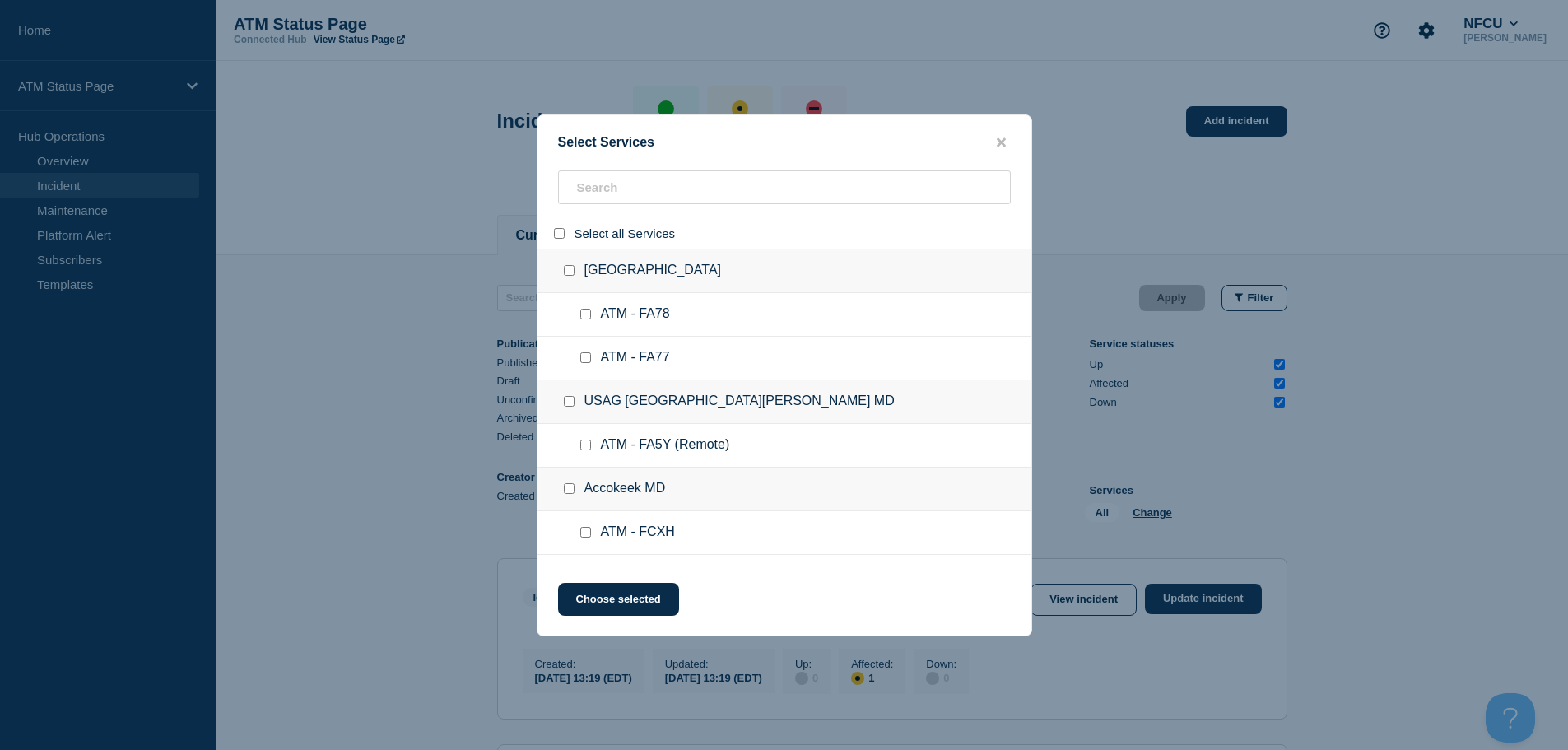
checkbox input "false"
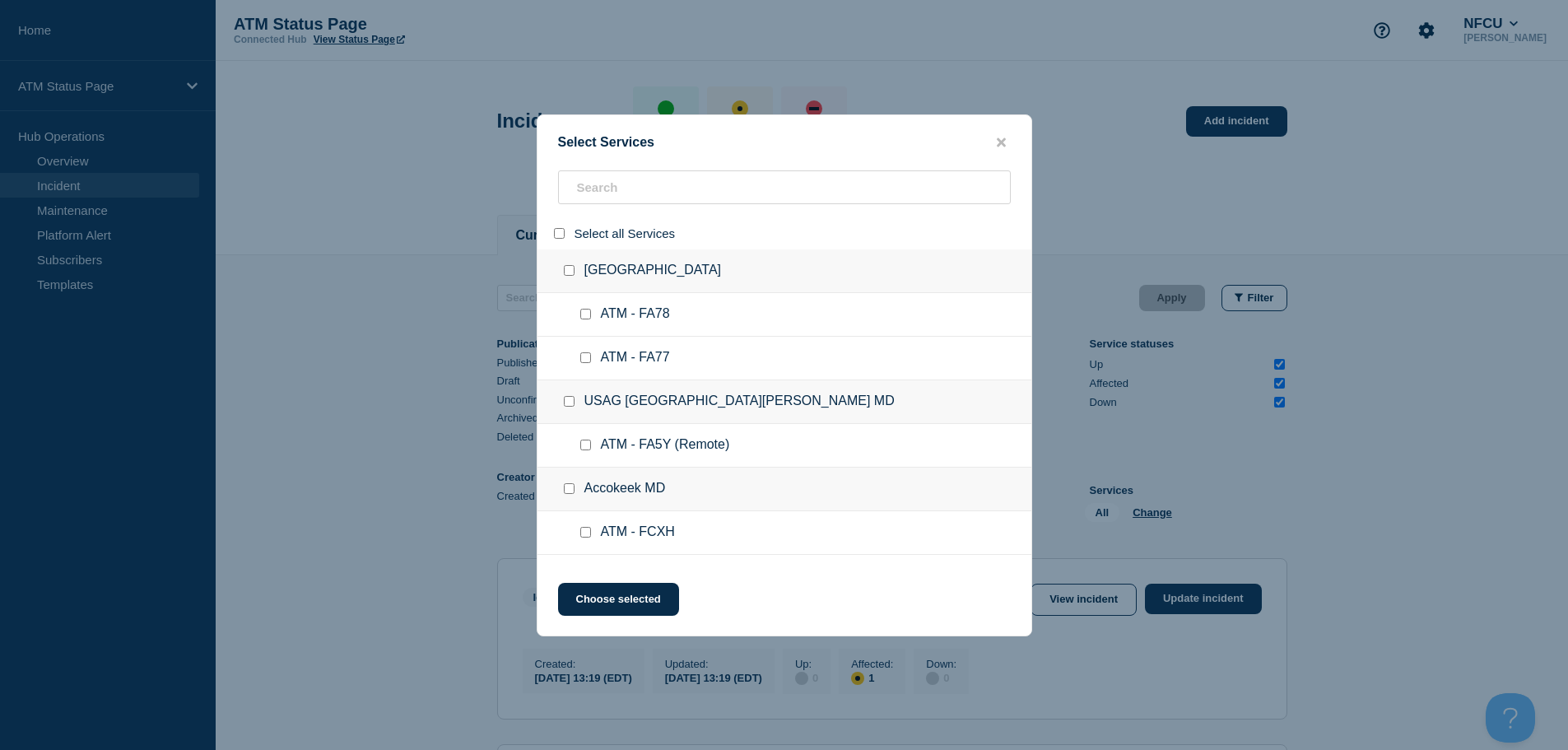
checkbox input "false"
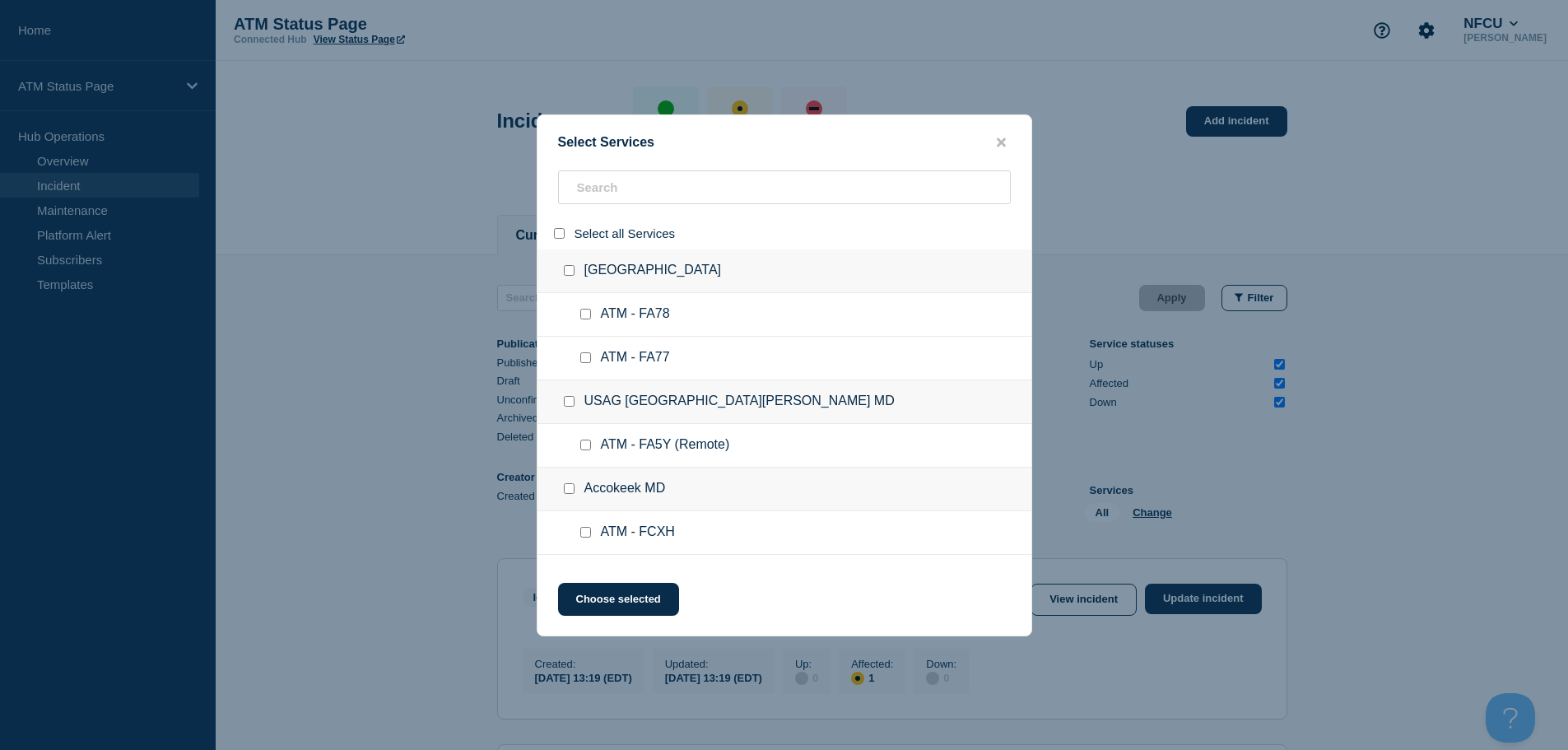
checkbox input "false"
click at [606, 198] on input "search" at bounding box center [784, 188] width 453 height 34
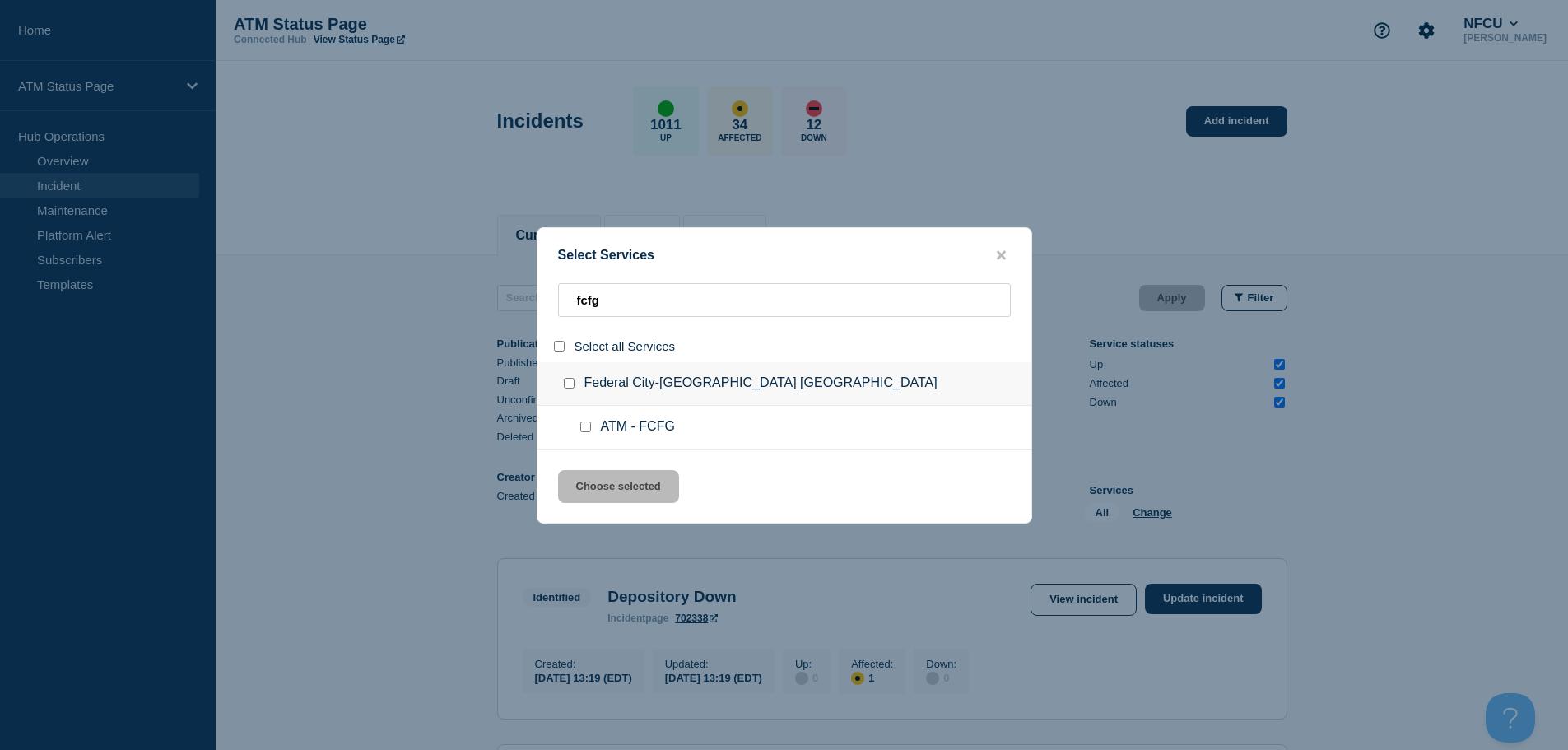
click at [587, 429] on input "service: ATM - FCFG" at bounding box center [586, 426] width 10 height 10
click at [624, 485] on button "Choose selected" at bounding box center [619, 487] width 121 height 33
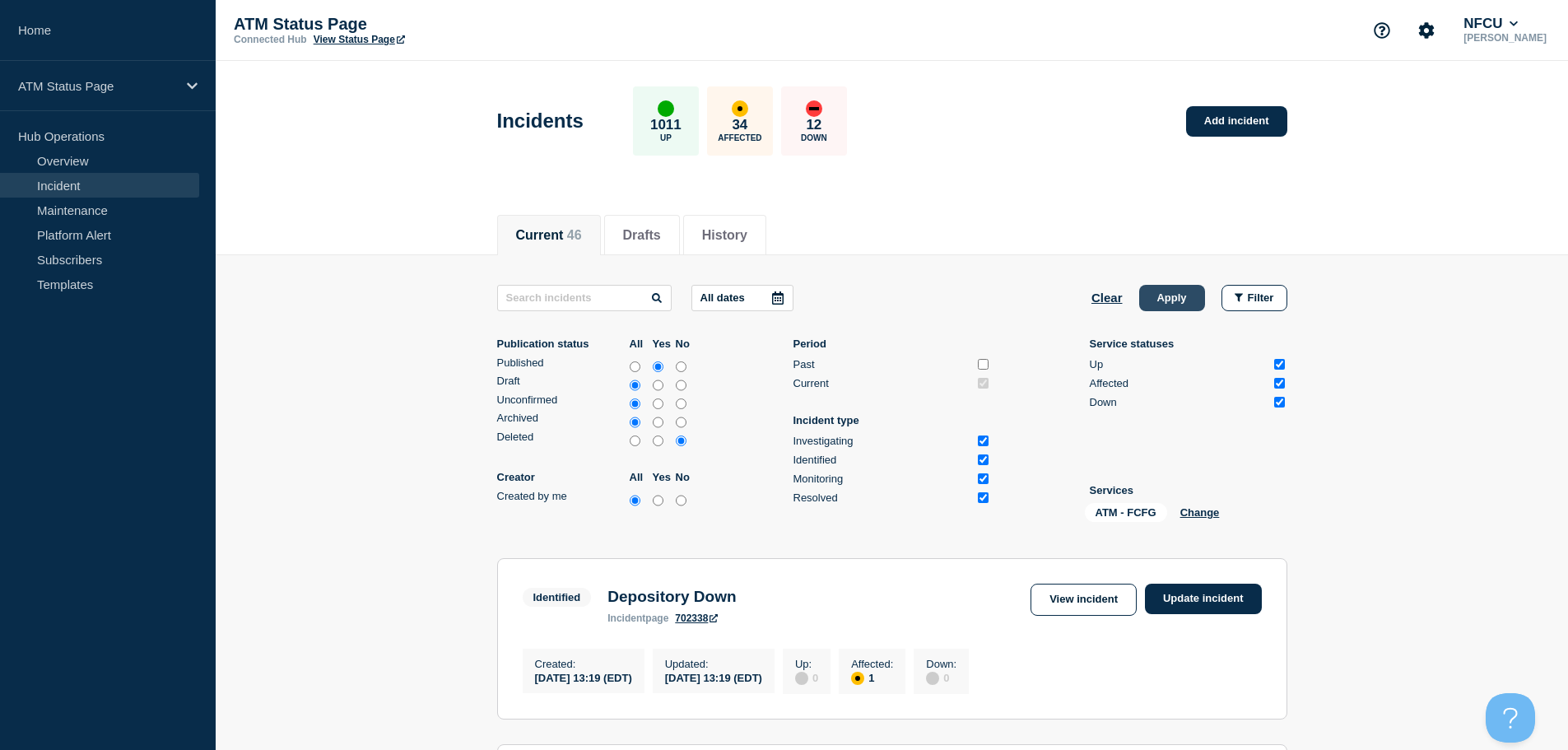
click at [1159, 307] on button "Apply" at bounding box center [1172, 298] width 66 height 26
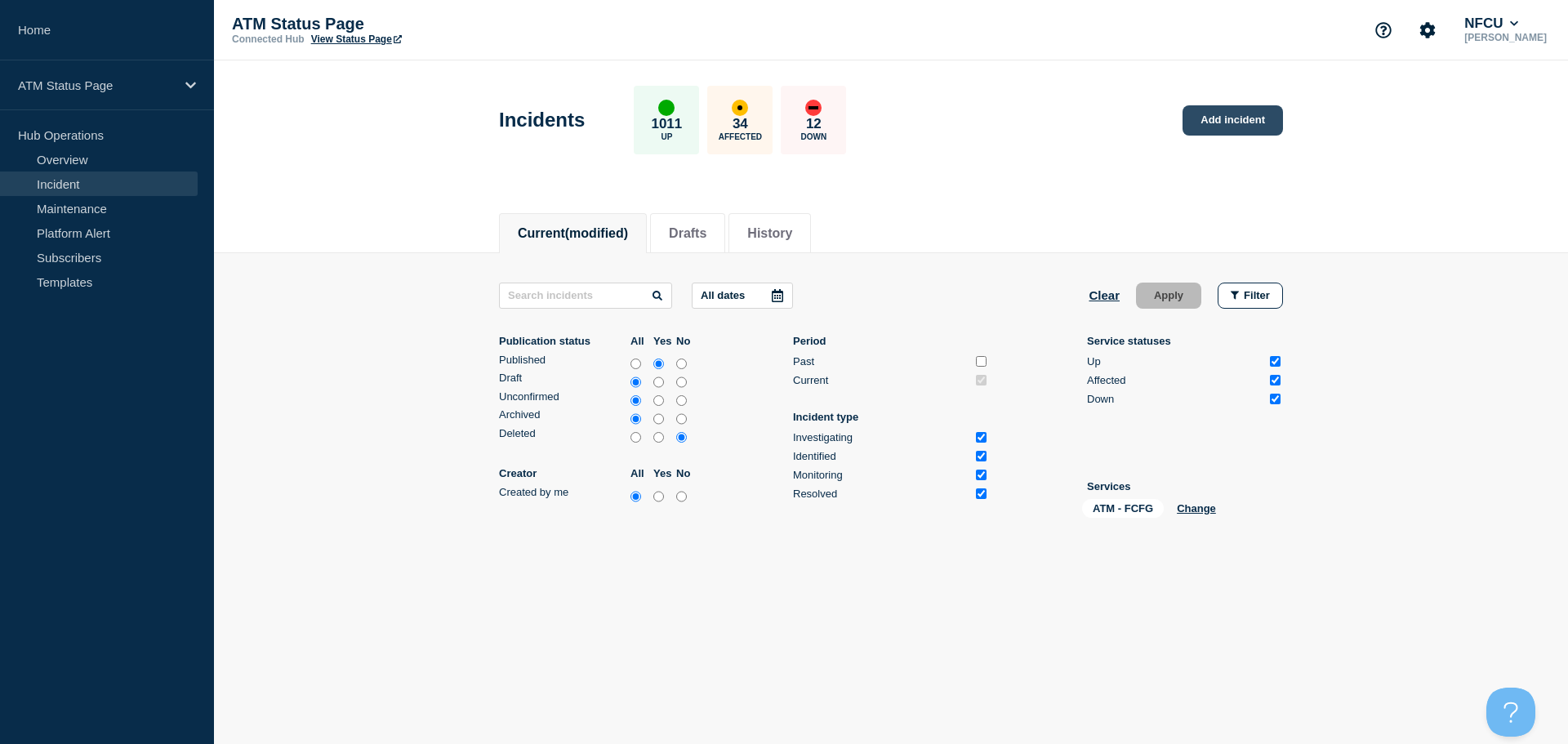
click at [1227, 122] on link "Add incident" at bounding box center [1232, 121] width 100 height 30
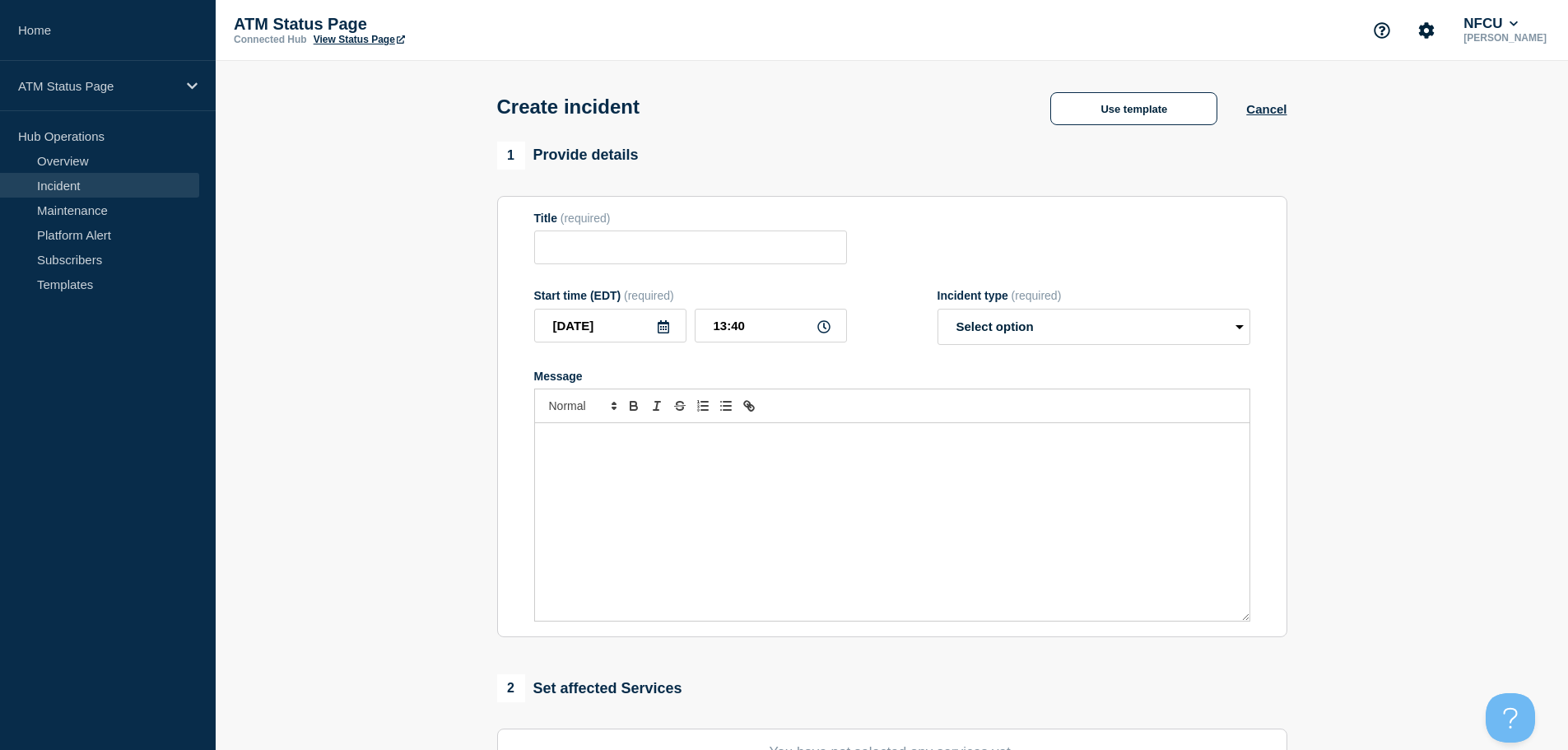
click at [1111, 89] on div "Create incident Use template Cancel" at bounding box center [891, 102] width 827 height 81
click at [1104, 97] on button "Use template" at bounding box center [1133, 108] width 167 height 33
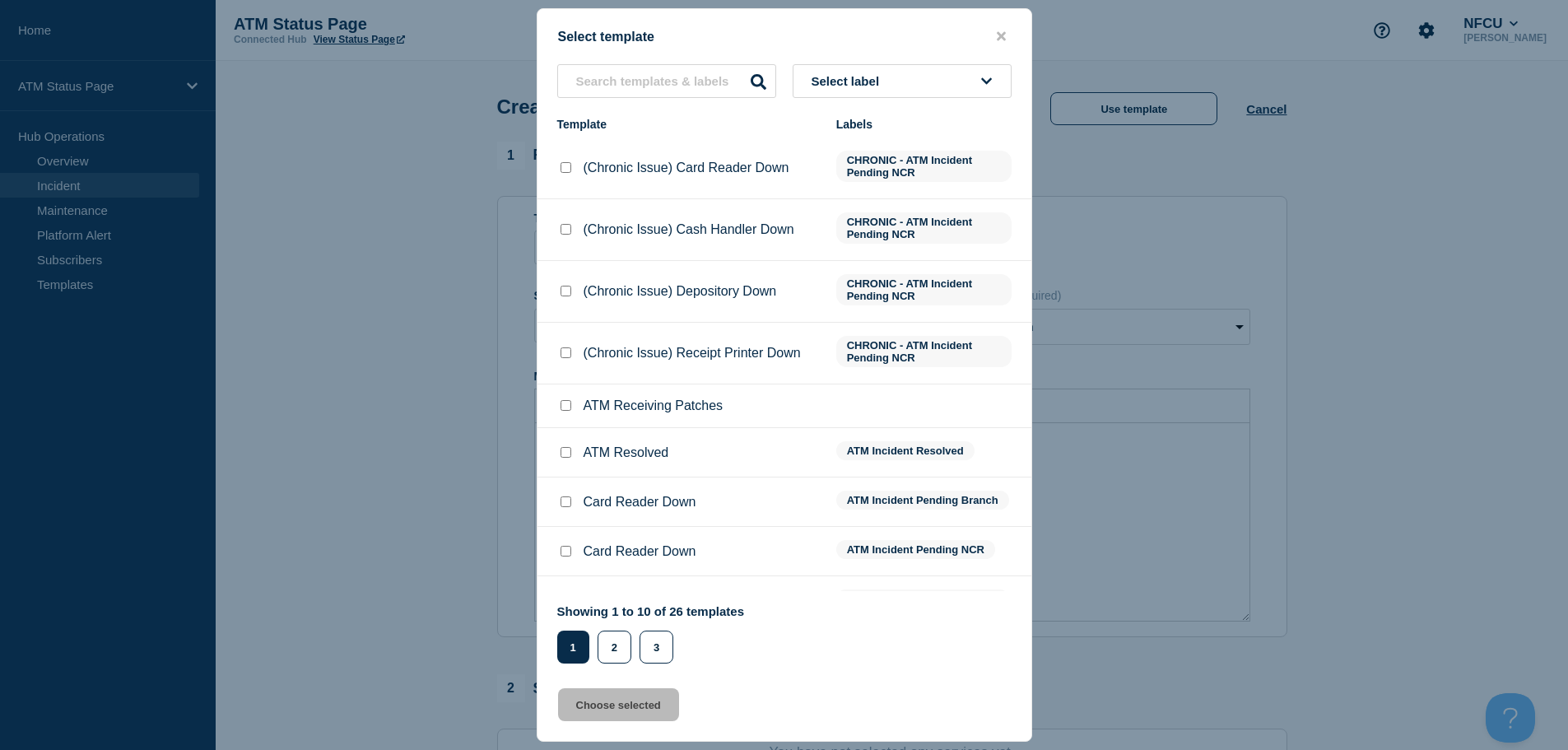
click at [879, 74] on button "Select label" at bounding box center [902, 81] width 219 height 34
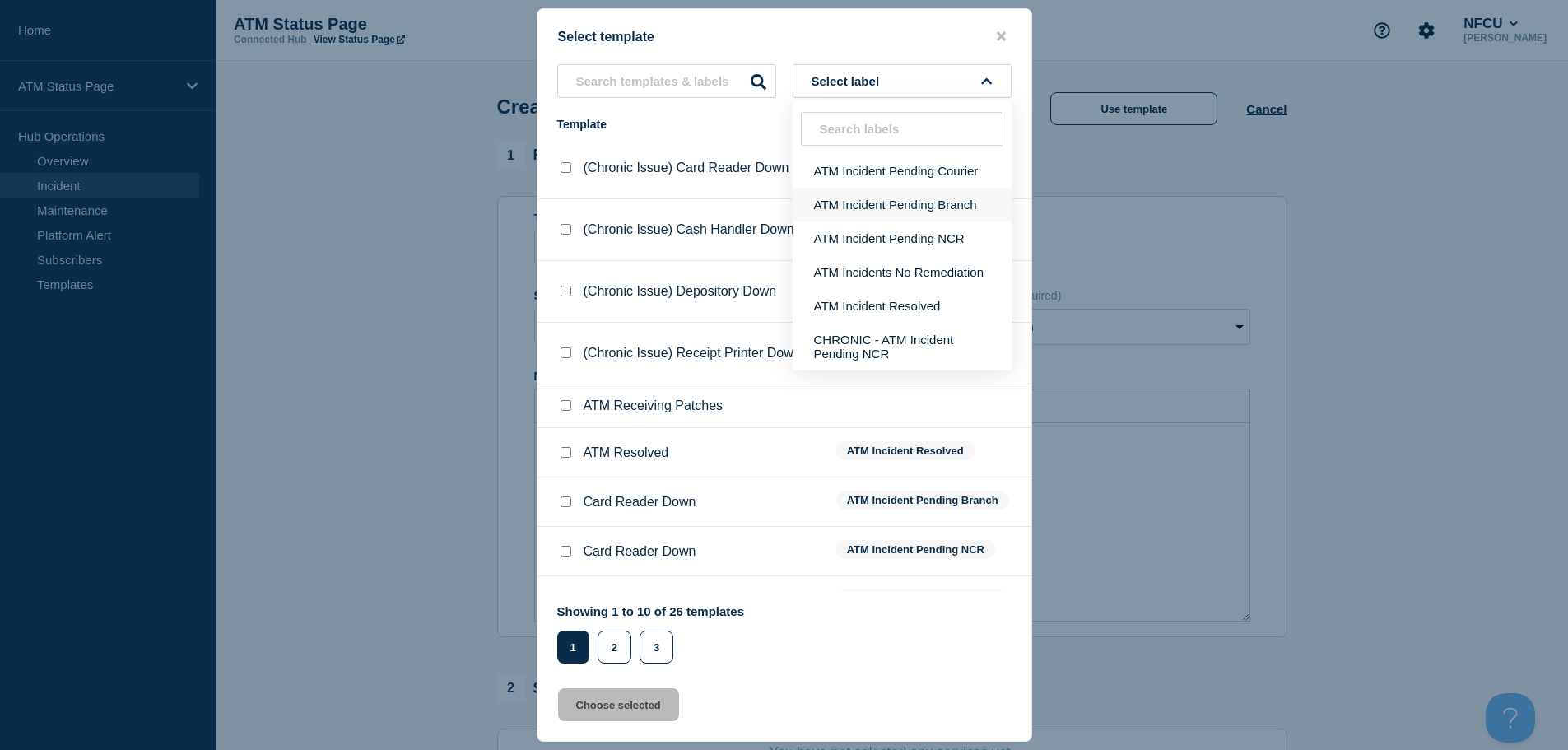
click at [903, 199] on button "ATM Incident Pending Branch" at bounding box center [902, 205] width 219 height 34
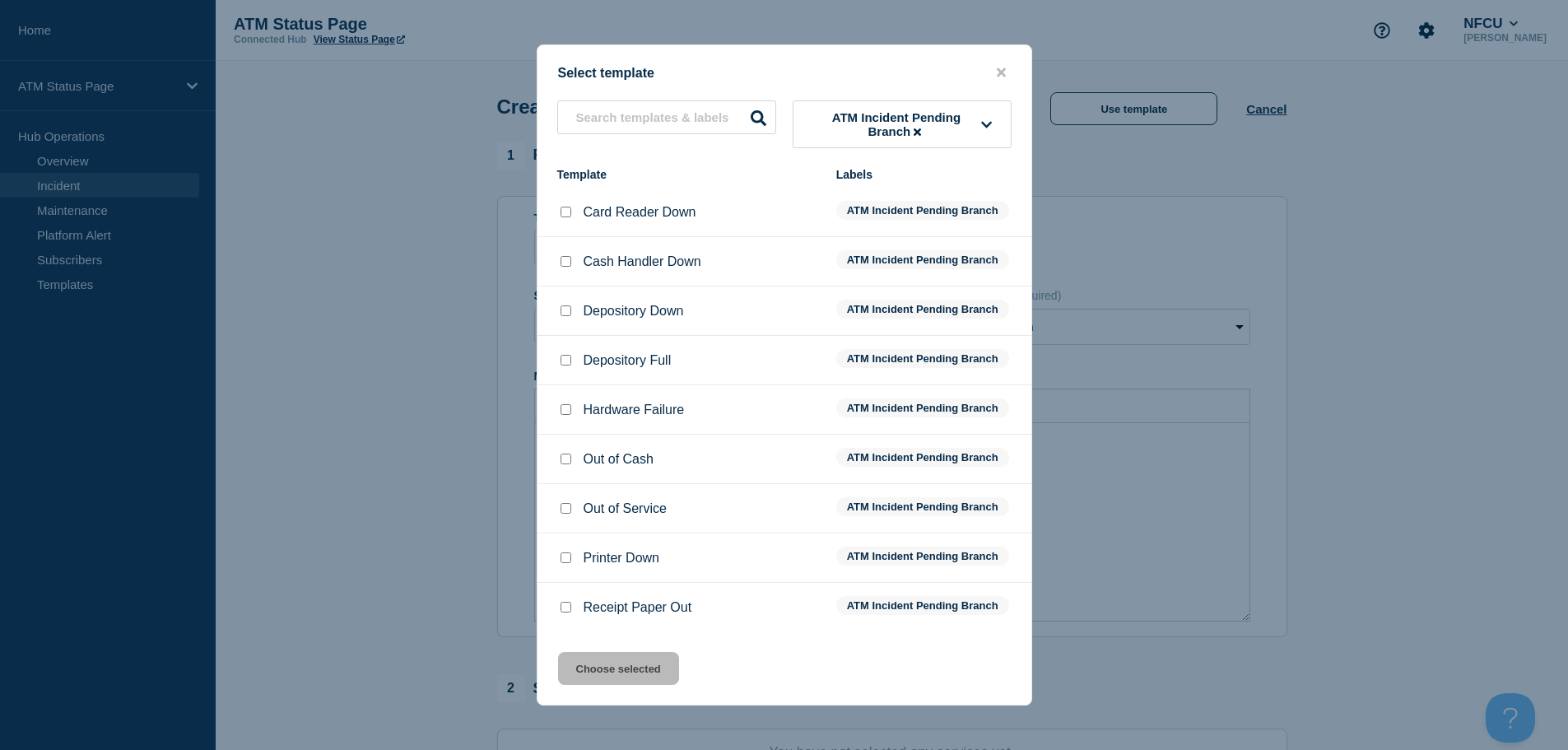
click at [565, 558] on input "Printer Down checkbox" at bounding box center [566, 558] width 10 height 10
click at [615, 685] on button "Choose selected" at bounding box center [619, 669] width 121 height 33
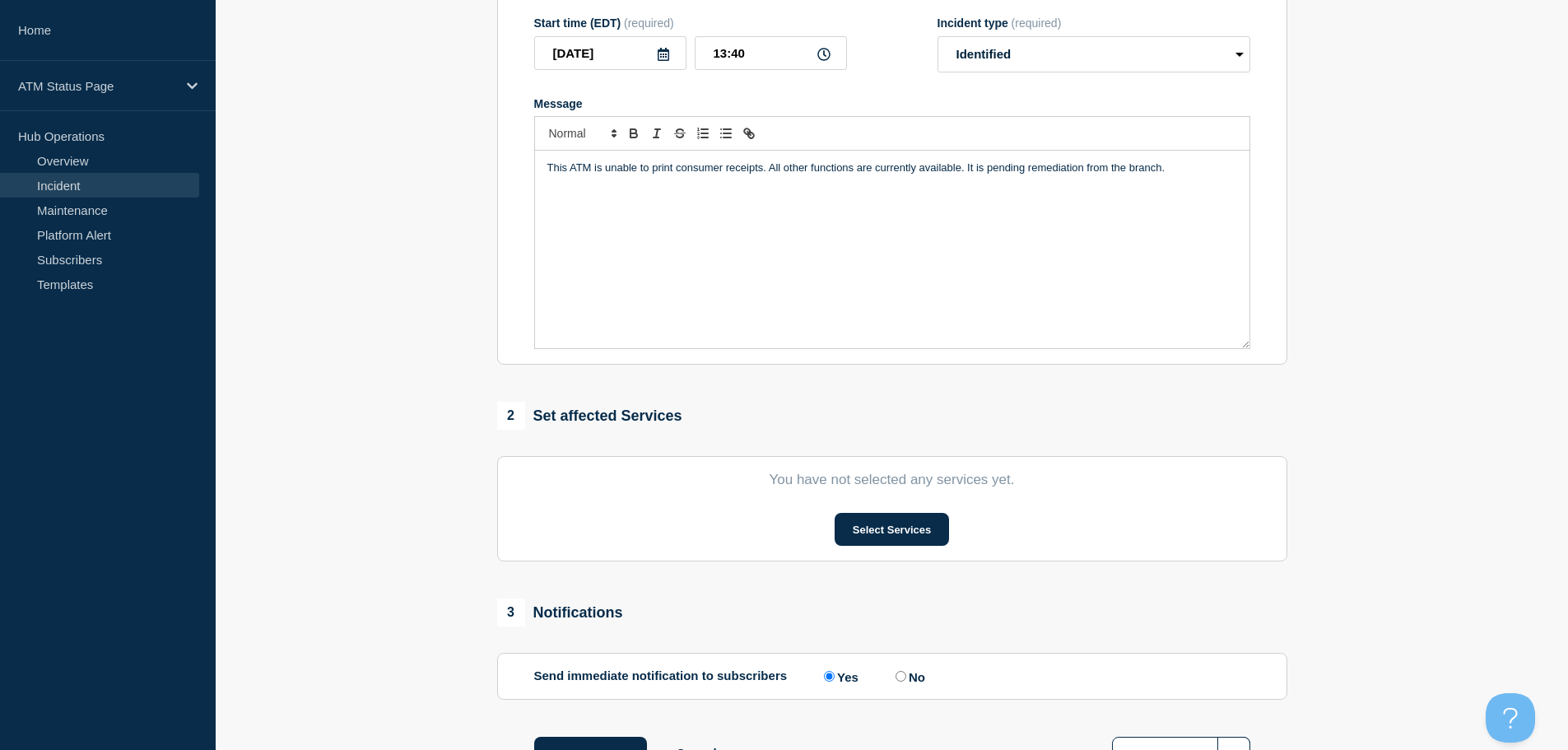
scroll to position [404, 0]
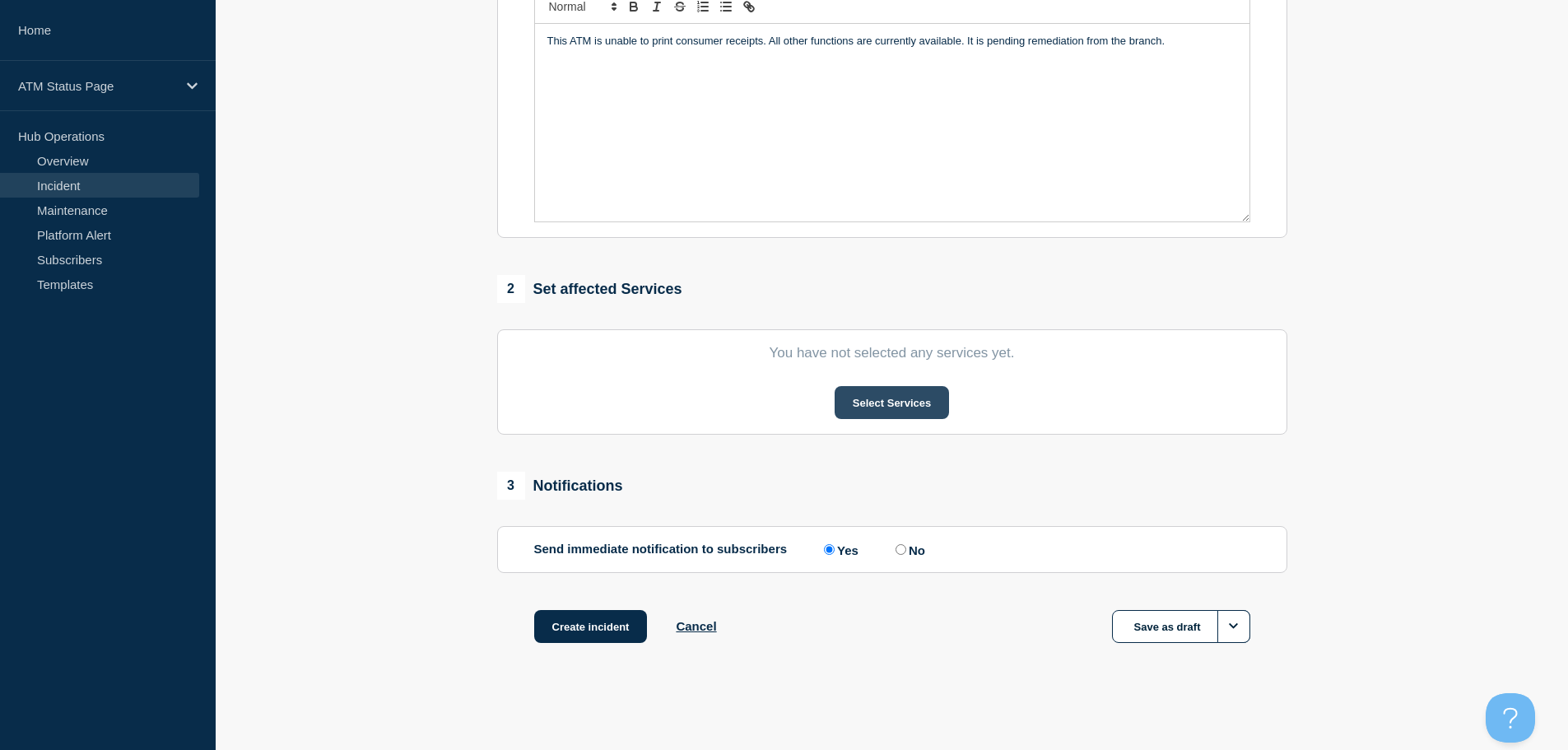
click at [894, 406] on button "Select Services" at bounding box center [891, 402] width 114 height 33
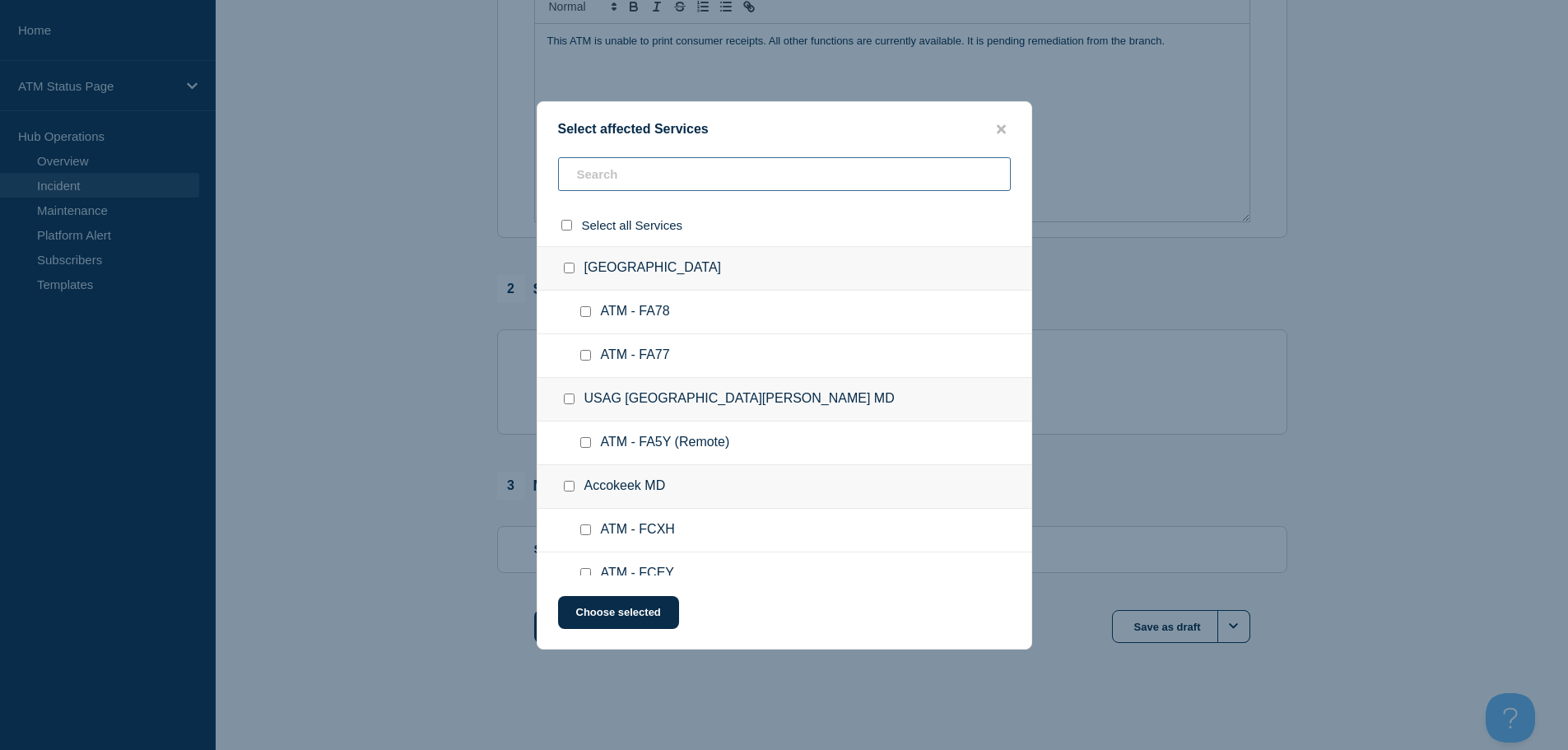
click at [755, 188] on input "text" at bounding box center [784, 175] width 453 height 34
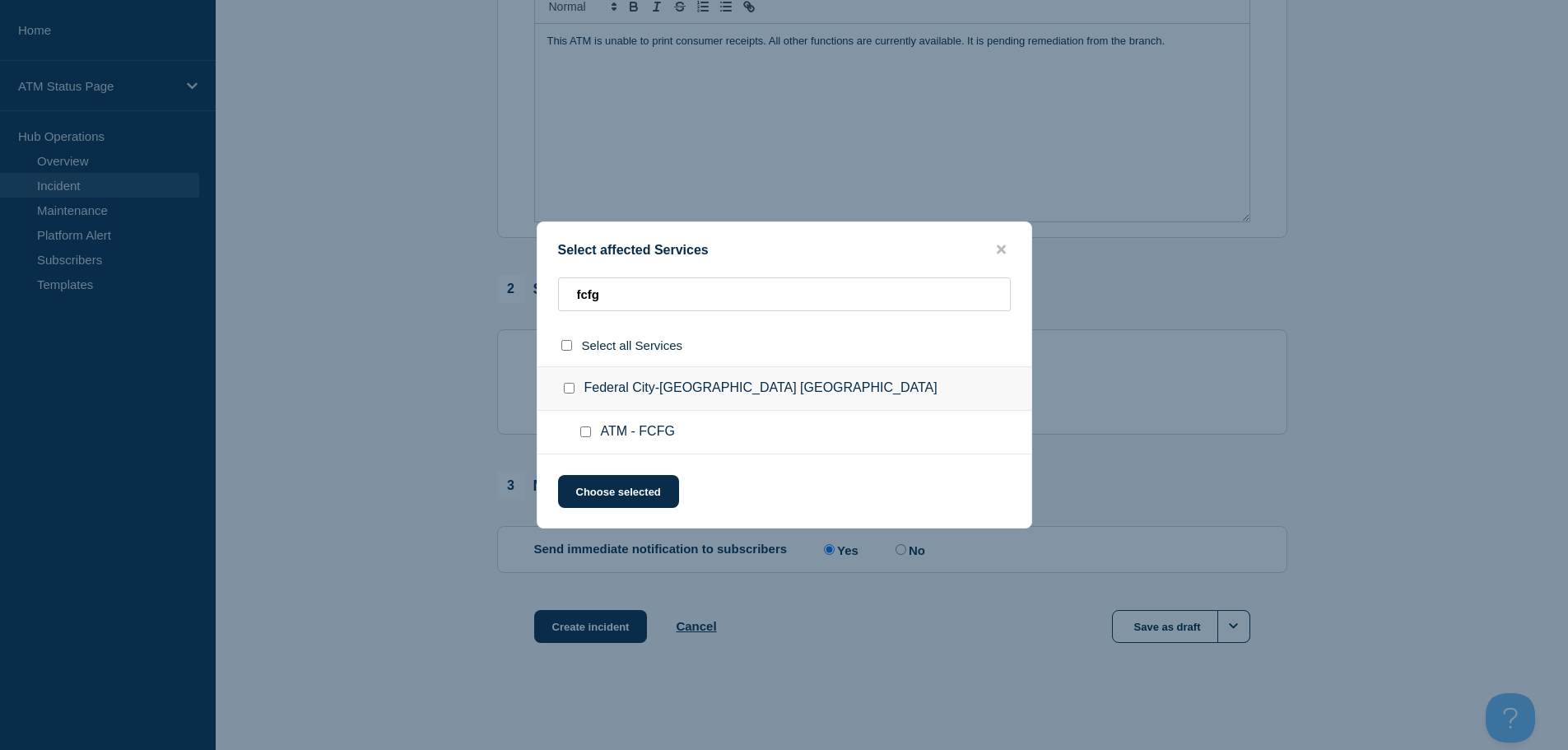
click at [584, 436] on input "ATM - FCFG checkbox" at bounding box center [586, 431] width 10 height 10
click at [612, 495] on button "Choose selected" at bounding box center [619, 492] width 121 height 33
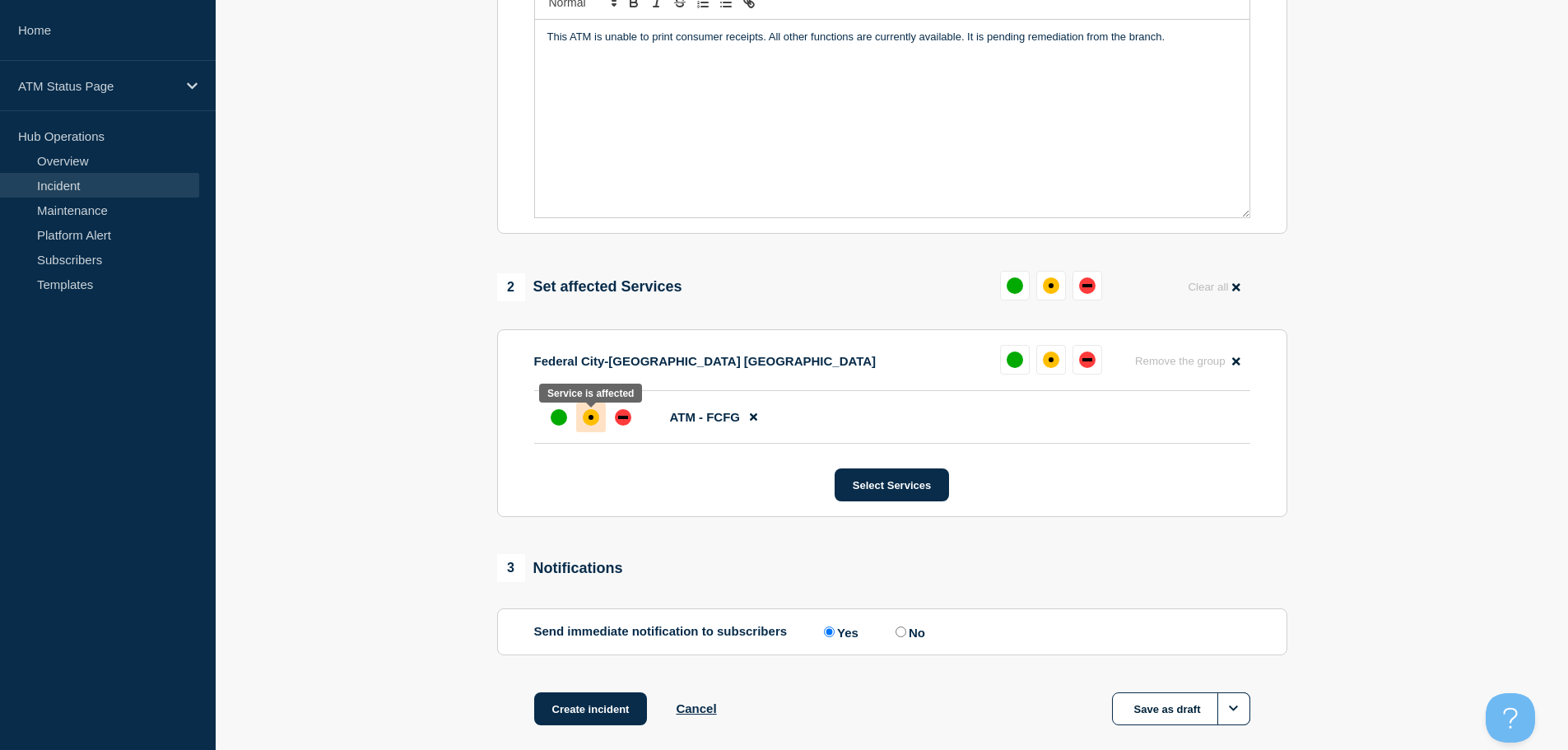
click at [596, 418] on div "affected" at bounding box center [590, 417] width 16 height 16
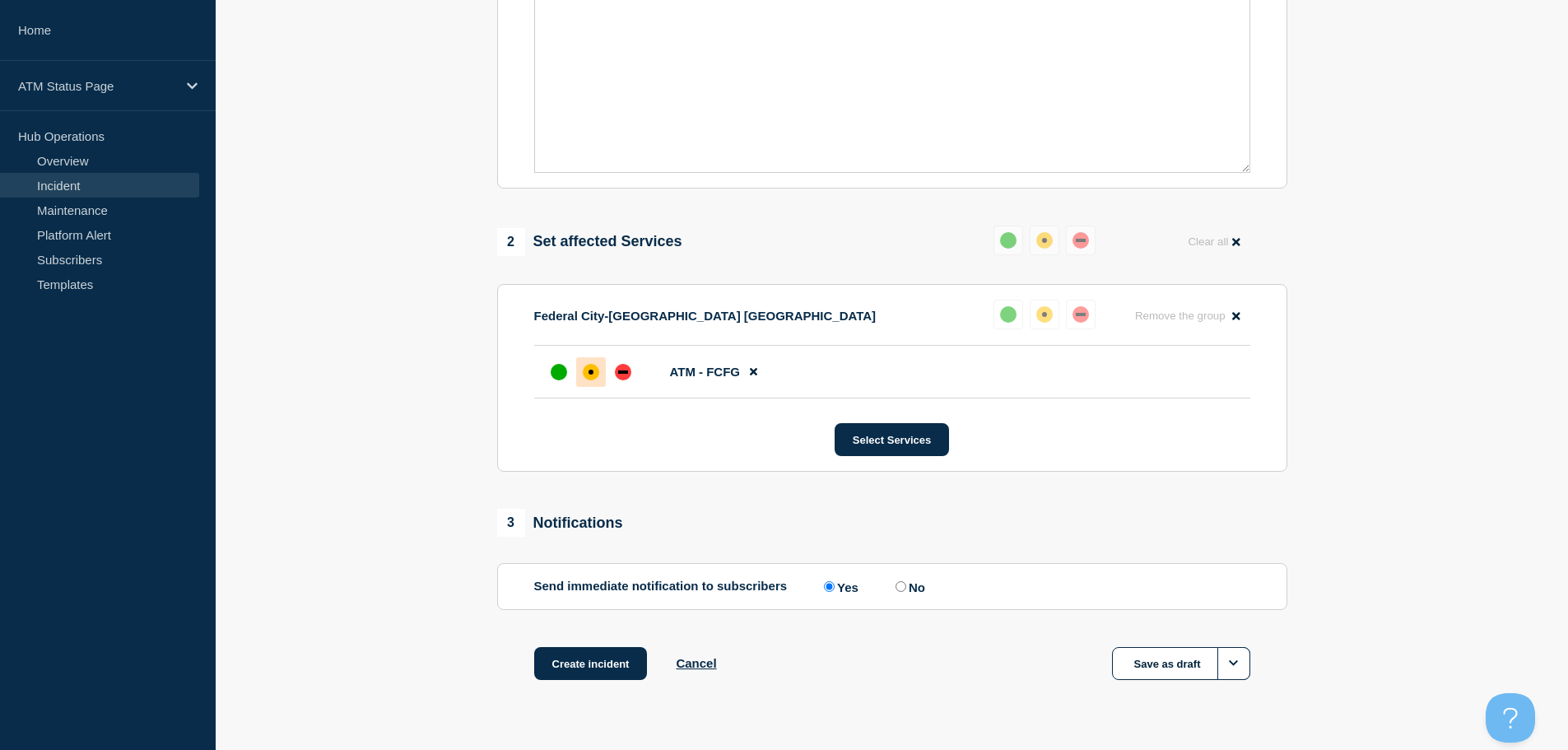
scroll to position [491, 0]
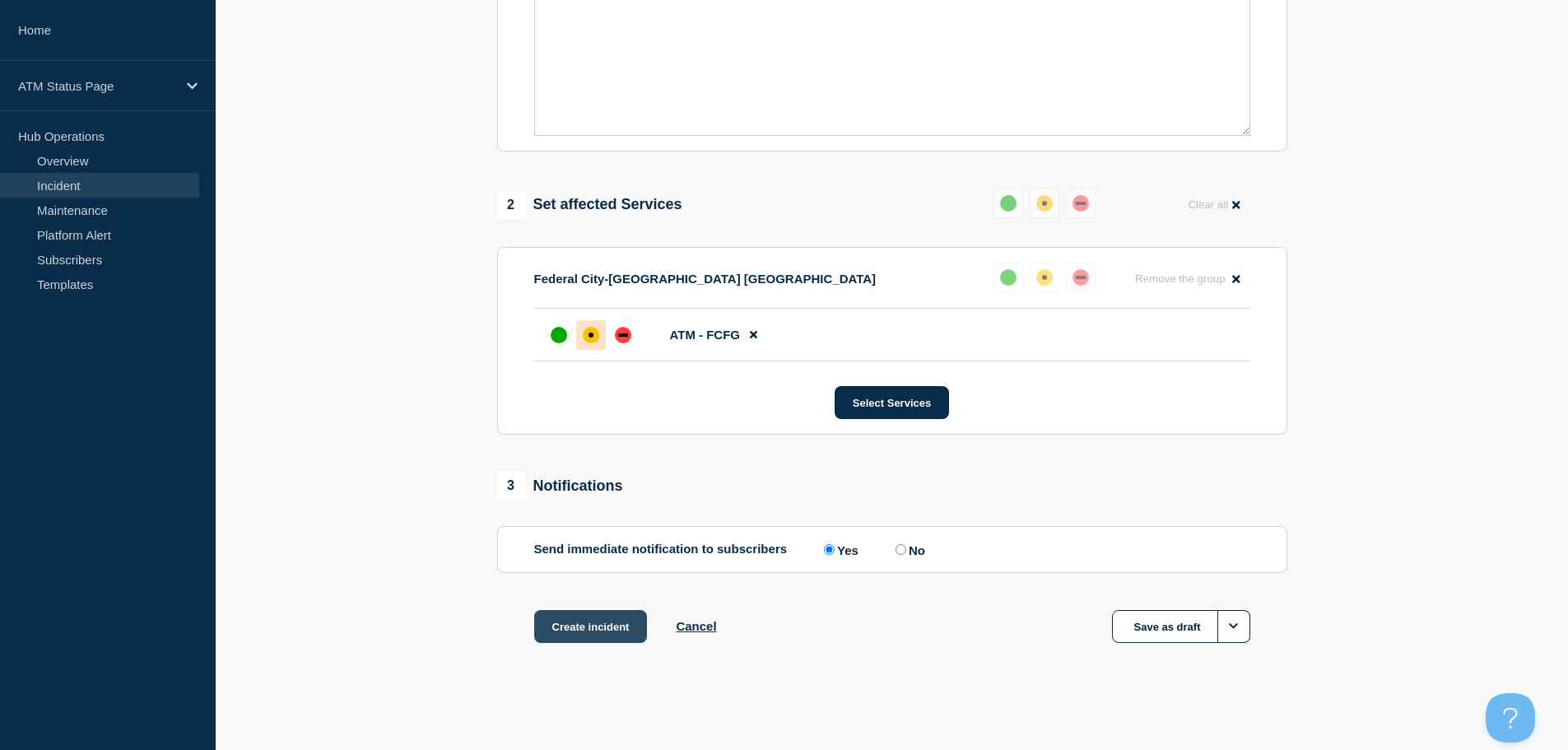
click at [617, 629] on button "Create incident" at bounding box center [591, 626] width 113 height 33
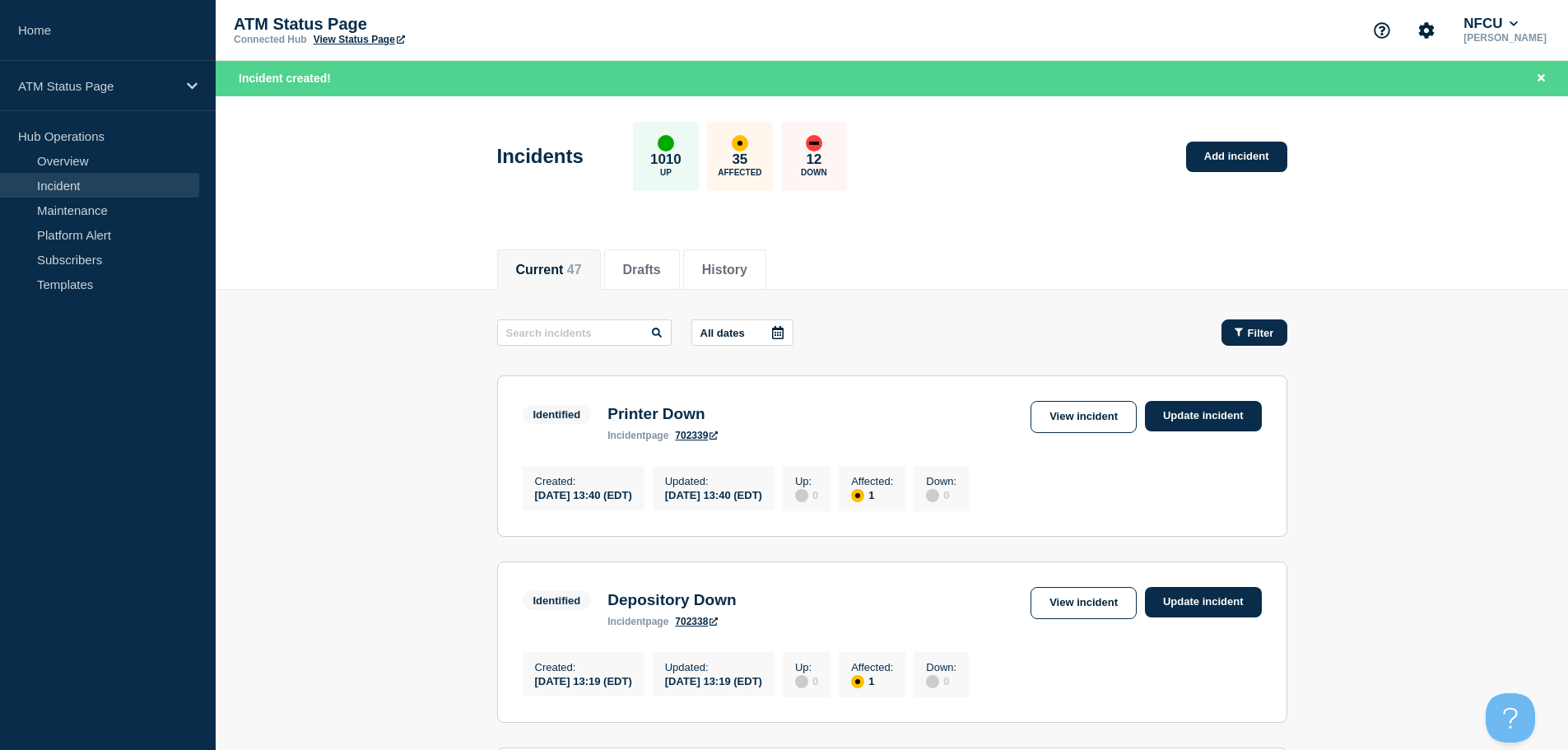
click at [1260, 334] on span "Filter" at bounding box center [1262, 333] width 26 height 12
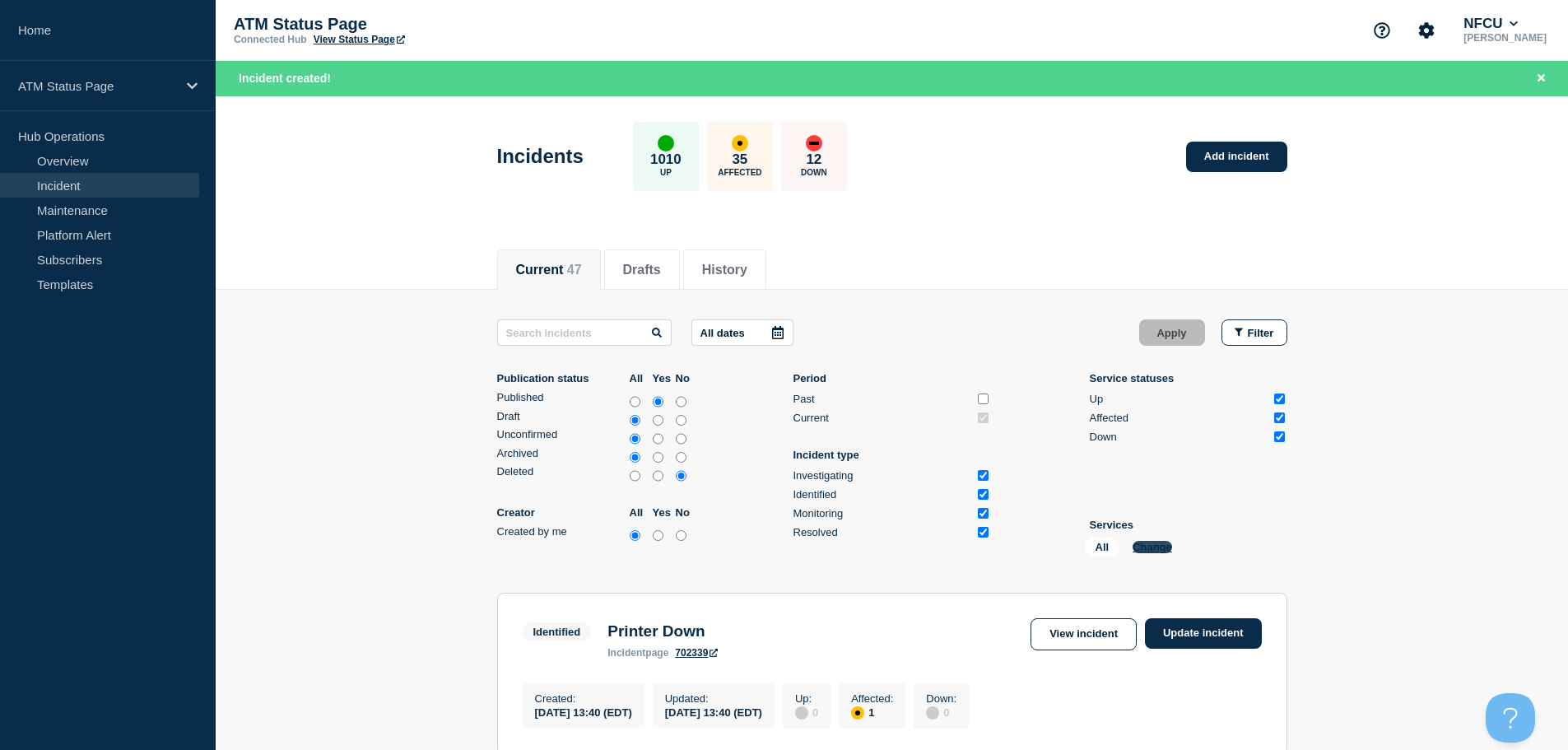
click at [1145, 543] on button "Change" at bounding box center [1152, 547] width 40 height 12
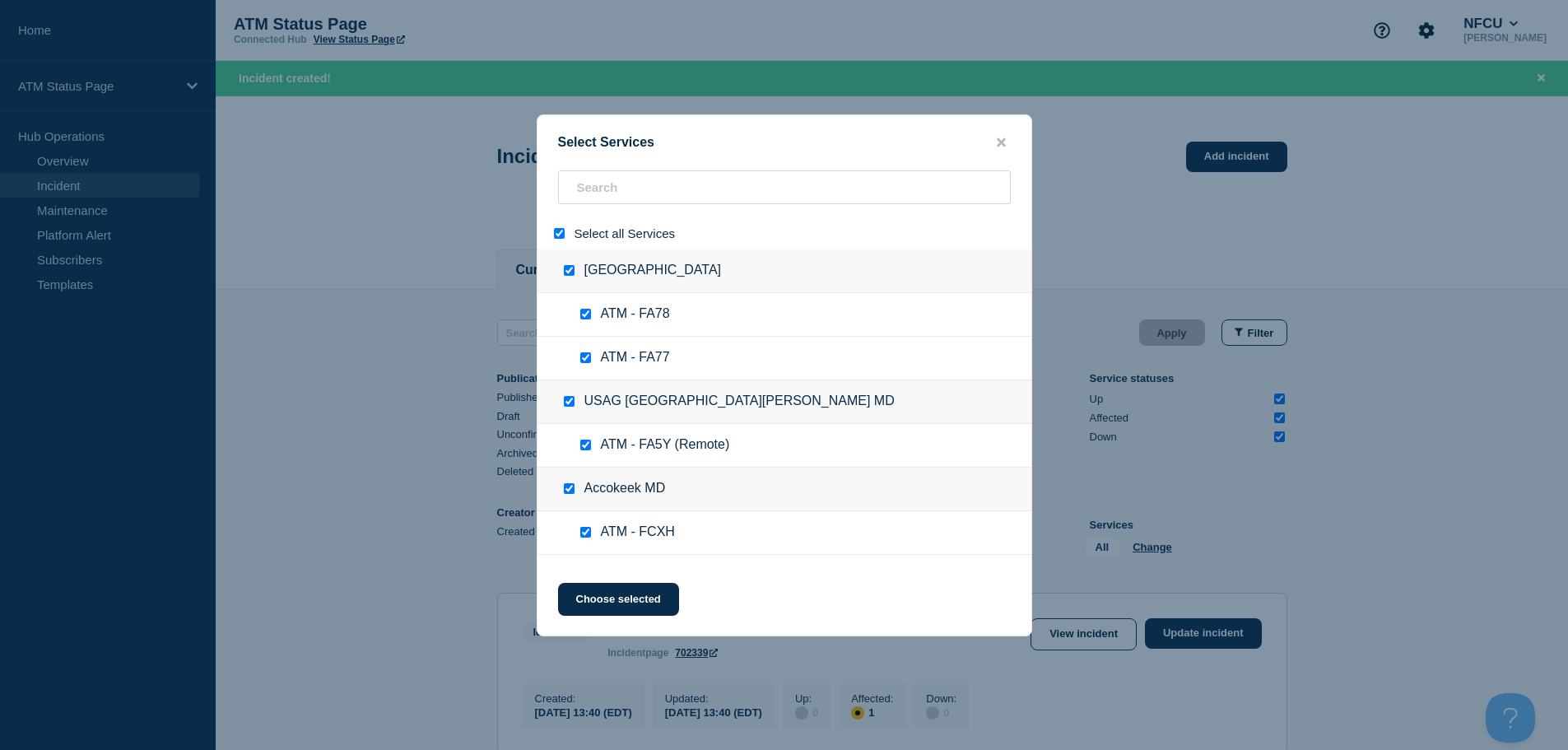
click at [558, 227] on div at bounding box center [562, 233] width 24 height 16
click at [557, 235] on input "select all" at bounding box center [559, 233] width 10 height 10
click at [624, 185] on input "search" at bounding box center [784, 188] width 453 height 34
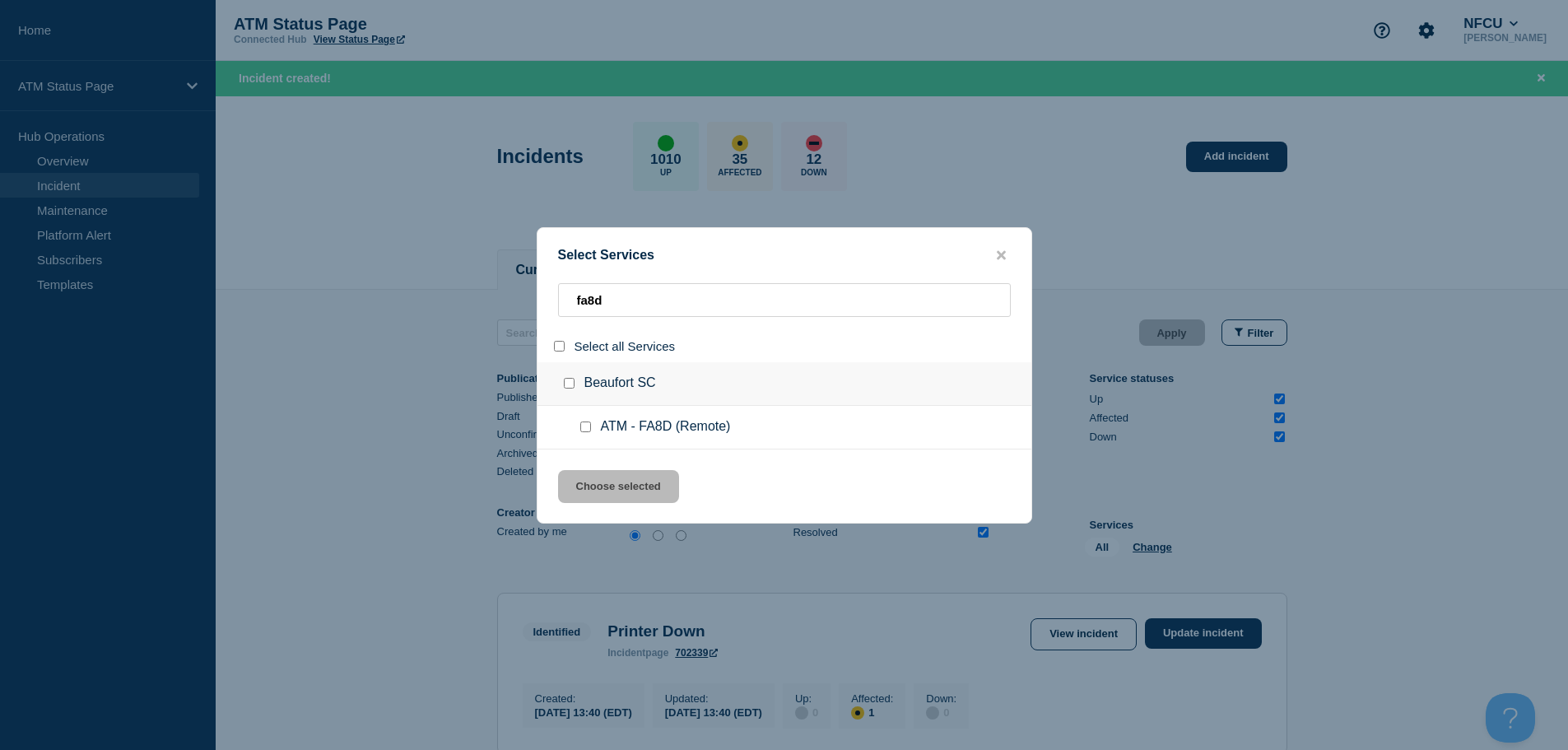
click at [584, 426] on input "service: ATM - FA8D (Remote)" at bounding box center [586, 426] width 10 height 10
click at [608, 487] on button "Choose selected" at bounding box center [619, 487] width 121 height 33
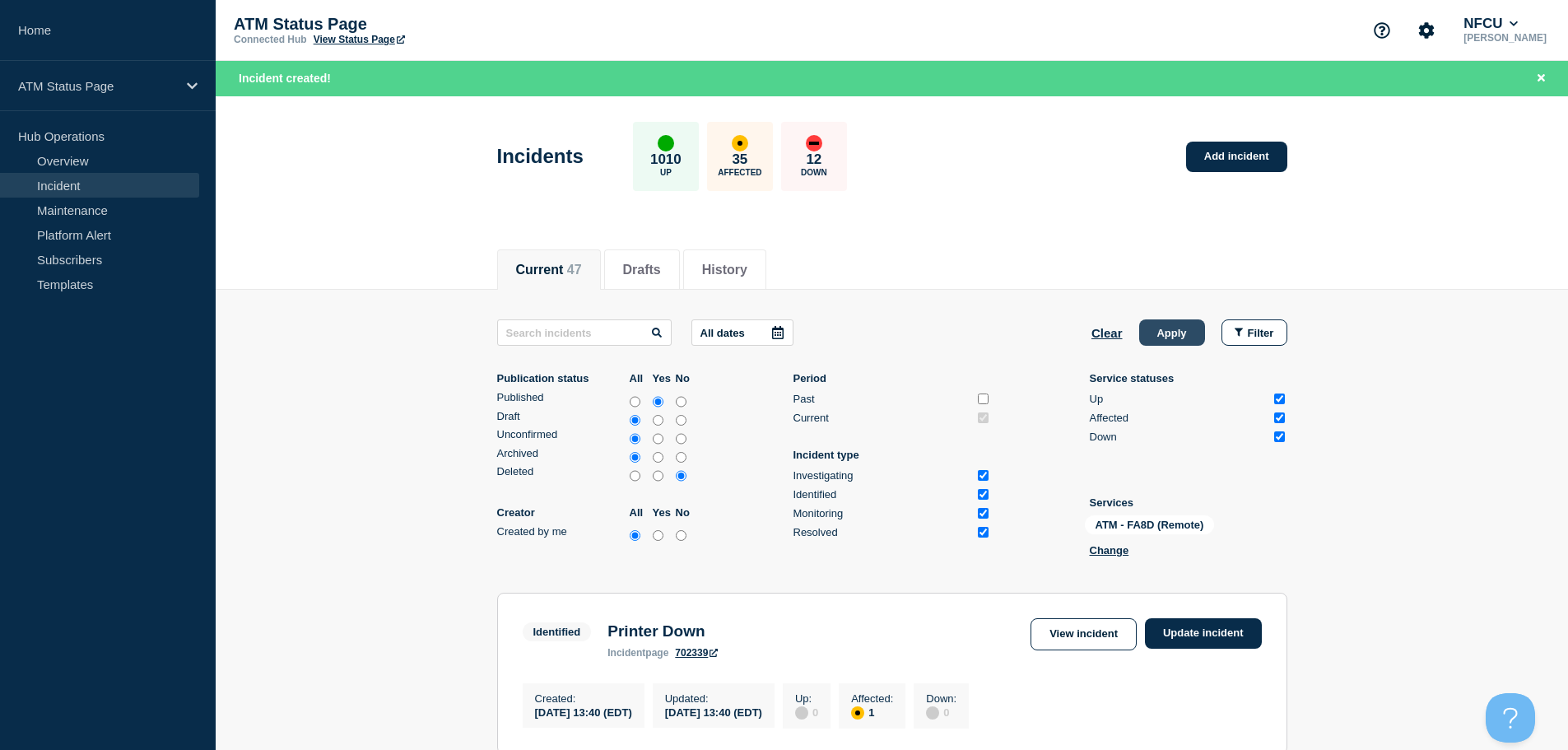
click at [1171, 325] on button "Apply" at bounding box center [1172, 333] width 66 height 26
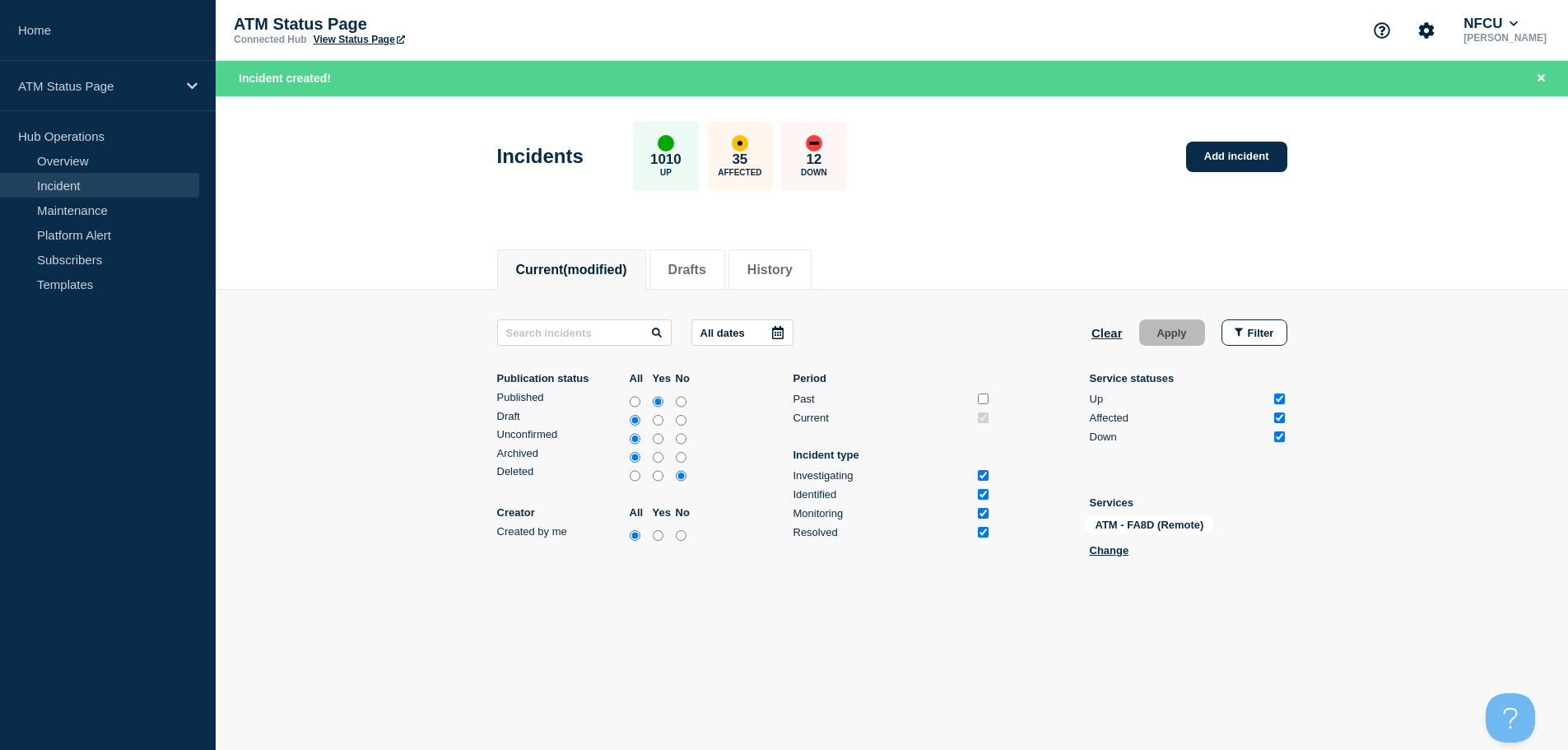
click at [1239, 172] on div "Incidents 1010 Up 35 Affected 12 Down Add incident" at bounding box center [891, 151] width 827 height 101
click at [1228, 158] on link "Add incident" at bounding box center [1236, 157] width 101 height 30
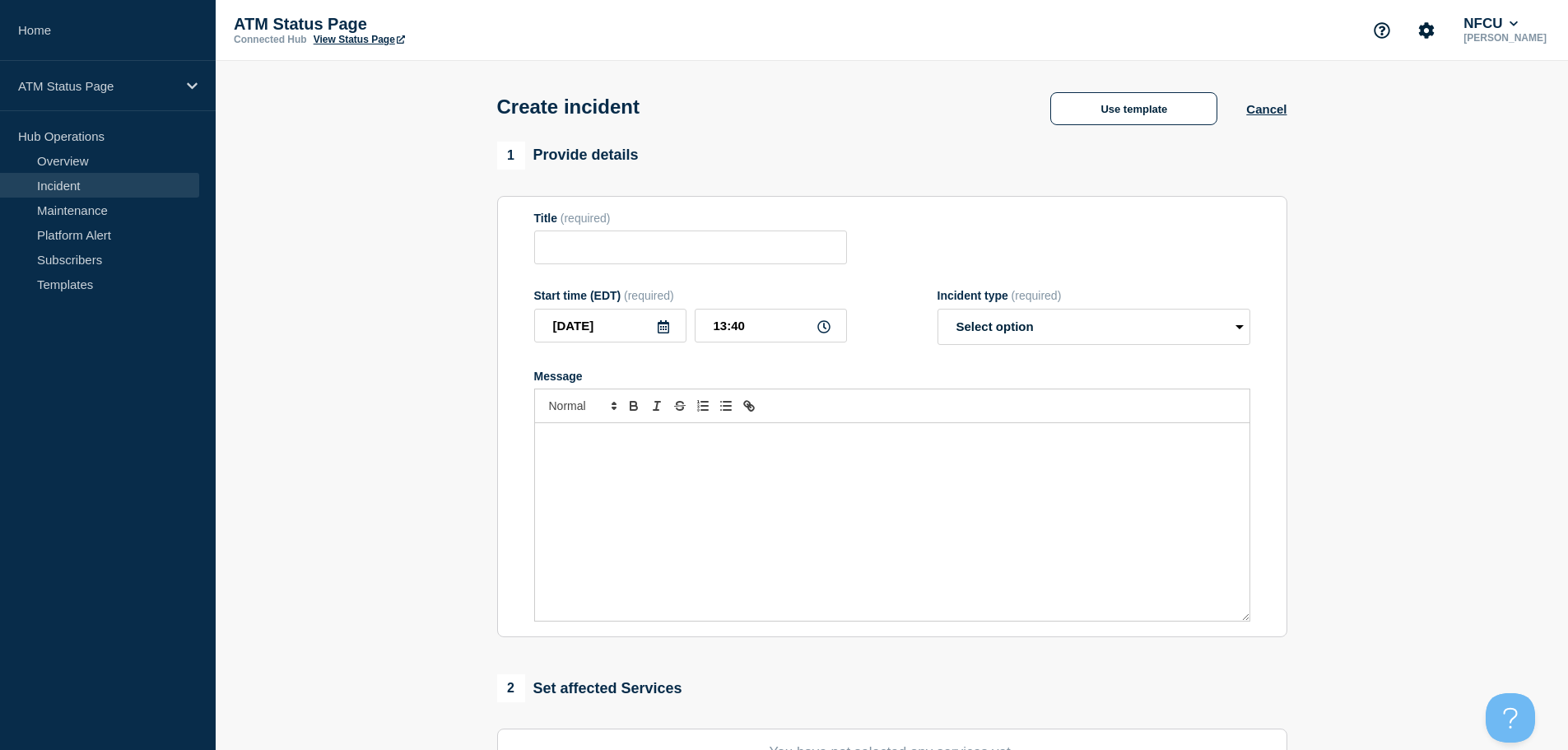
click at [1159, 140] on div "Create incident Use template Cancel" at bounding box center [891, 102] width 827 height 81
click at [1151, 121] on button "Use template" at bounding box center [1133, 108] width 167 height 33
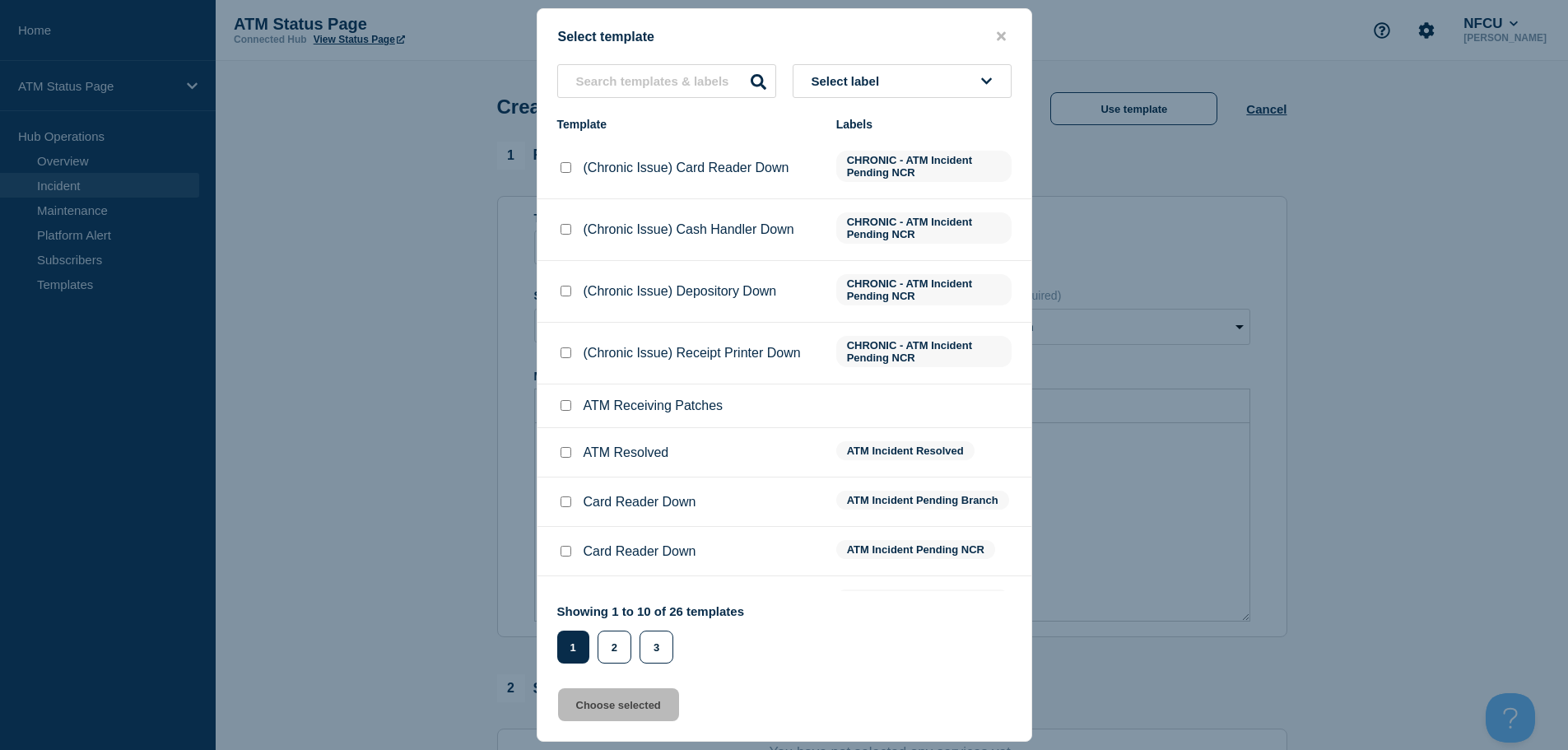
click at [933, 70] on button "Select label" at bounding box center [902, 81] width 219 height 34
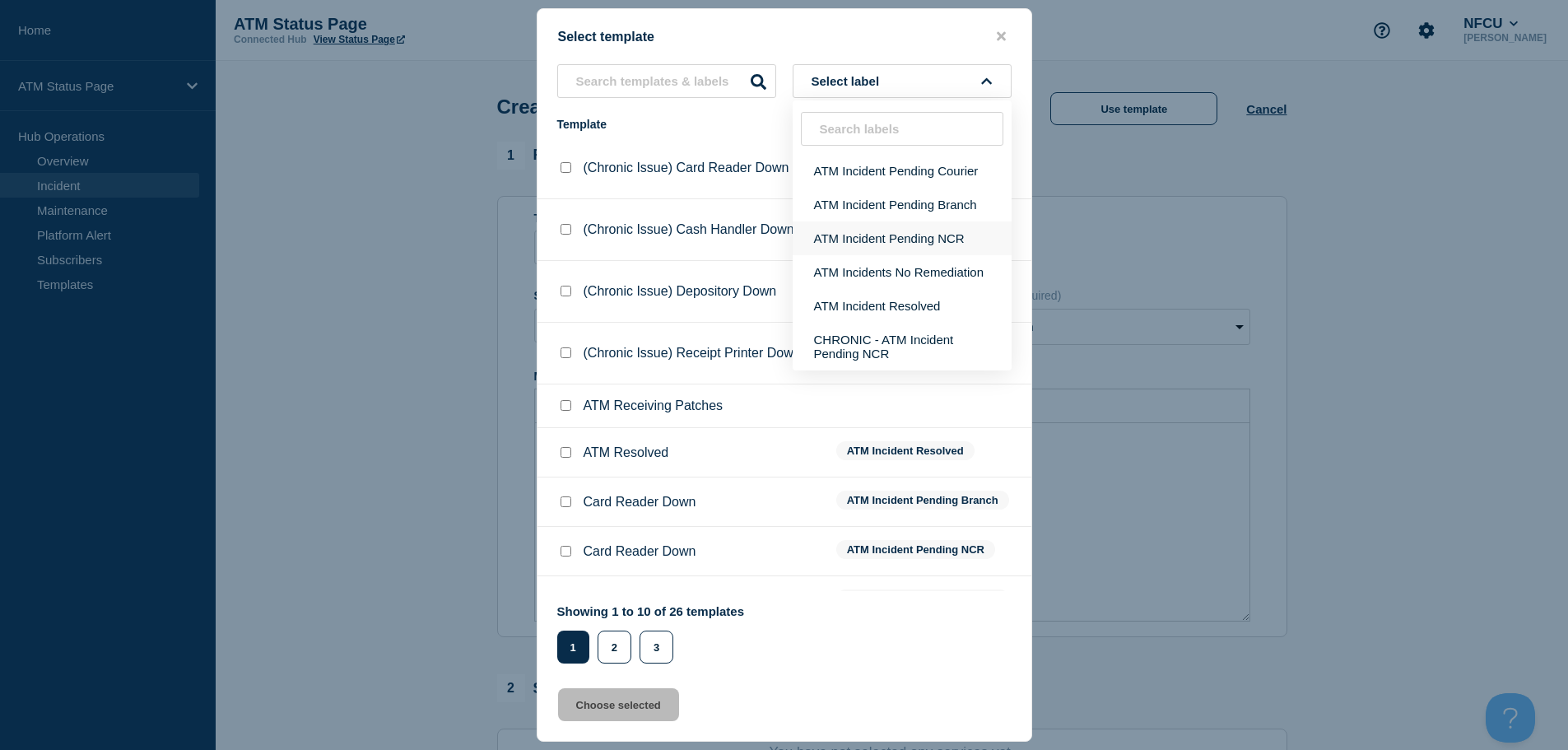
click at [894, 243] on button "ATM Incident Pending NCR" at bounding box center [902, 239] width 219 height 34
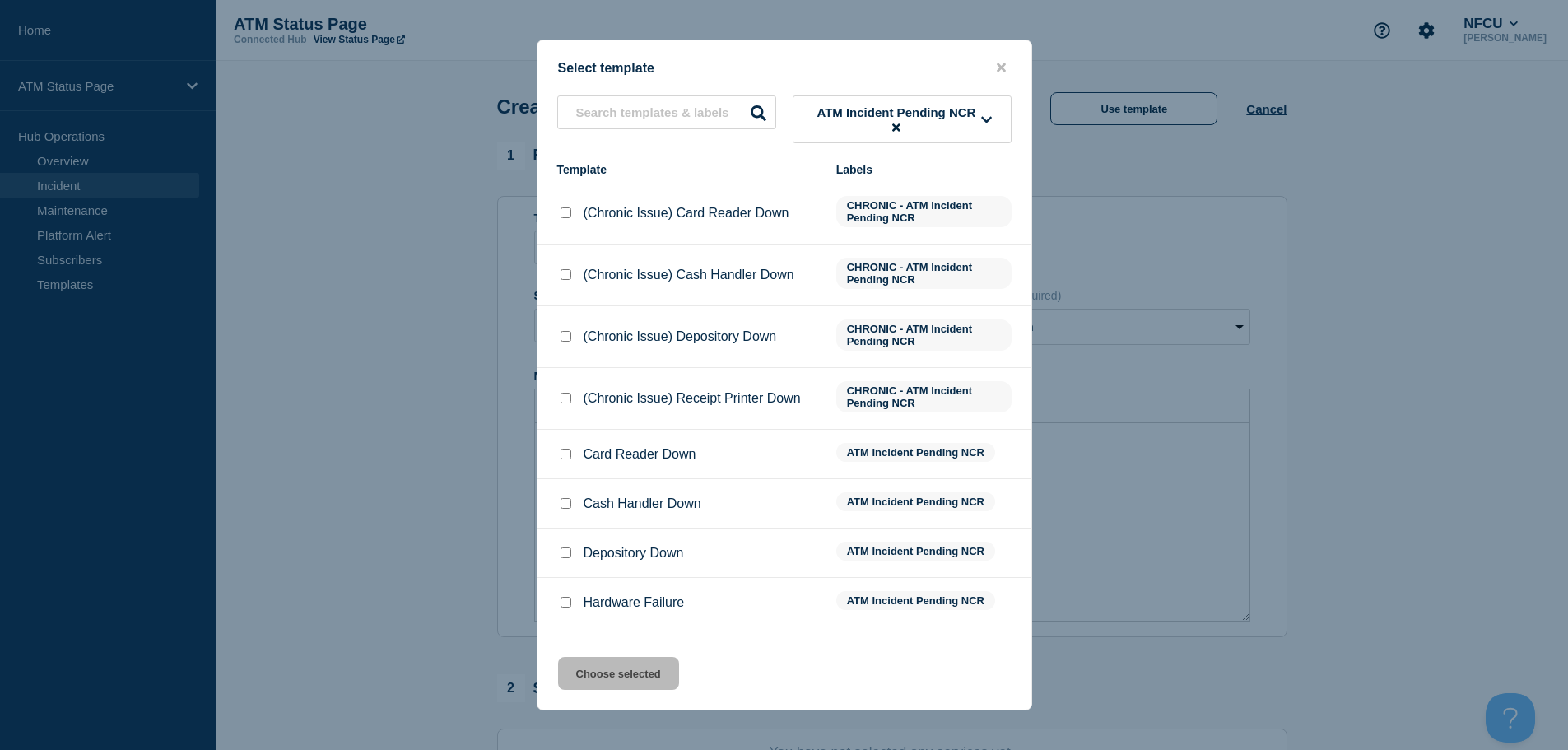
click at [569, 553] on input "Depository Down checkbox" at bounding box center [566, 553] width 10 height 10
click at [615, 672] on button "Choose selected" at bounding box center [619, 674] width 121 height 33
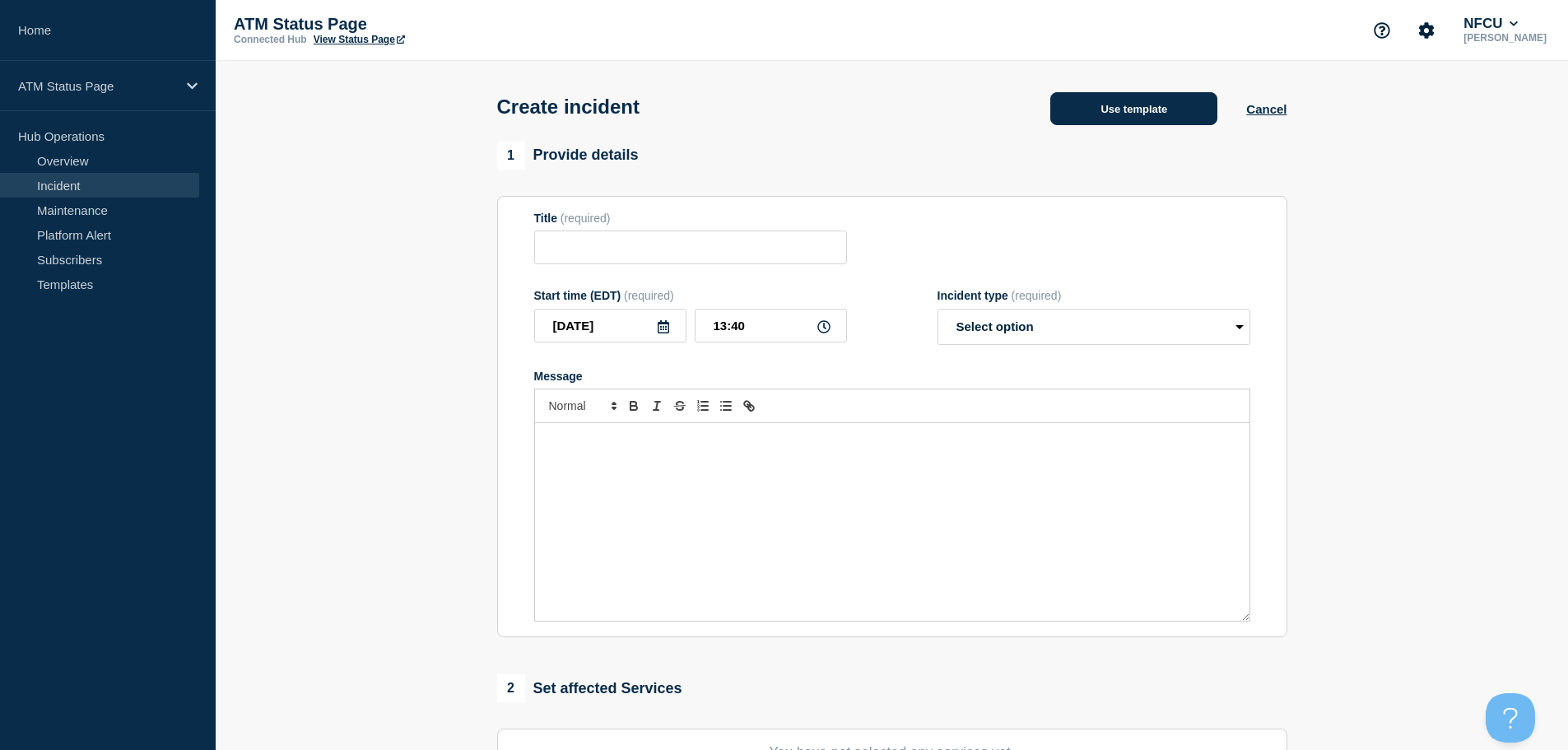
click at [1137, 108] on button "Use template" at bounding box center [1133, 108] width 167 height 33
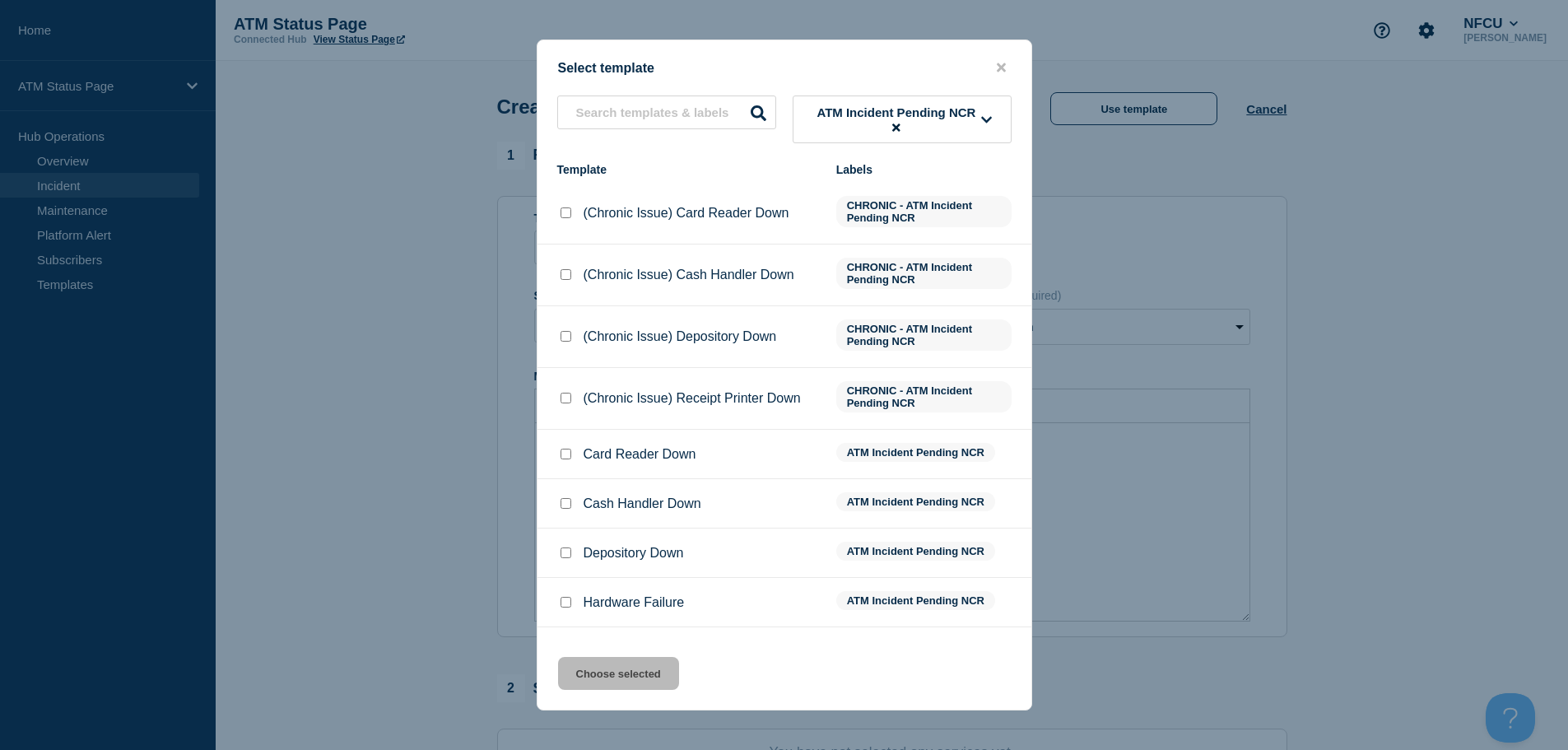
click at [566, 551] on input "Depository Down checkbox" at bounding box center [566, 553] width 10 height 10
click at [628, 691] on button "Choose selected" at bounding box center [619, 674] width 121 height 33
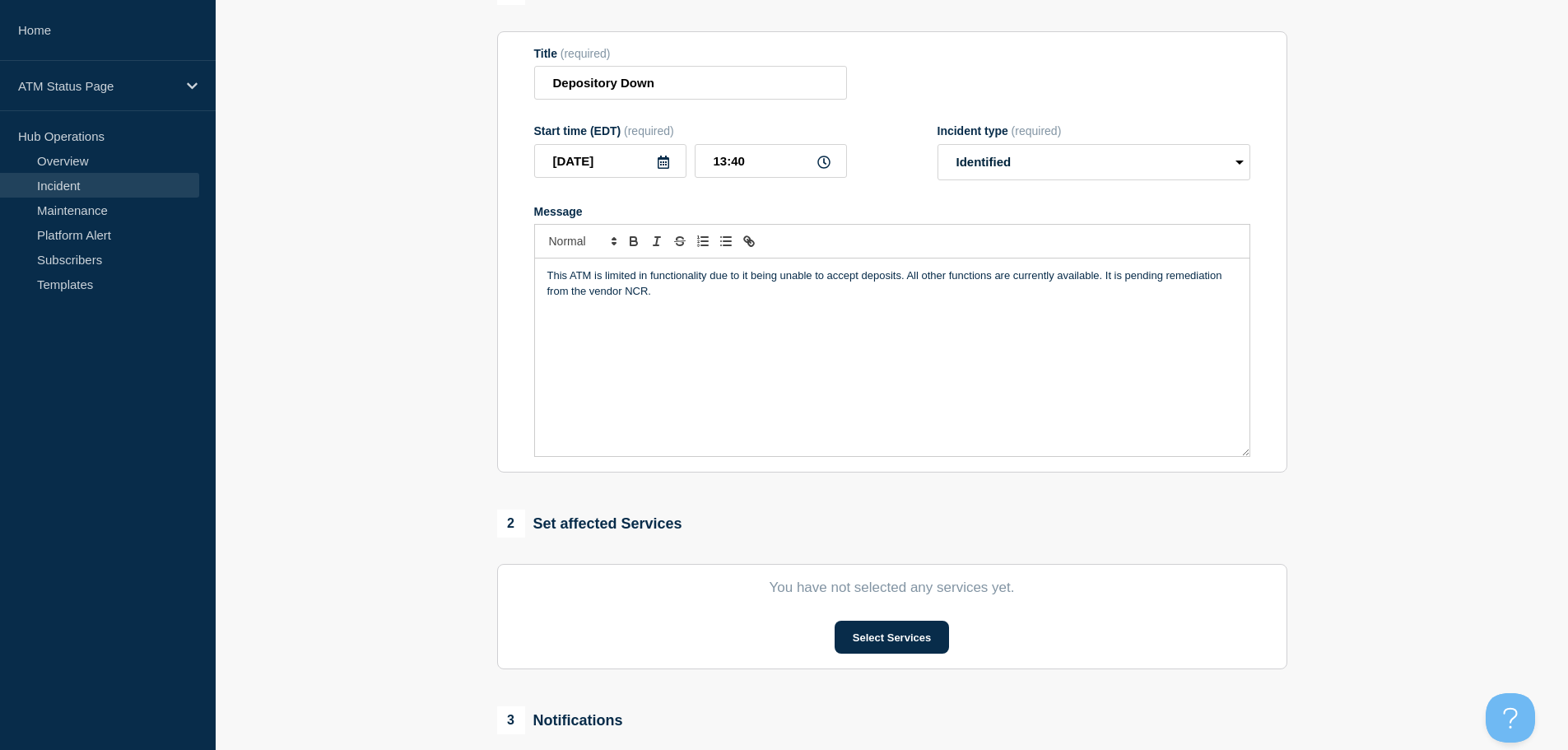
scroll to position [329, 0]
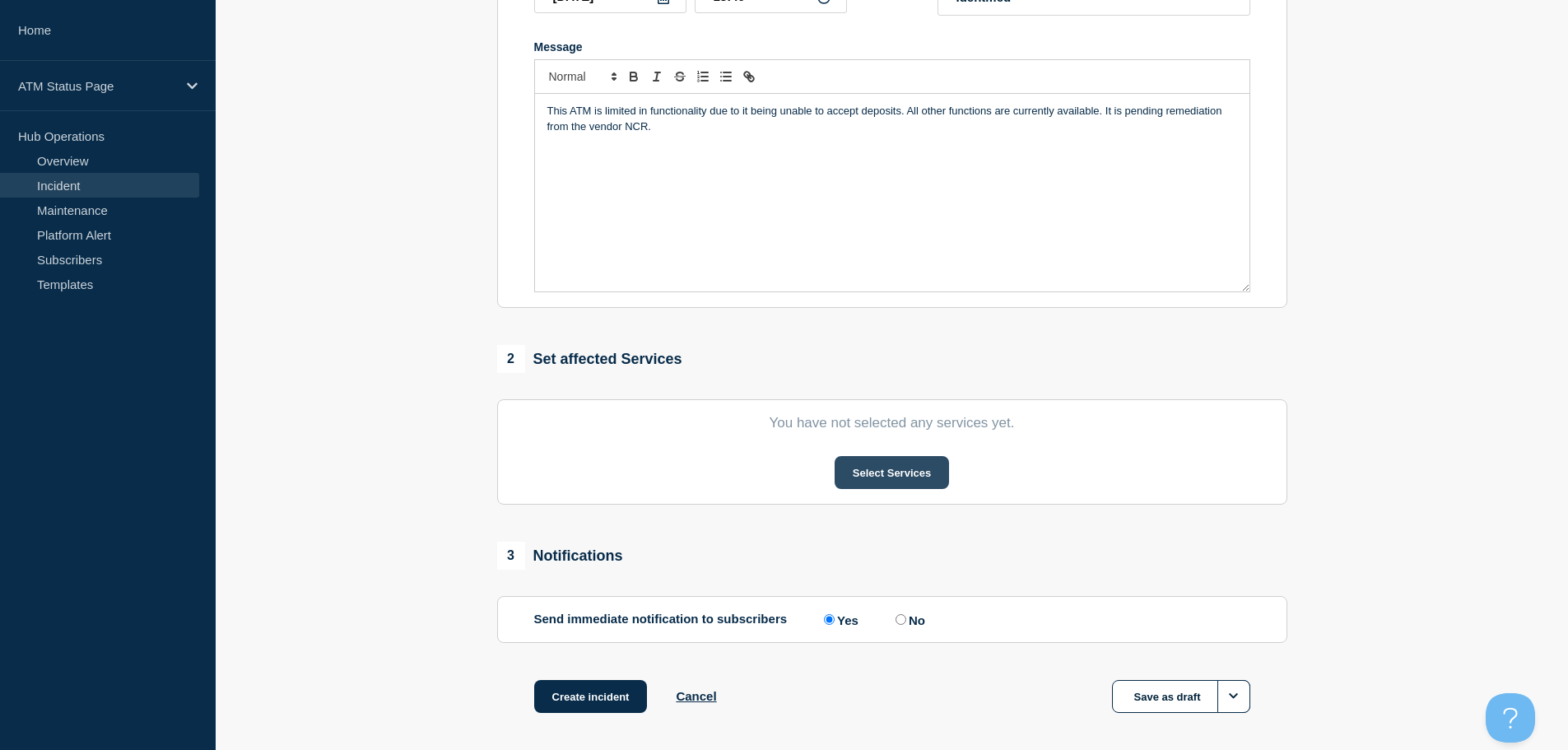
click at [899, 464] on button "Select Services" at bounding box center [891, 473] width 114 height 33
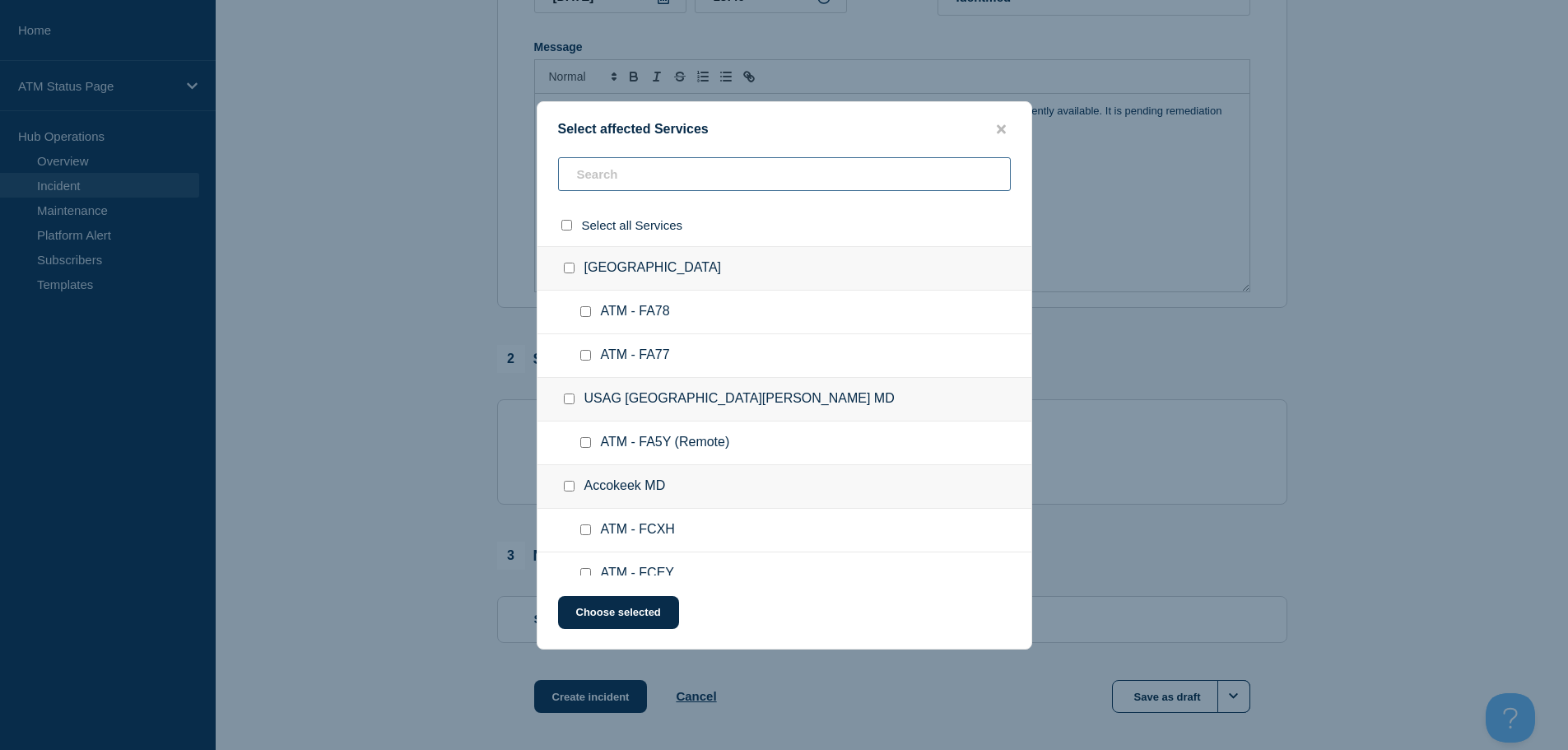
click at [601, 174] on input "text" at bounding box center [784, 175] width 453 height 34
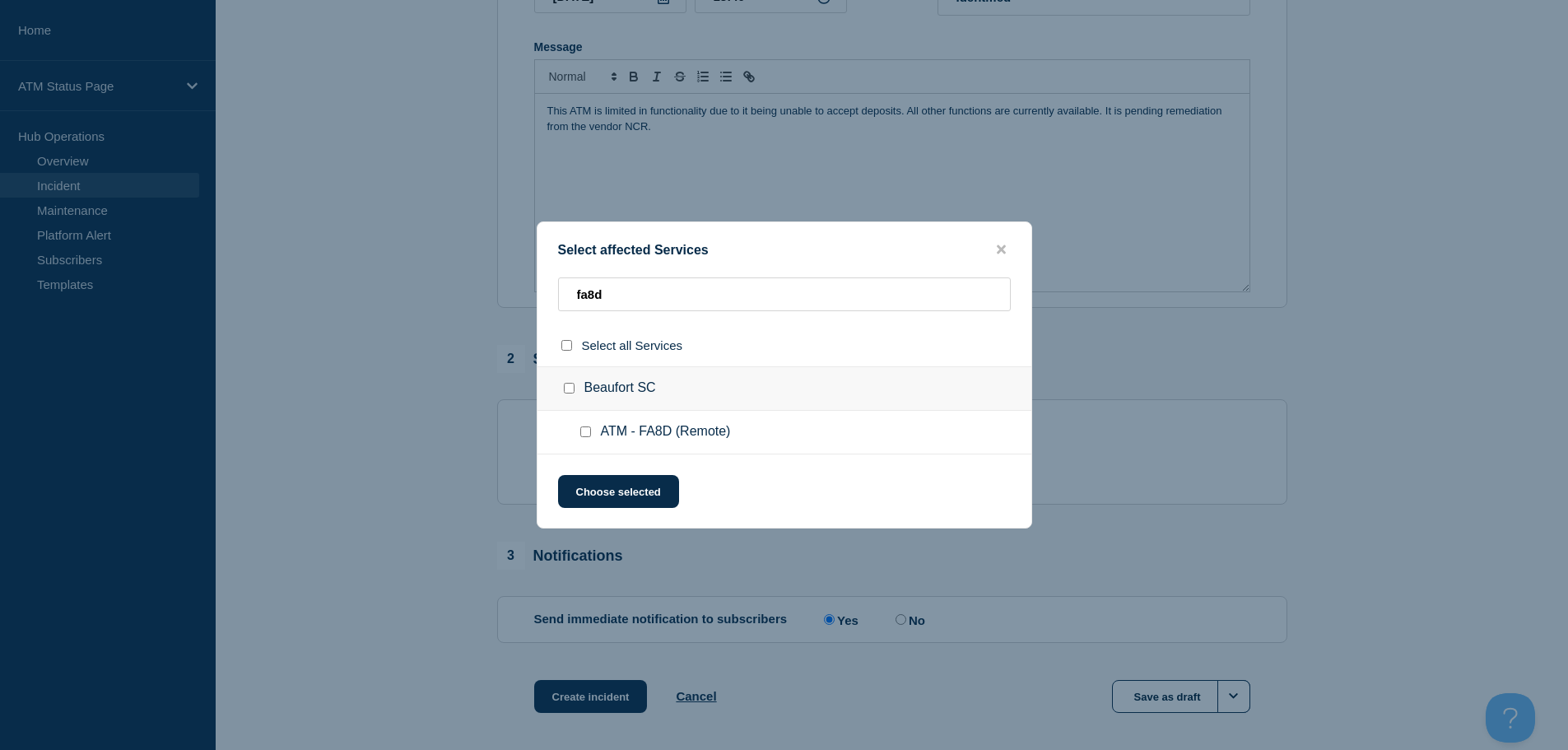
click at [587, 434] on input "ATM - FA8D (Remote) checkbox" at bounding box center [586, 431] width 10 height 10
click at [601, 502] on button "Choose selected" at bounding box center [619, 492] width 121 height 33
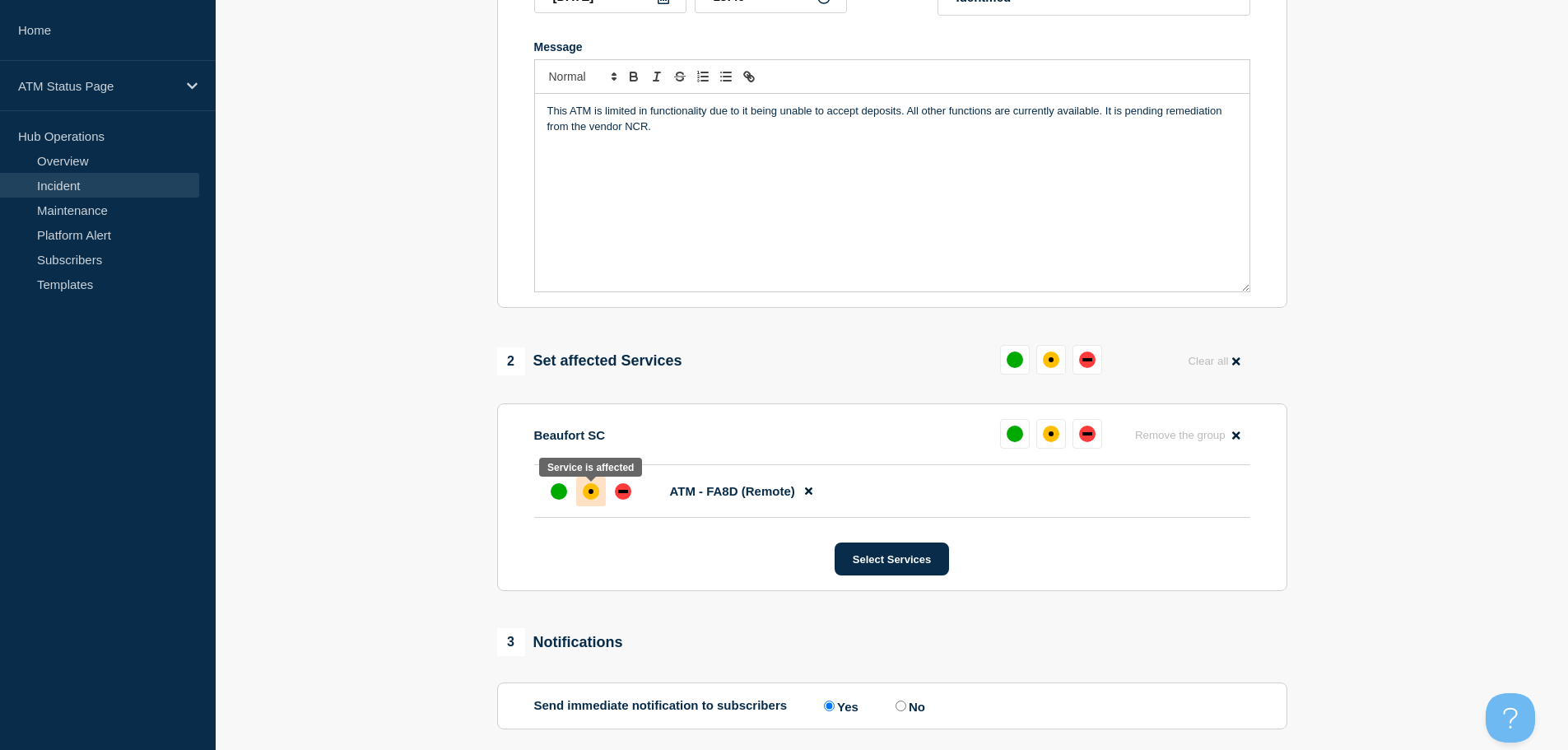
click at [590, 500] on div "affected" at bounding box center [590, 492] width 16 height 16
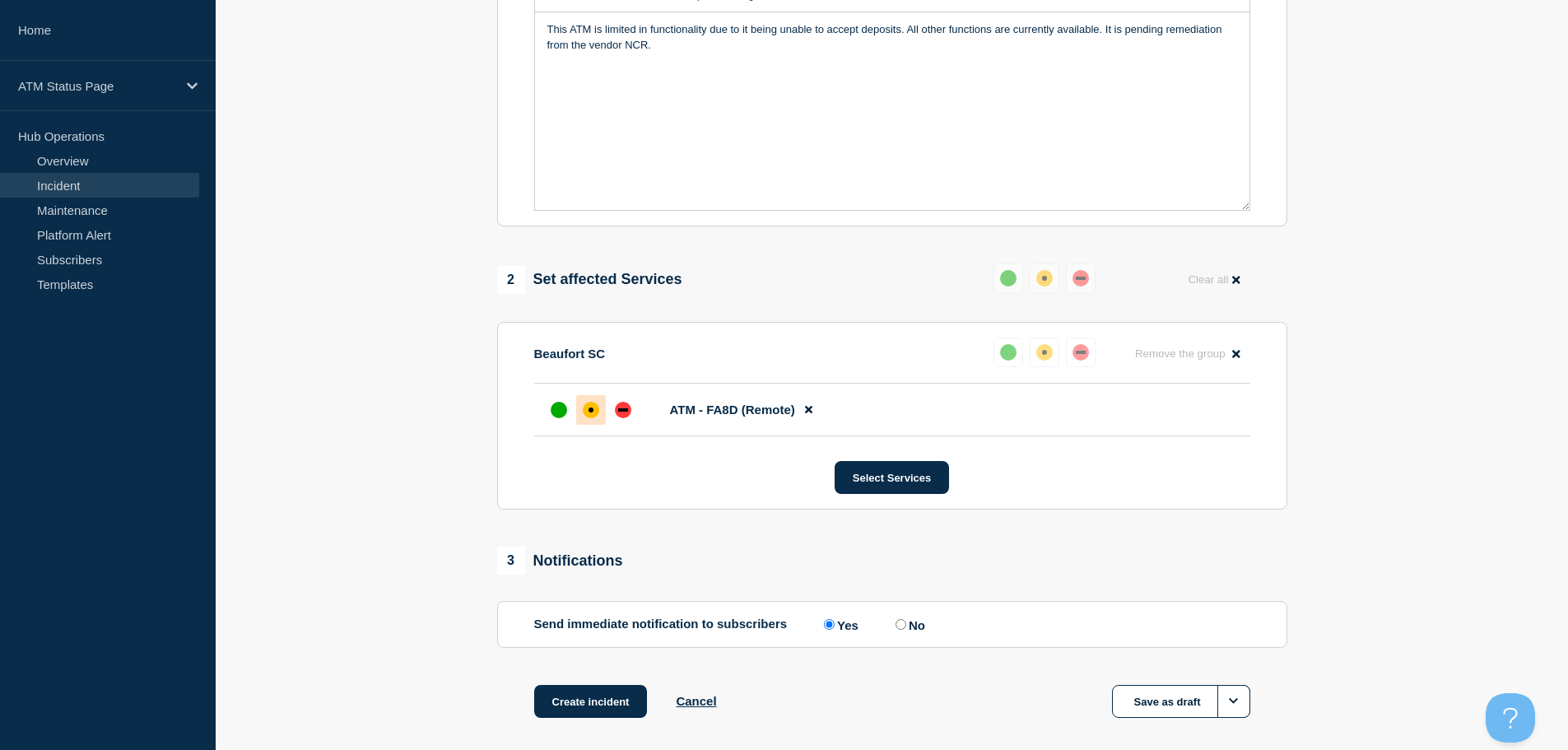
scroll to position [491, 0]
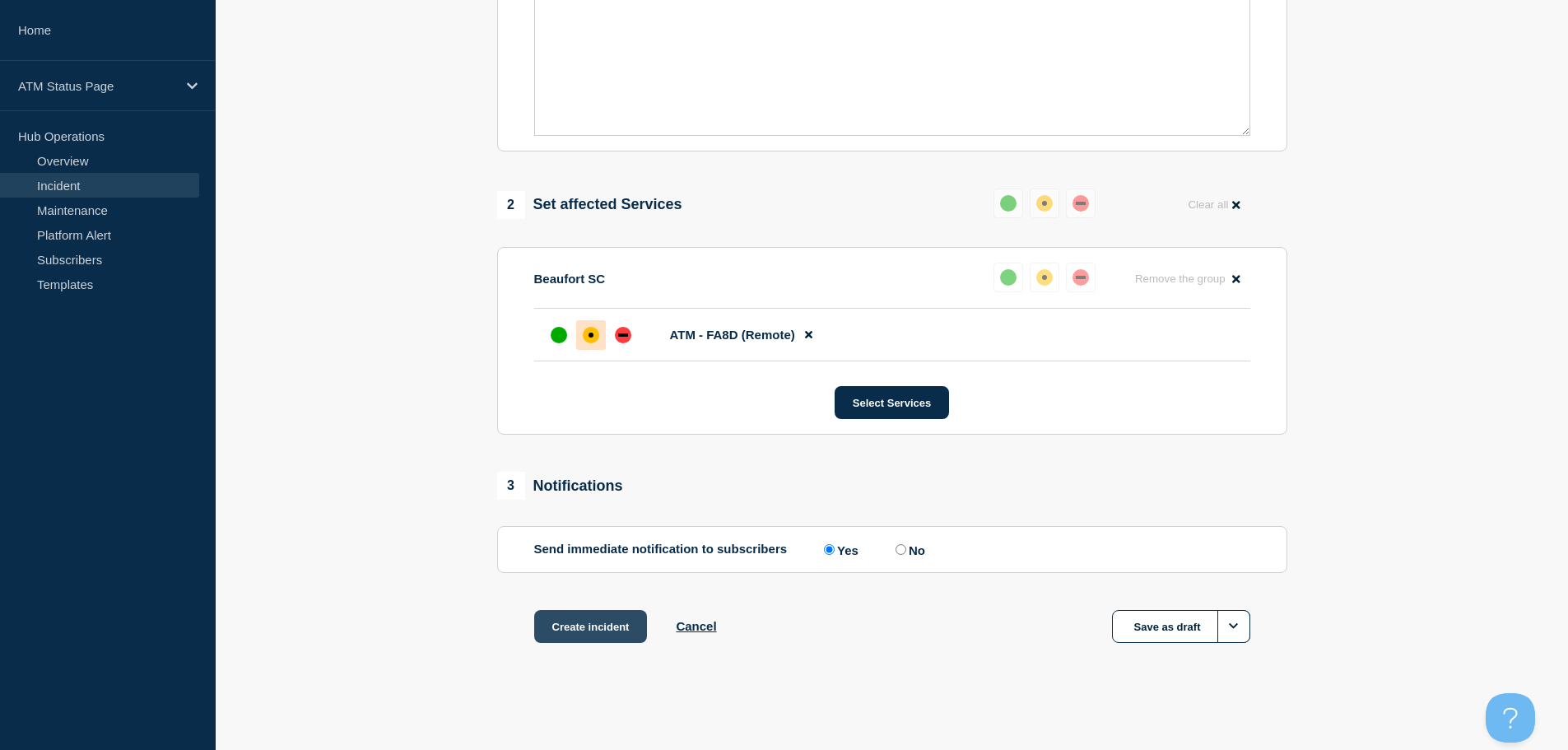
click at [598, 632] on button "Create incident" at bounding box center [591, 626] width 113 height 33
